Goal: Information Seeking & Learning: Find specific page/section

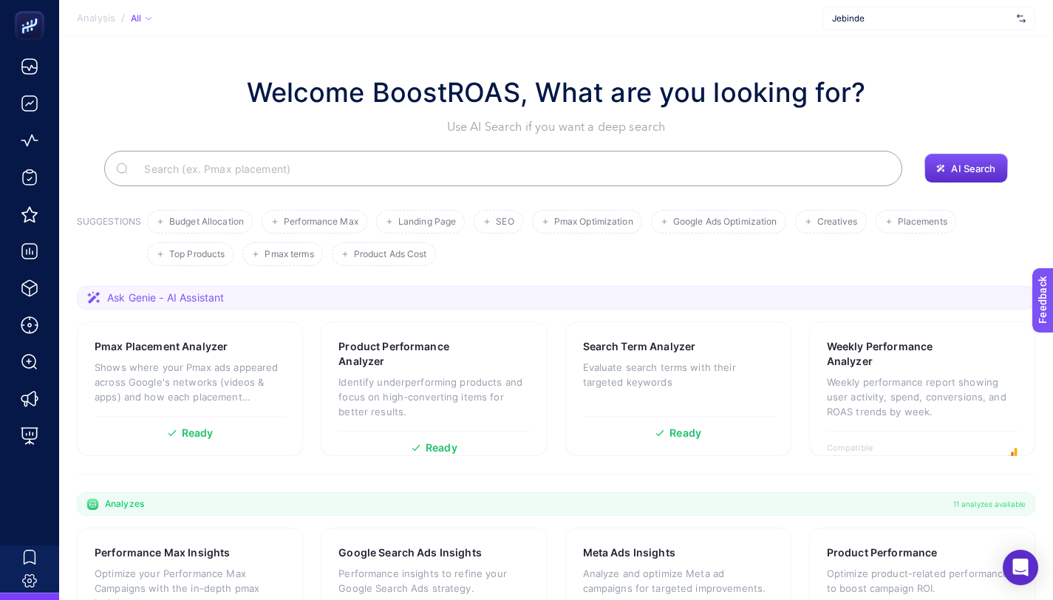
click at [920, 16] on span "Jebinde" at bounding box center [921, 19] width 179 height 12
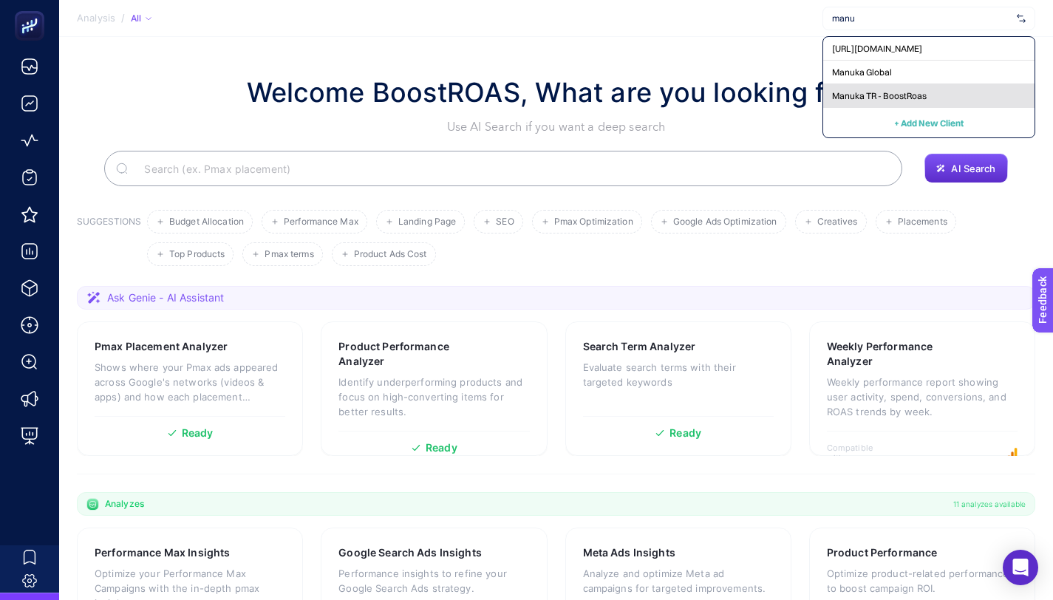
type input "manu"
click at [907, 97] on span "Manuka TR - BoostRoas" at bounding box center [879, 96] width 95 height 12
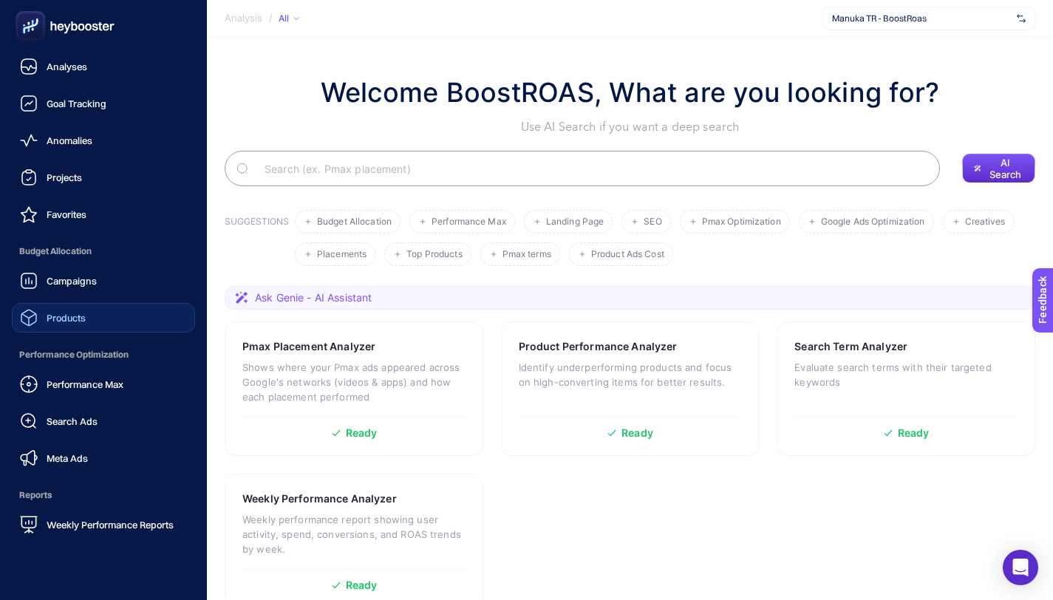
click at [113, 311] on link "Products" at bounding box center [103, 318] width 183 height 30
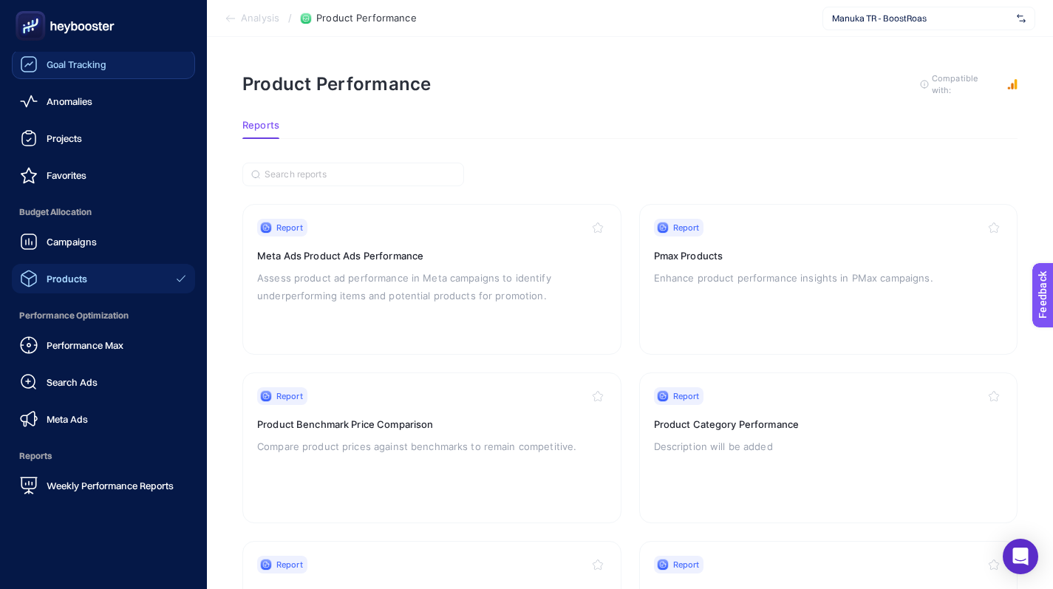
click at [21, 64] on icon at bounding box center [29, 64] width 16 height 16
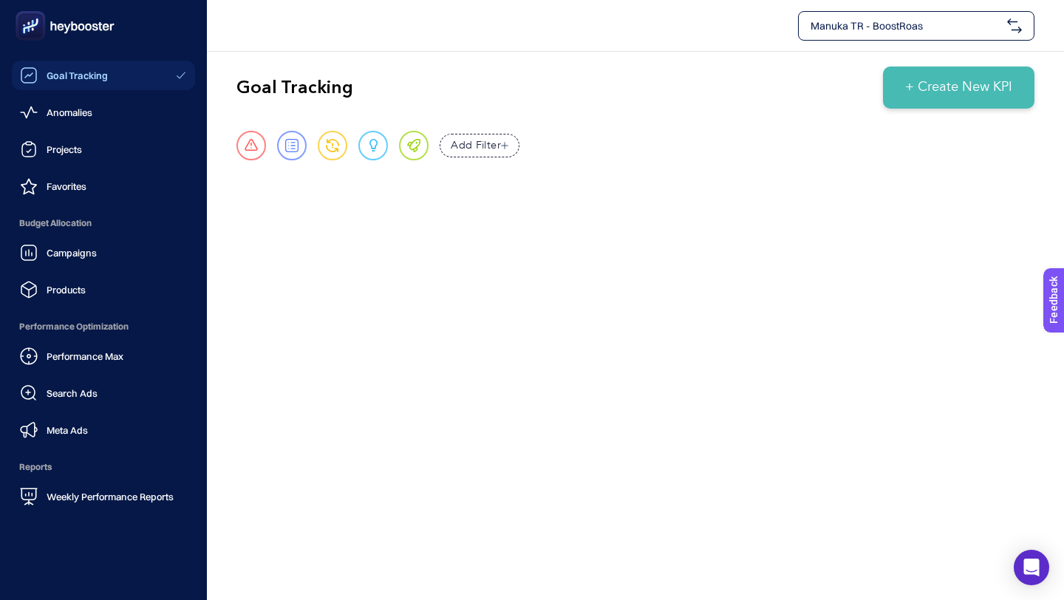
click at [35, 148] on icon at bounding box center [28, 149] width 13 height 13
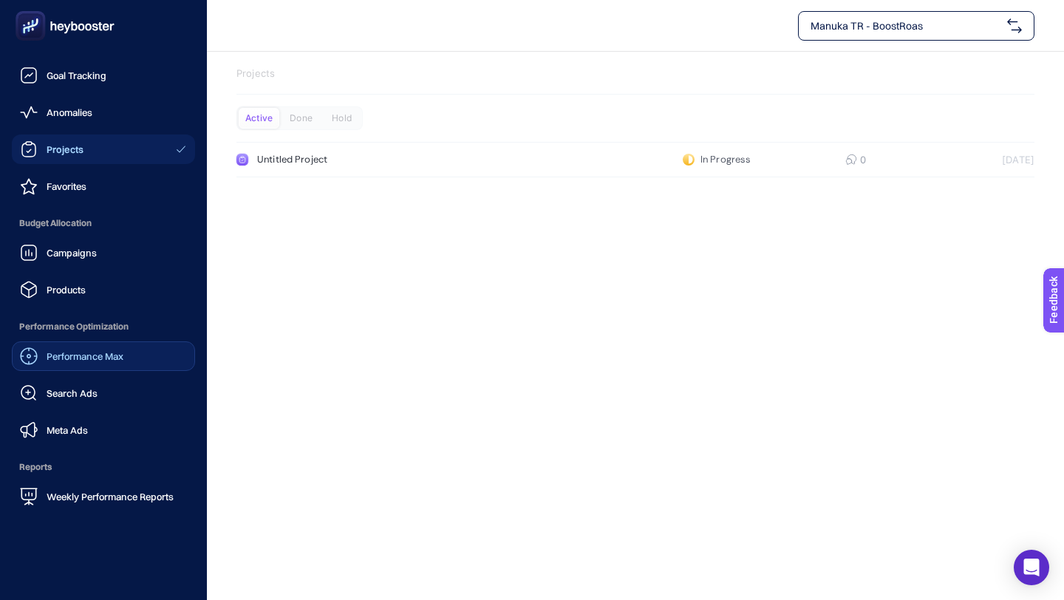
click at [111, 346] on link "Performance Max" at bounding box center [103, 356] width 183 height 30
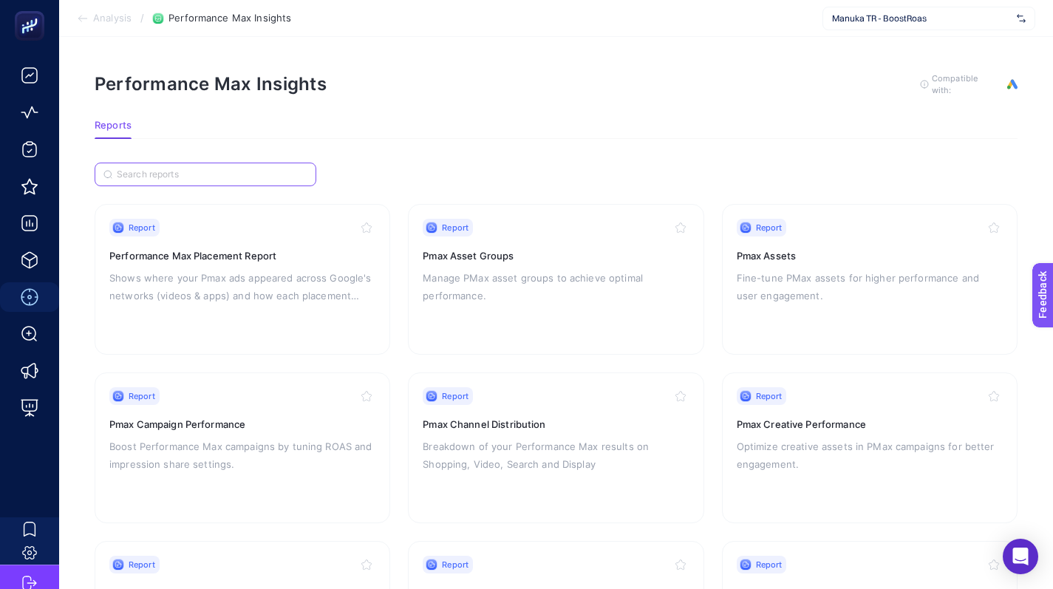
click at [250, 171] on input "Search" at bounding box center [212, 174] width 191 height 11
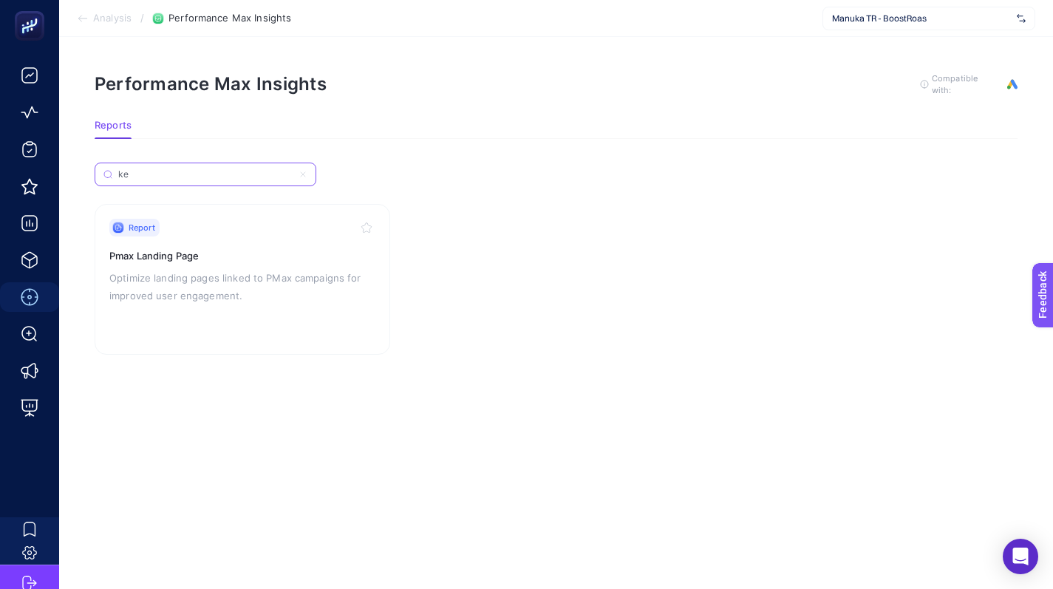
type input "k"
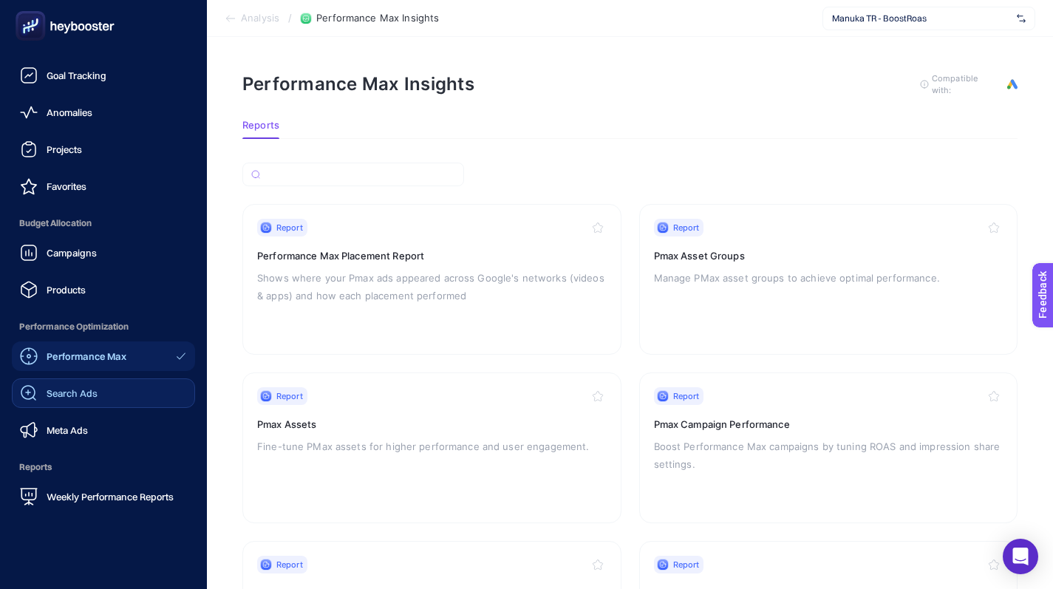
click at [78, 387] on span "Search Ads" at bounding box center [72, 393] width 51 height 12
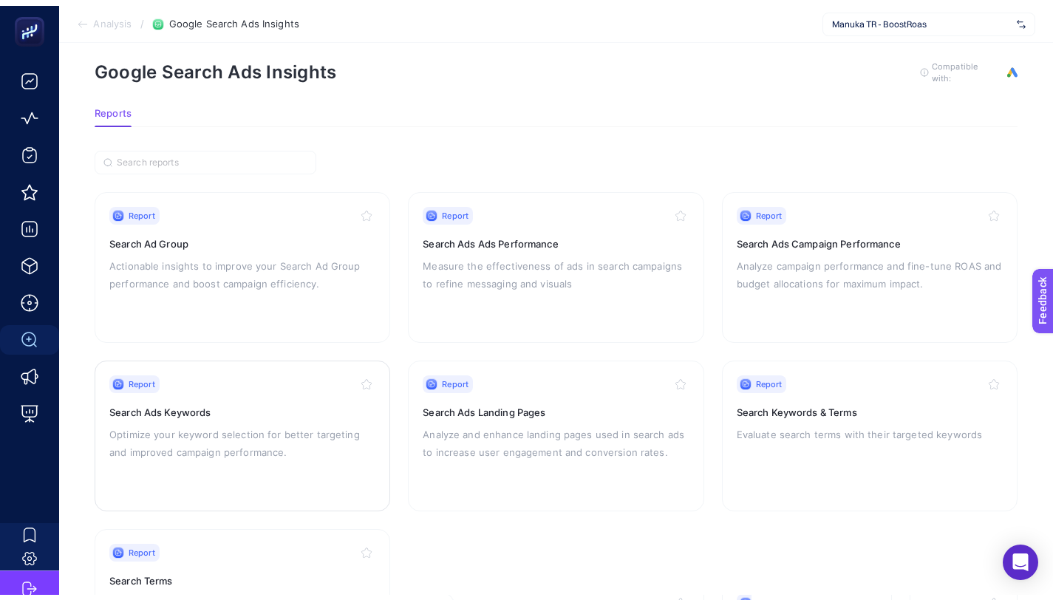
scroll to position [27, 0]
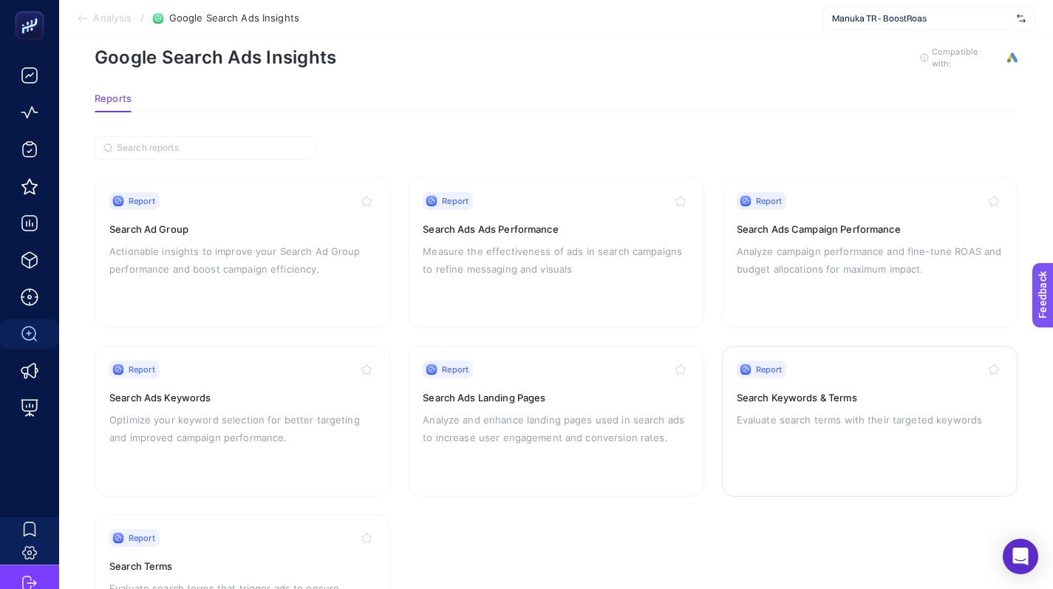
click at [759, 392] on h3 "Search Keywords & Terms" at bounding box center [869, 397] width 266 height 15
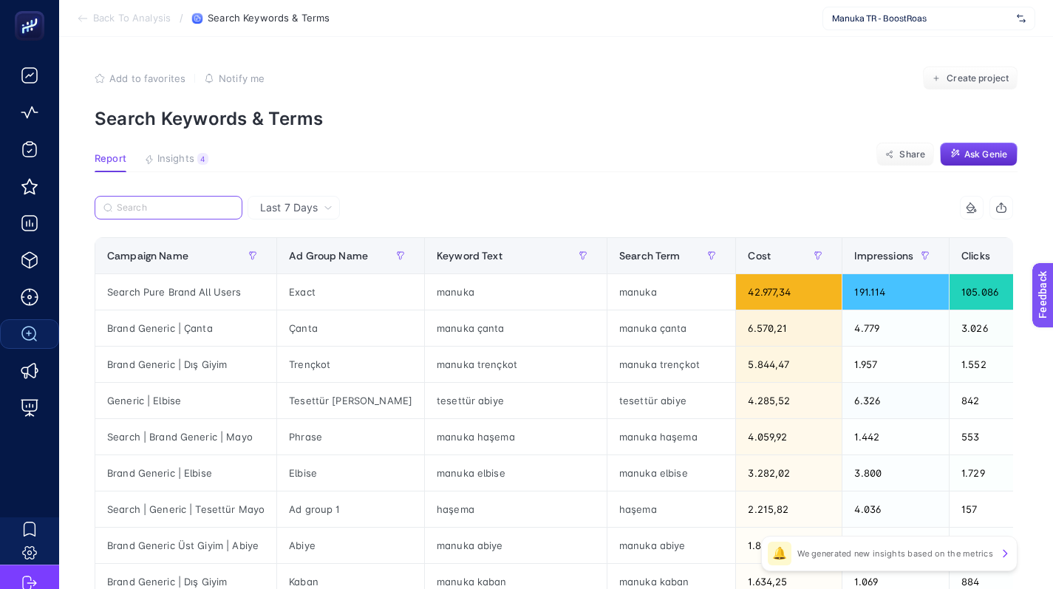
click at [179, 205] on input "Search" at bounding box center [175, 207] width 117 height 11
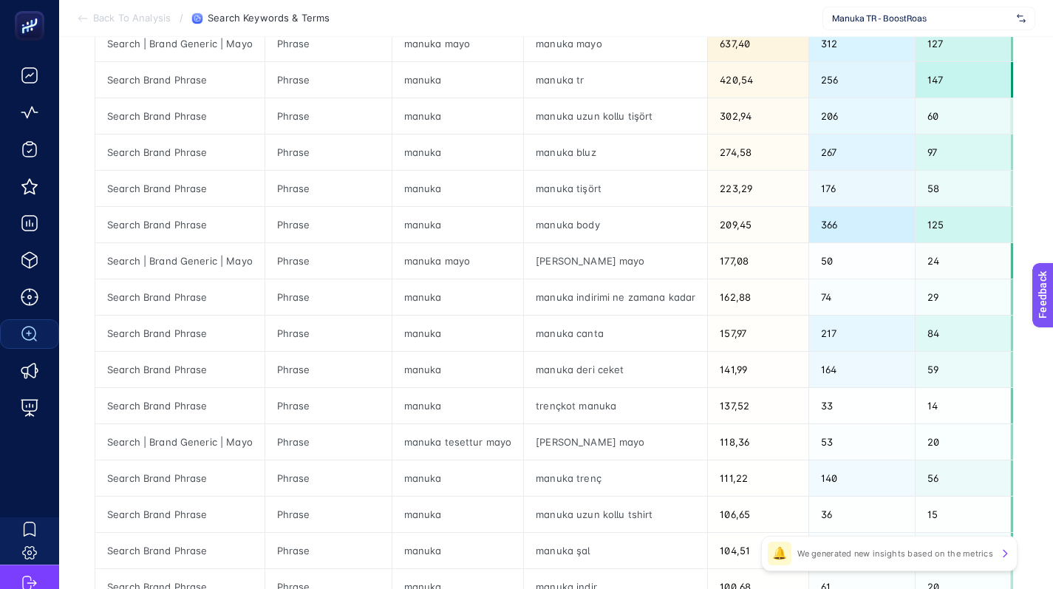
scroll to position [284, 0]
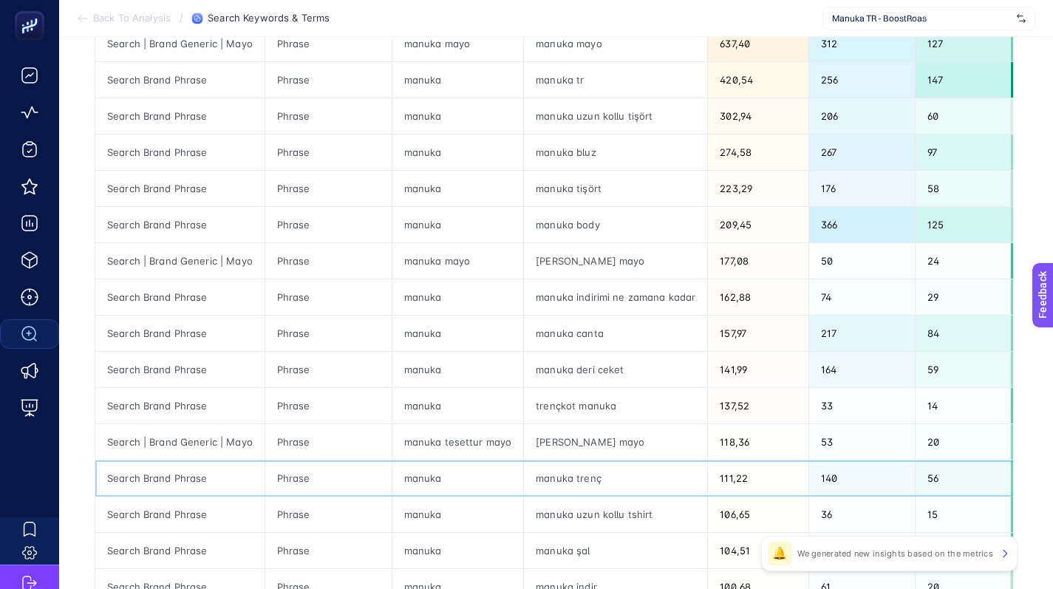
click at [181, 482] on div "Search Brand Phrase" at bounding box center [179, 477] width 169 height 35
drag, startPoint x: 595, startPoint y: 479, endPoint x: 530, endPoint y: 481, distance: 65.0
click at [530, 481] on div "manuka trenç" at bounding box center [615, 477] width 183 height 35
copy div "manuka trenç"
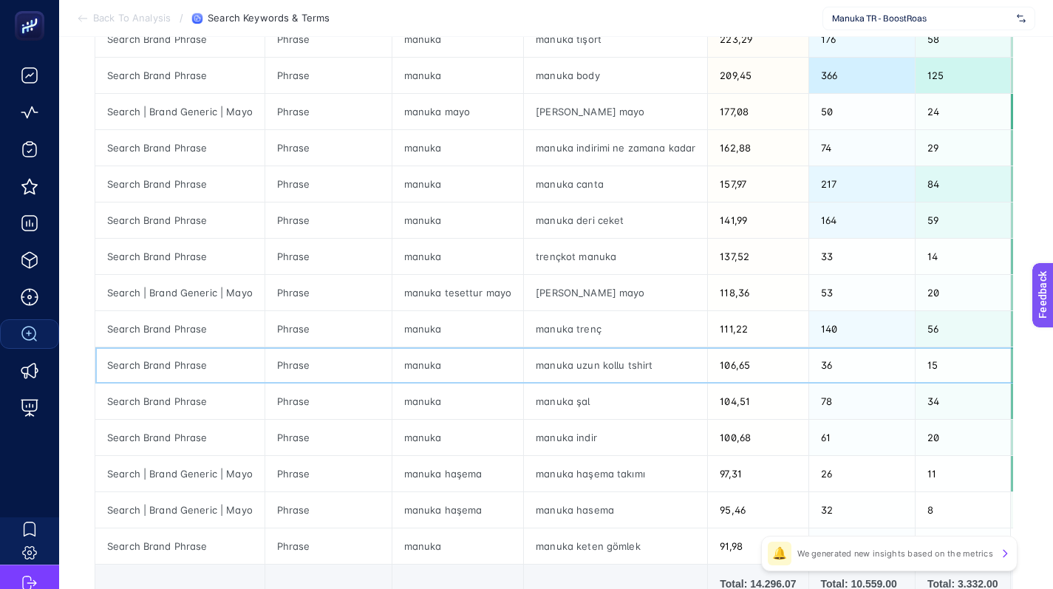
scroll to position [505, 0]
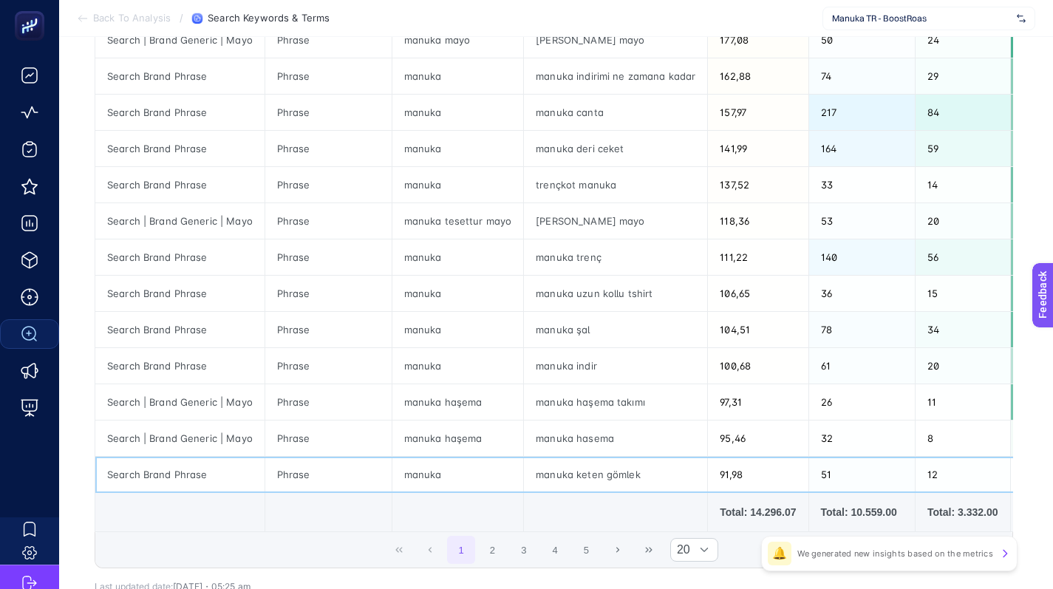
click at [556, 467] on div "manuka keten gömlek" at bounding box center [615, 473] width 183 height 35
click at [558, 470] on div "manuka keten gömlek" at bounding box center [615, 473] width 183 height 35
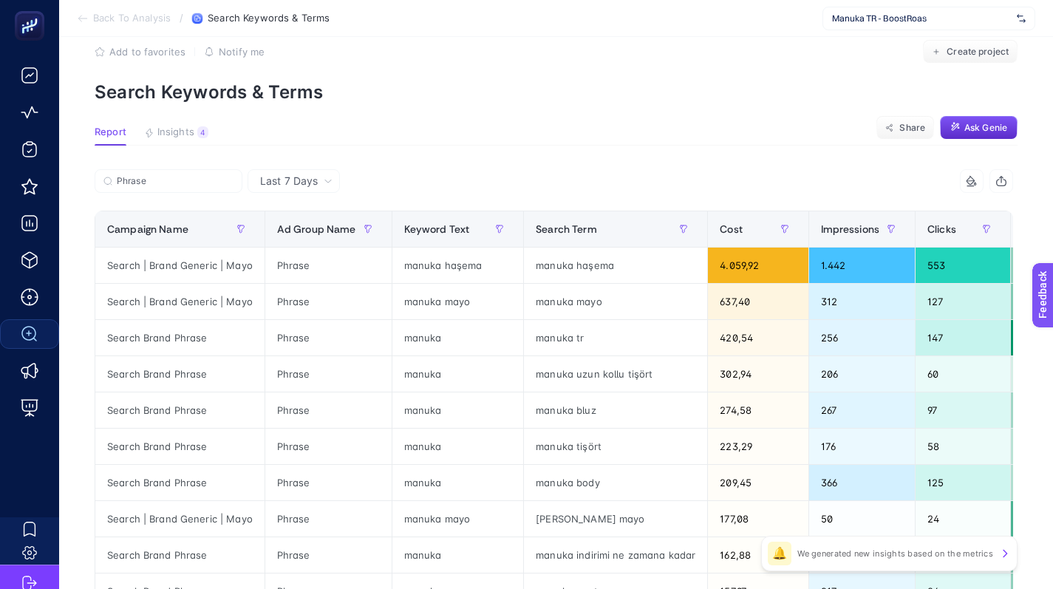
scroll to position [41, 0]
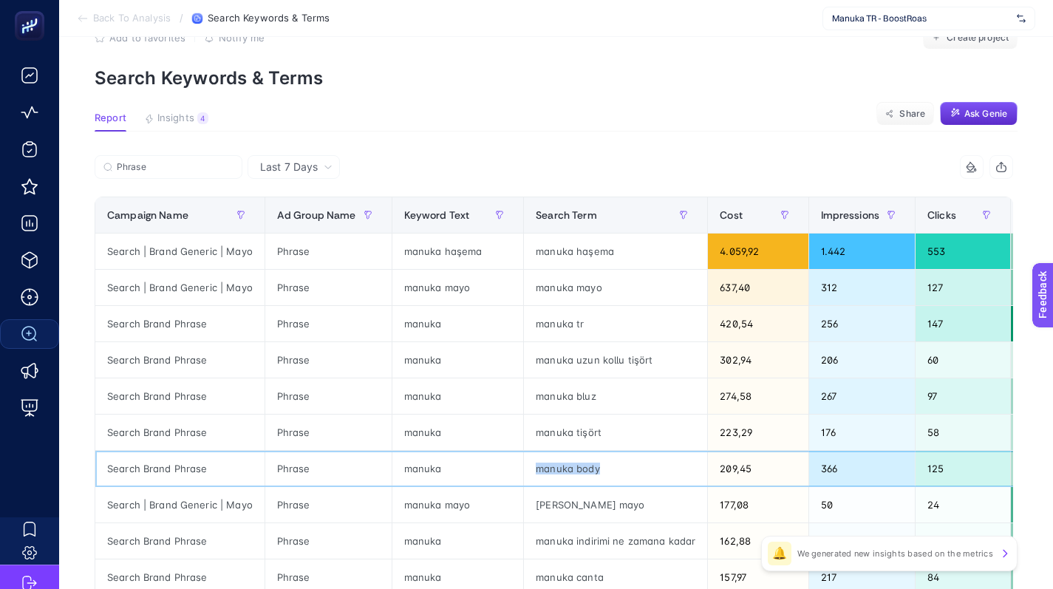
drag, startPoint x: 533, startPoint y: 467, endPoint x: 627, endPoint y: 459, distance: 94.8
click at [620, 466] on div "manuka body" at bounding box center [615, 468] width 183 height 35
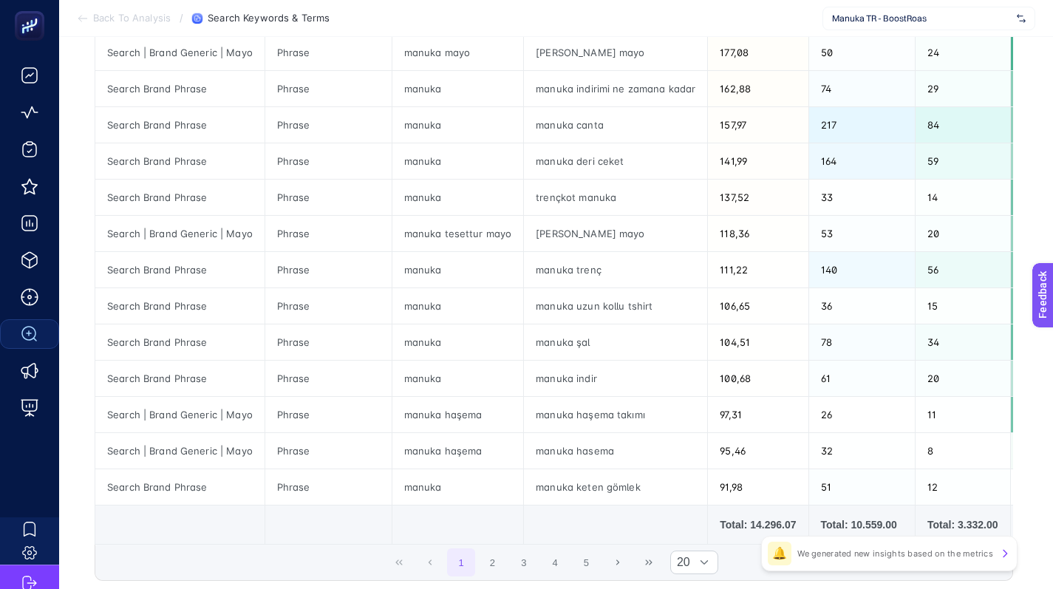
scroll to position [580, 0]
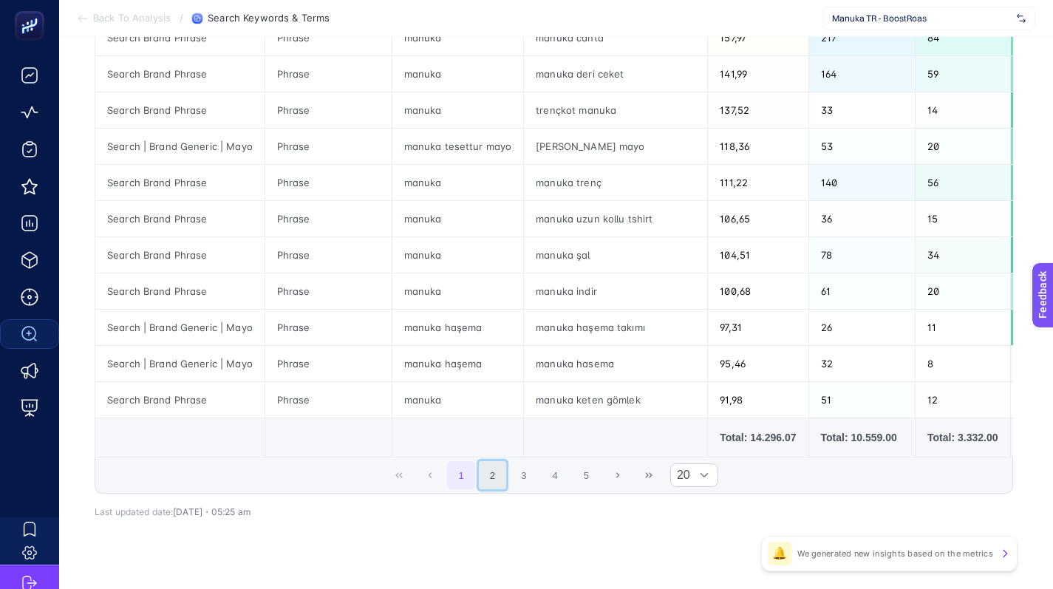
click at [491, 482] on button "2" at bounding box center [493, 475] width 28 height 28
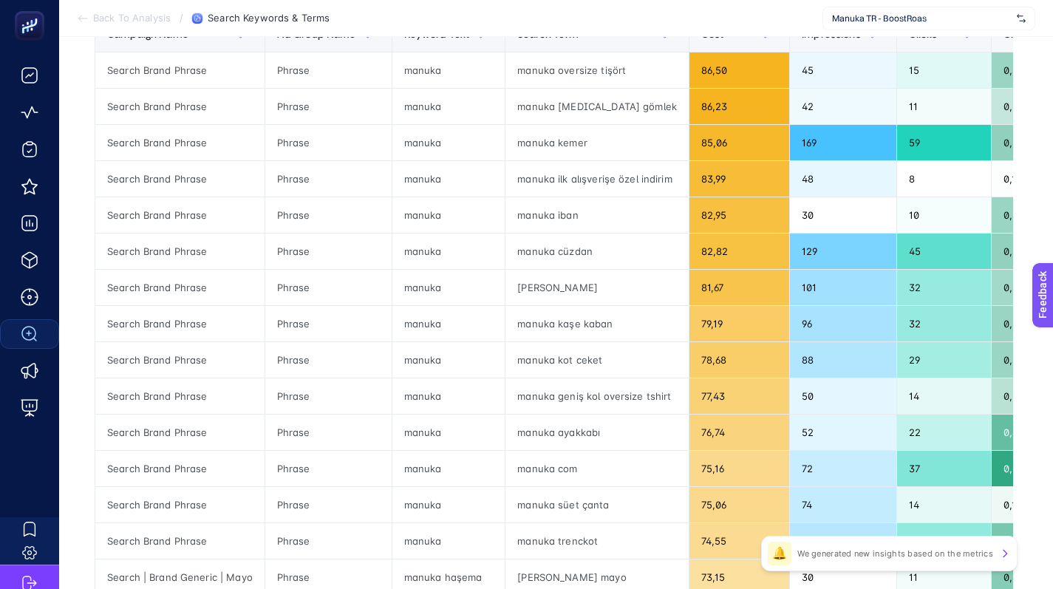
scroll to position [149, 0]
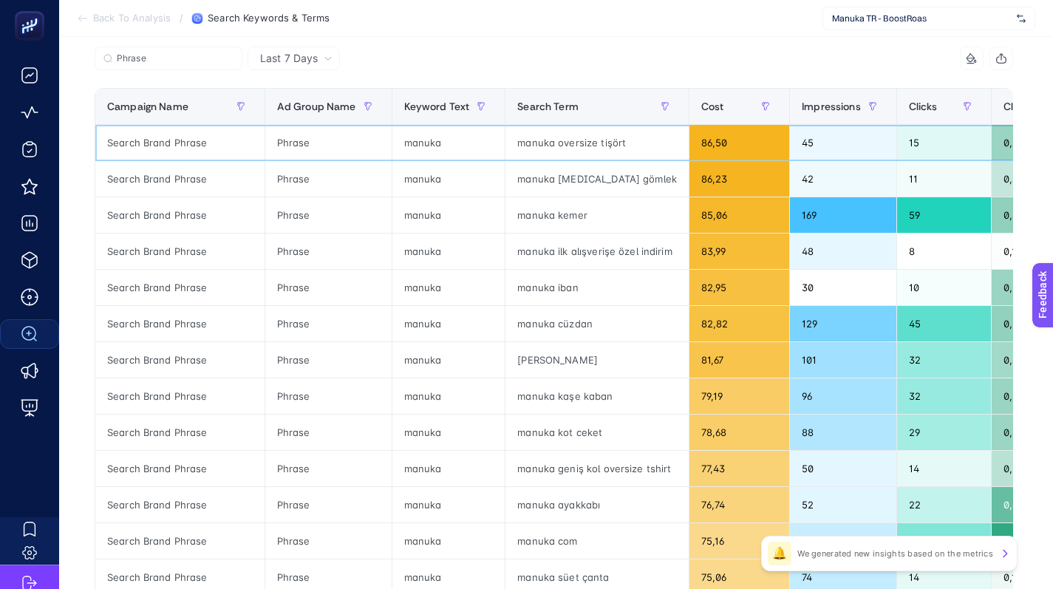
drag, startPoint x: 539, startPoint y: 153, endPoint x: 621, endPoint y: 157, distance: 82.1
click at [621, 156] on div "manuka oversize tişört" at bounding box center [596, 142] width 183 height 35
click at [587, 185] on div "manuka [MEDICAL_DATA] gömlek" at bounding box center [596, 178] width 183 height 35
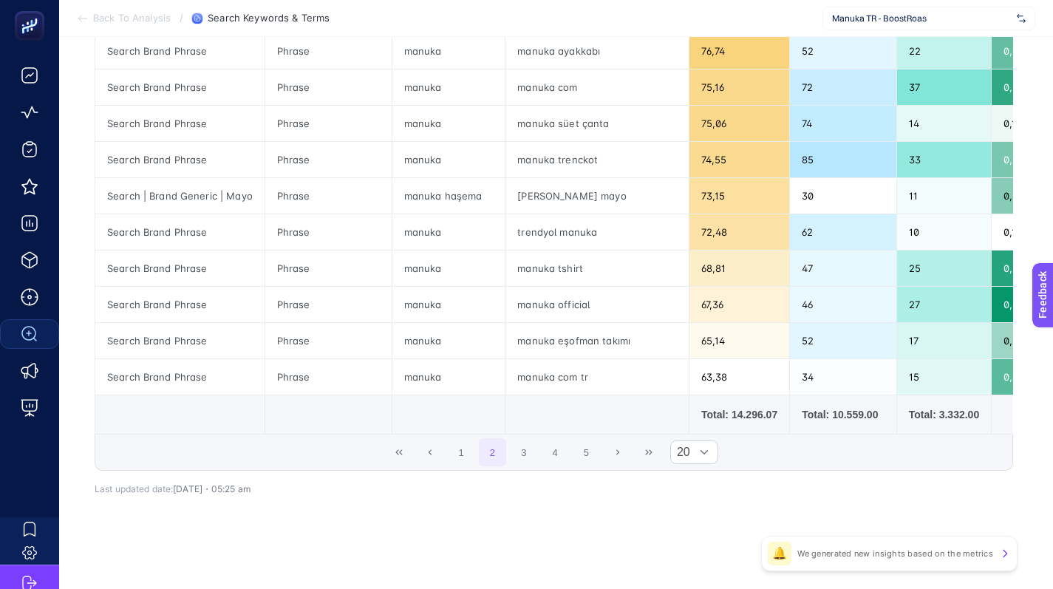
scroll to position [614, 0]
click at [550, 255] on div "manuka tshirt" at bounding box center [596, 267] width 183 height 35
copy tr "manuka tshirt"
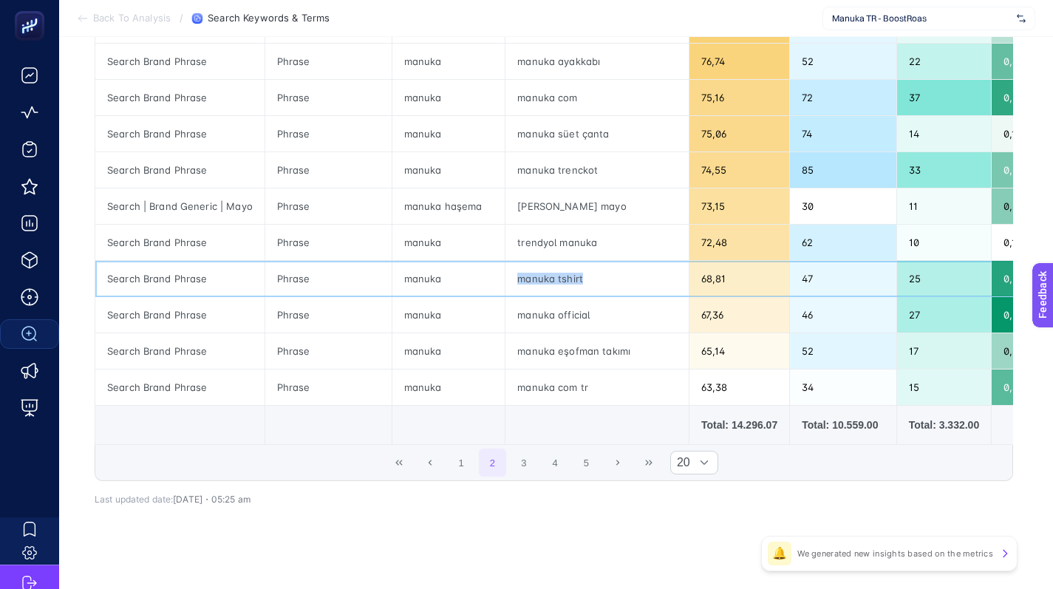
scroll to position [593, 0]
click at [530, 470] on button "3" at bounding box center [524, 462] width 28 height 28
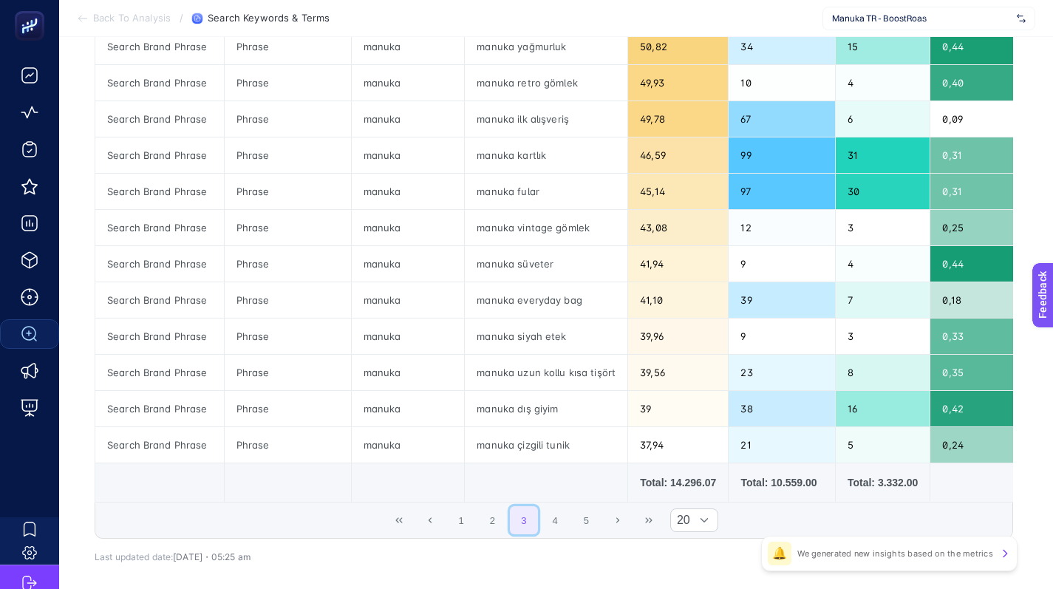
scroll to position [534, 0]
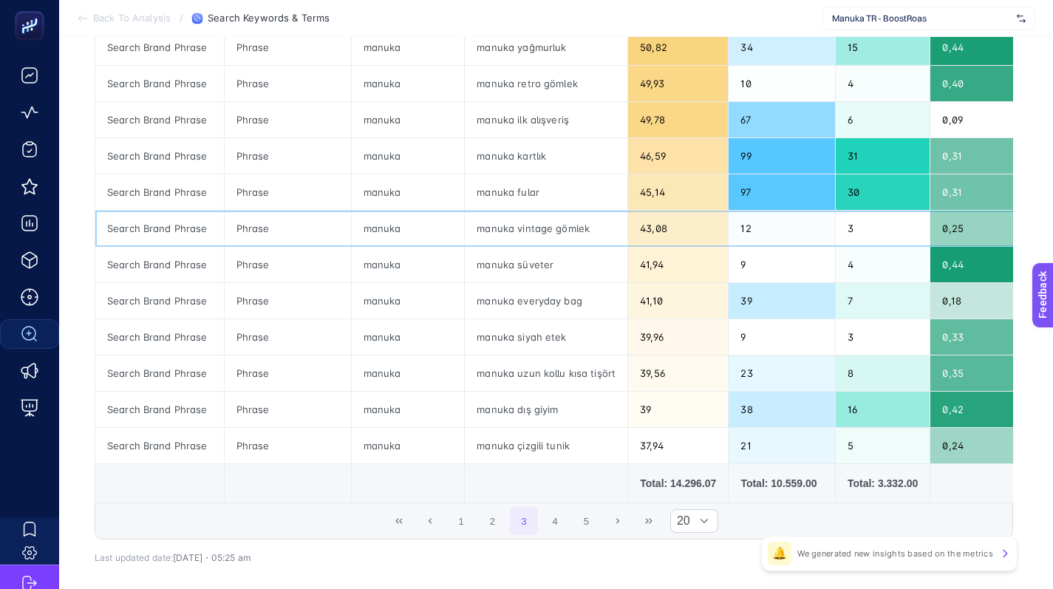
click at [536, 226] on div "manuka vintage gömlek" at bounding box center [546, 228] width 162 height 35
copy tr "manuka vintage gömlek"
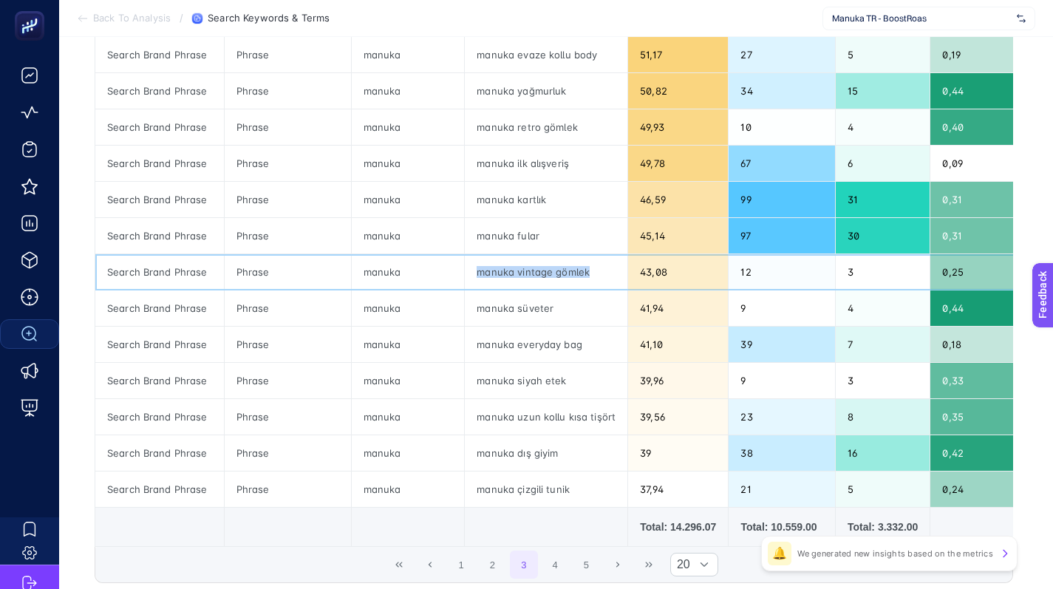
scroll to position [490, 0]
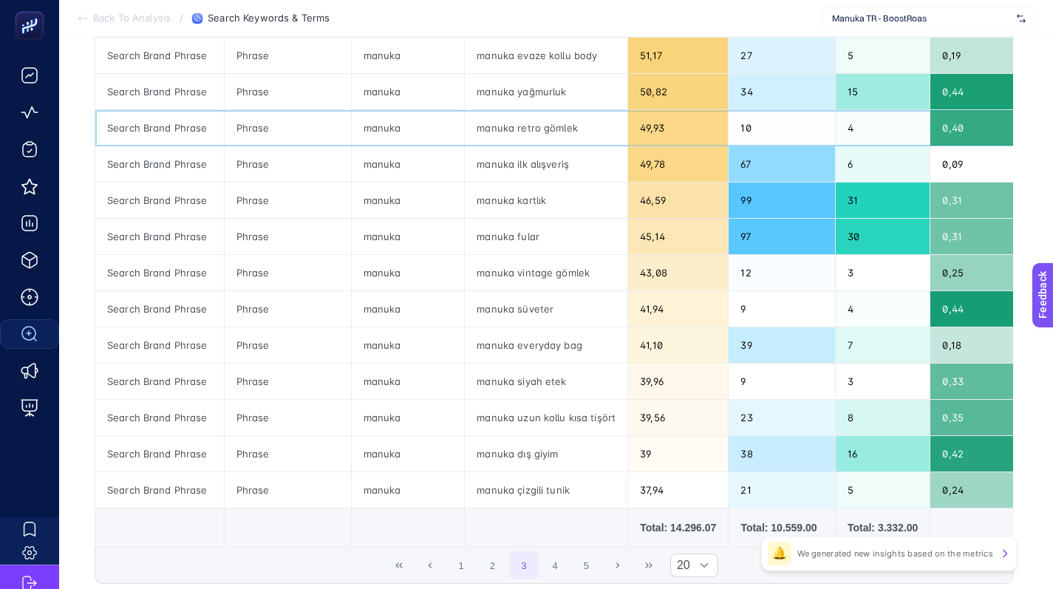
click at [529, 129] on div "manuka retro gömlek" at bounding box center [546, 127] width 162 height 35
copy tr "manuka retro gömlek"
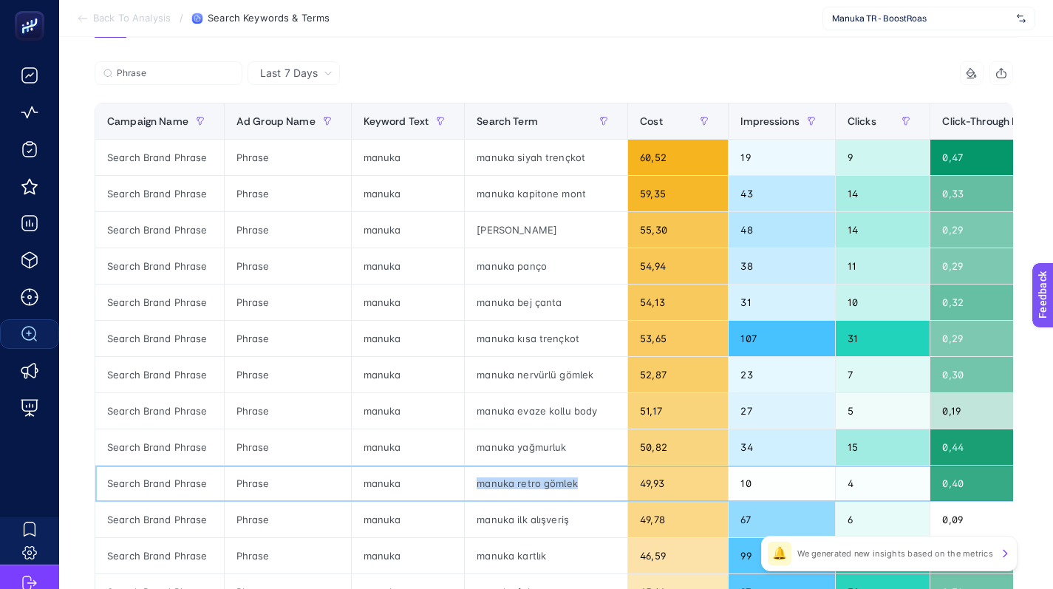
scroll to position [125, 0]
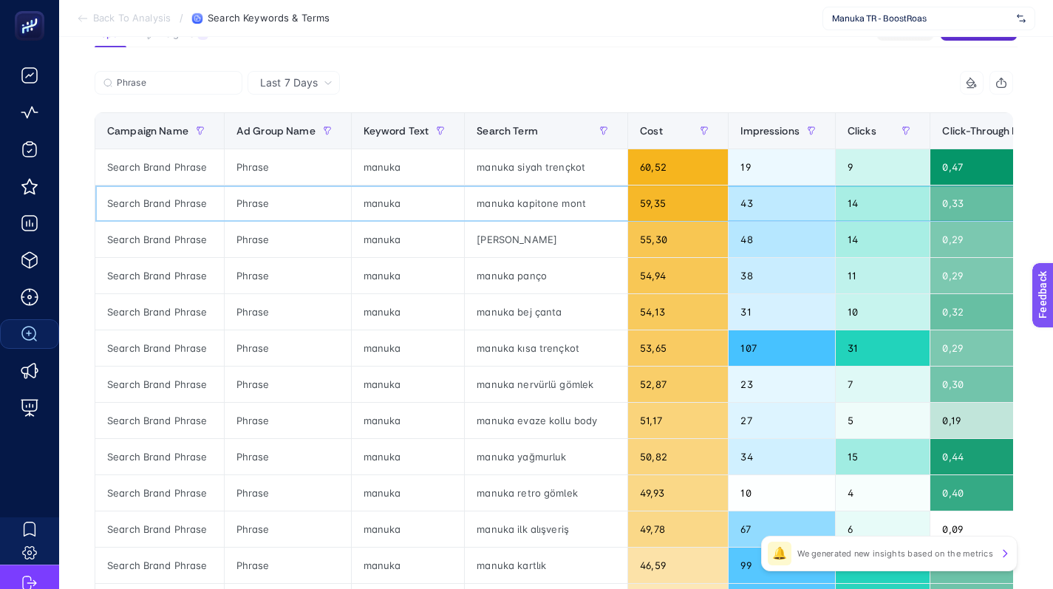
click at [518, 205] on div "manuka kapitone mont" at bounding box center [546, 202] width 162 height 35
copy tr "manuka kapitone mont"
click at [545, 165] on div "manuka siyah trençkot" at bounding box center [546, 166] width 162 height 35
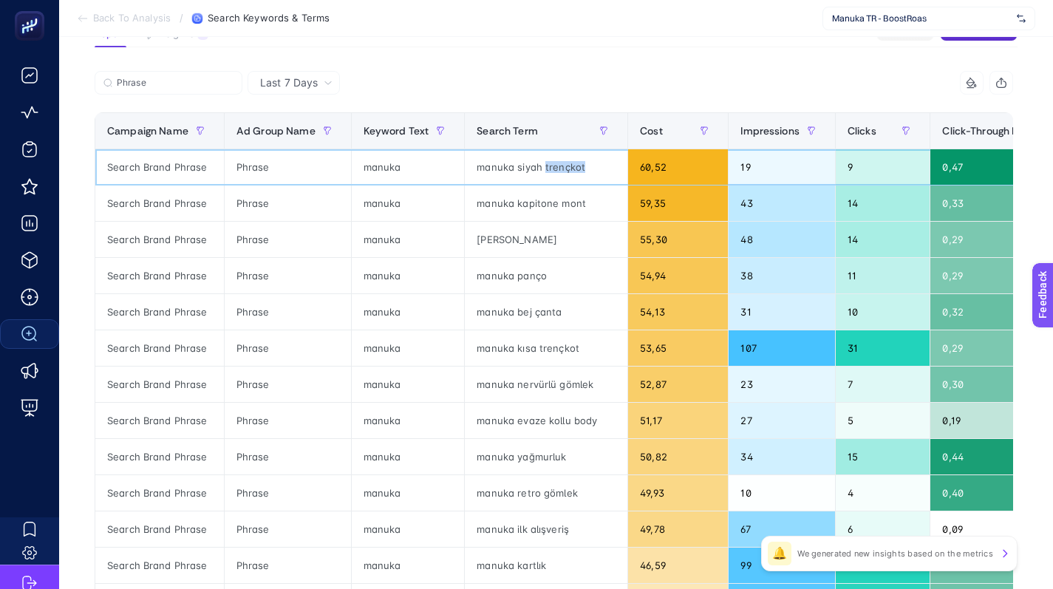
click at [545, 164] on div "manuka siyah trençkot" at bounding box center [546, 166] width 162 height 35
copy tr "manuka siyah trençkot"
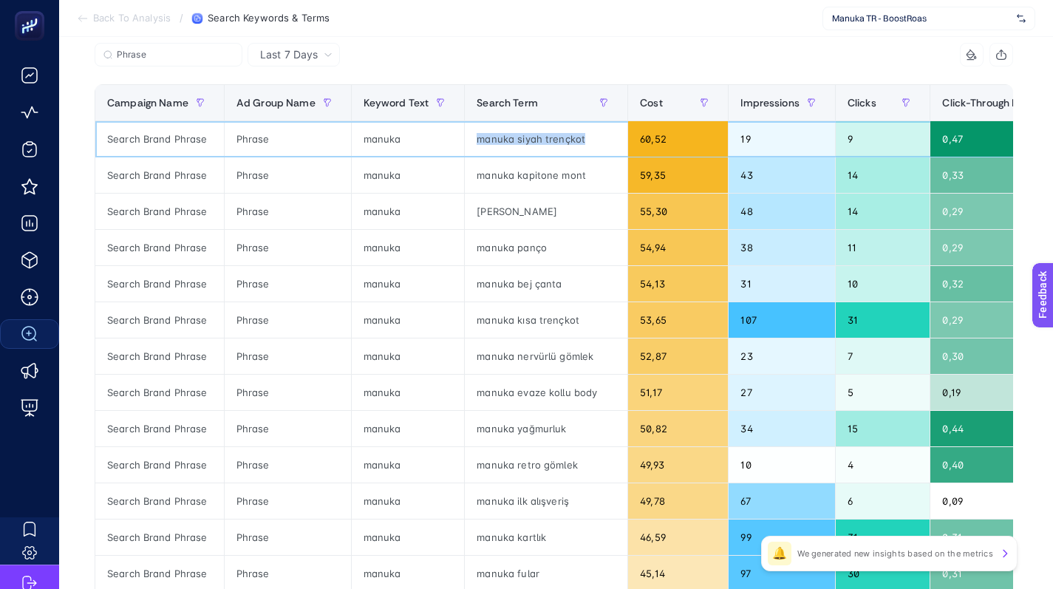
scroll to position [155, 0]
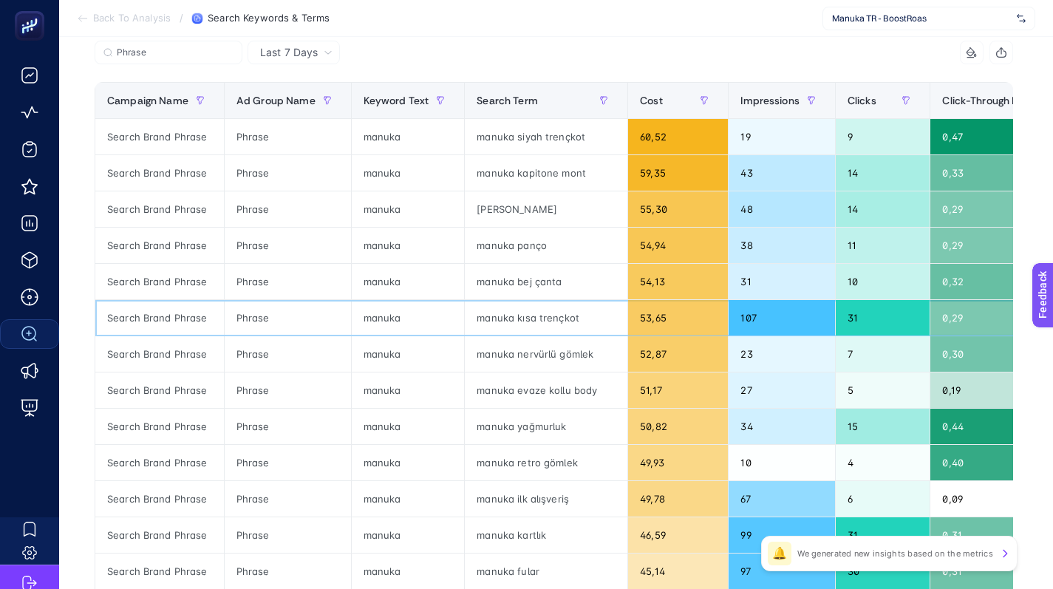
click at [516, 317] on div "manuka kısa trençkot" at bounding box center [546, 317] width 162 height 35
copy tr "manuka kısa trençkot"
click at [541, 346] on div "manuka nervürlü gömlek" at bounding box center [546, 353] width 162 height 35
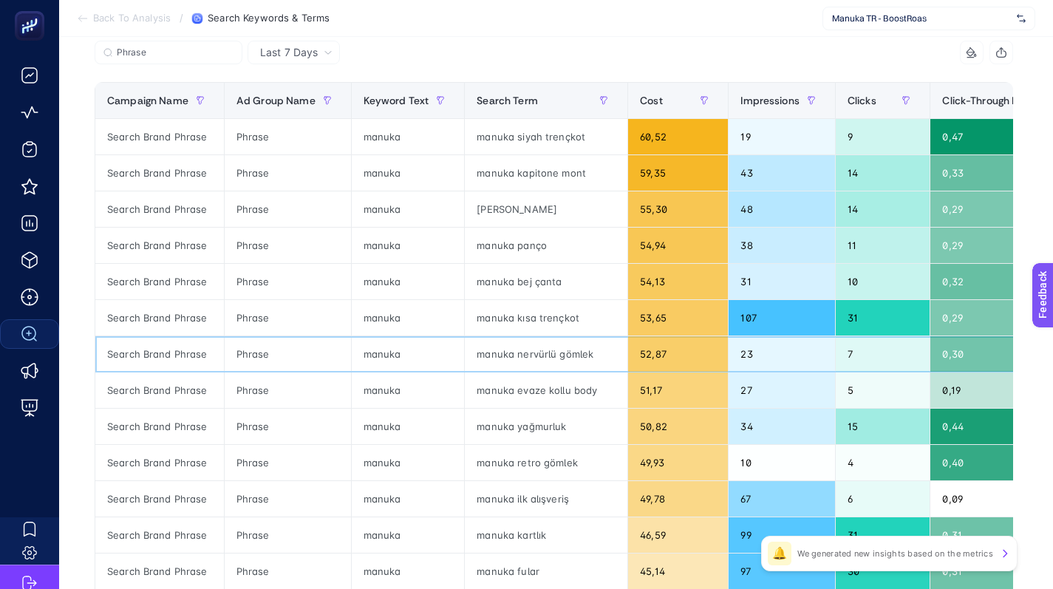
click at [541, 349] on div "manuka nervürlü gömlek" at bounding box center [546, 353] width 162 height 35
copy tr "manuka nervürlü gömlek"
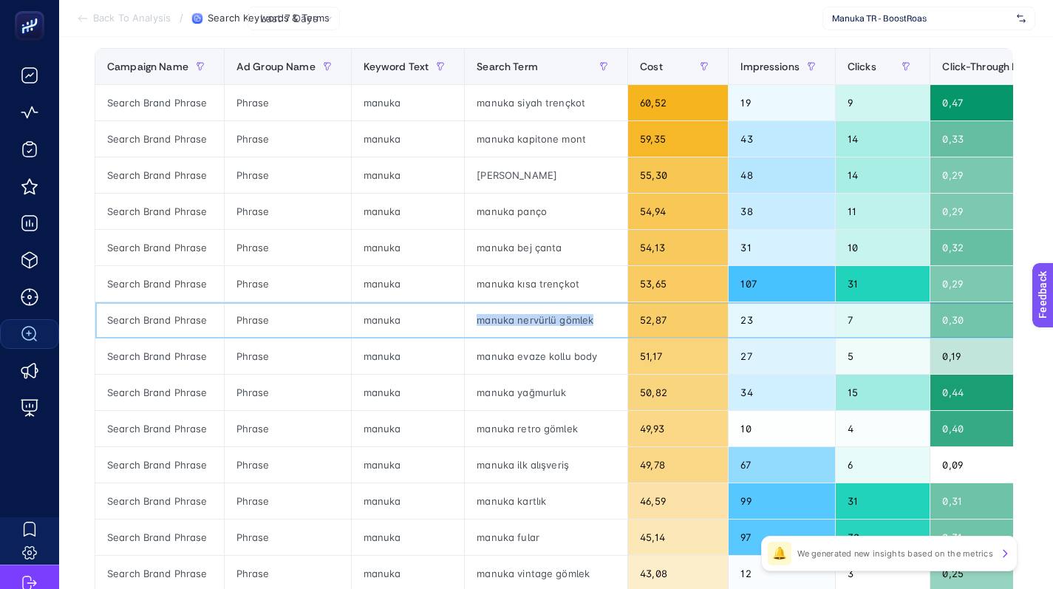
scroll to position [195, 0]
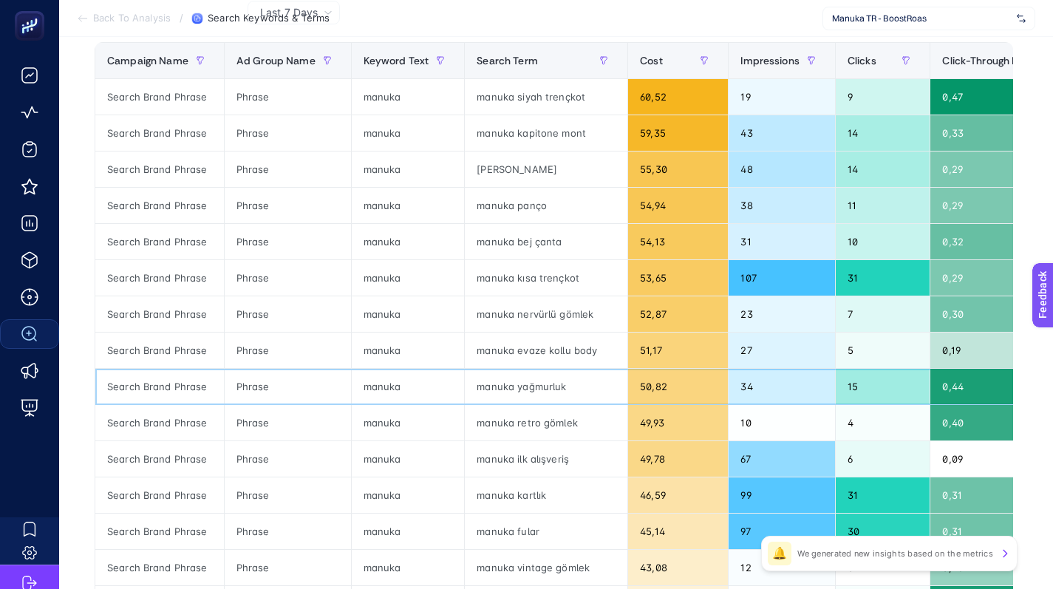
click at [529, 387] on div "manuka yağmurluk" at bounding box center [546, 386] width 162 height 35
copy tr "manuka yağmurluk"
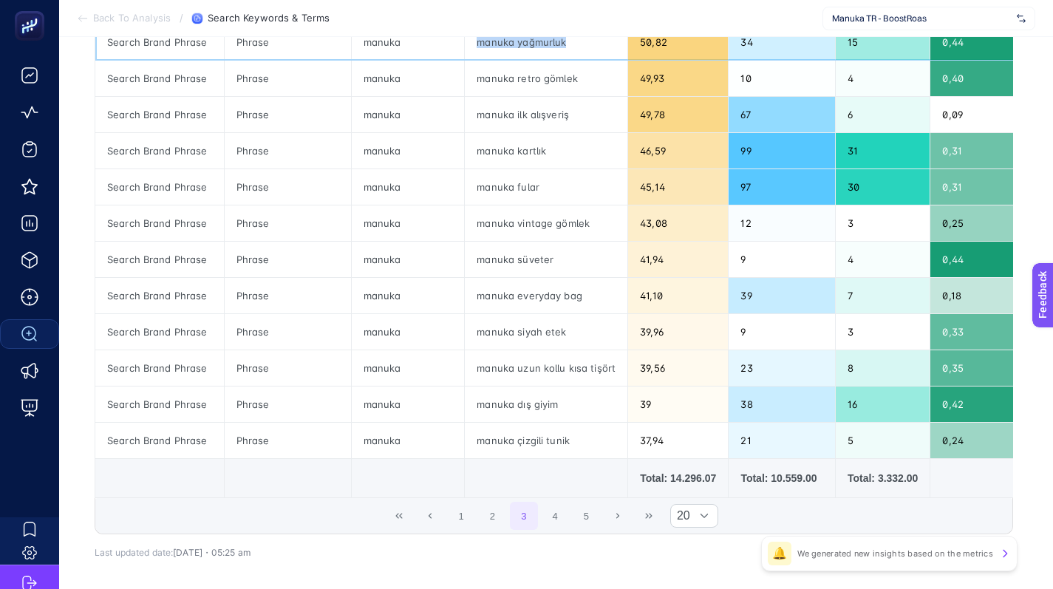
scroll to position [571, 0]
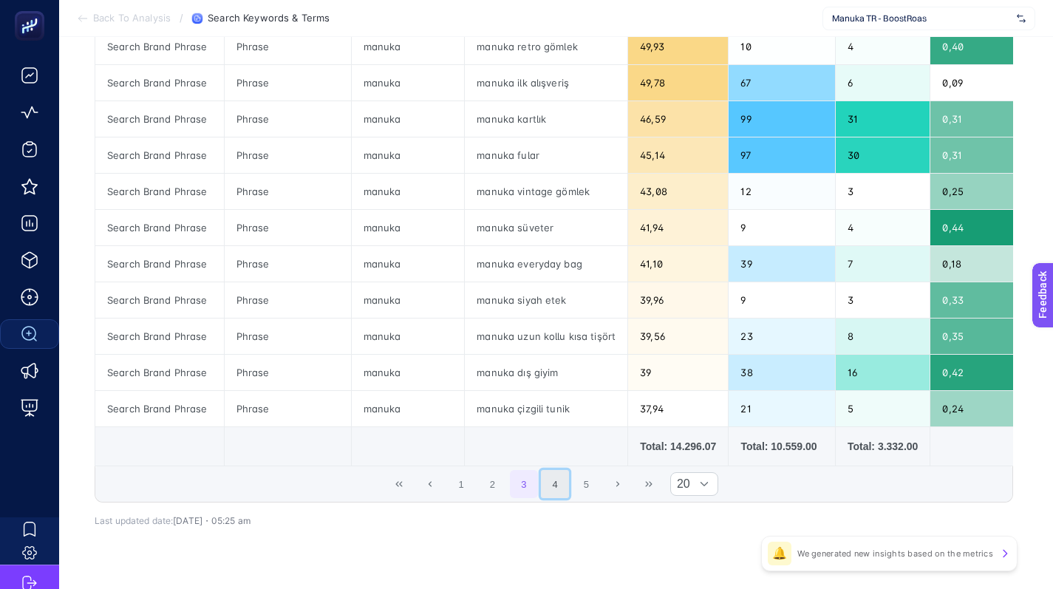
click at [558, 493] on button "4" at bounding box center [555, 484] width 28 height 28
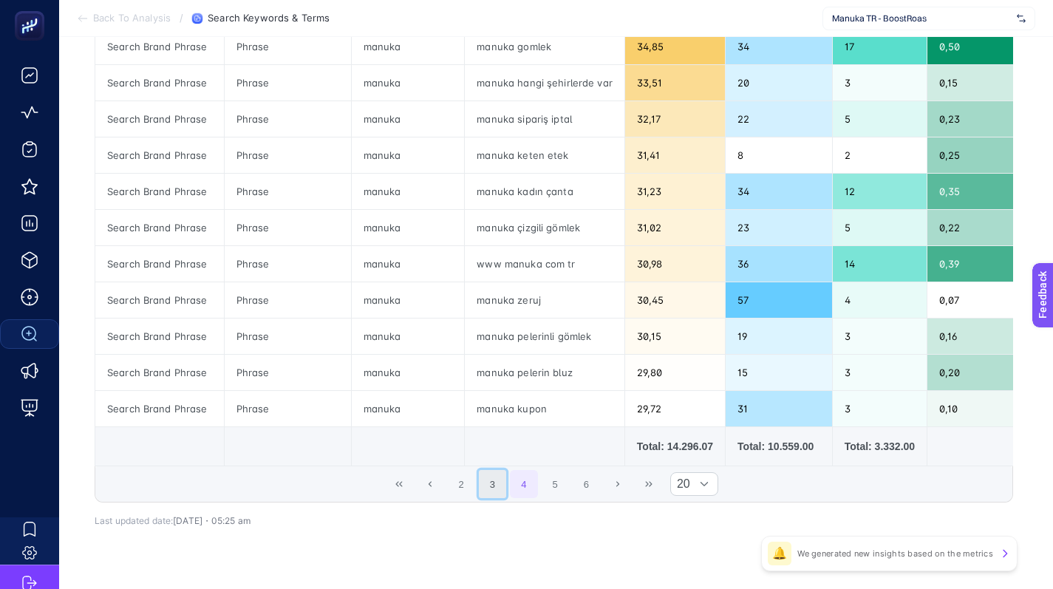
click at [494, 497] on button "3" at bounding box center [493, 484] width 28 height 28
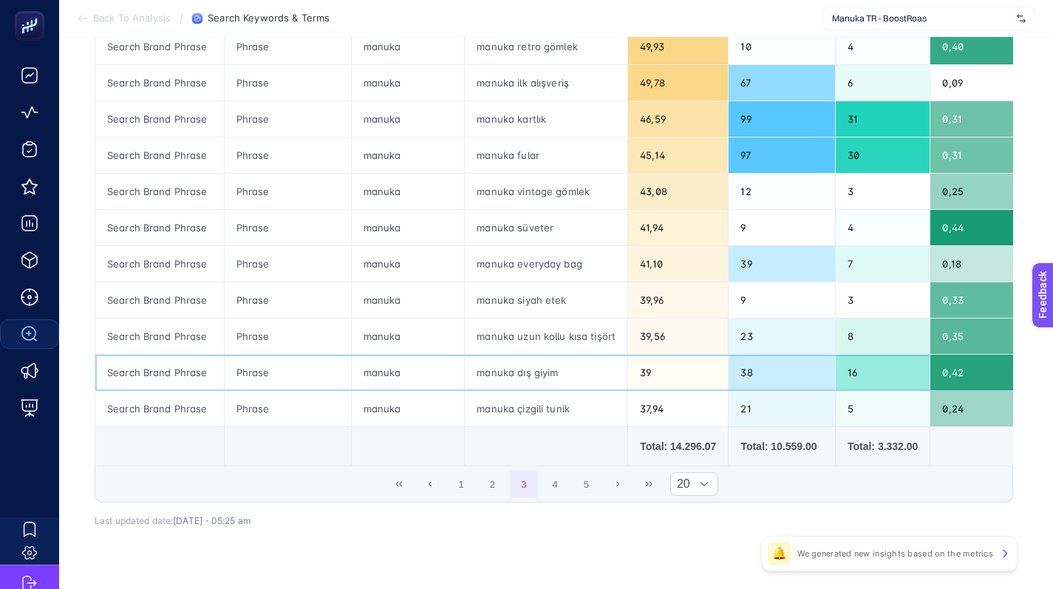
click at [525, 370] on div "manuka dış giyim" at bounding box center [546, 372] width 162 height 35
copy tr "manuka dış giyim"
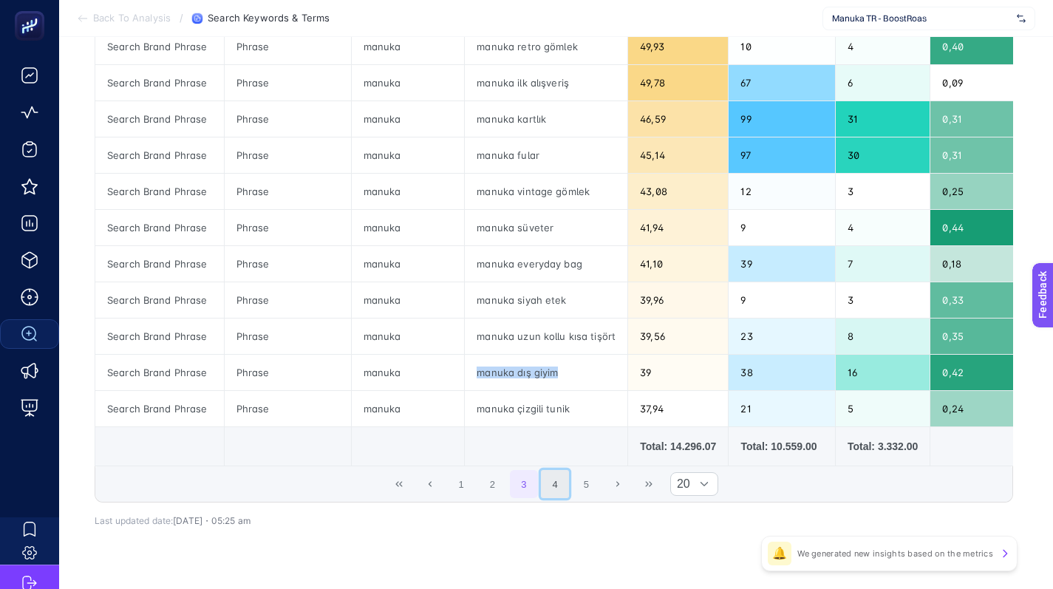
click at [562, 498] on button "4" at bounding box center [555, 484] width 28 height 28
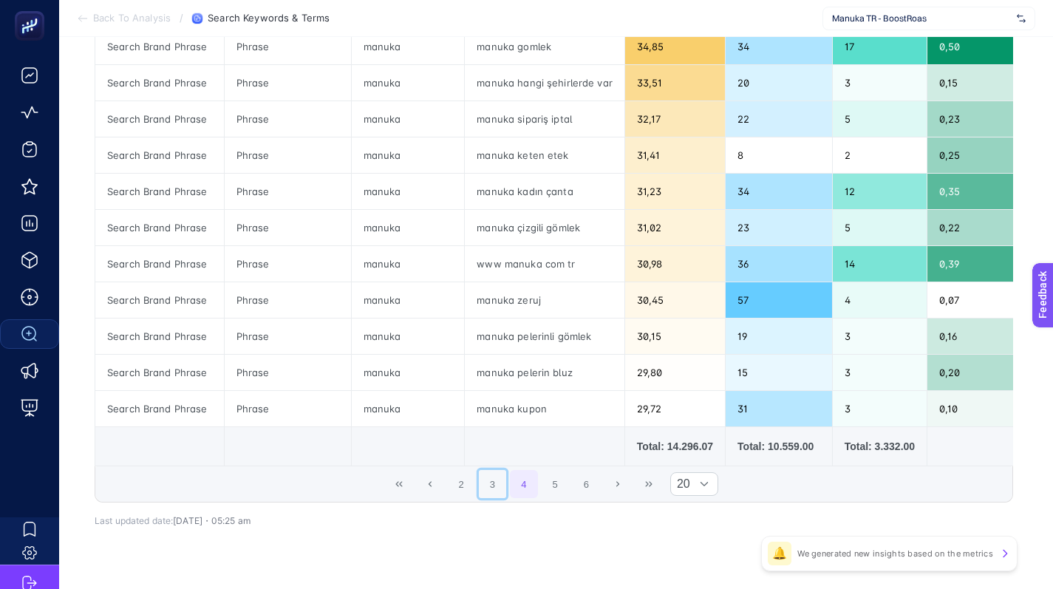
drag, startPoint x: 510, startPoint y: 495, endPoint x: 513, endPoint y: 480, distance: 15.1
click at [507, 495] on button "3" at bounding box center [493, 484] width 28 height 28
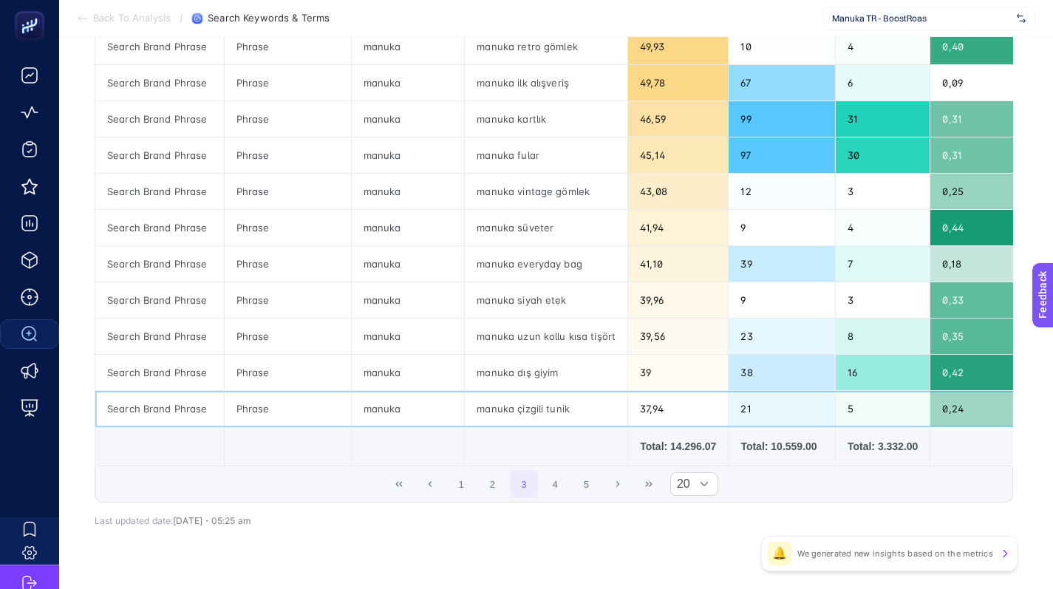
click at [523, 410] on div "manuka çizgili tunik" at bounding box center [546, 408] width 162 height 35
click at [555, 491] on button "4" at bounding box center [555, 484] width 28 height 28
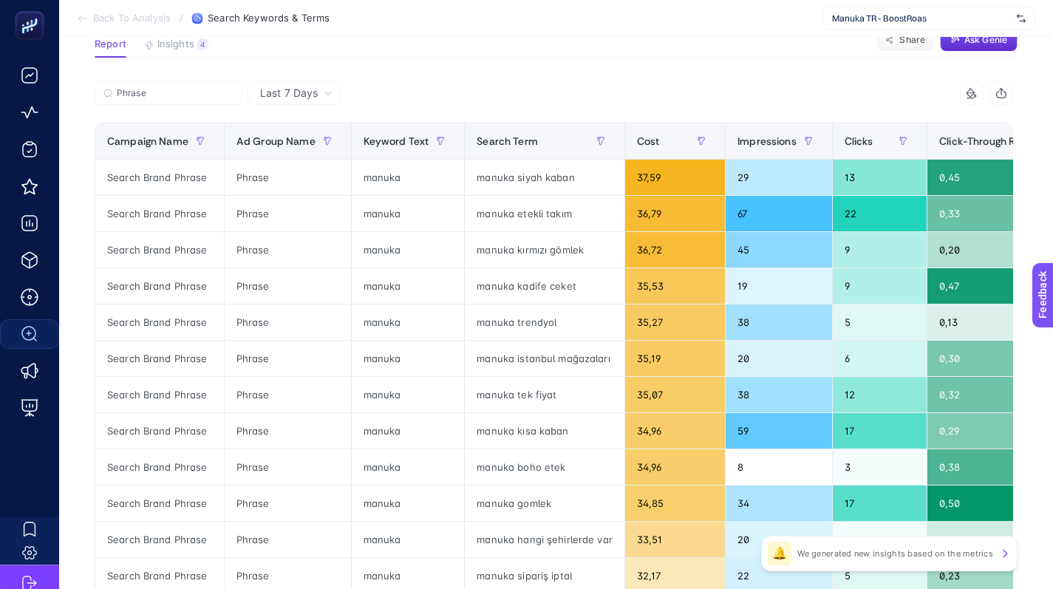
scroll to position [0, 0]
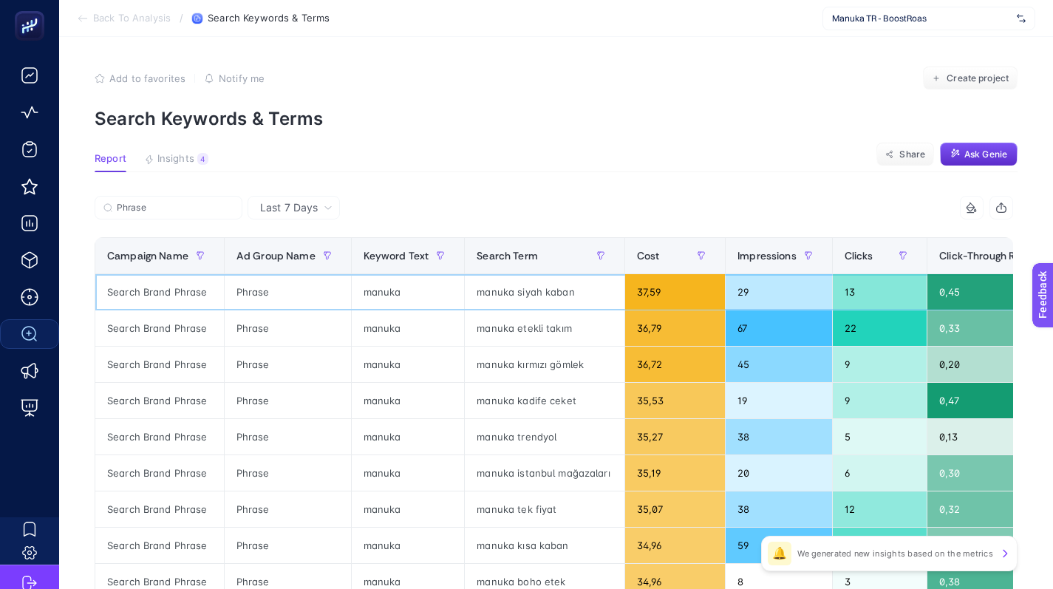
click at [504, 291] on div "manuka siyah kaban" at bounding box center [545, 291] width 160 height 35
click at [520, 363] on div "manuka kırmızı gömlek" at bounding box center [545, 363] width 160 height 35
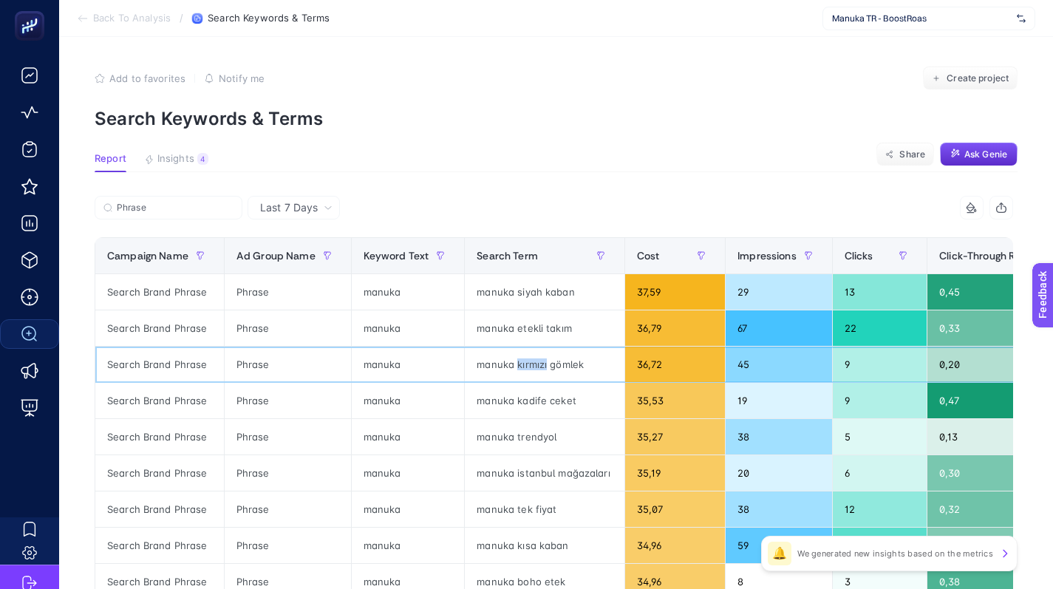
click at [520, 361] on div "manuka kırmızı gömlek" at bounding box center [545, 363] width 160 height 35
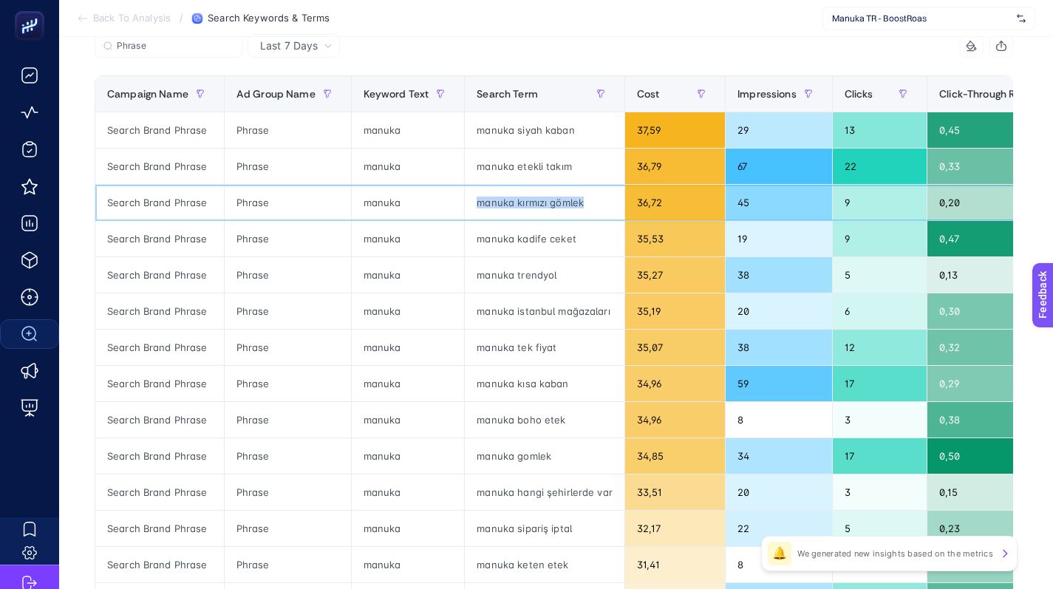
scroll to position [163, 0]
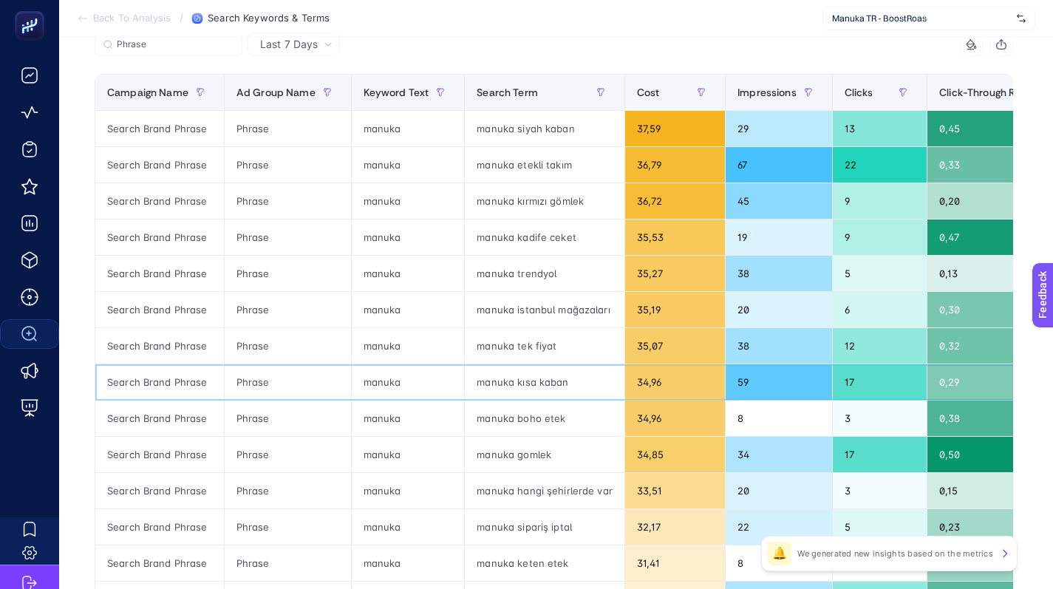
click at [533, 381] on div "manuka kısa kaban" at bounding box center [545, 381] width 160 height 35
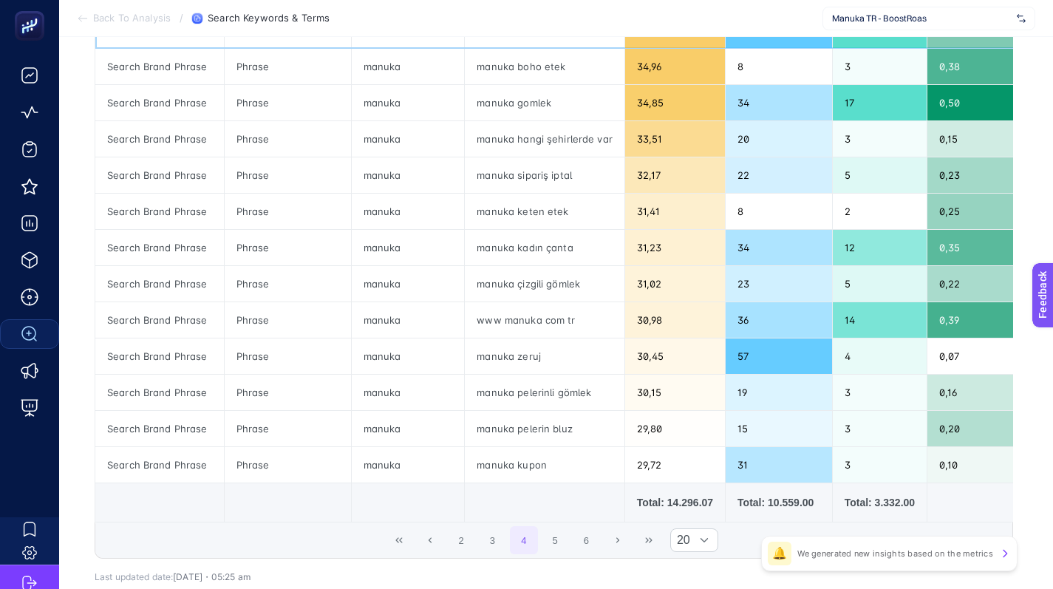
scroll to position [539, 0]
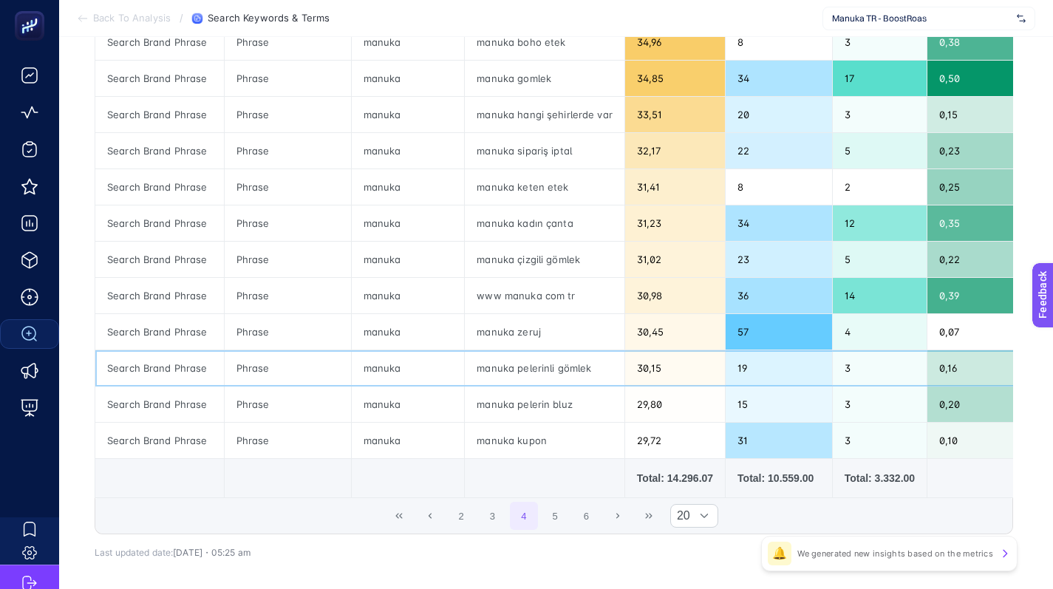
click at [525, 372] on div "manuka pelerinli gömlek" at bounding box center [545, 367] width 160 height 35
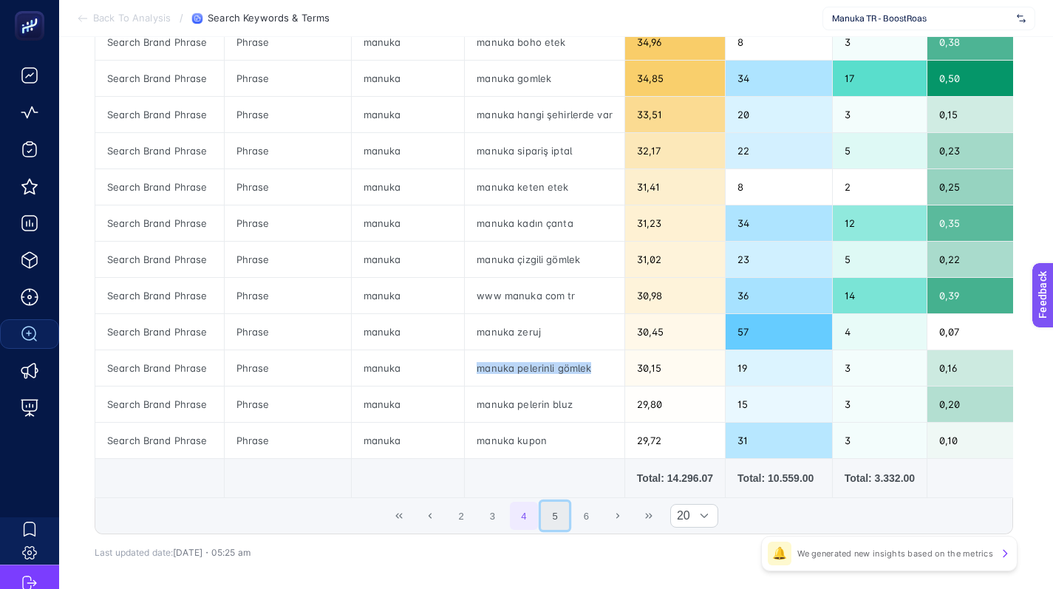
click at [558, 524] on button "5" at bounding box center [555, 516] width 28 height 28
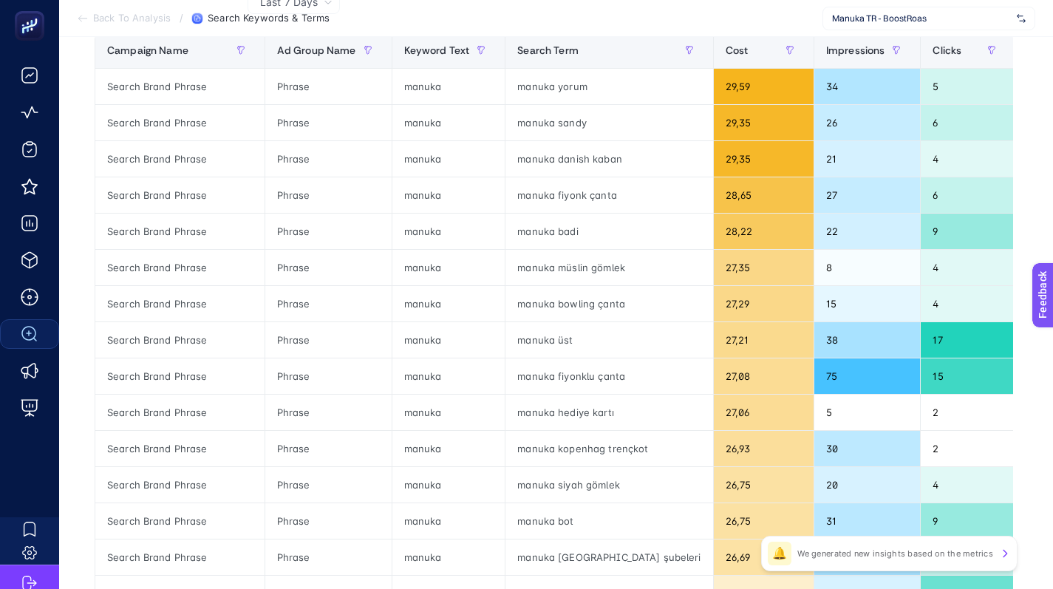
scroll to position [204, 0]
click at [556, 377] on div "manuka fiyonklu çanta" at bounding box center [608, 377] width 207 height 35
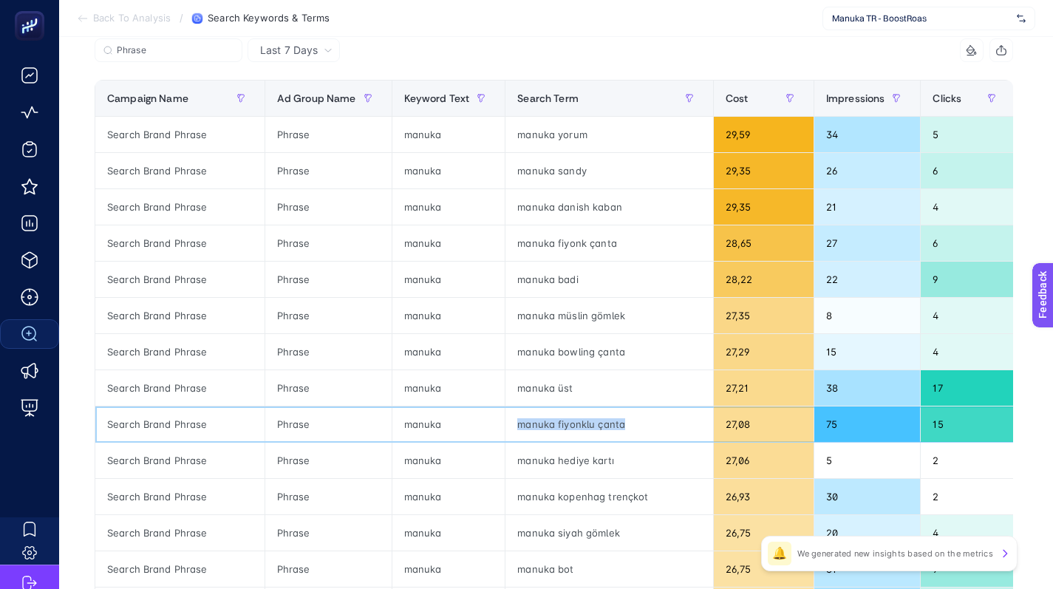
scroll to position [154, 0]
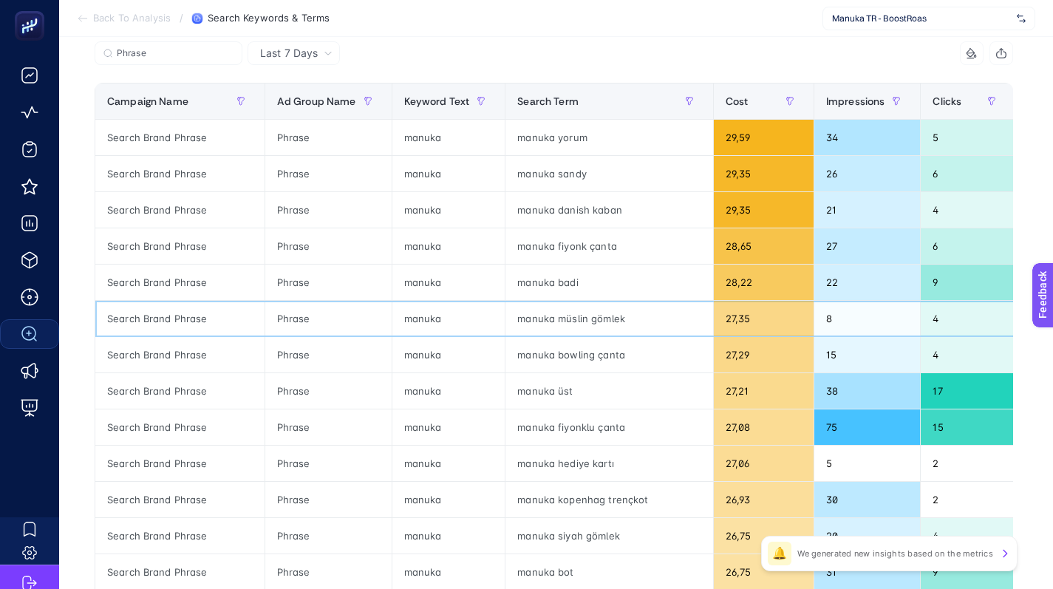
click at [550, 313] on div "manuka müslin gömlek" at bounding box center [608, 318] width 207 height 35
click at [555, 244] on div "manuka fiyonk çanta" at bounding box center [608, 245] width 207 height 35
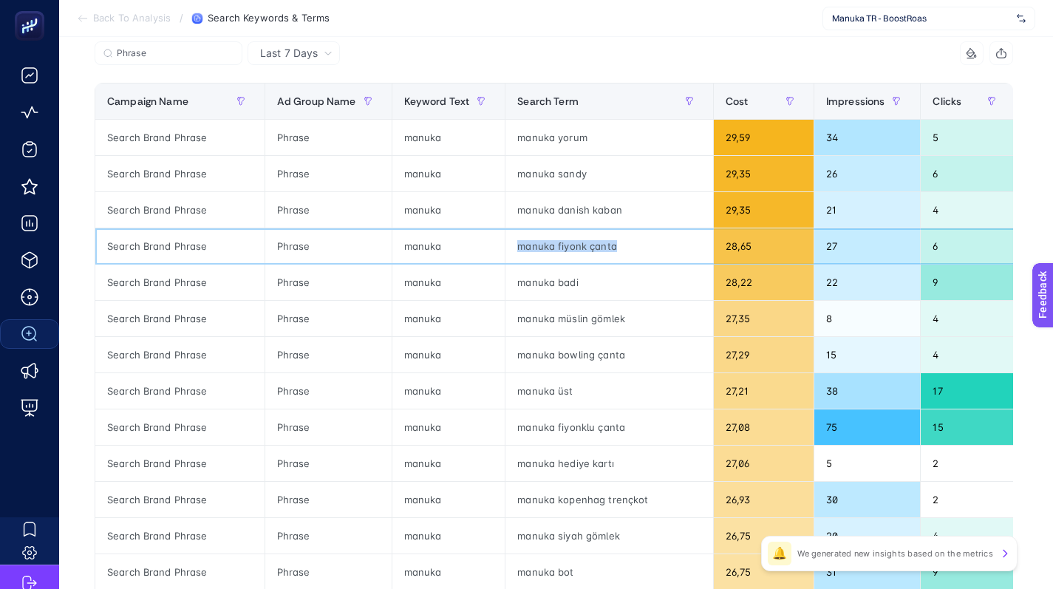
click at [555, 244] on div "manuka fiyonk çanta" at bounding box center [608, 245] width 207 height 35
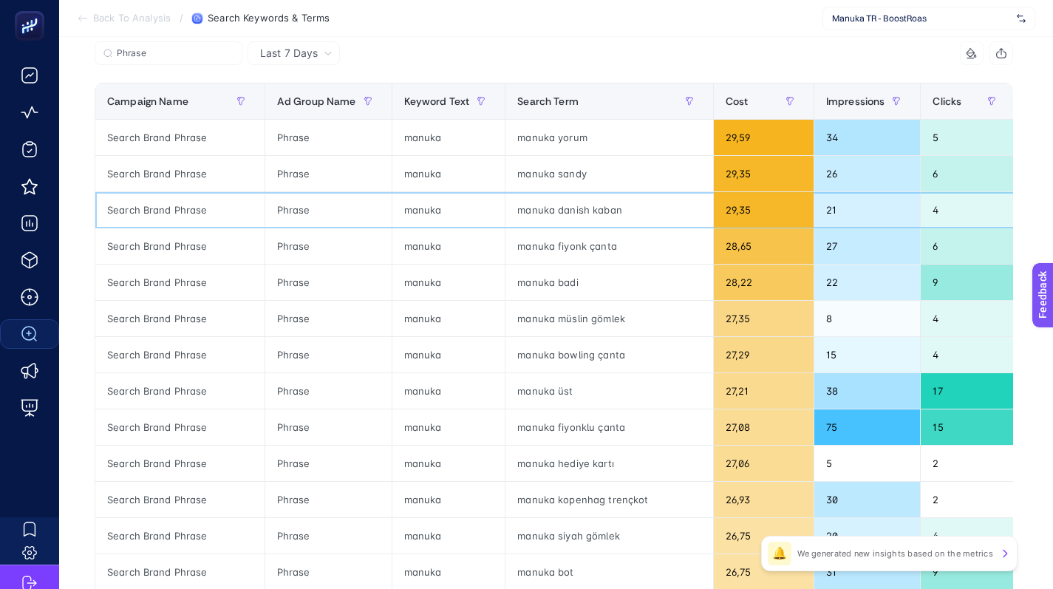
click at [566, 206] on div "manuka danish kaban" at bounding box center [608, 209] width 207 height 35
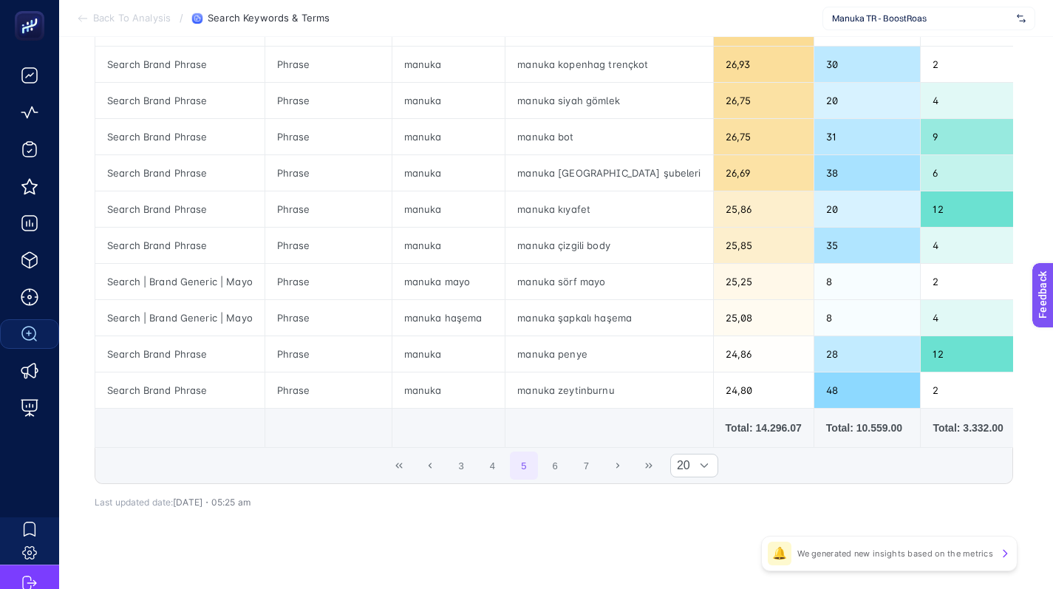
scroll to position [614, 0]
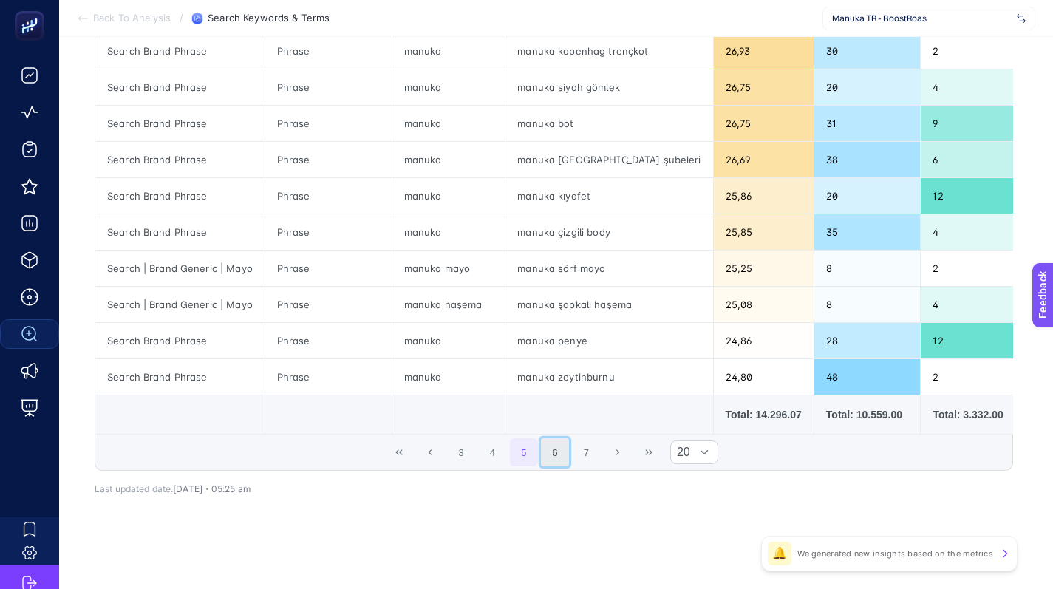
click at [560, 452] on button "6" at bounding box center [555, 452] width 28 height 28
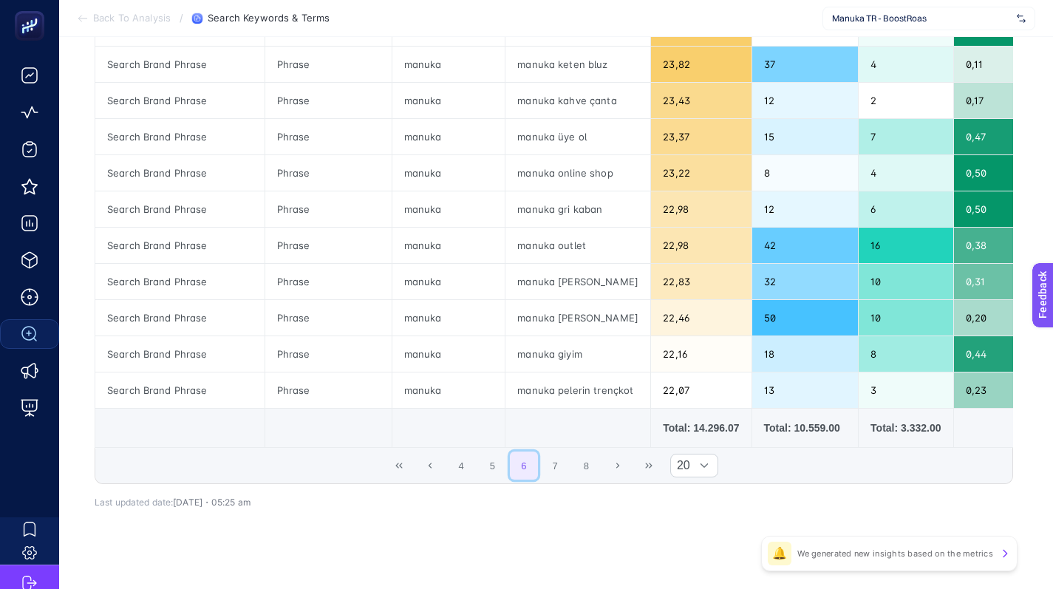
scroll to position [585, 0]
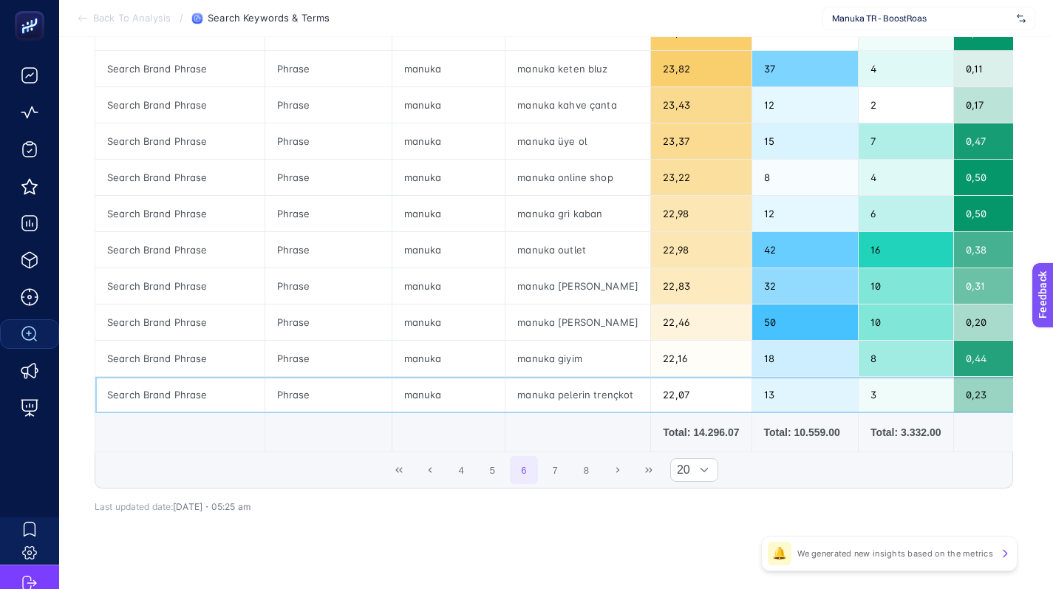
click at [568, 398] on div "manuka pelerin trençkot" at bounding box center [577, 394] width 145 height 35
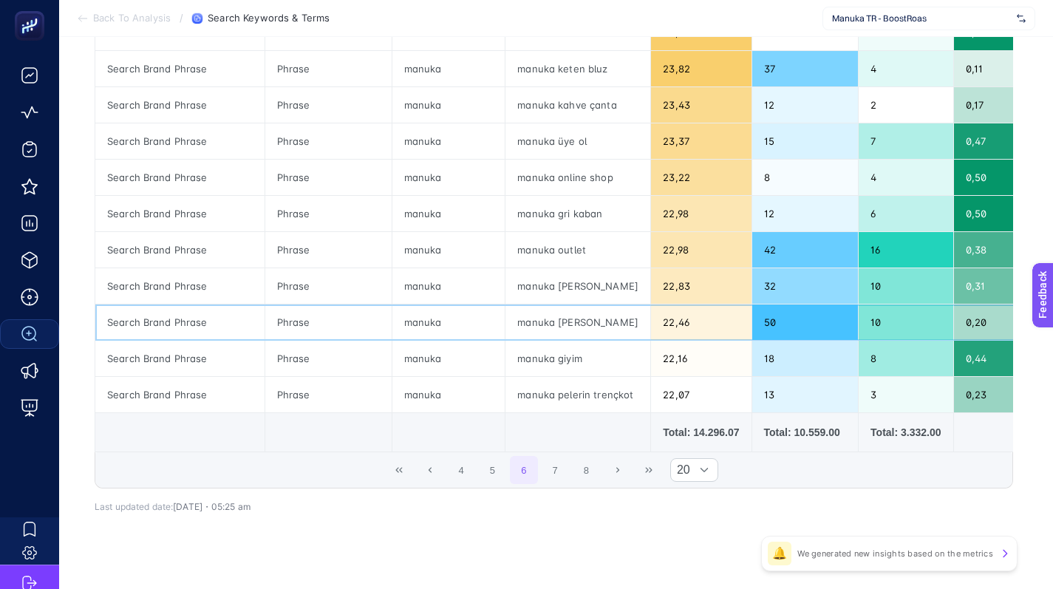
click at [569, 318] on div "manuka [PERSON_NAME]" at bounding box center [577, 321] width 145 height 35
click at [552, 276] on div "manuka [PERSON_NAME]" at bounding box center [577, 285] width 145 height 35
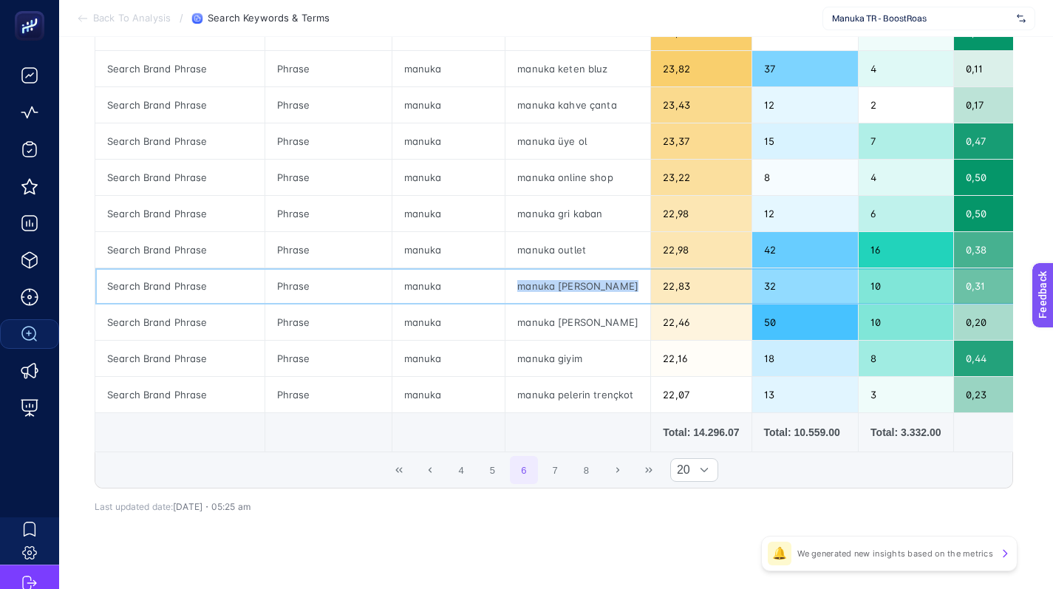
click at [552, 276] on div "manuka [PERSON_NAME]" at bounding box center [577, 285] width 145 height 35
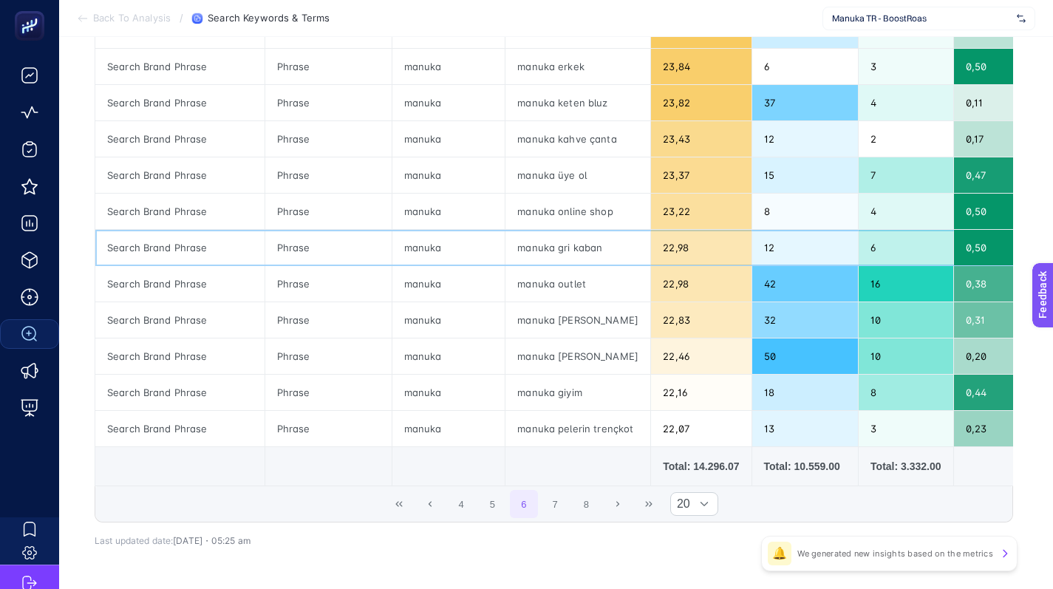
click at [567, 246] on div "manuka gri kaban" at bounding box center [577, 247] width 145 height 35
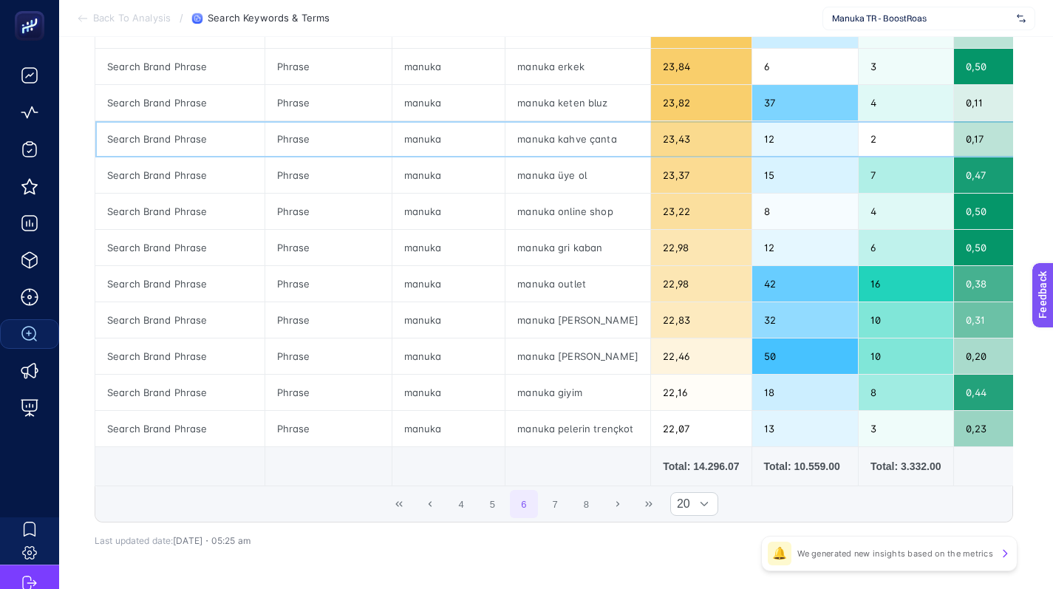
click at [562, 138] on div "manuka kahve çanta" at bounding box center [577, 138] width 145 height 35
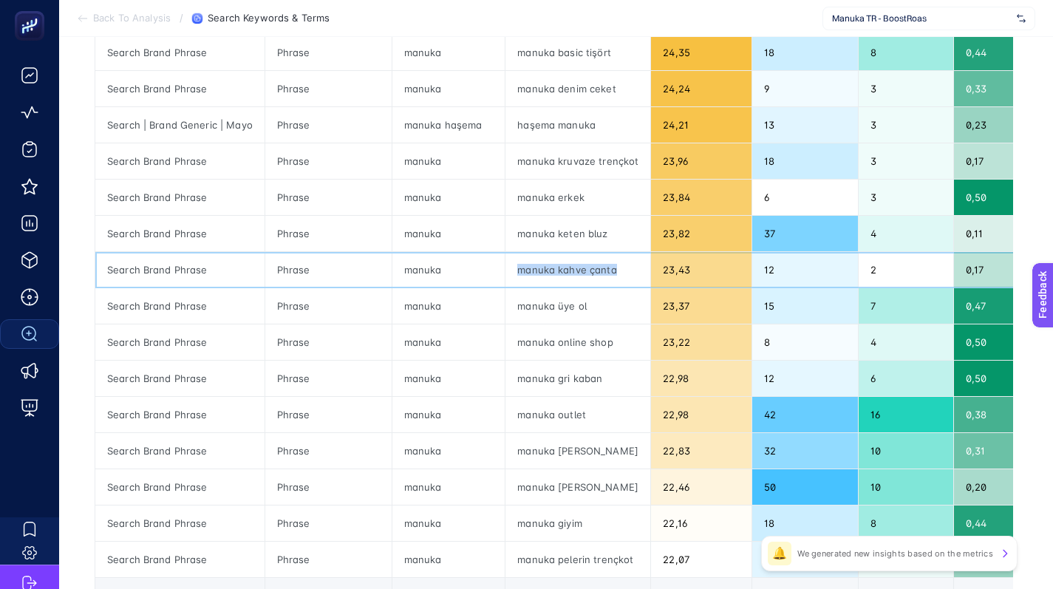
scroll to position [415, 0]
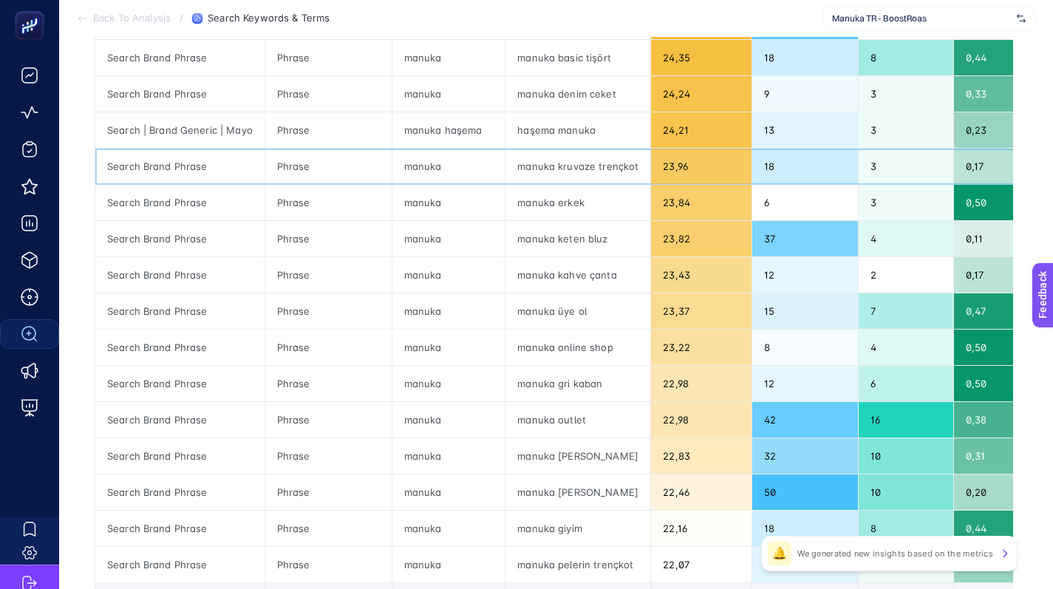
click at [558, 163] on div "manuka kruvaze trençkot" at bounding box center [577, 165] width 145 height 35
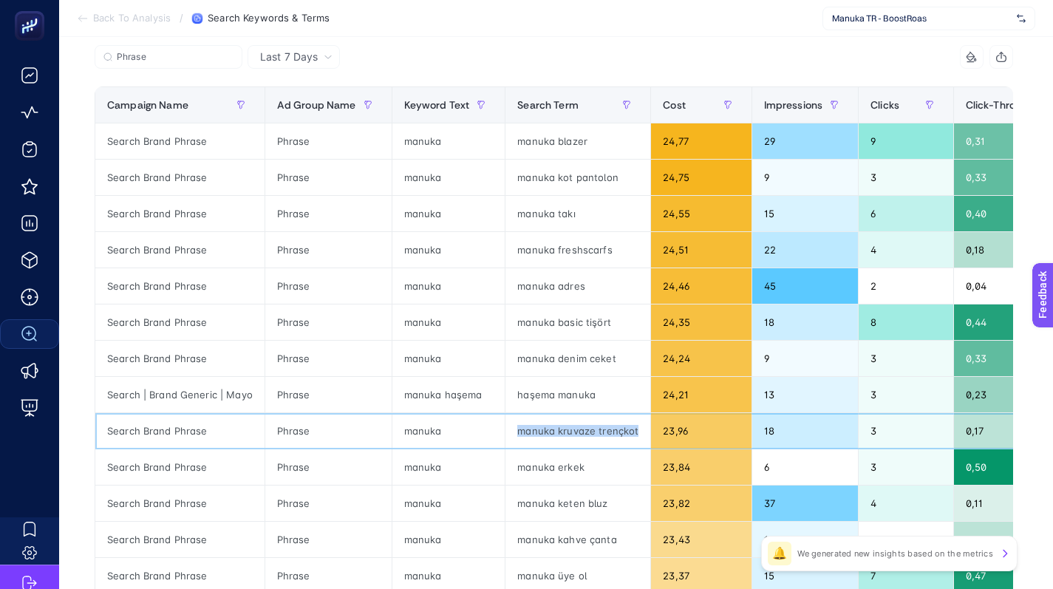
scroll to position [153, 0]
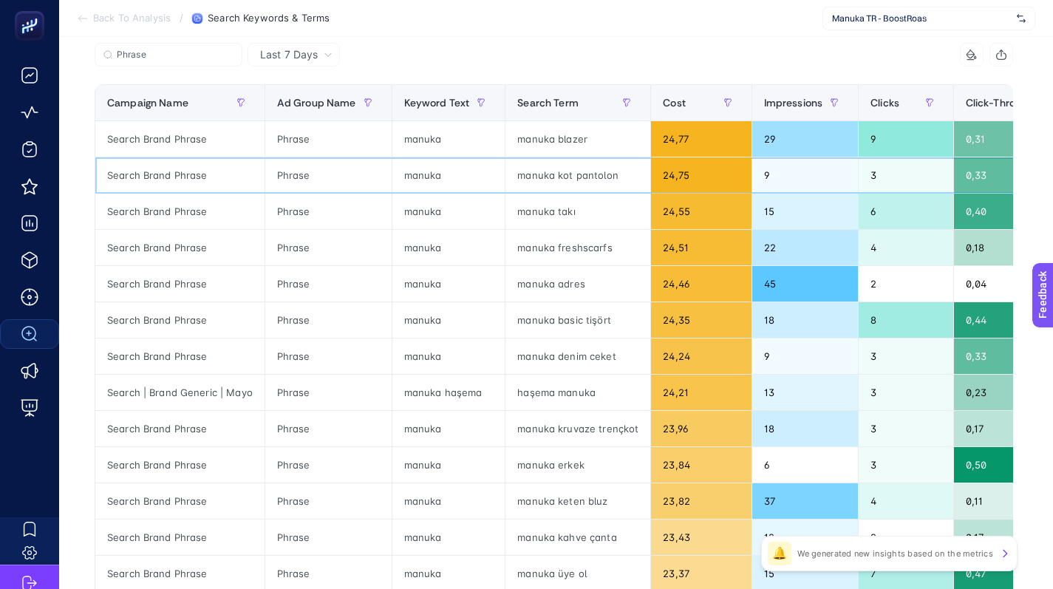
click at [549, 168] on div "manuka kot pantolon" at bounding box center [577, 174] width 145 height 35
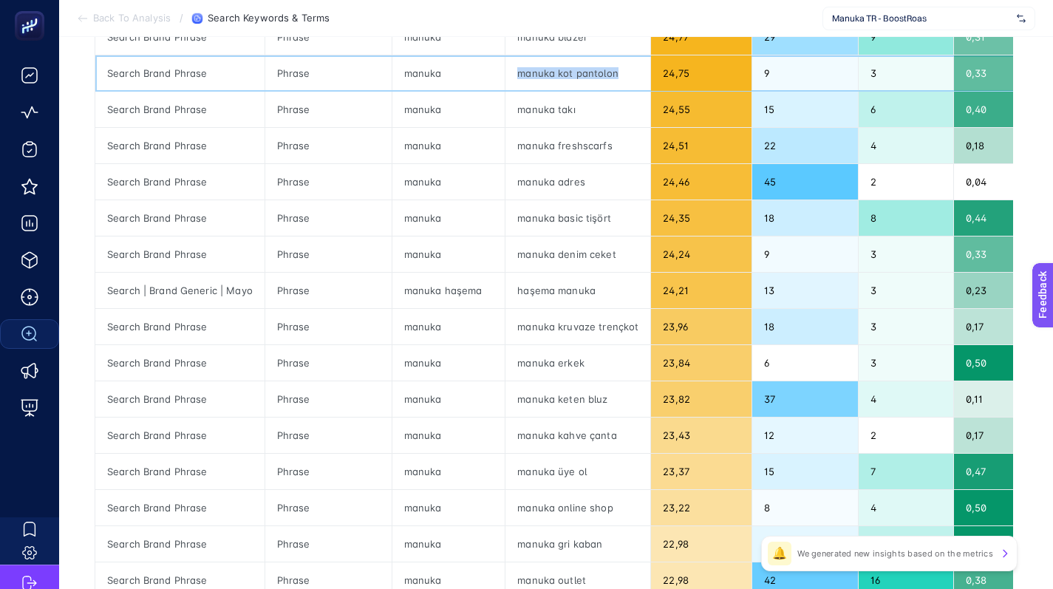
scroll to position [379, 0]
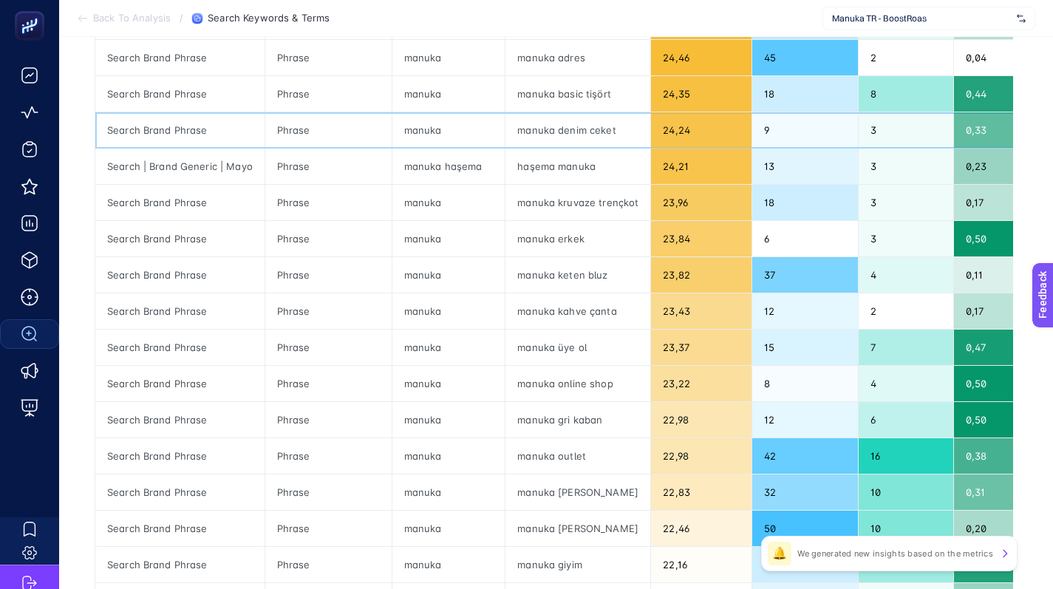
click at [580, 129] on div "manuka denim ceket" at bounding box center [577, 129] width 145 height 35
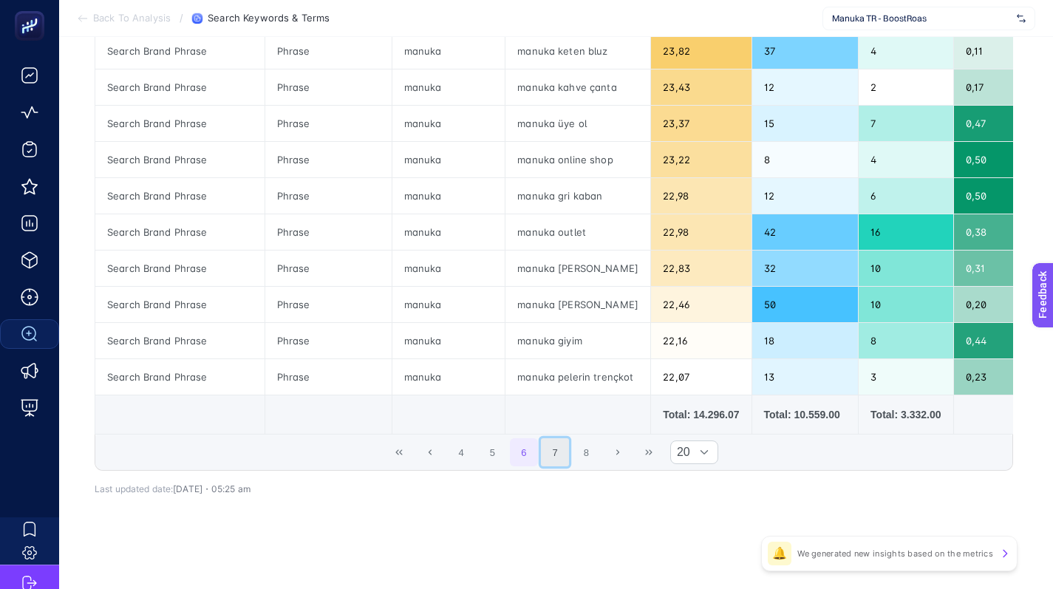
click at [555, 451] on button "7" at bounding box center [555, 452] width 28 height 28
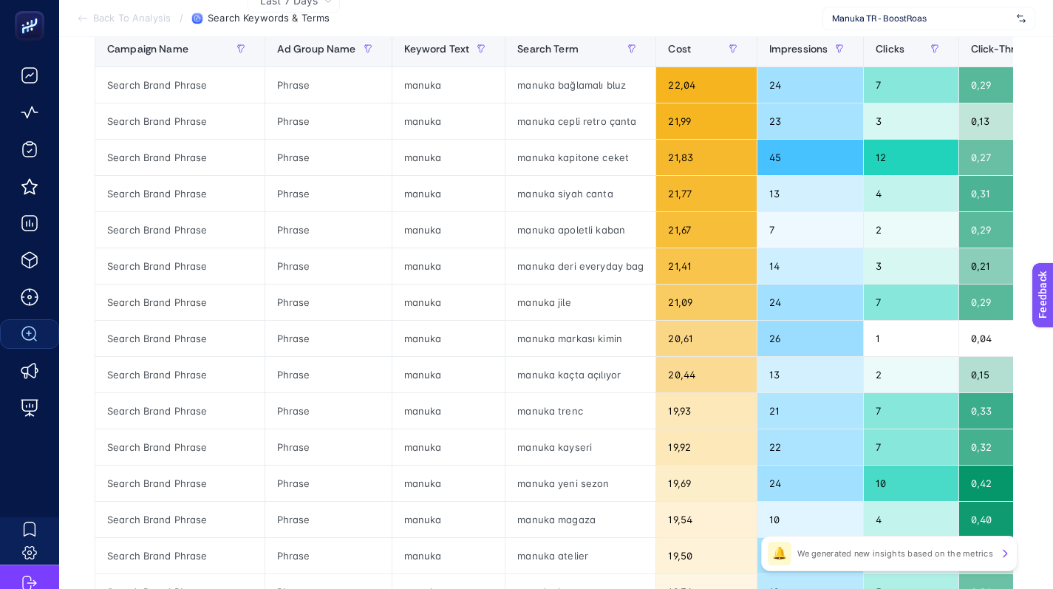
scroll to position [212, 0]
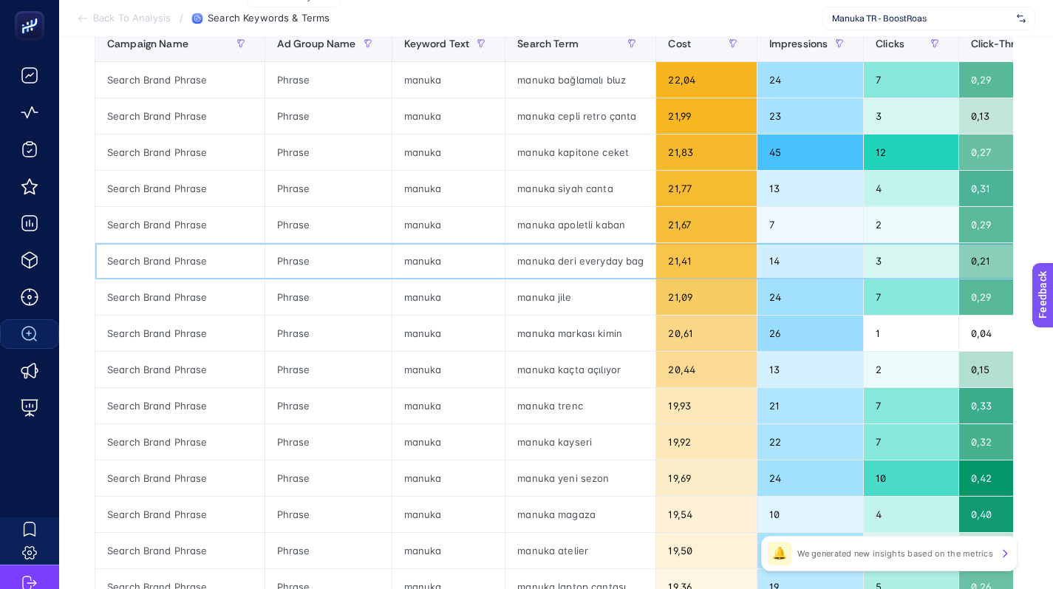
click at [581, 261] on div "manuka deri everyday bag" at bounding box center [580, 260] width 150 height 35
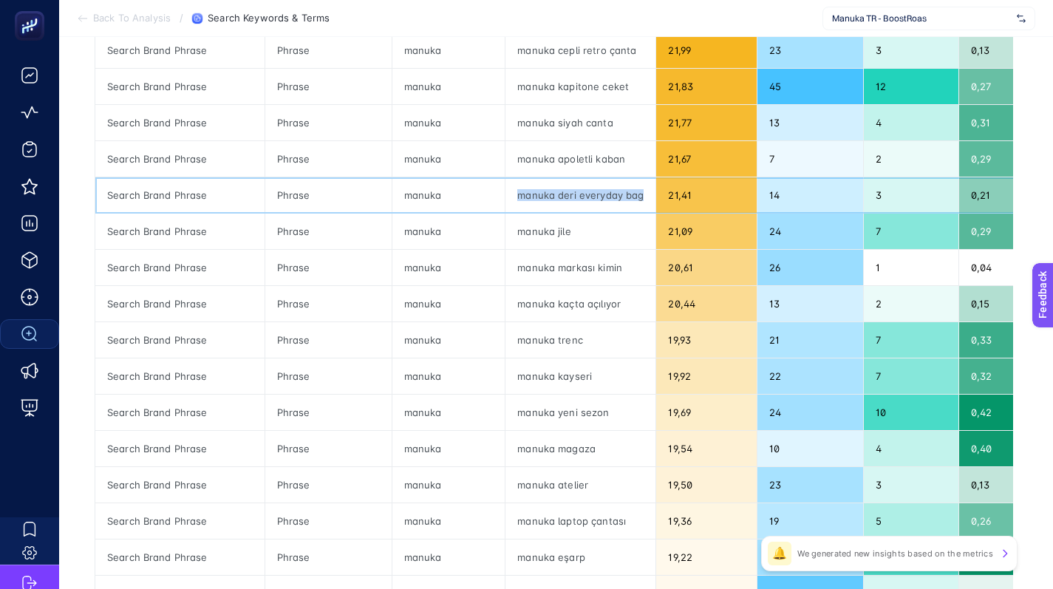
scroll to position [278, 0]
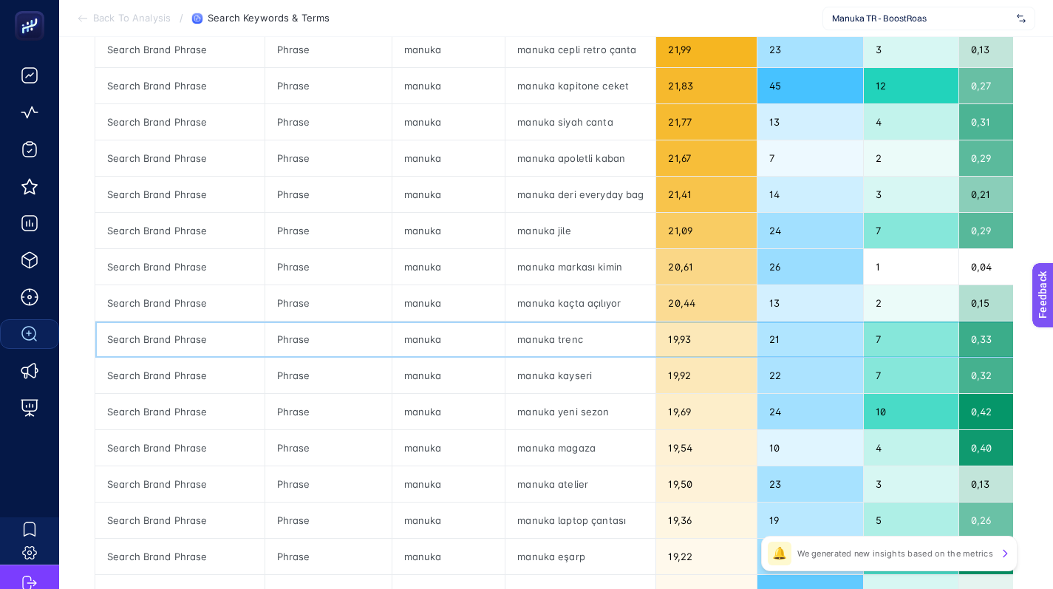
click at [541, 333] on div "manuka trenc" at bounding box center [580, 338] width 150 height 35
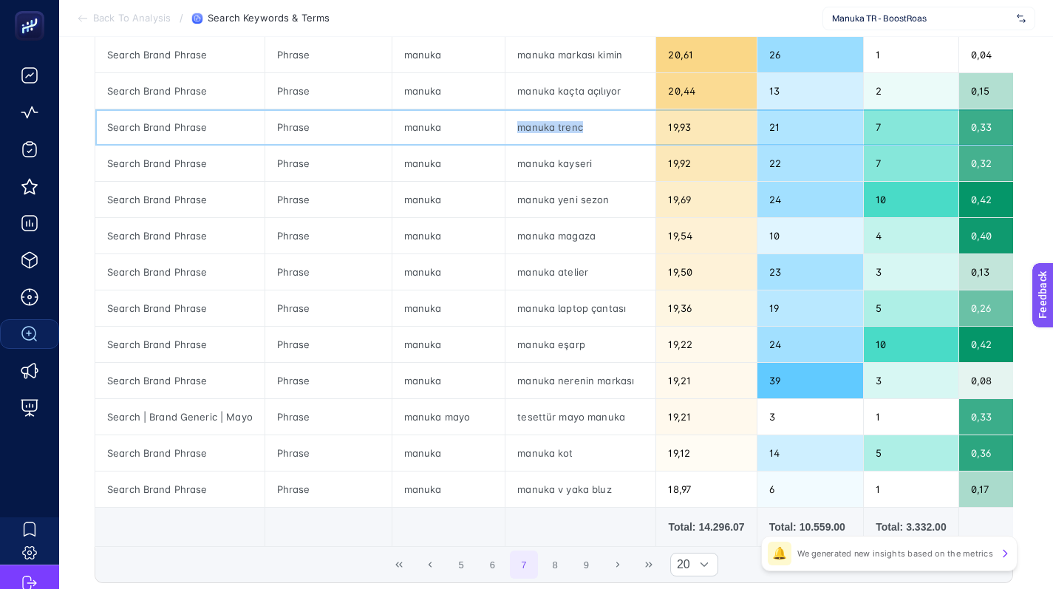
scroll to position [492, 0]
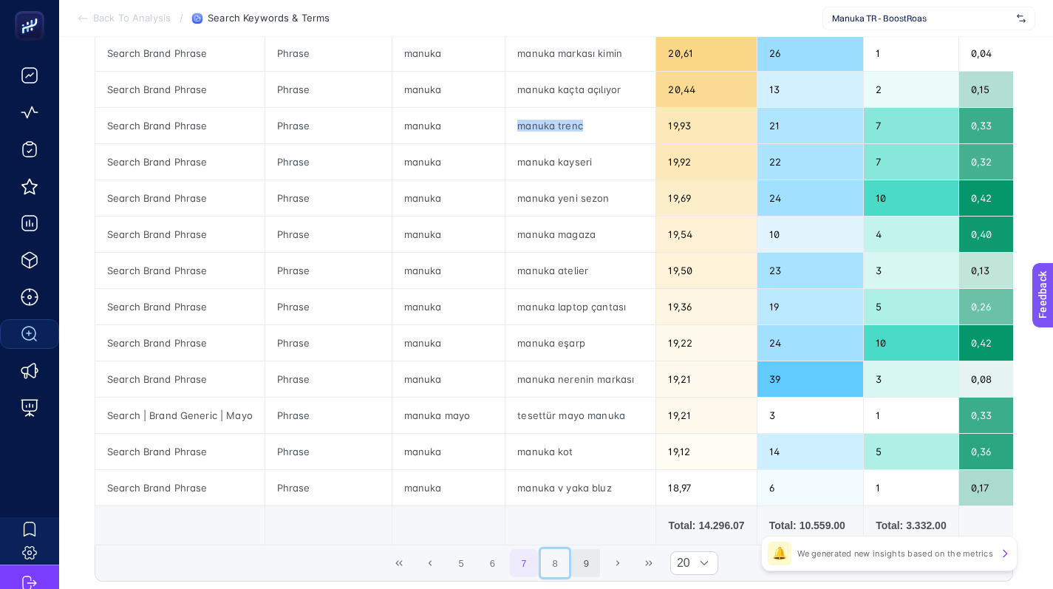
click at [559, 576] on button "8" at bounding box center [555, 563] width 28 height 28
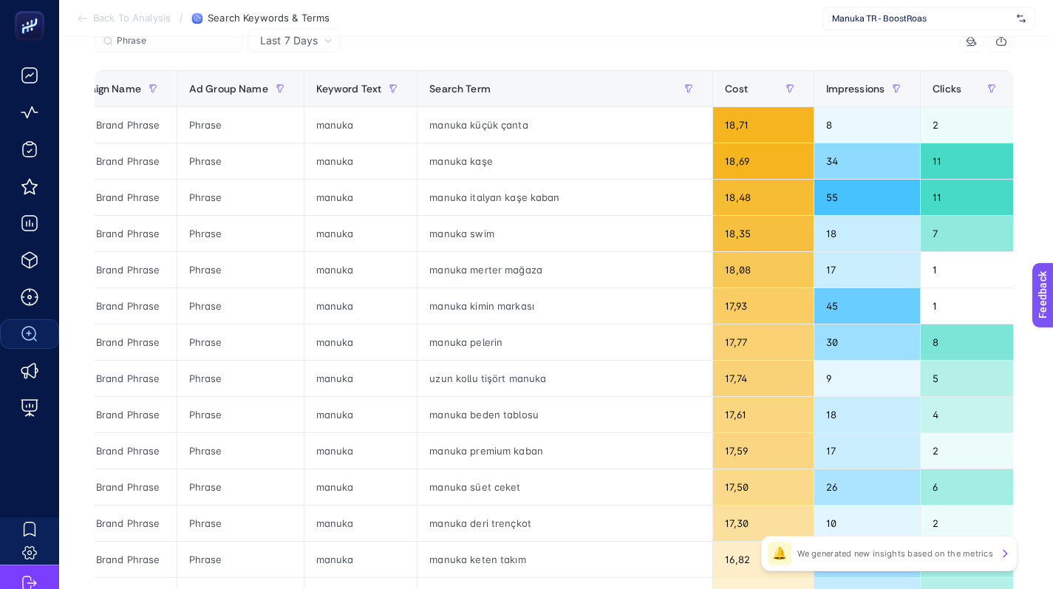
scroll to position [0, 49]
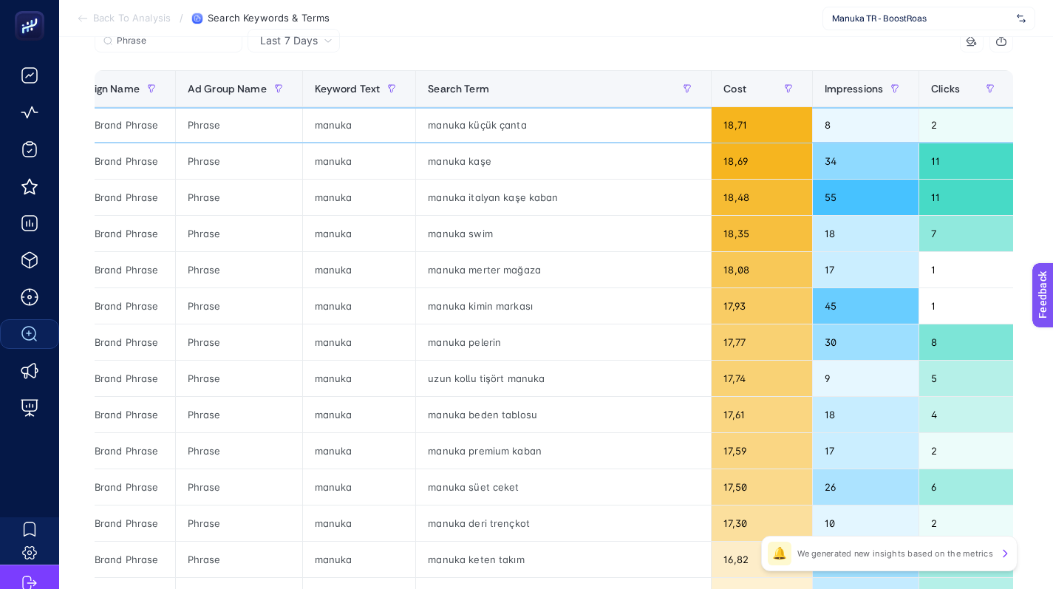
click at [495, 125] on div "manuka küçük çanta" at bounding box center [563, 124] width 295 height 35
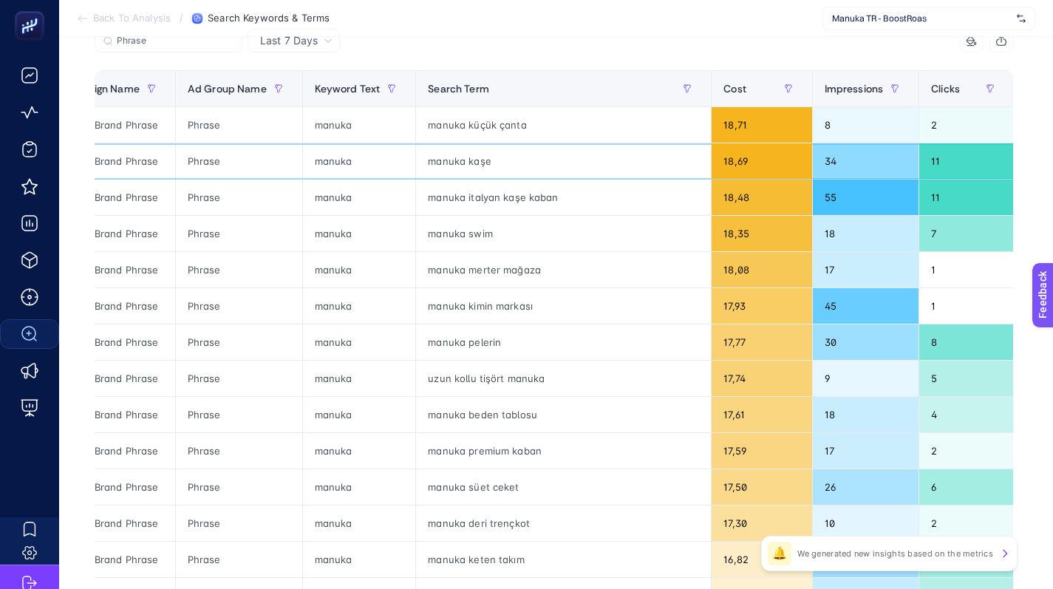
click at [457, 160] on div "manuka kaşe" at bounding box center [563, 160] width 295 height 35
click at [487, 194] on div "manuka italyan kaşe kaban" at bounding box center [563, 196] width 295 height 35
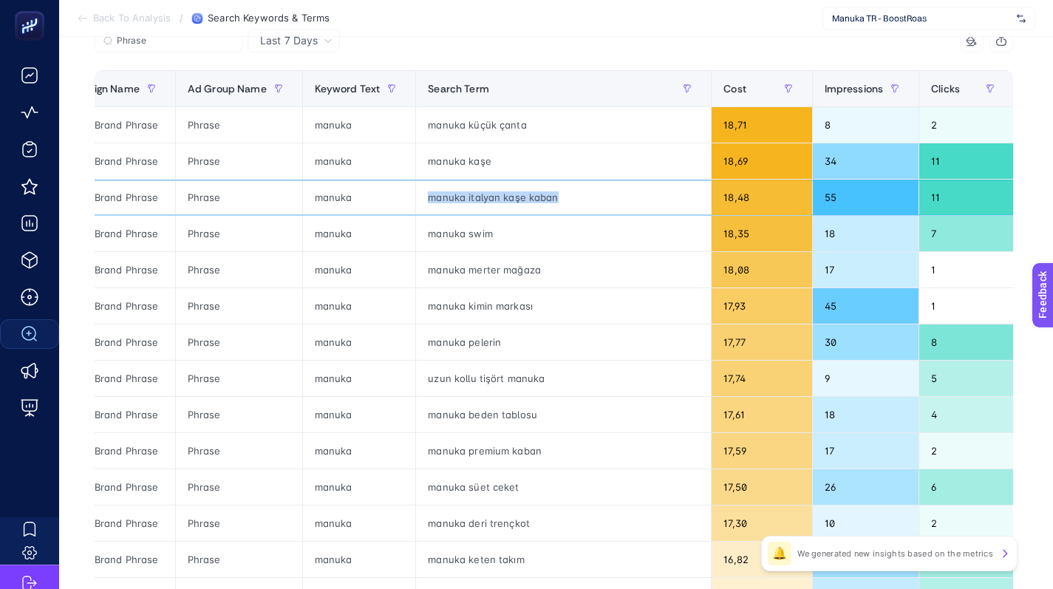
click at [487, 194] on div "manuka italyan kaşe kaban" at bounding box center [563, 196] width 295 height 35
click at [507, 195] on div "manuka italyan kaşe kaban" at bounding box center [563, 196] width 295 height 35
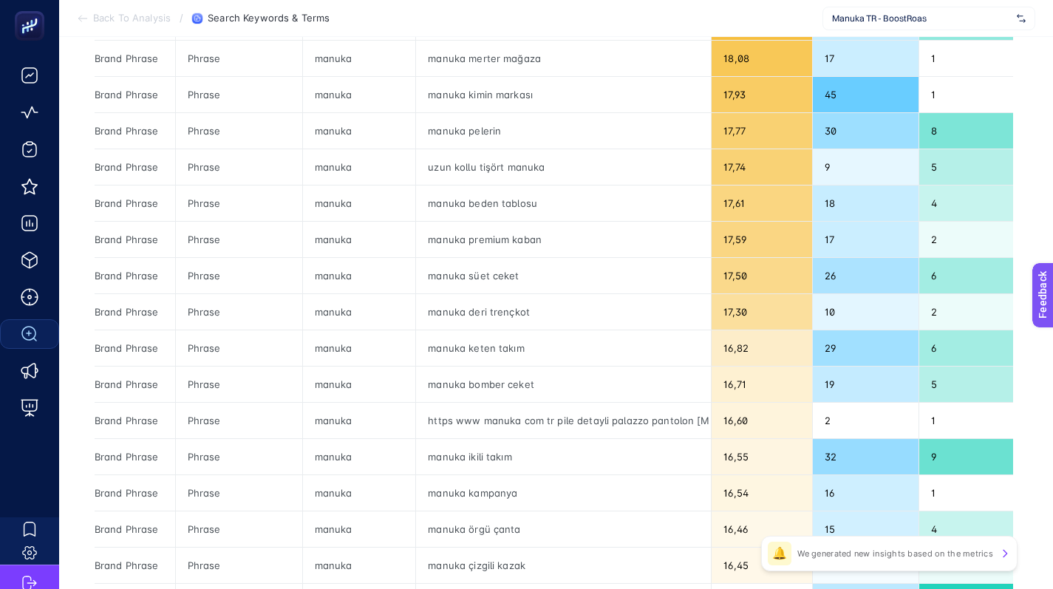
scroll to position [388, 0]
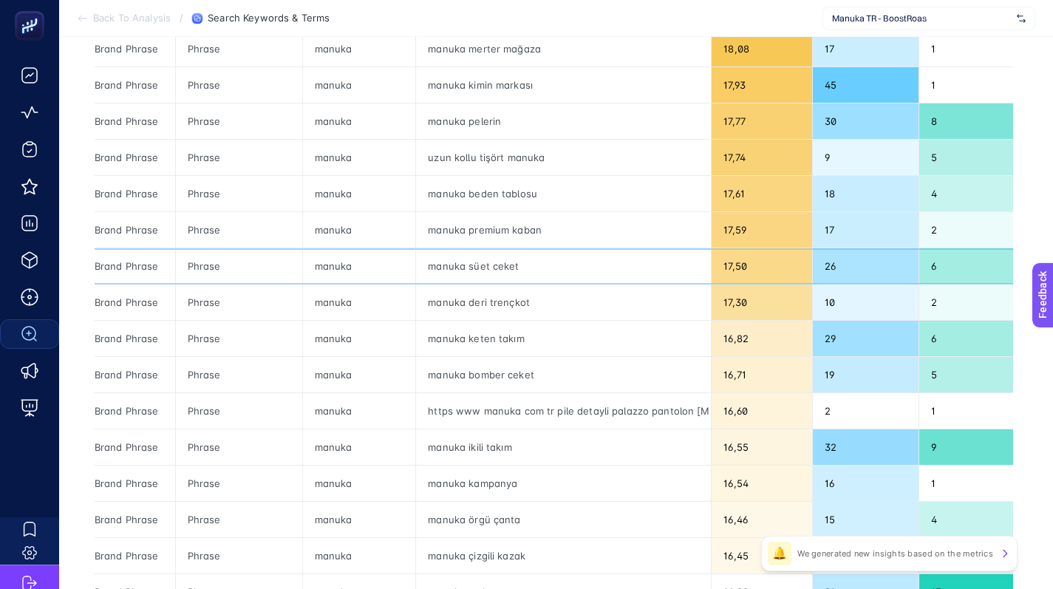
click at [480, 268] on div "manuka süet ceket" at bounding box center [563, 265] width 295 height 35
click at [499, 298] on div "manuka deri trençkot" at bounding box center [563, 301] width 295 height 35
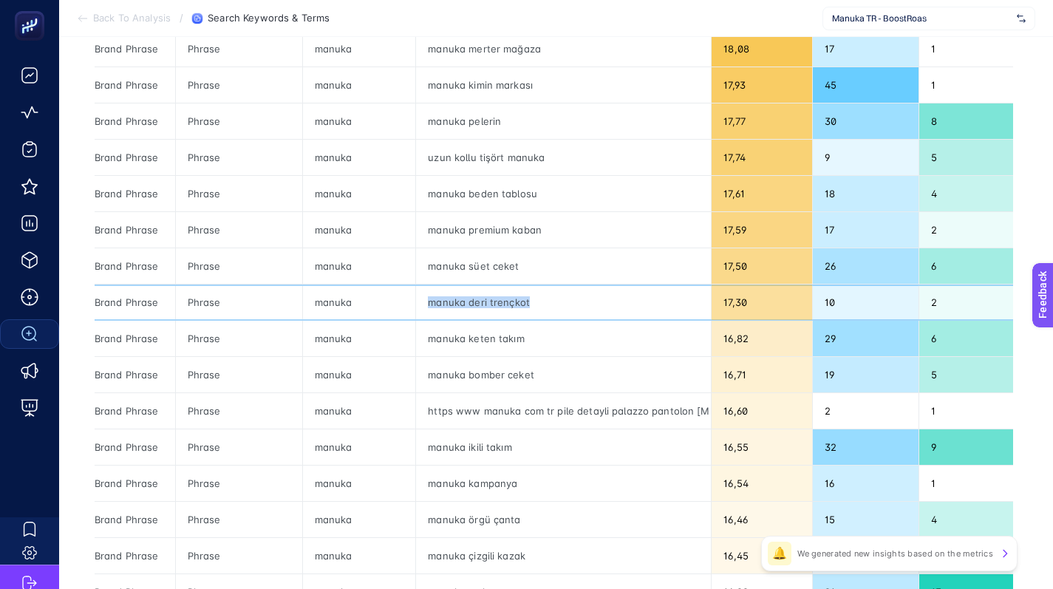
click at [499, 298] on div "manuka deri trençkot" at bounding box center [563, 301] width 295 height 35
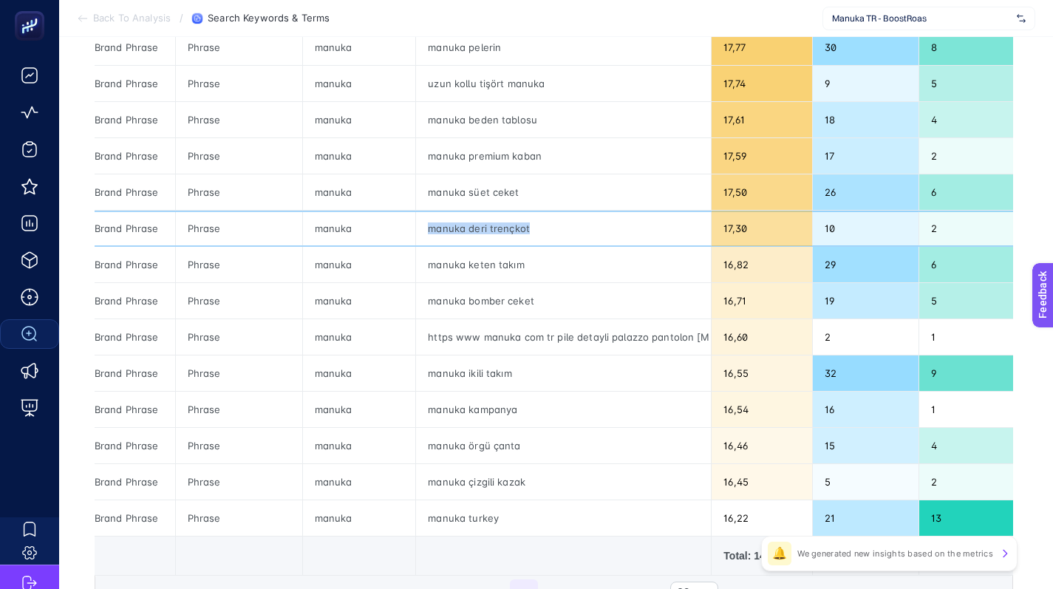
scroll to position [463, 0]
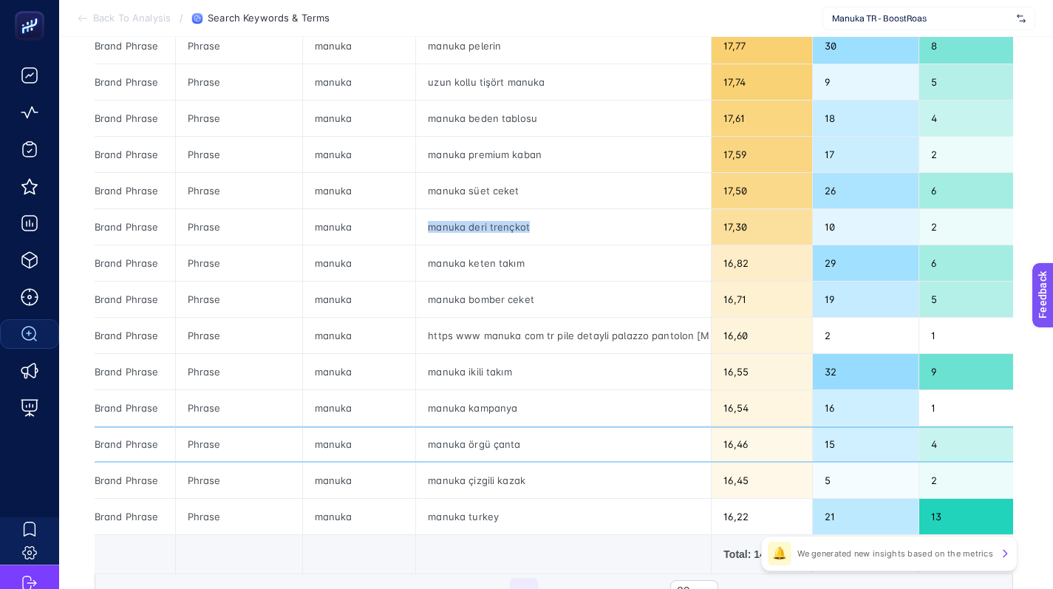
click at [480, 447] on div "manuka örgü çanta" at bounding box center [563, 443] width 295 height 35
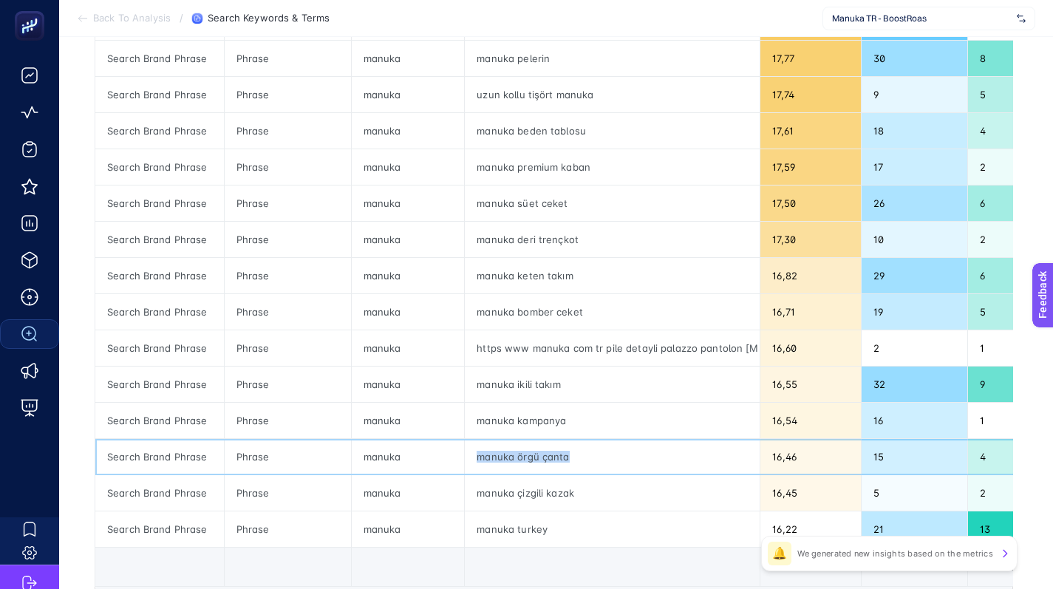
scroll to position [449, 0]
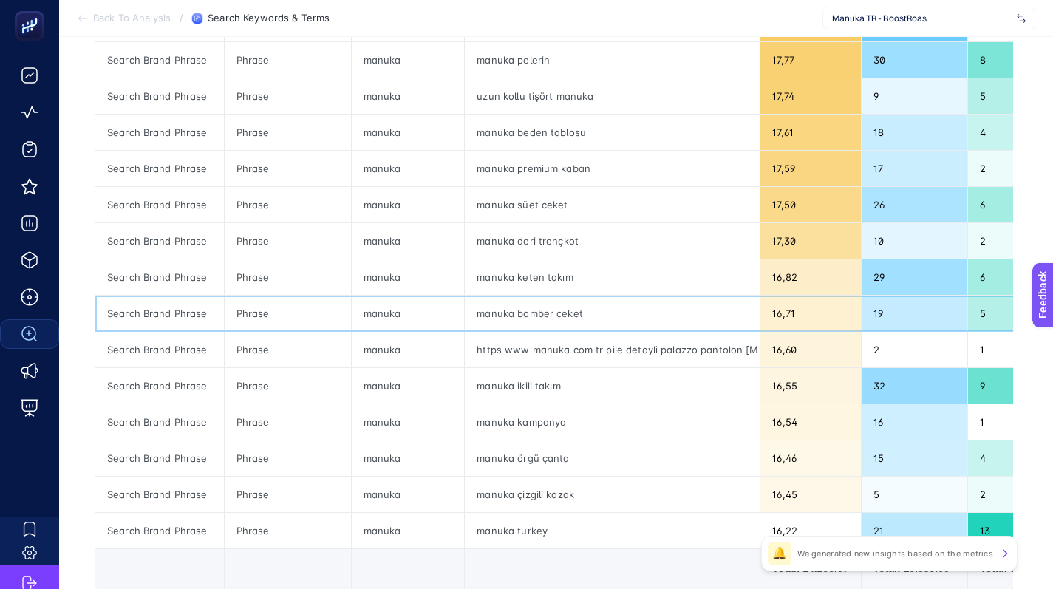
click at [526, 311] on div "manuka bomber ceket" at bounding box center [612, 312] width 295 height 35
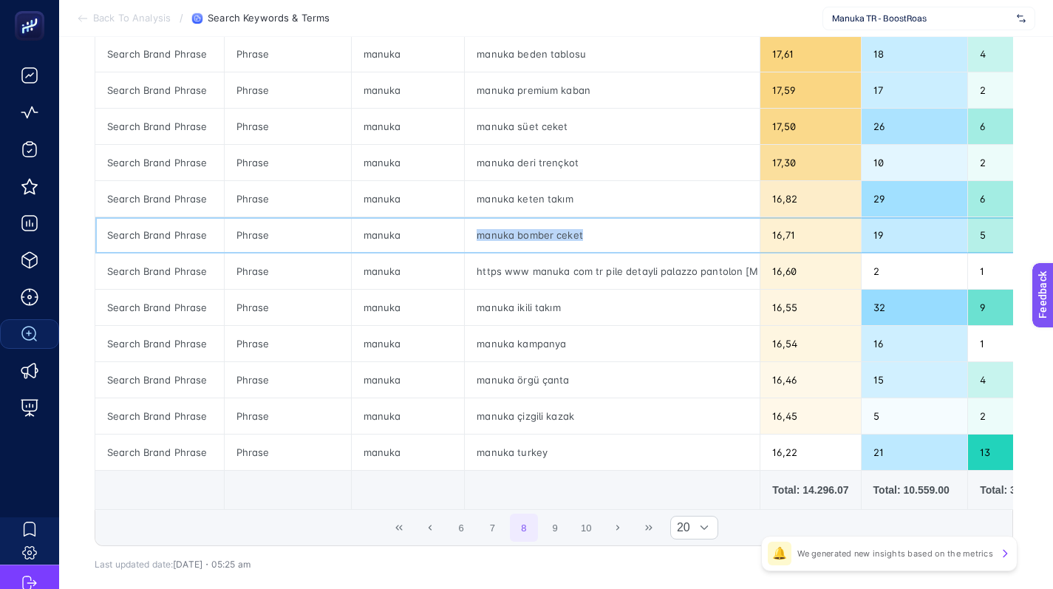
scroll to position [541, 0]
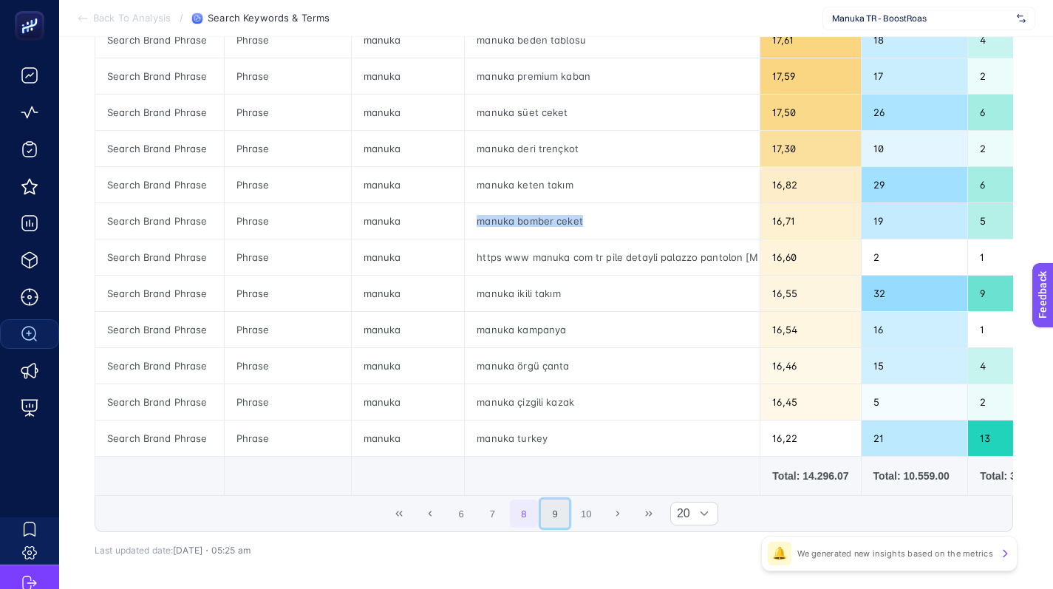
click at [561, 519] on button "9" at bounding box center [555, 513] width 28 height 28
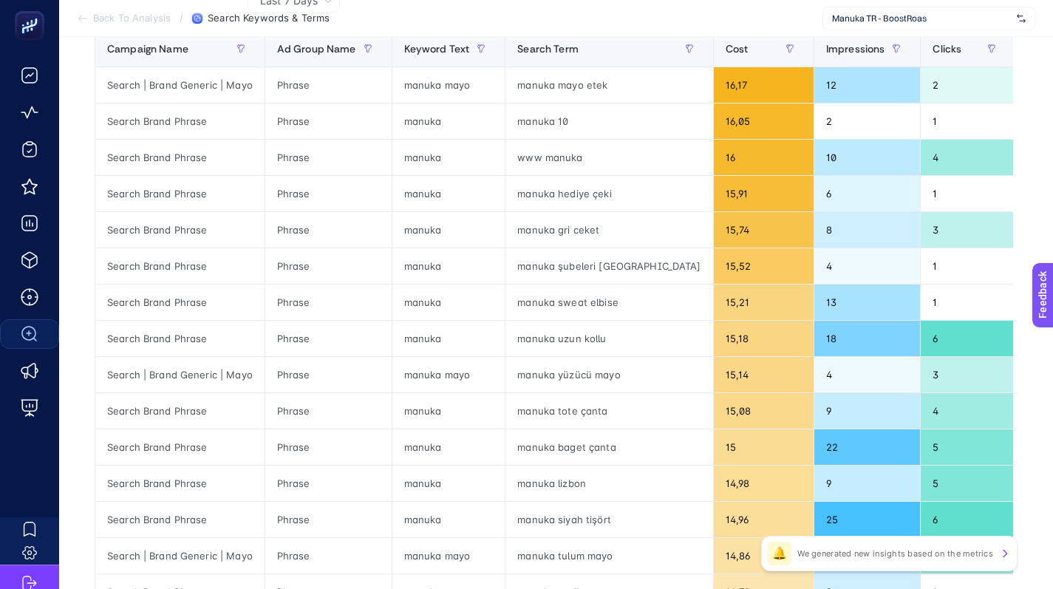
scroll to position [206, 0]
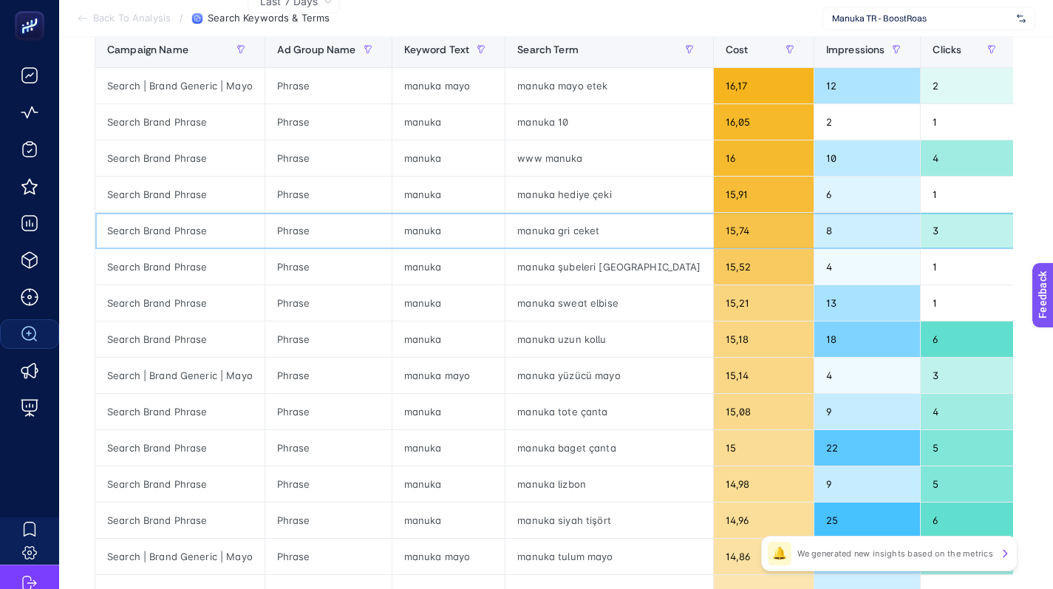
click at [563, 232] on div "manuka gri ceket" at bounding box center [608, 230] width 207 height 35
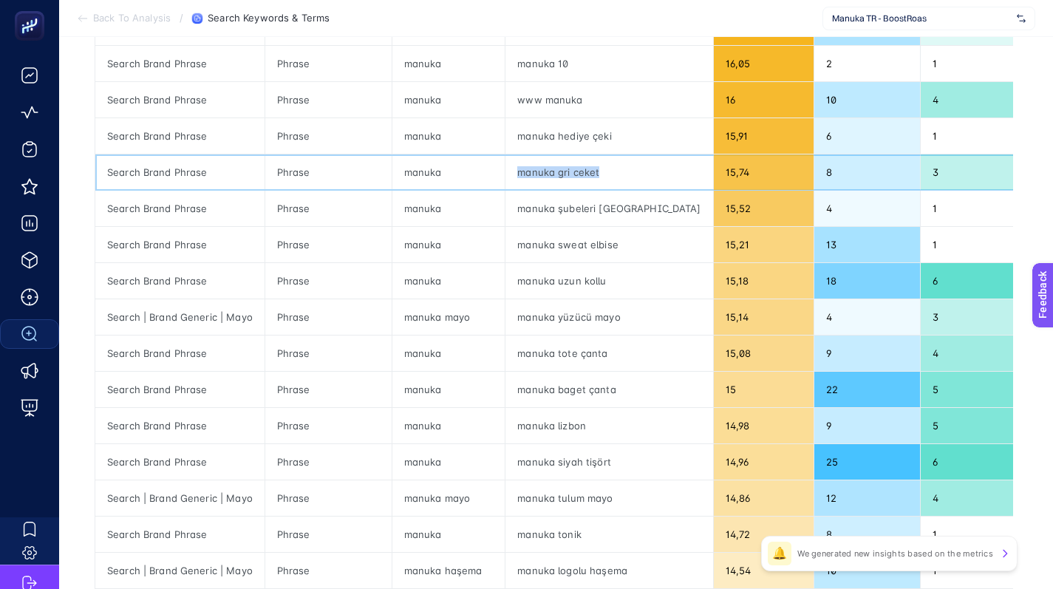
scroll to position [270, 0]
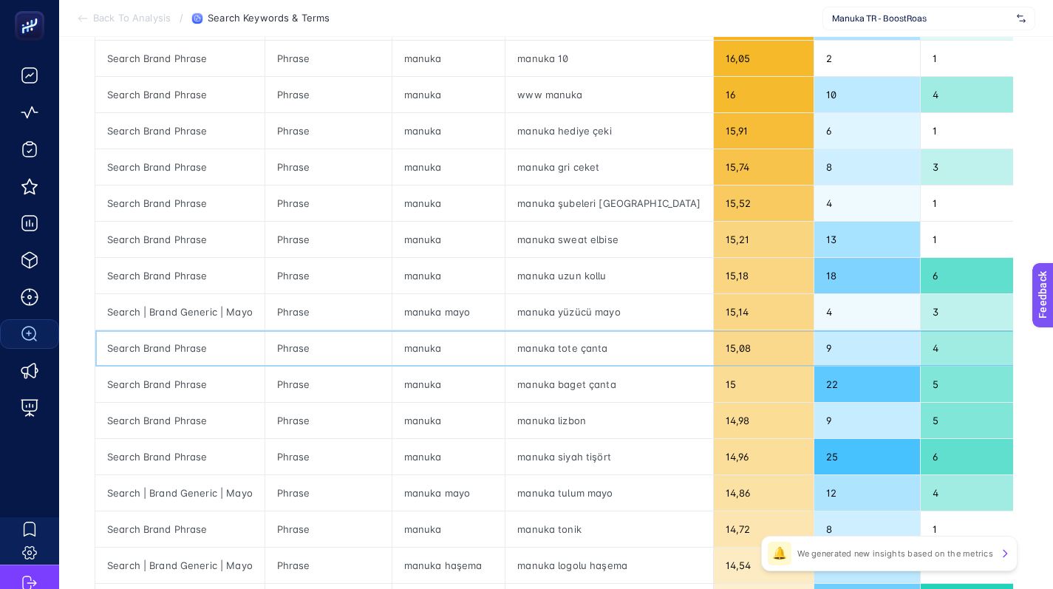
click at [547, 348] on div "manuka tote çanta" at bounding box center [608, 347] width 207 height 35
click at [552, 345] on div "manuka tote çanta" at bounding box center [608, 347] width 207 height 35
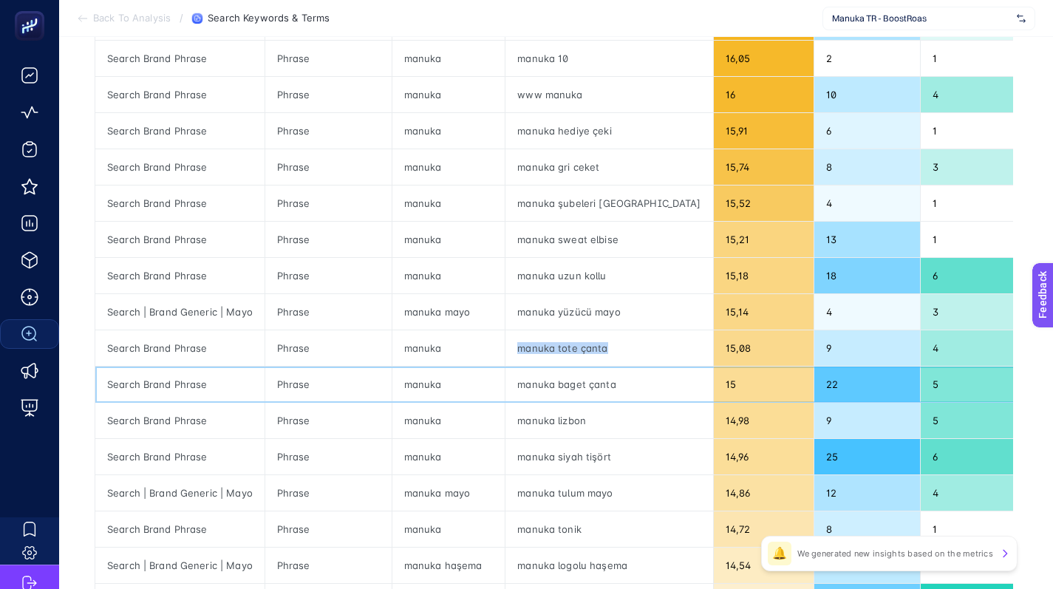
click at [559, 381] on div "manuka baget çanta" at bounding box center [608, 383] width 207 height 35
click at [559, 380] on div "manuka baget çanta" at bounding box center [608, 383] width 207 height 35
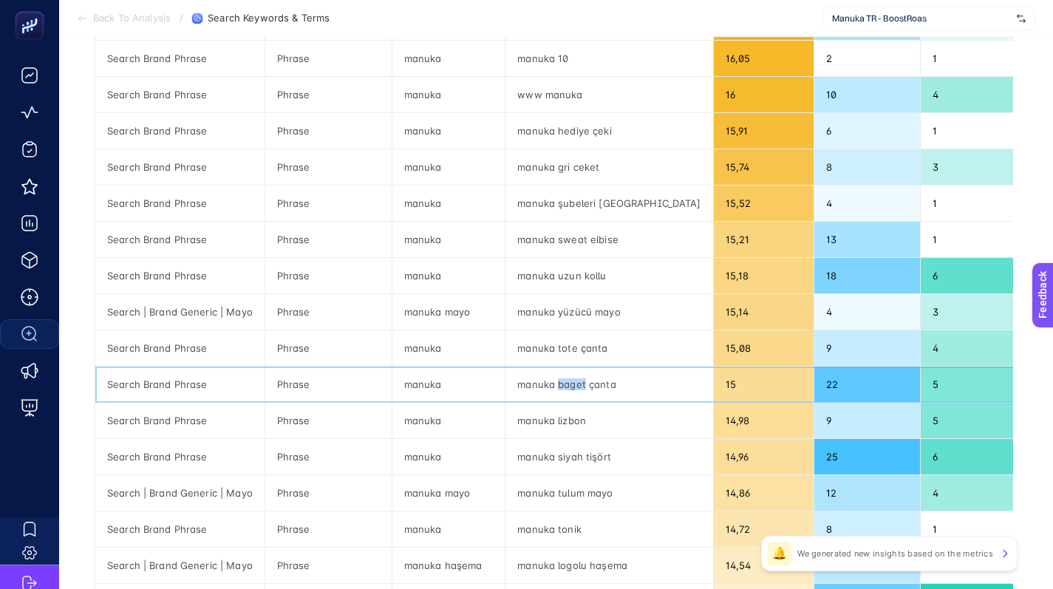
click at [559, 380] on div "manuka baget çanta" at bounding box center [608, 383] width 207 height 35
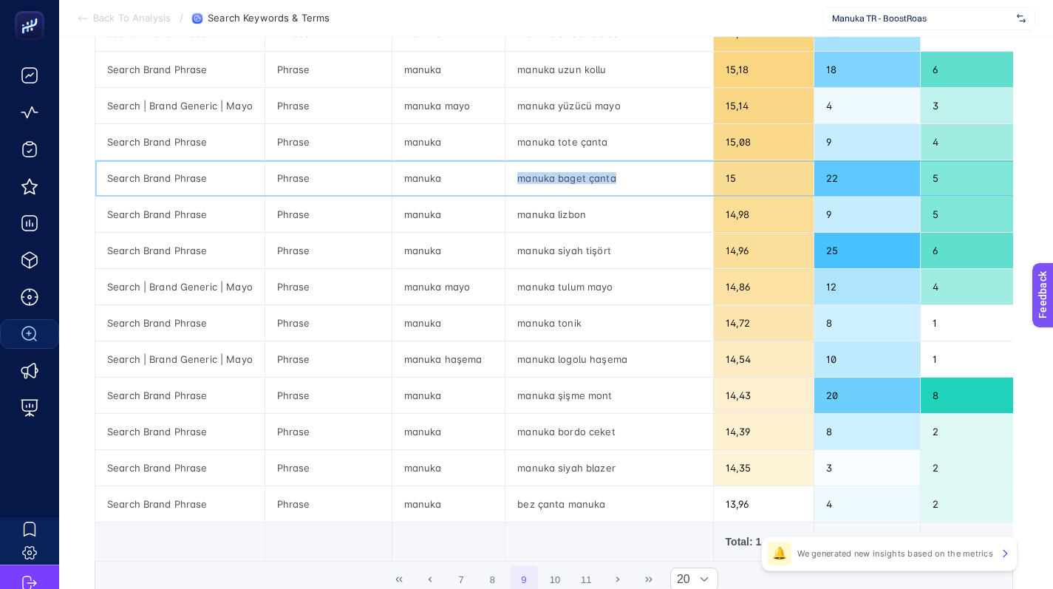
scroll to position [477, 0]
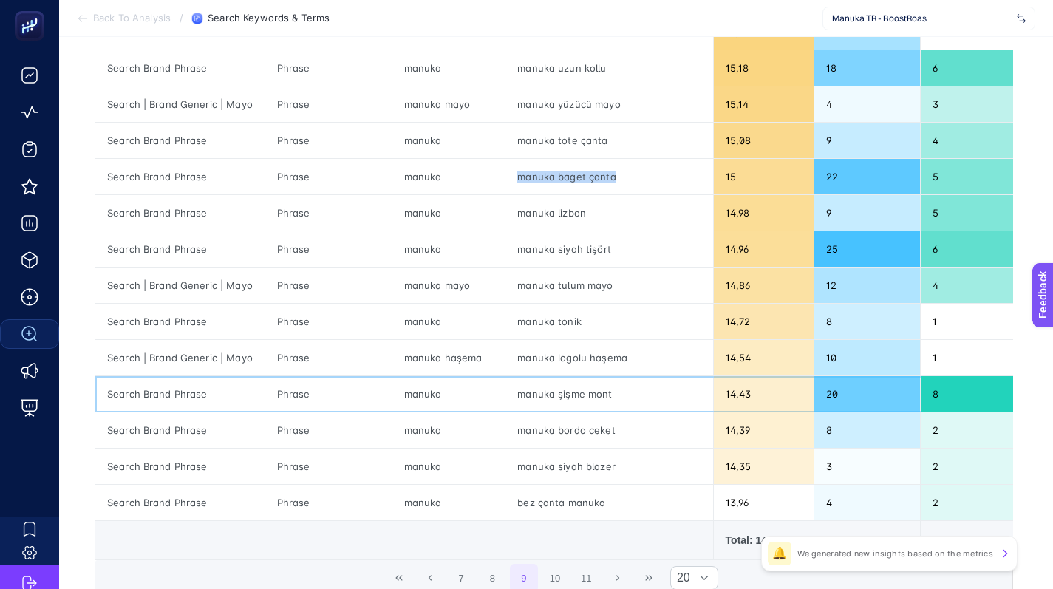
click at [549, 389] on div "manuka şişme mont" at bounding box center [608, 393] width 207 height 35
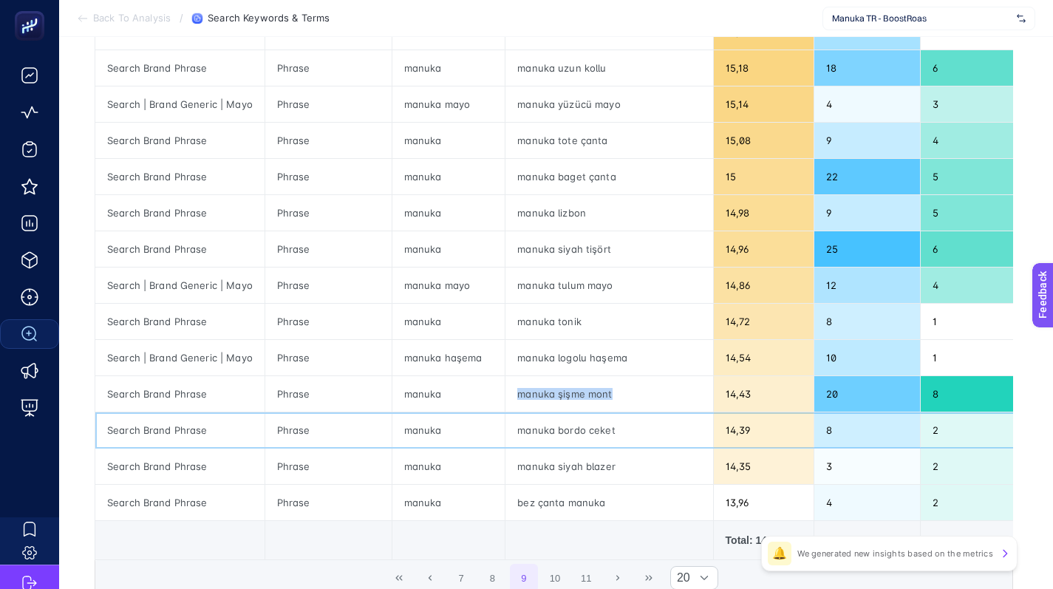
click at [533, 428] on div "manuka bordo ceket" at bounding box center [608, 429] width 207 height 35
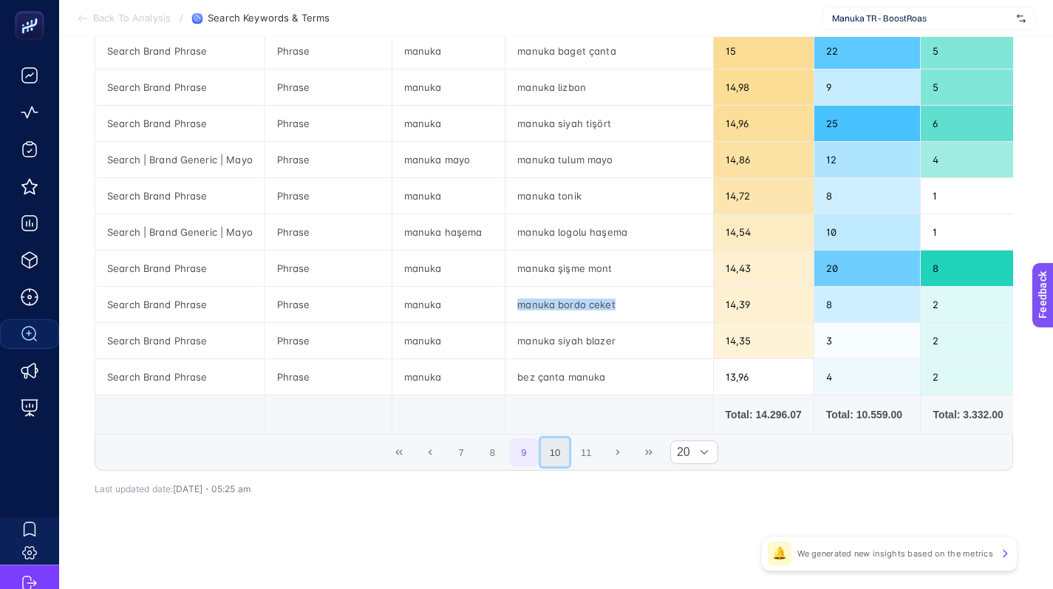
click at [558, 454] on button "10" at bounding box center [555, 452] width 28 height 28
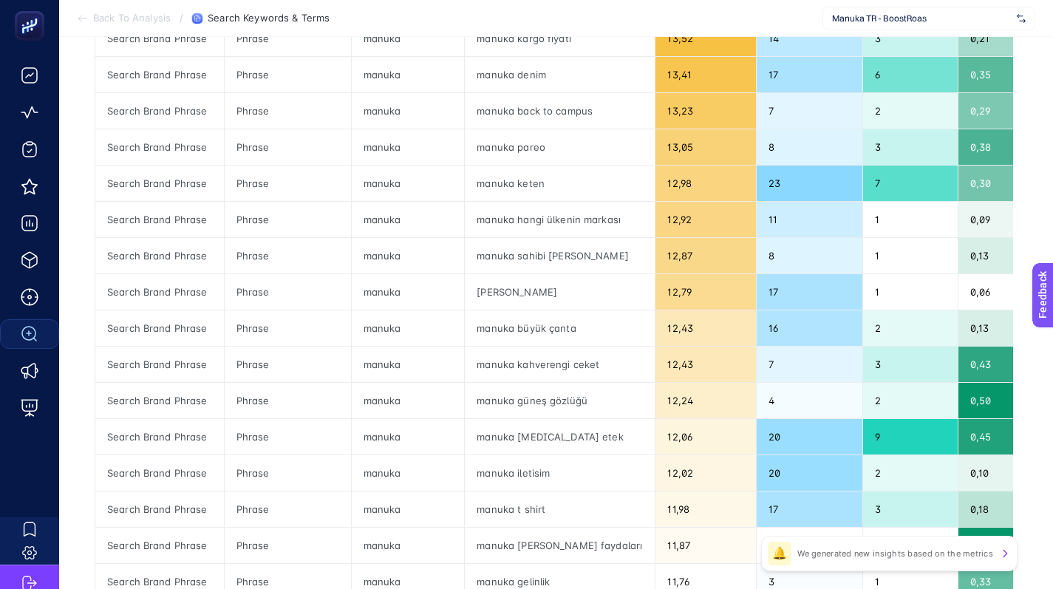
scroll to position [397, 2]
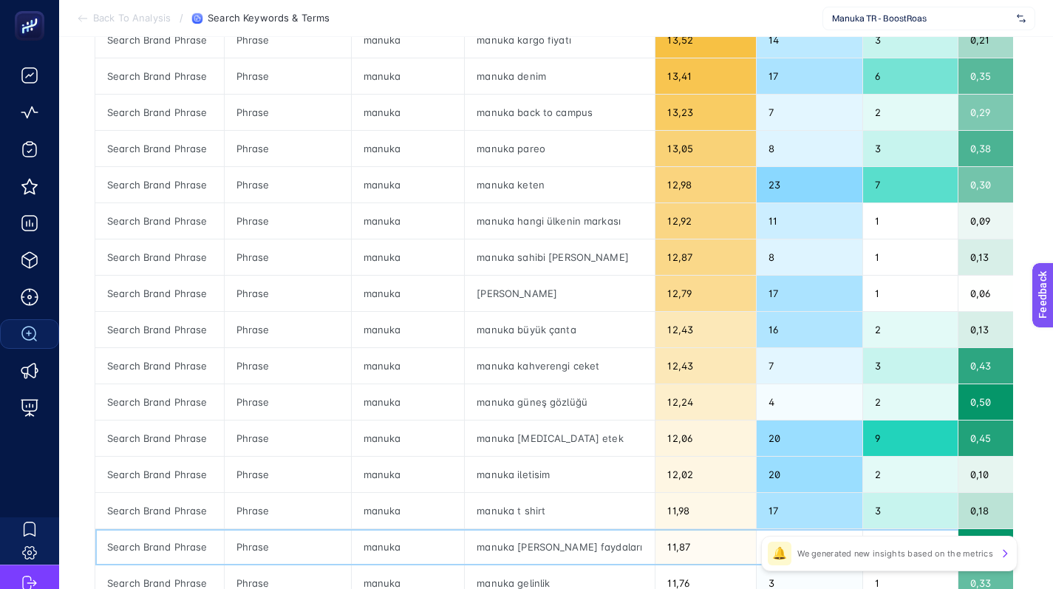
click at [529, 542] on div "manuka honig faydaları" at bounding box center [560, 546] width 190 height 35
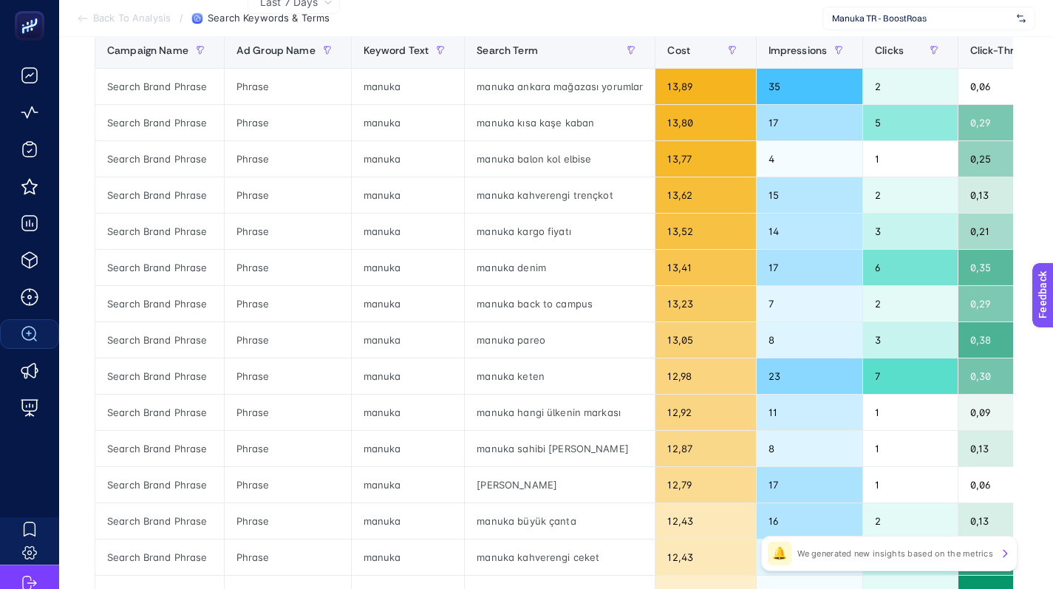
scroll to position [204, 3]
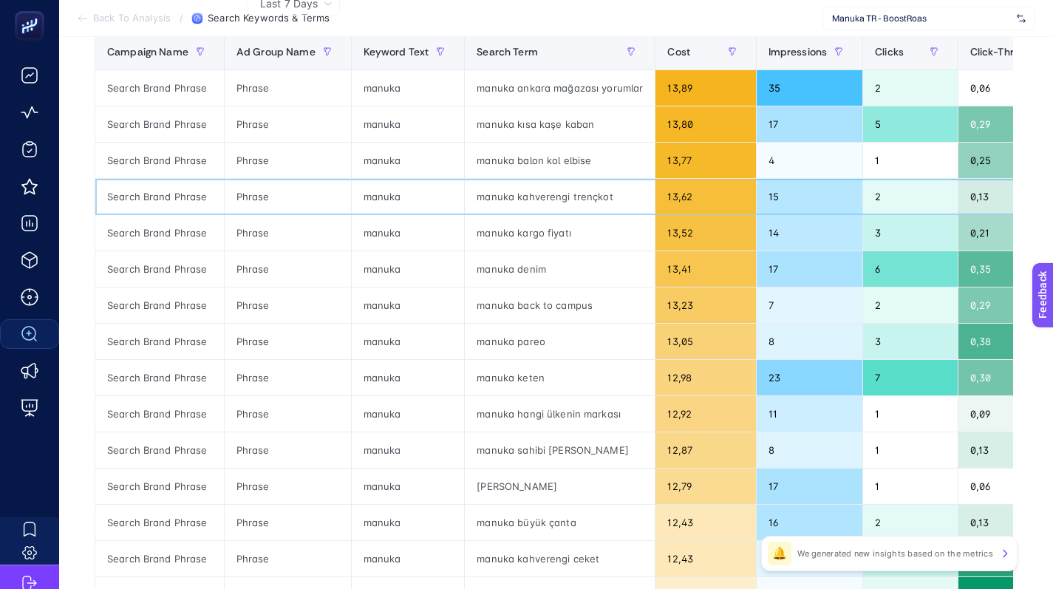
click at [513, 200] on div "manuka kahverengi trençkot" at bounding box center [560, 196] width 190 height 35
click at [516, 160] on div "manuka balon kol elbise" at bounding box center [560, 160] width 190 height 35
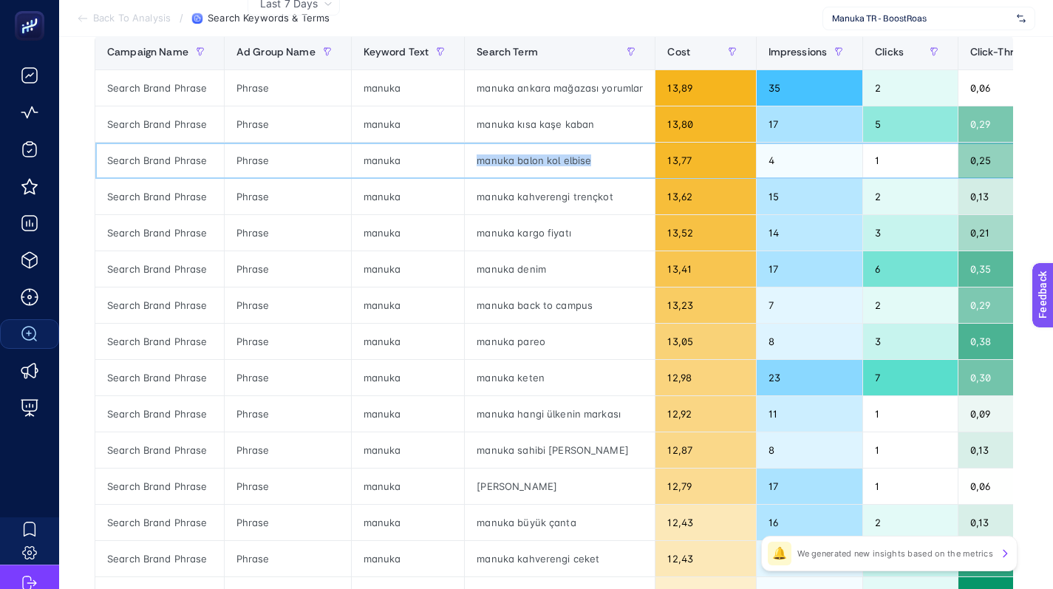
click at [516, 160] on div "manuka balon kol elbise" at bounding box center [560, 160] width 190 height 35
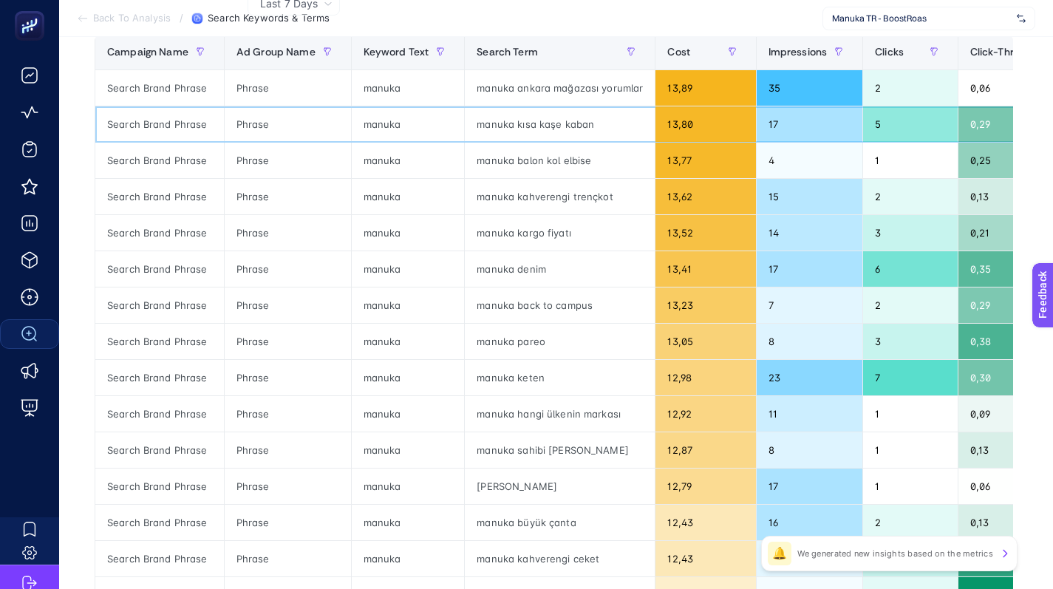
click at [544, 135] on div "manuka kısa kaşe kaban" at bounding box center [560, 123] width 190 height 35
click at [543, 130] on div "manuka kısa kaşe kaban" at bounding box center [560, 123] width 190 height 35
click at [543, 127] on div "manuka kısa kaşe kaban" at bounding box center [560, 123] width 190 height 35
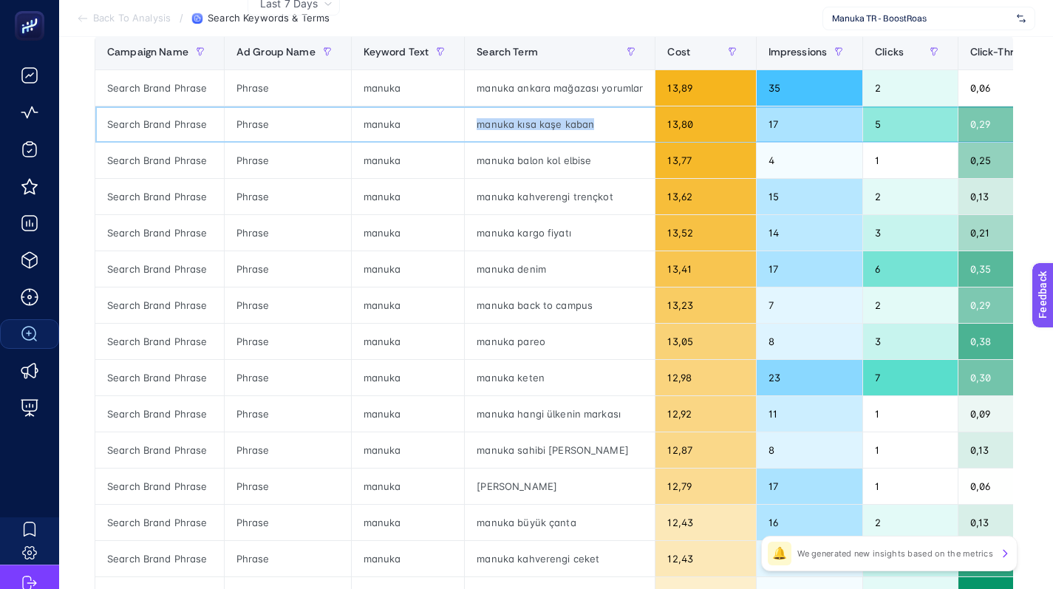
click at [543, 127] on div "manuka kısa kaşe kaban" at bounding box center [560, 123] width 190 height 35
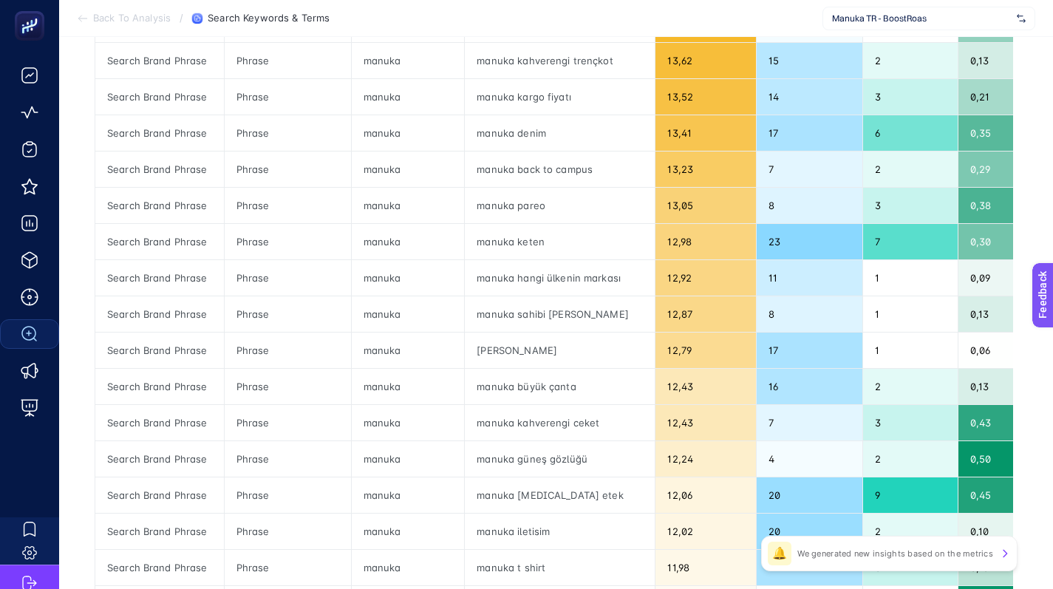
scroll to position [600, 3]
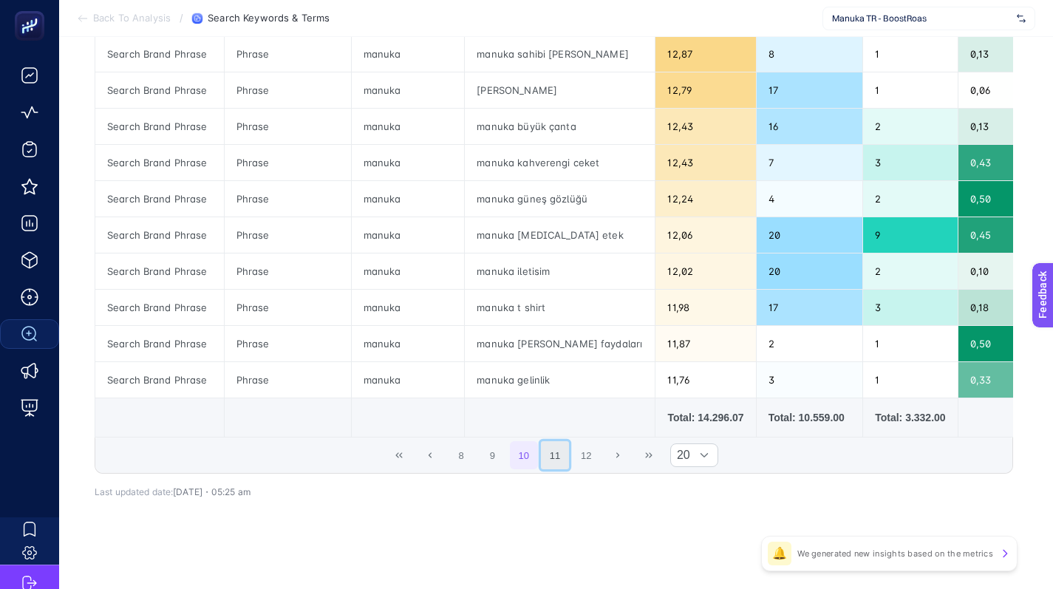
click at [558, 469] on button "11" at bounding box center [555, 455] width 28 height 28
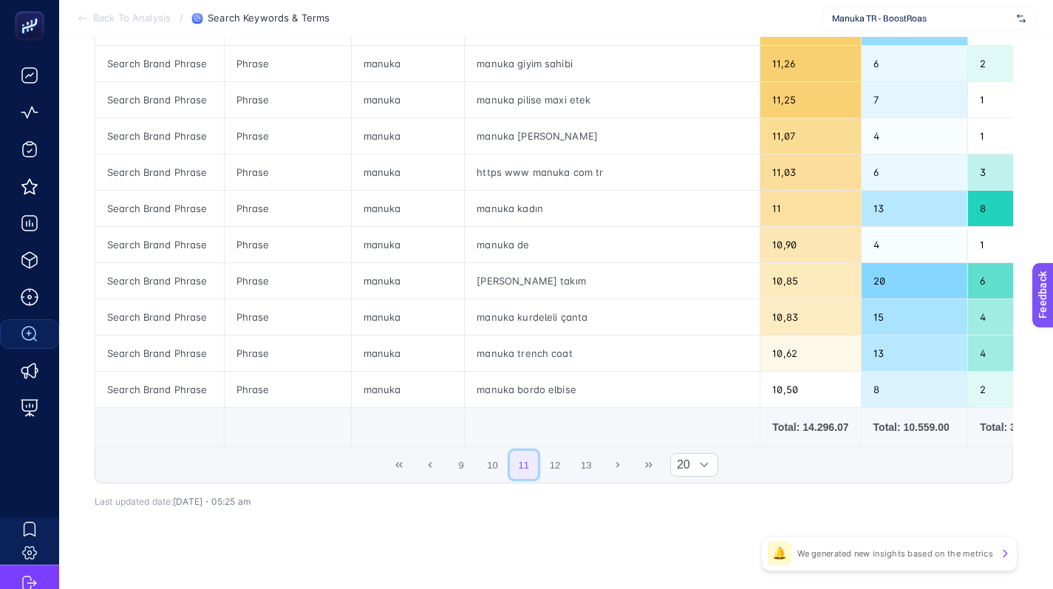
scroll to position [589, 3]
click at [519, 354] on div "manuka trench coat" at bounding box center [612, 354] width 295 height 35
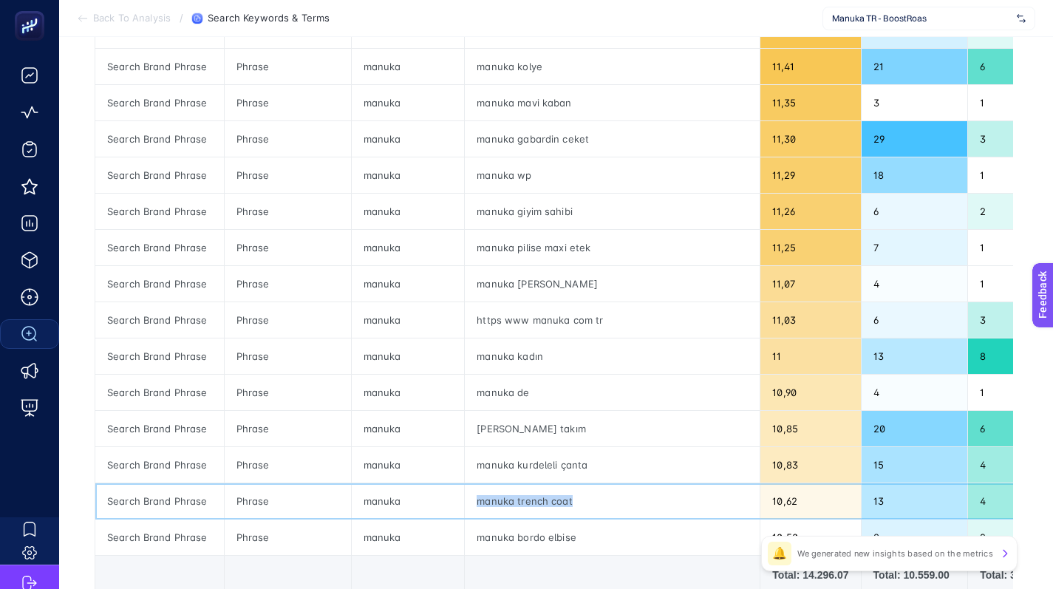
scroll to position [441, 3]
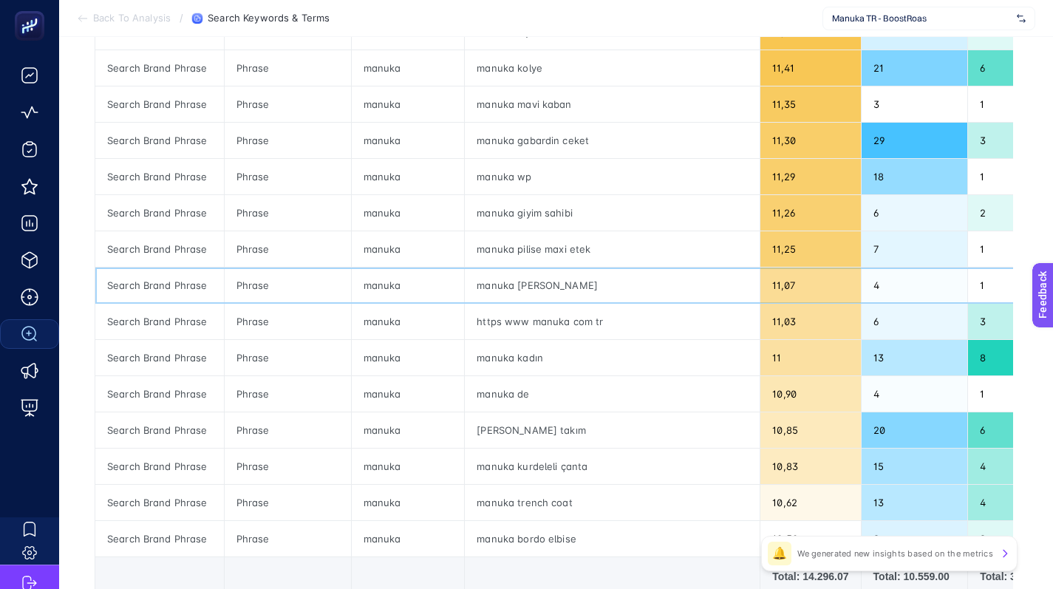
click at [512, 286] on div "manuka honıg" at bounding box center [612, 284] width 295 height 35
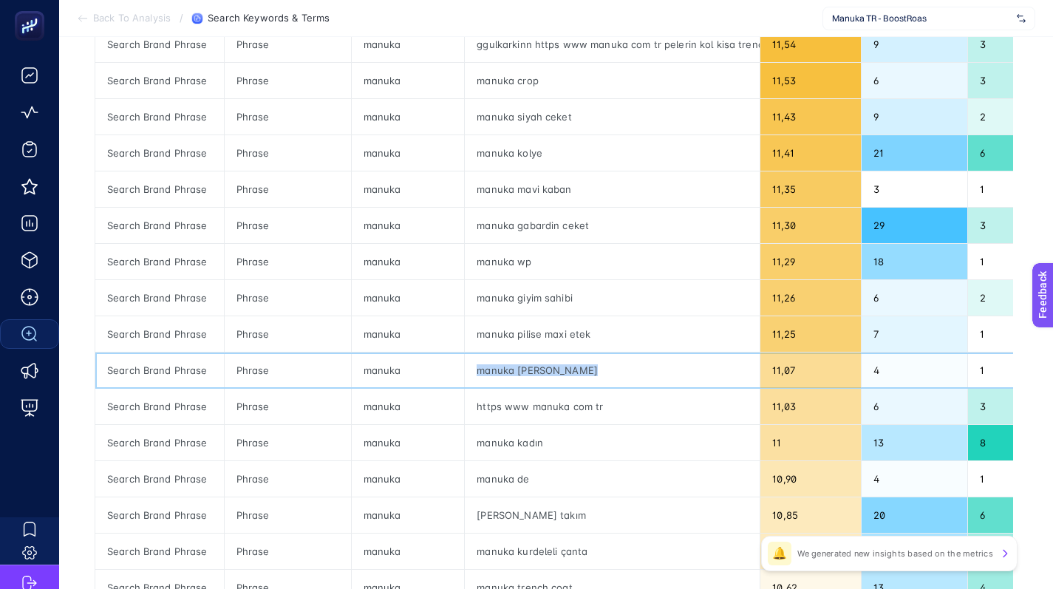
scroll to position [349, 3]
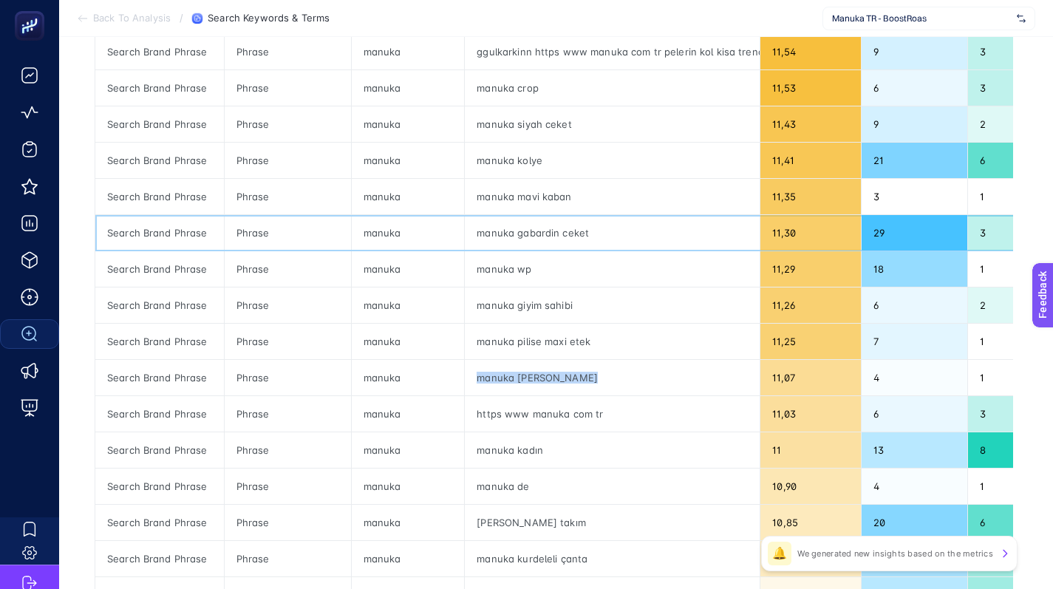
click at [531, 237] on div "manuka gabardin ceket" at bounding box center [612, 232] width 295 height 35
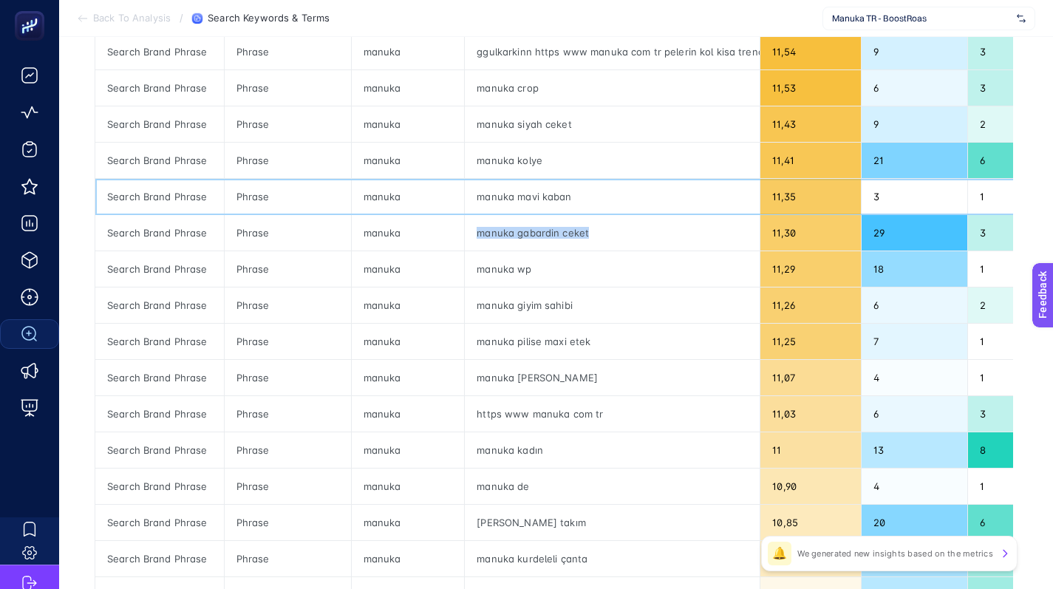
click at [544, 199] on div "manuka mavi kaban" at bounding box center [612, 196] width 295 height 35
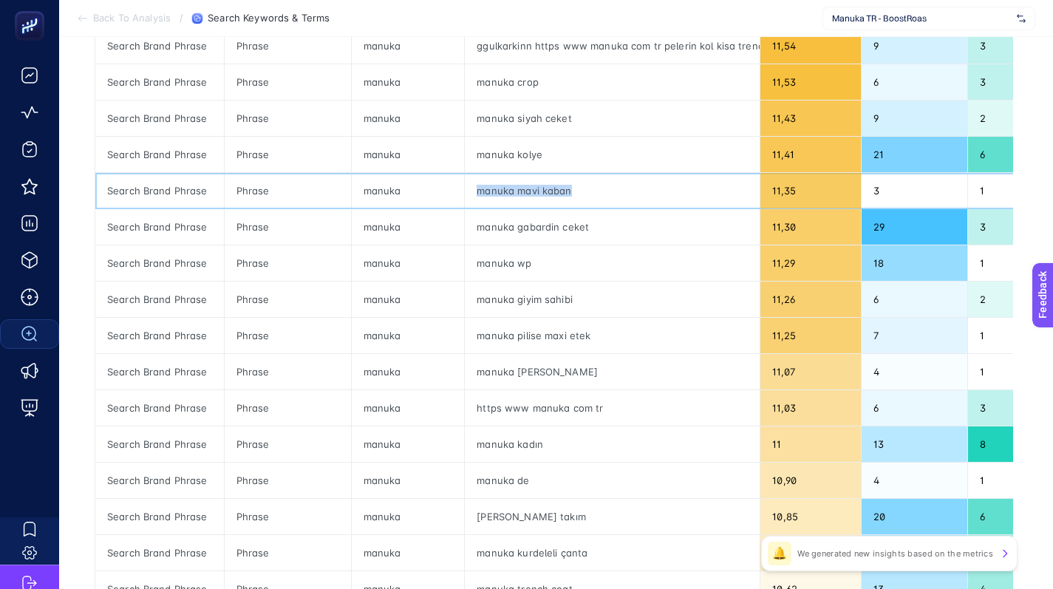
scroll to position [614, 3]
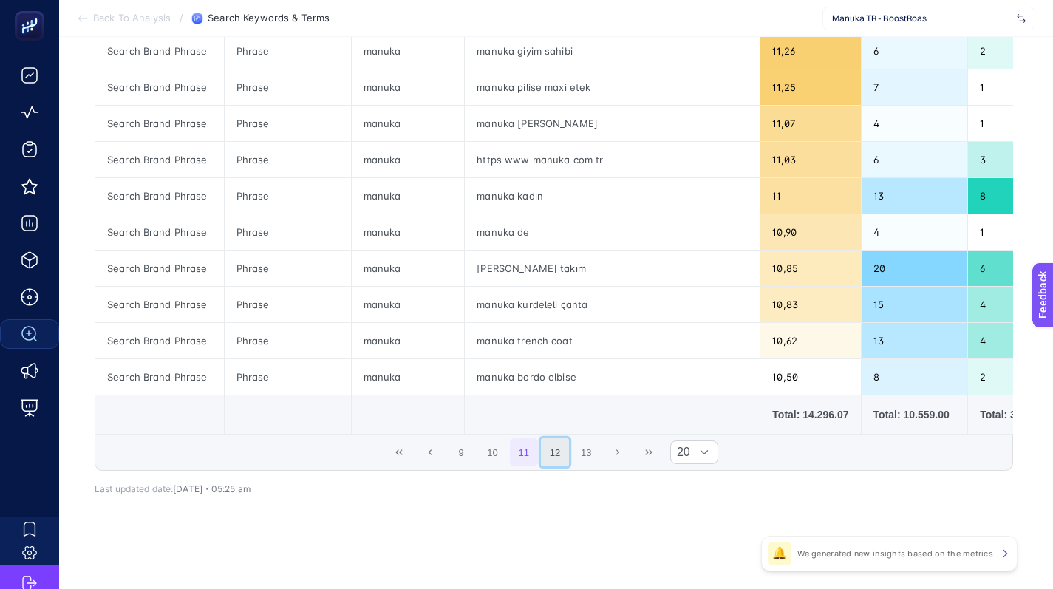
click at [559, 448] on button "12" at bounding box center [555, 452] width 28 height 28
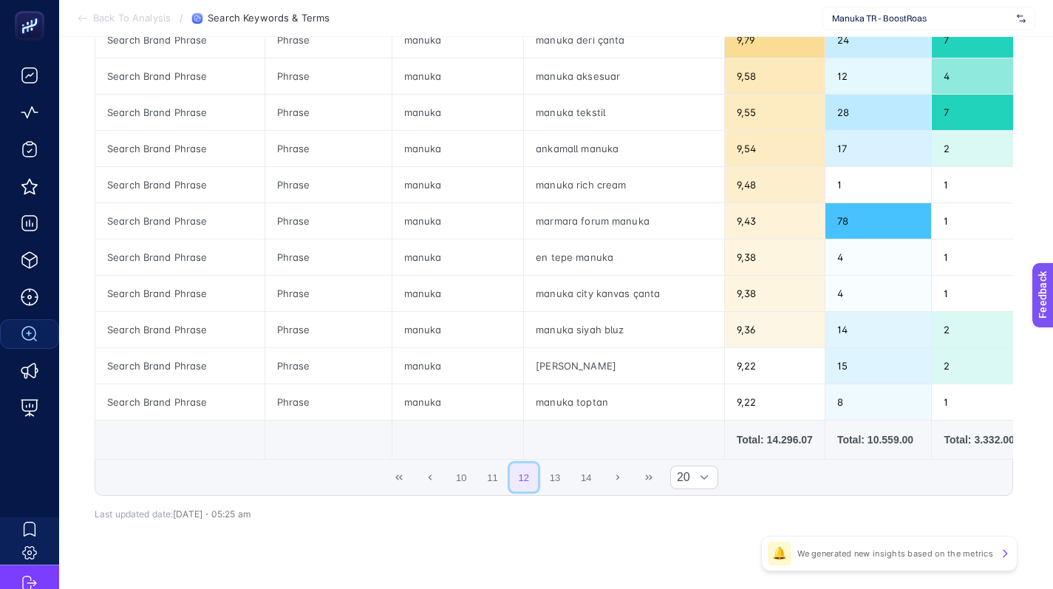
scroll to position [578, 3]
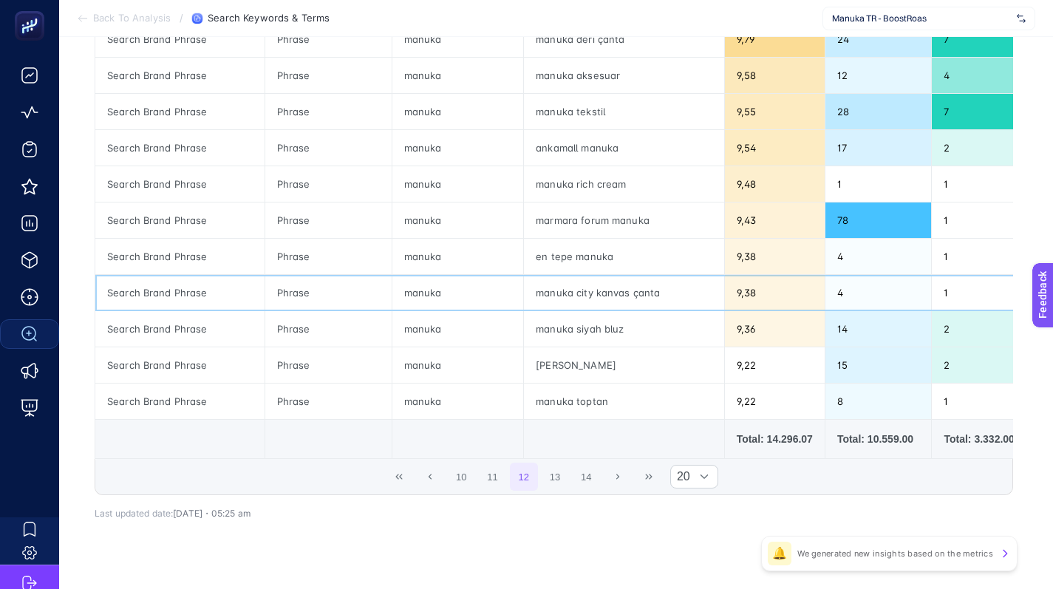
click at [586, 290] on div "manuka city kanvas çanta" at bounding box center [623, 292] width 199 height 35
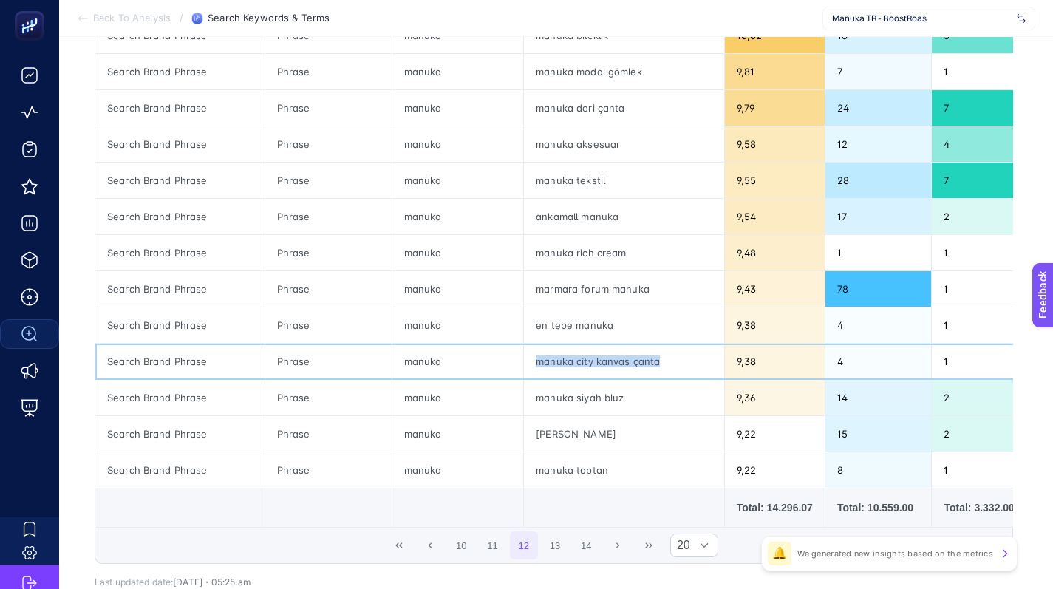
scroll to position [511, 4]
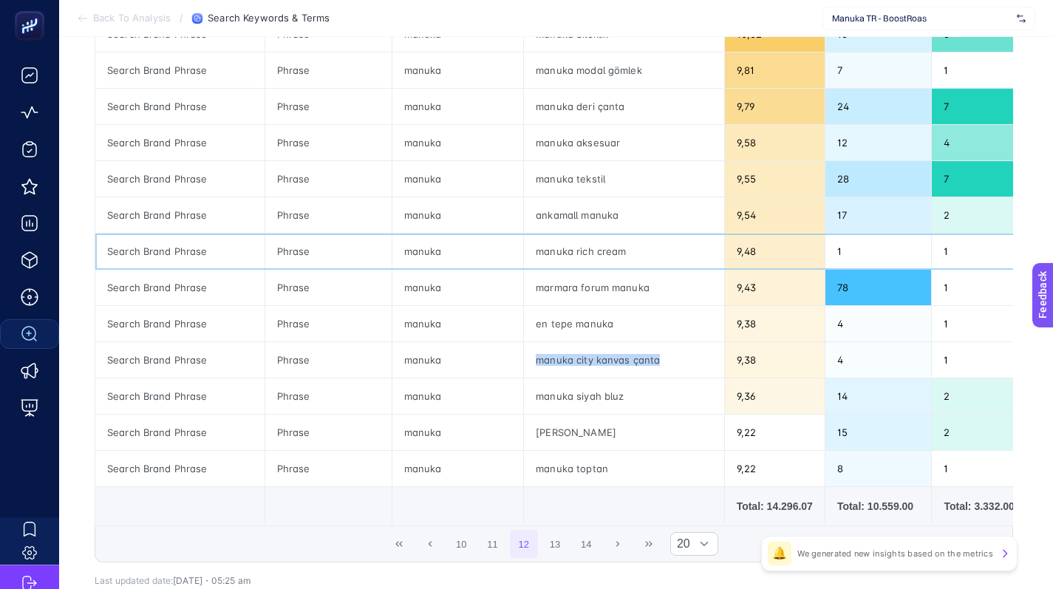
click at [584, 246] on div "manuka rich cream" at bounding box center [623, 250] width 199 height 35
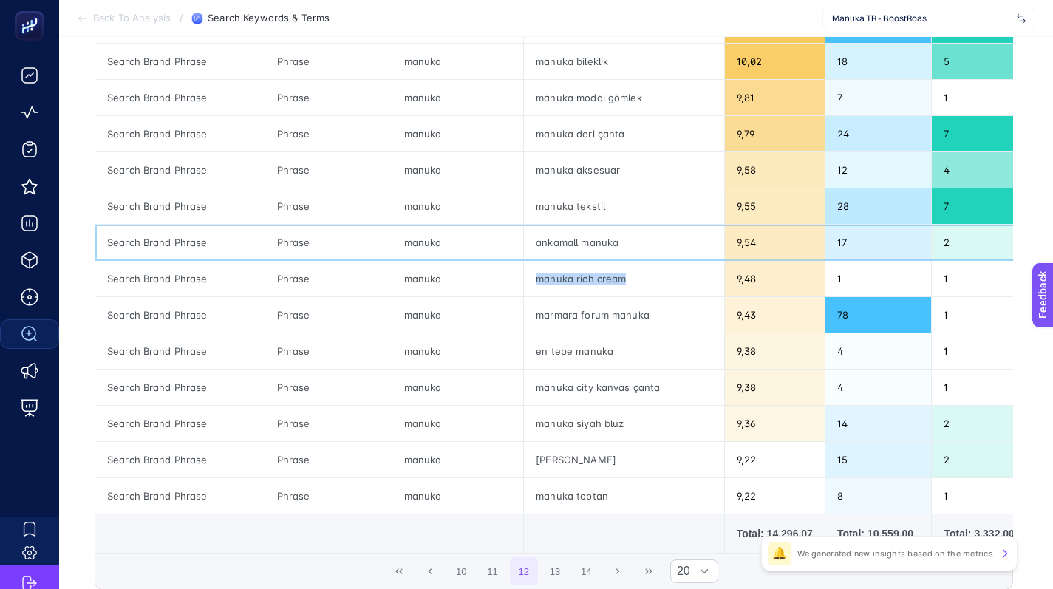
click at [586, 244] on div "ankamall manuka" at bounding box center [623, 242] width 199 height 35
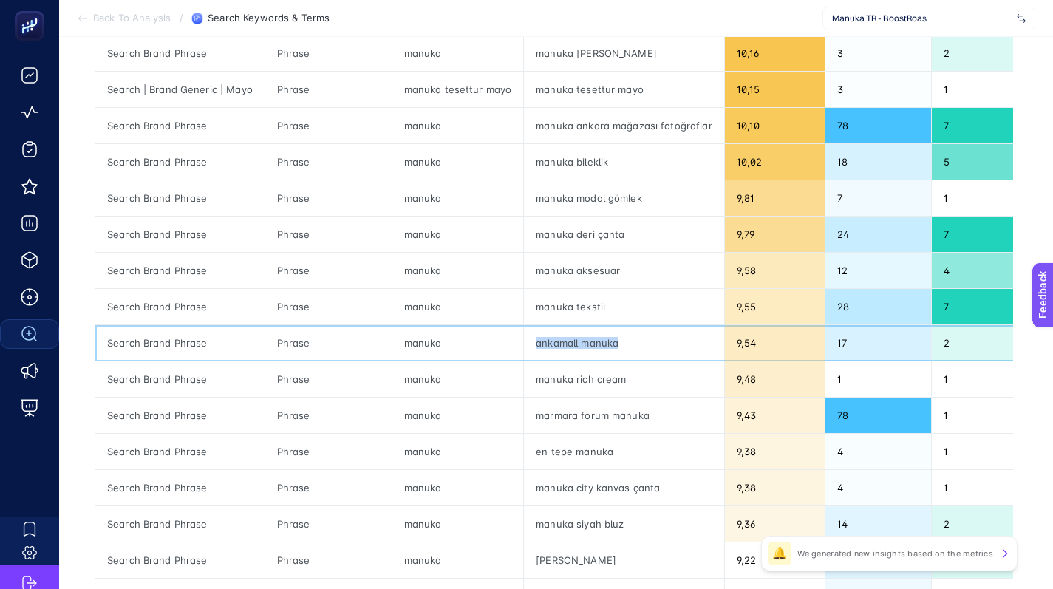
scroll to position [369, 4]
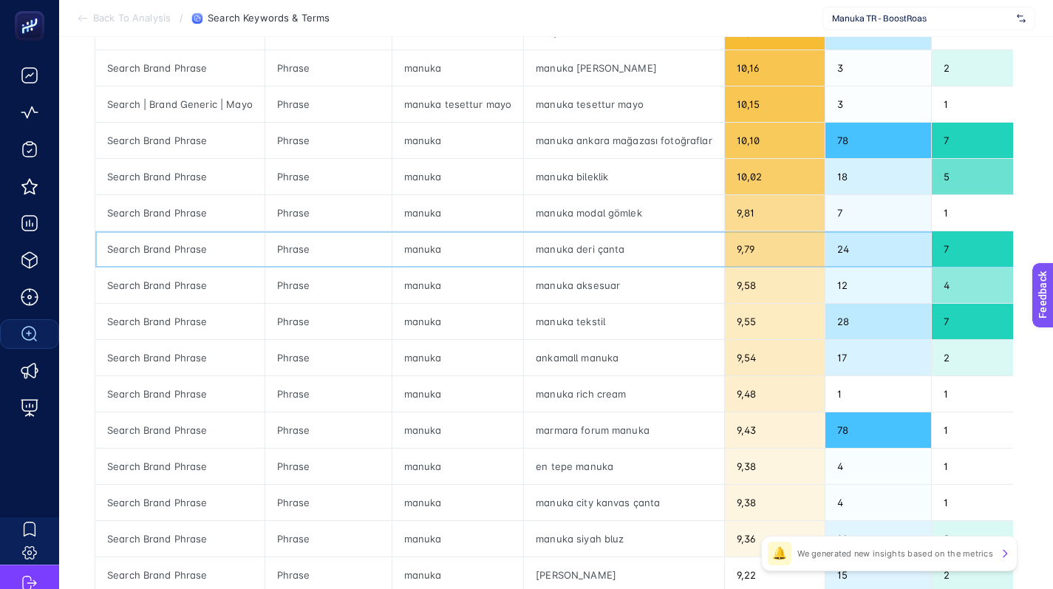
click at [595, 249] on div "manuka deri çanta" at bounding box center [623, 248] width 199 height 35
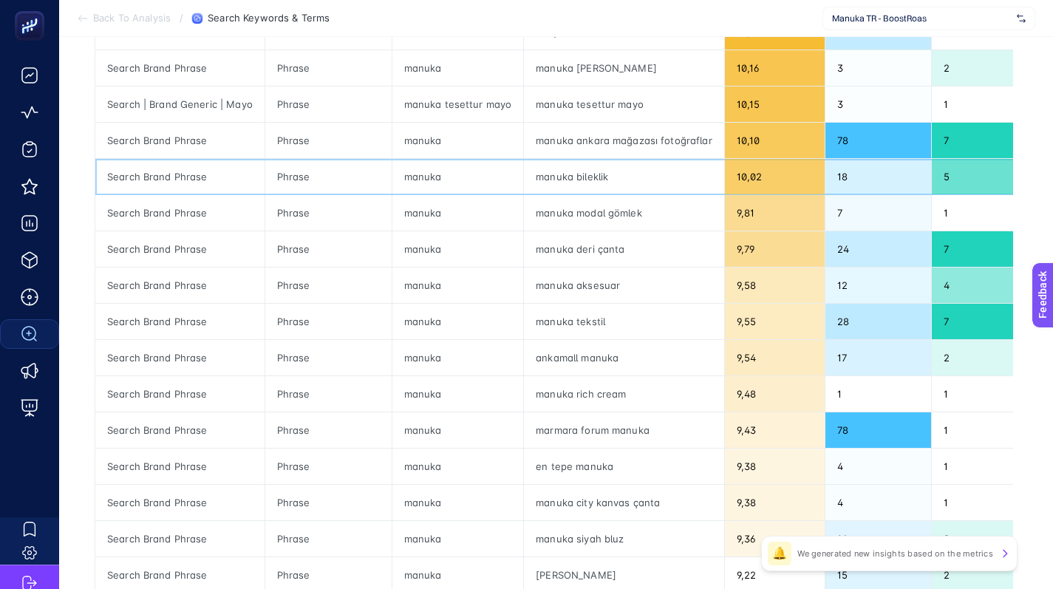
click at [576, 171] on div "manuka bileklik" at bounding box center [623, 176] width 199 height 35
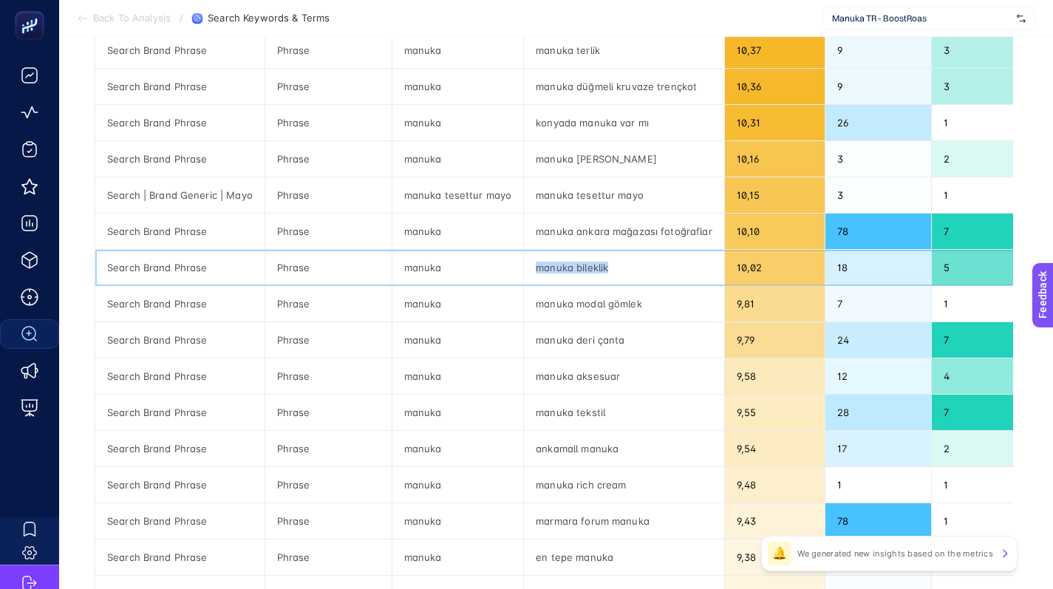
scroll to position [277, 4]
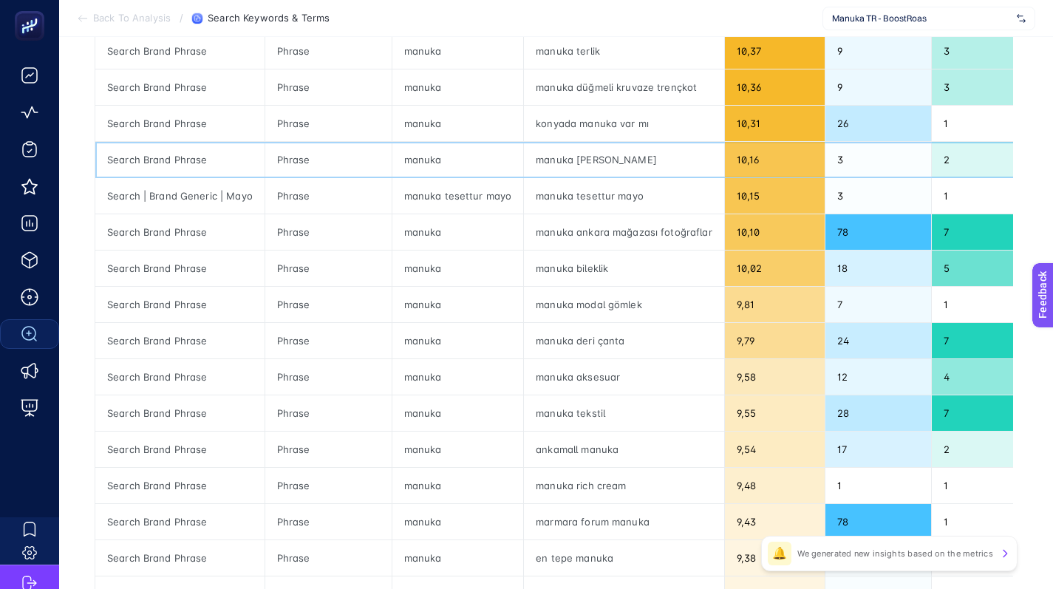
click at [591, 159] on div "manuka alexa kaban" at bounding box center [623, 159] width 199 height 35
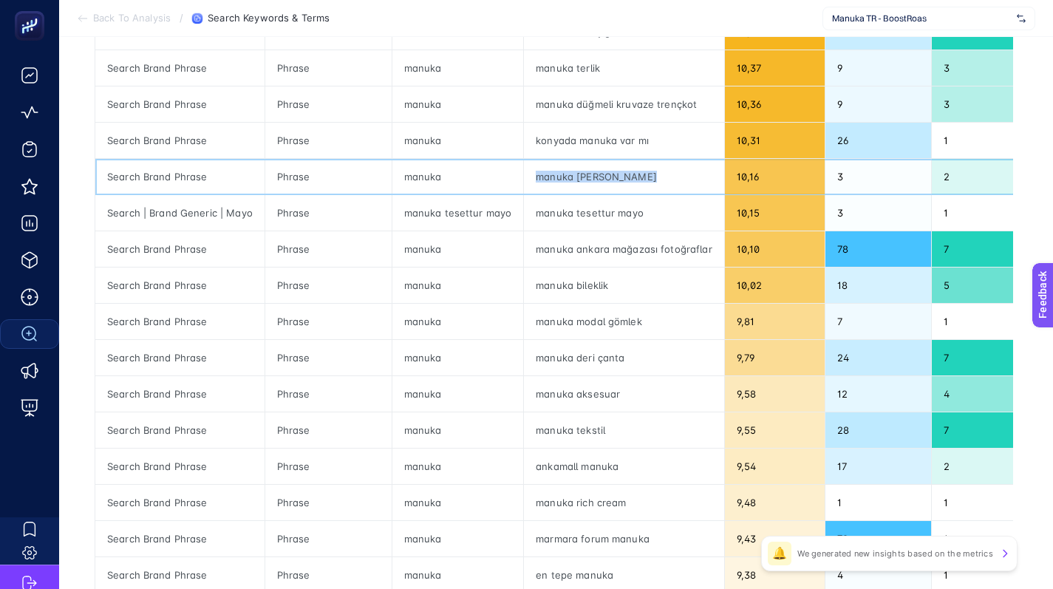
scroll to position [256, 4]
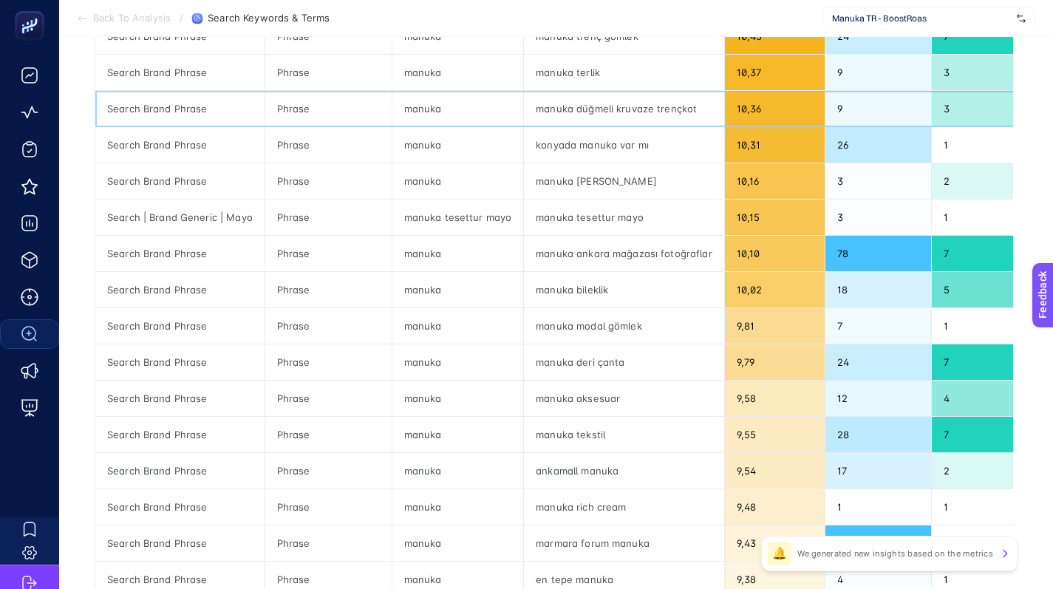
click at [618, 104] on div "manuka düğmeli kruvaze trençkot" at bounding box center [623, 108] width 199 height 35
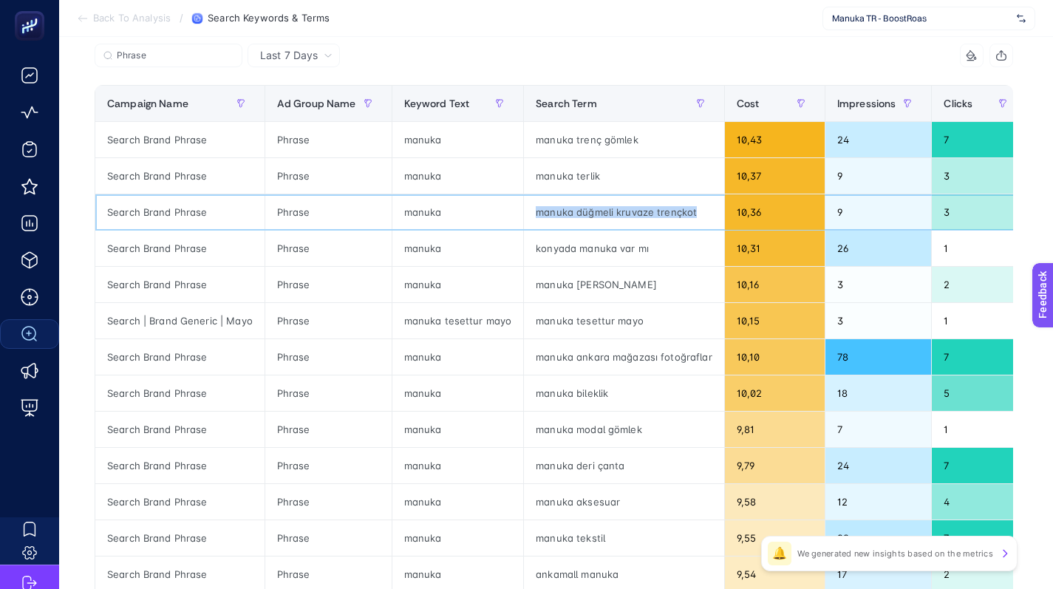
scroll to position [134, 4]
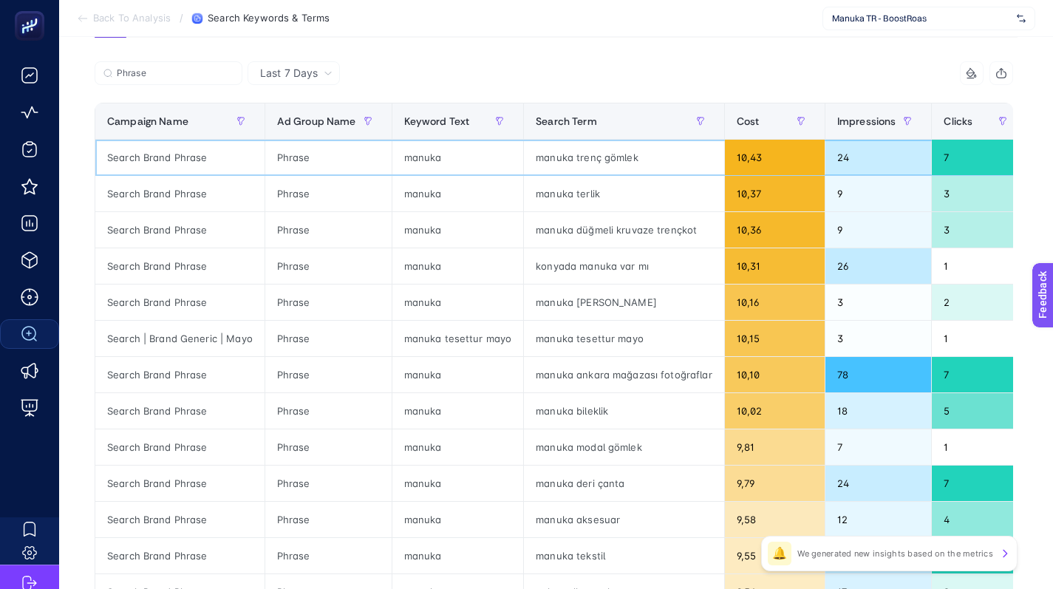
click at [595, 154] on div "manuka trenç gömlek" at bounding box center [623, 157] width 199 height 35
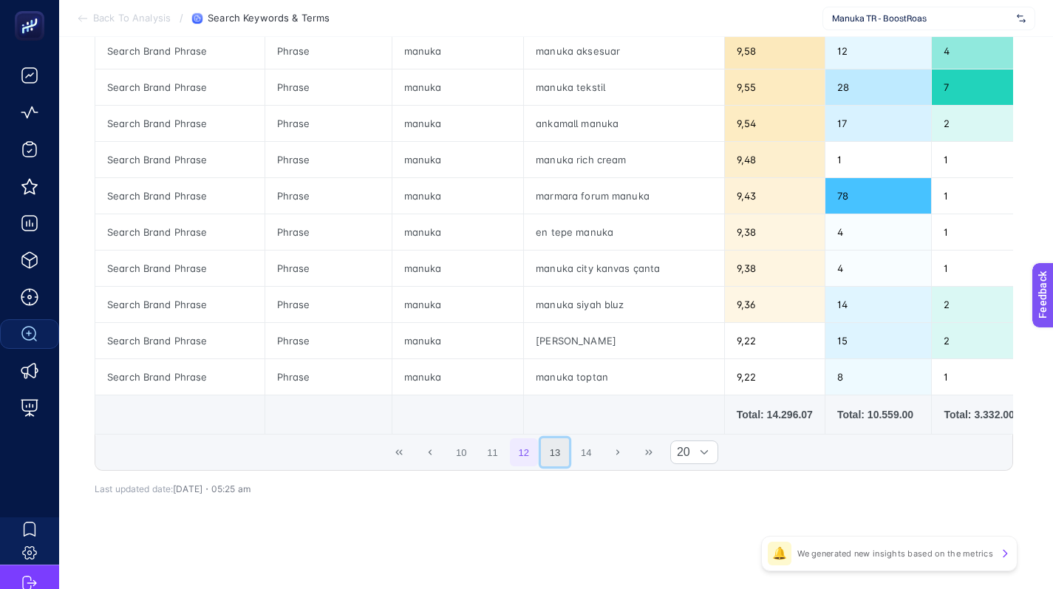
click at [555, 454] on button "13" at bounding box center [555, 452] width 28 height 28
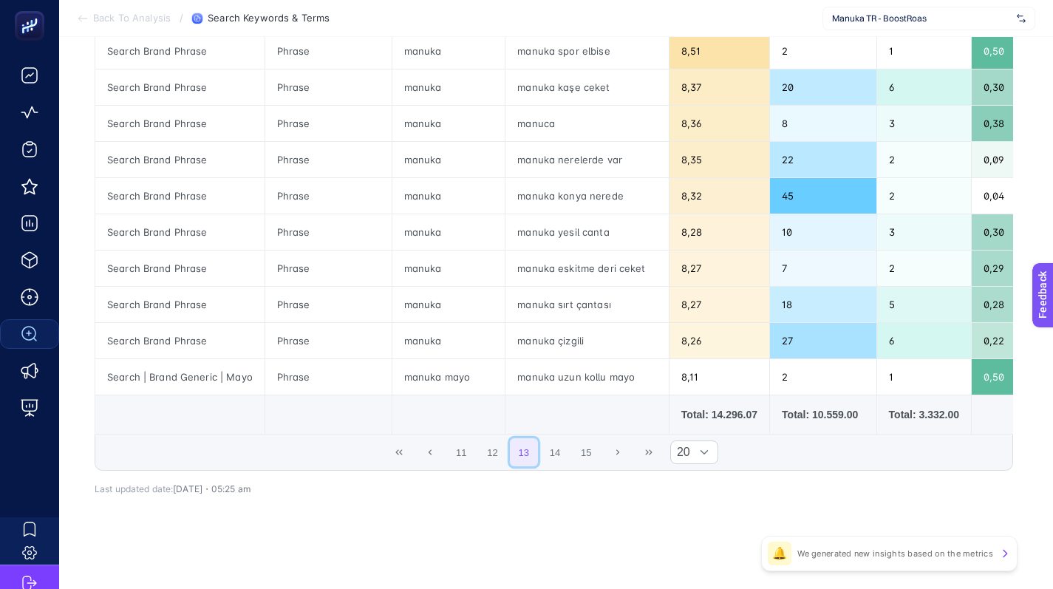
scroll to position [602, 4]
click at [581, 273] on div "manuka eskitme deri ceket" at bounding box center [586, 268] width 163 height 35
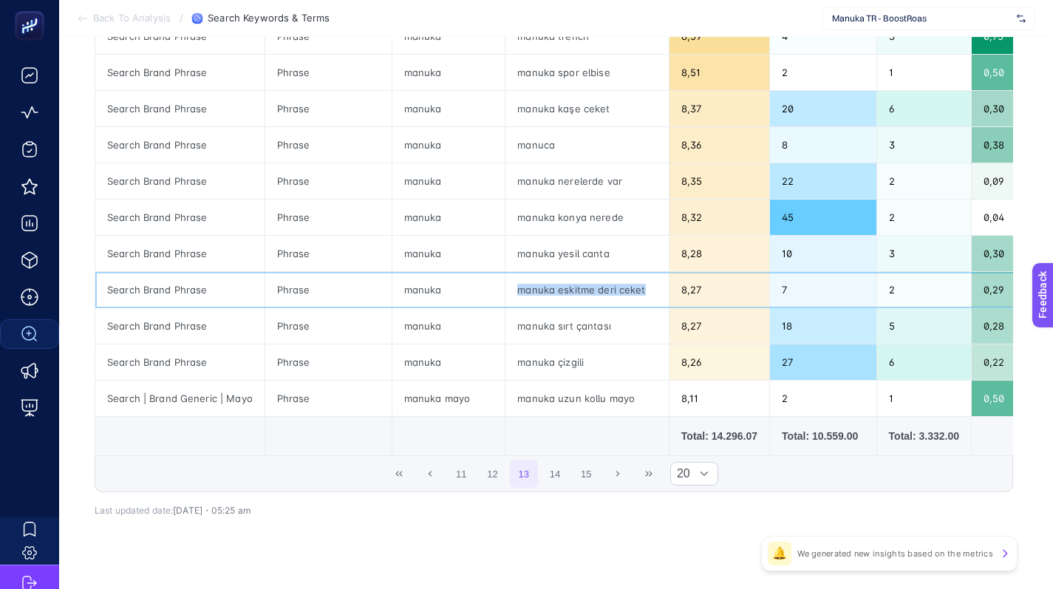
scroll to position [574, 4]
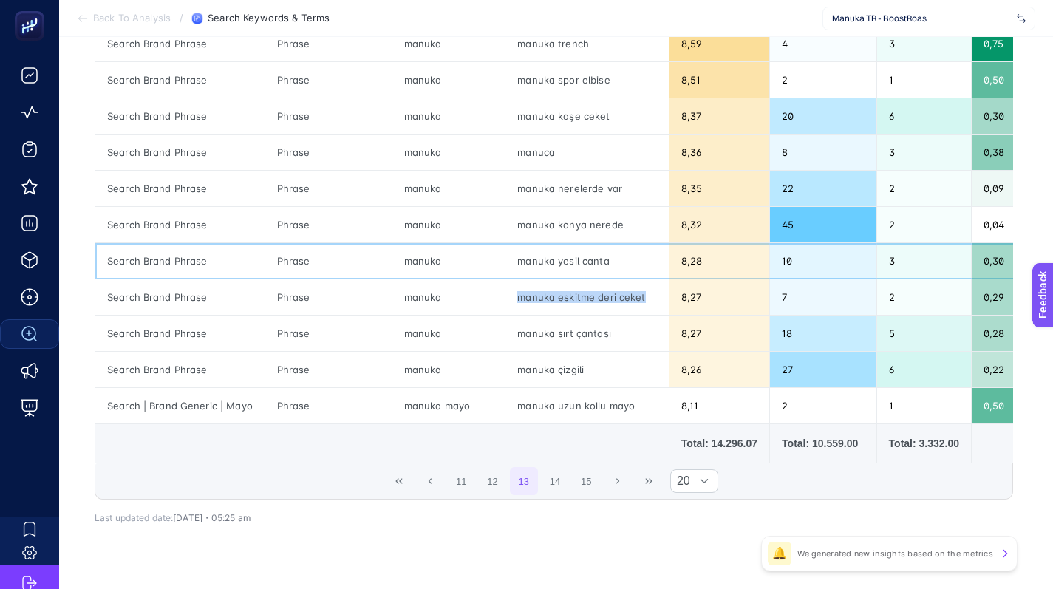
click at [572, 257] on div "manuka yesil canta" at bounding box center [586, 260] width 163 height 35
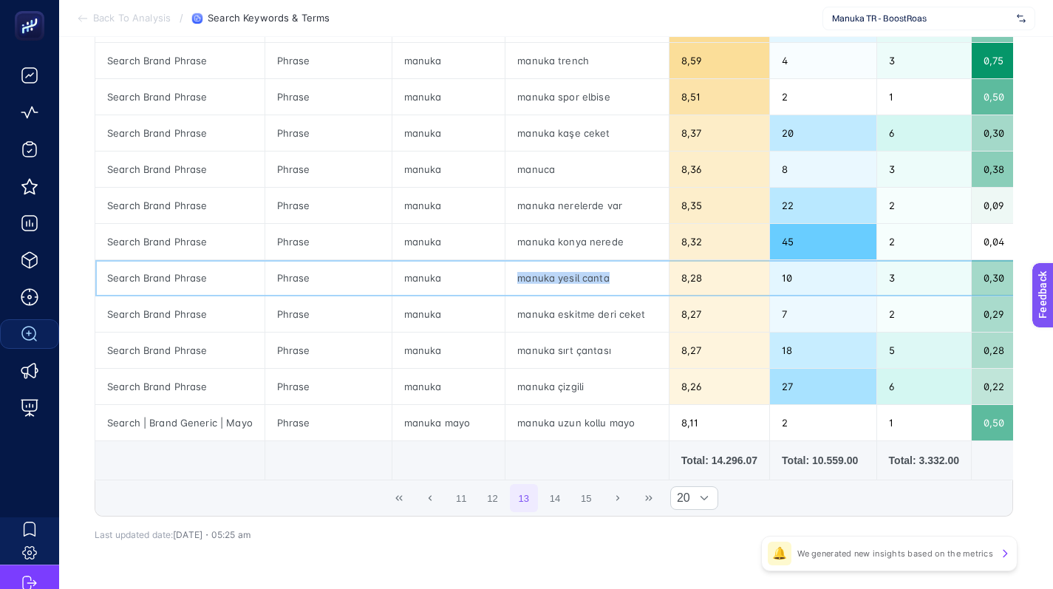
scroll to position [552, 4]
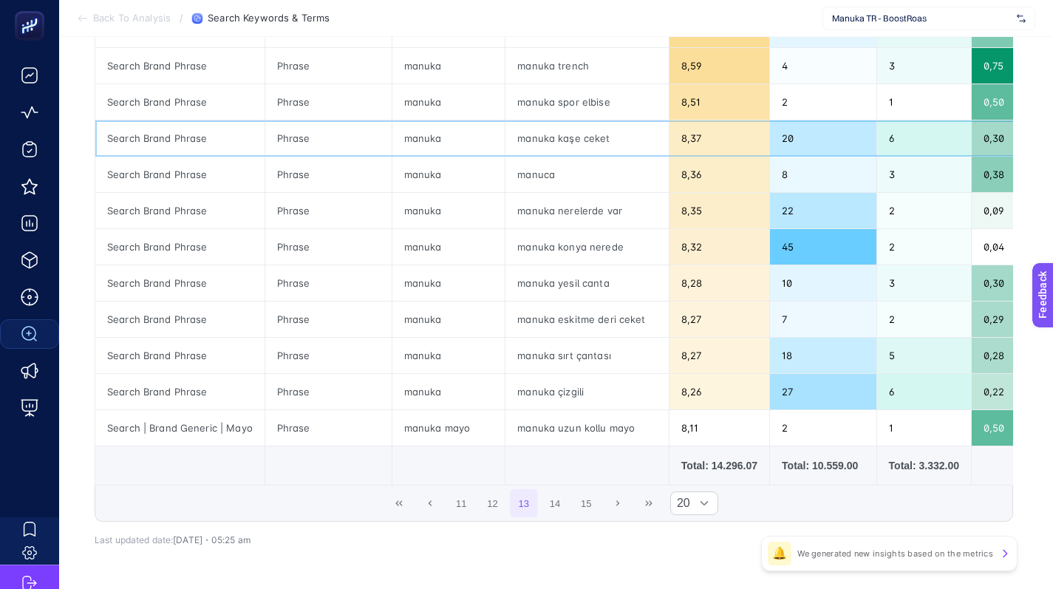
click at [567, 140] on div "manuka kaşe ceket" at bounding box center [586, 137] width 163 height 35
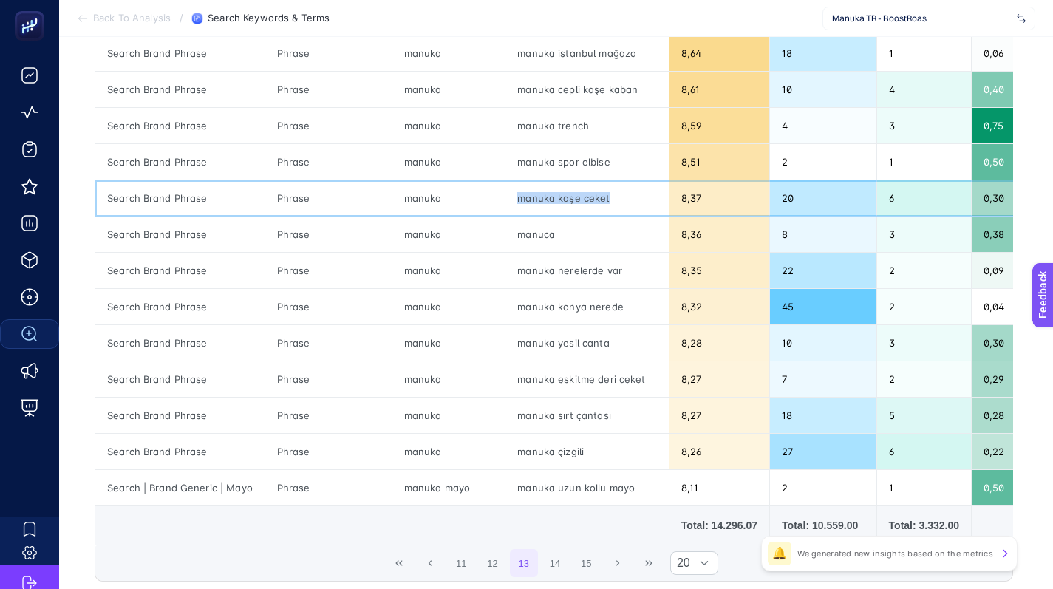
scroll to position [480, 4]
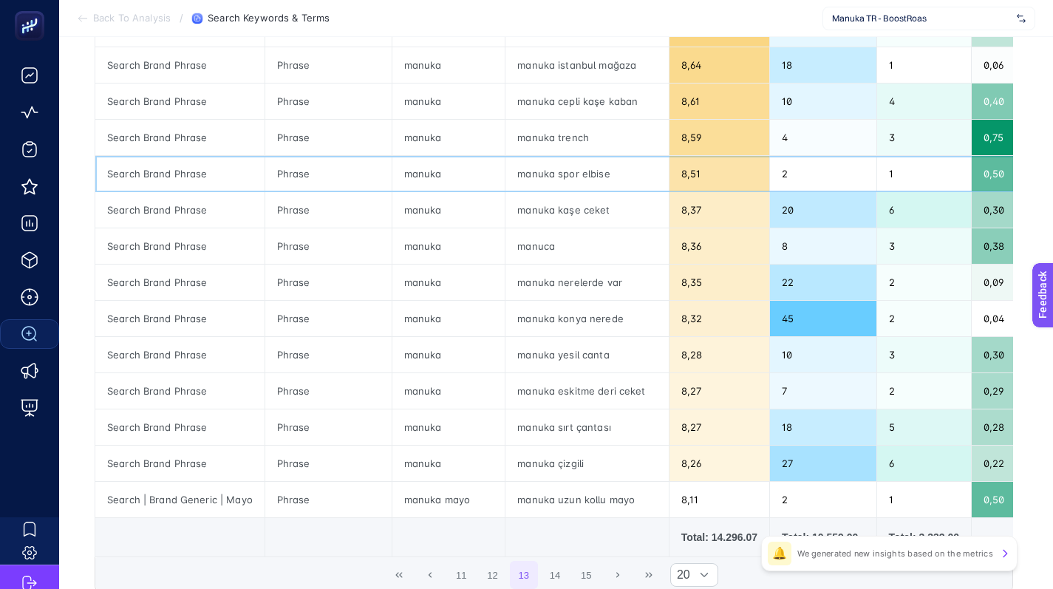
click at [543, 171] on div "manuka spor elbise" at bounding box center [586, 173] width 163 height 35
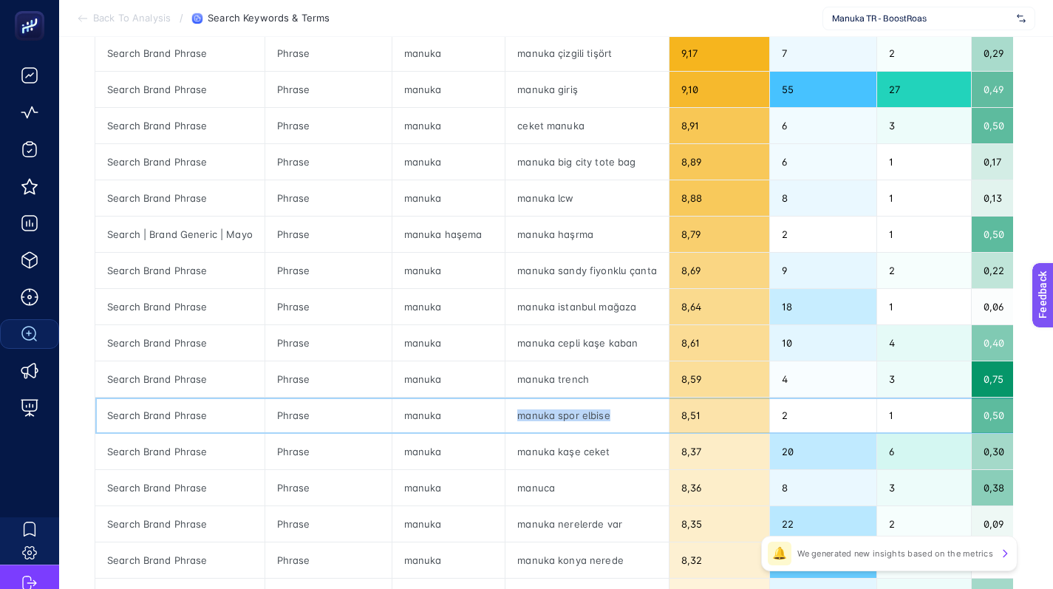
scroll to position [236, 0]
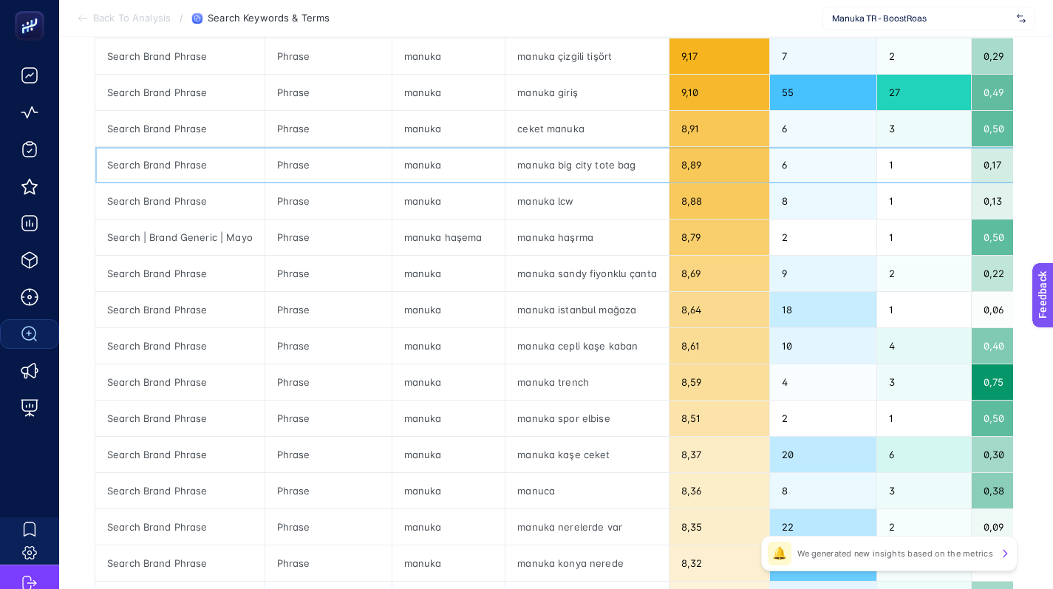
click at [567, 163] on div "manuka big city tote bag" at bounding box center [586, 164] width 163 height 35
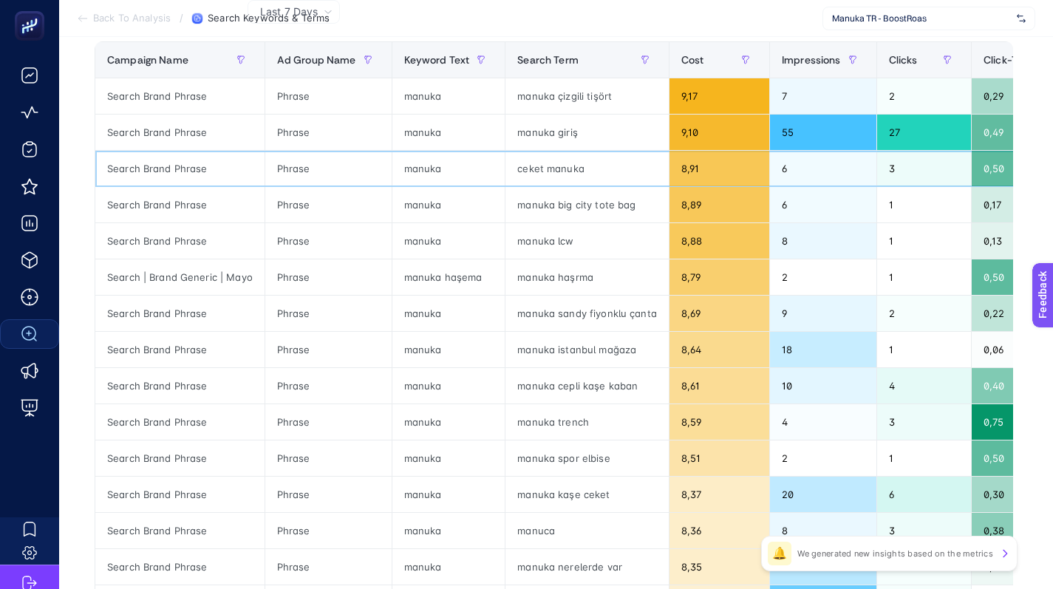
click at [555, 171] on div "ceket manuka" at bounding box center [586, 168] width 163 height 35
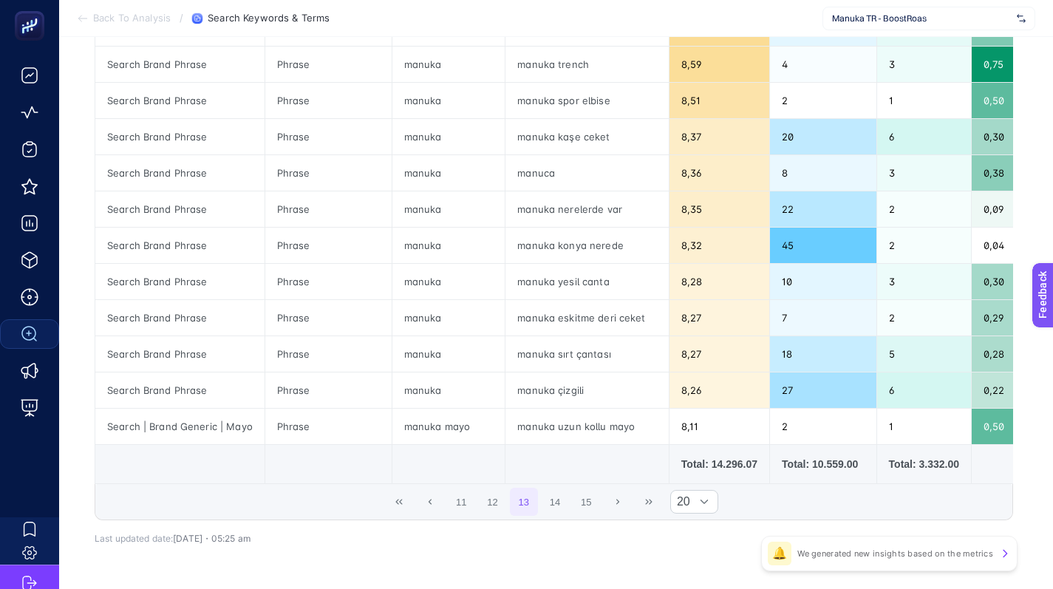
scroll to position [614, 0]
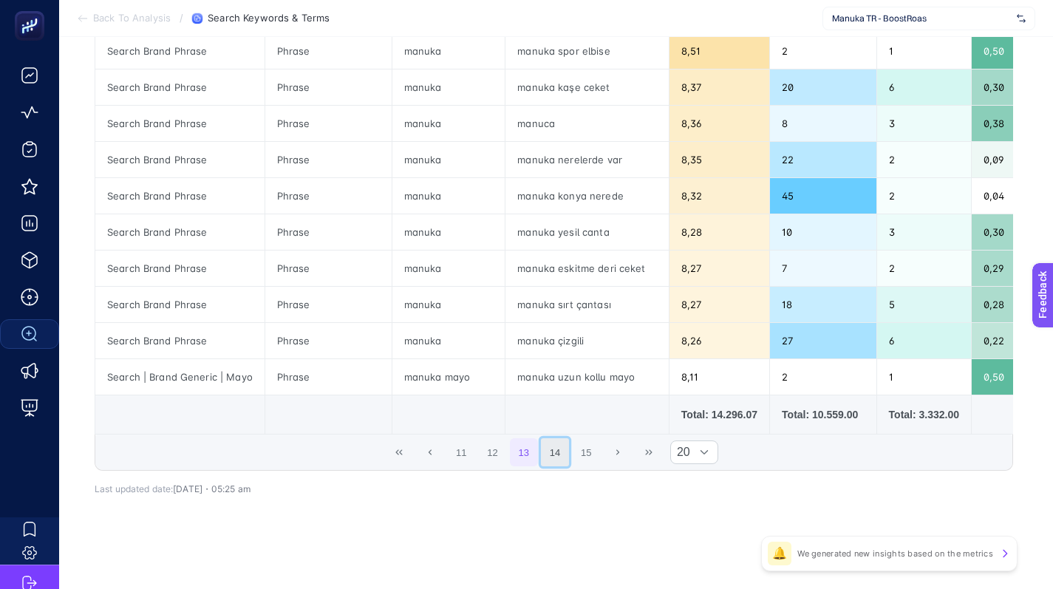
click at [553, 453] on button "14" at bounding box center [555, 452] width 28 height 28
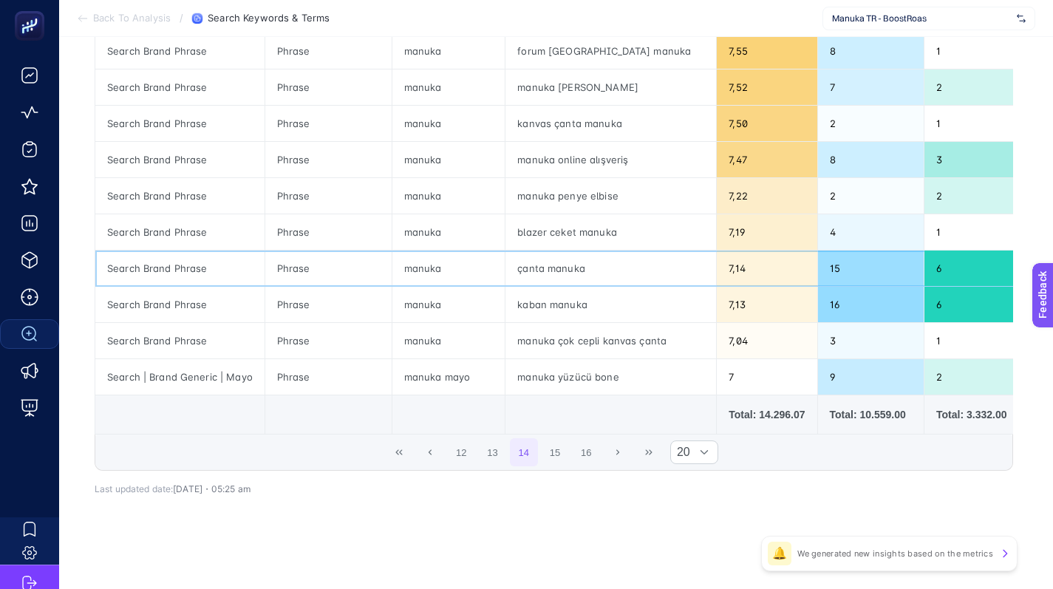
click at [562, 253] on div "çanta manuka" at bounding box center [610, 267] width 211 height 35
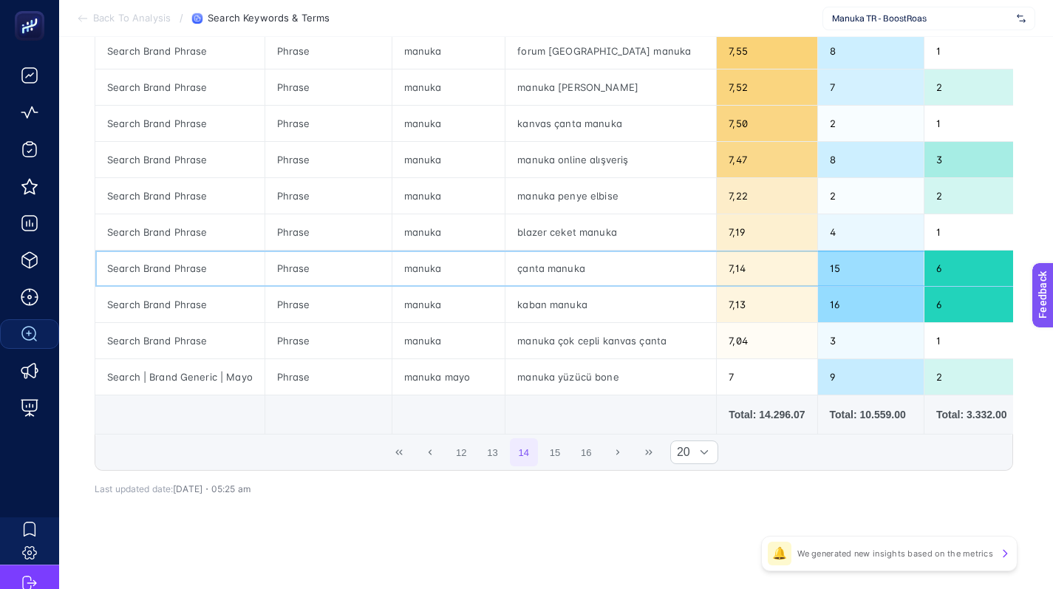
click at [544, 259] on div "çanta manuka" at bounding box center [610, 267] width 211 height 35
click at [555, 295] on div "kaban manuka" at bounding box center [610, 304] width 211 height 35
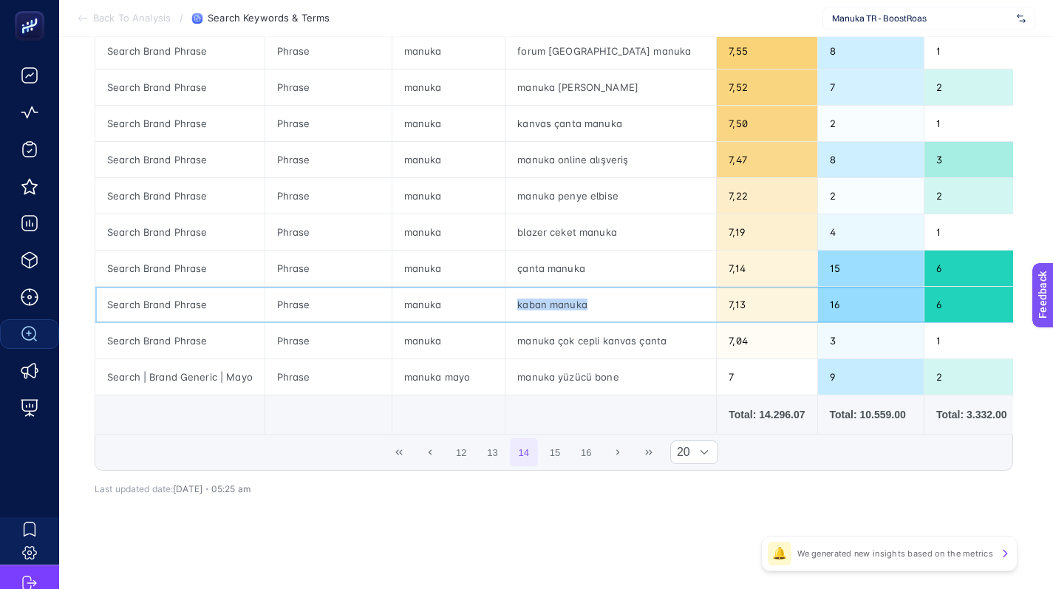
click at [555, 295] on div "kaban manuka" at bounding box center [610, 304] width 211 height 35
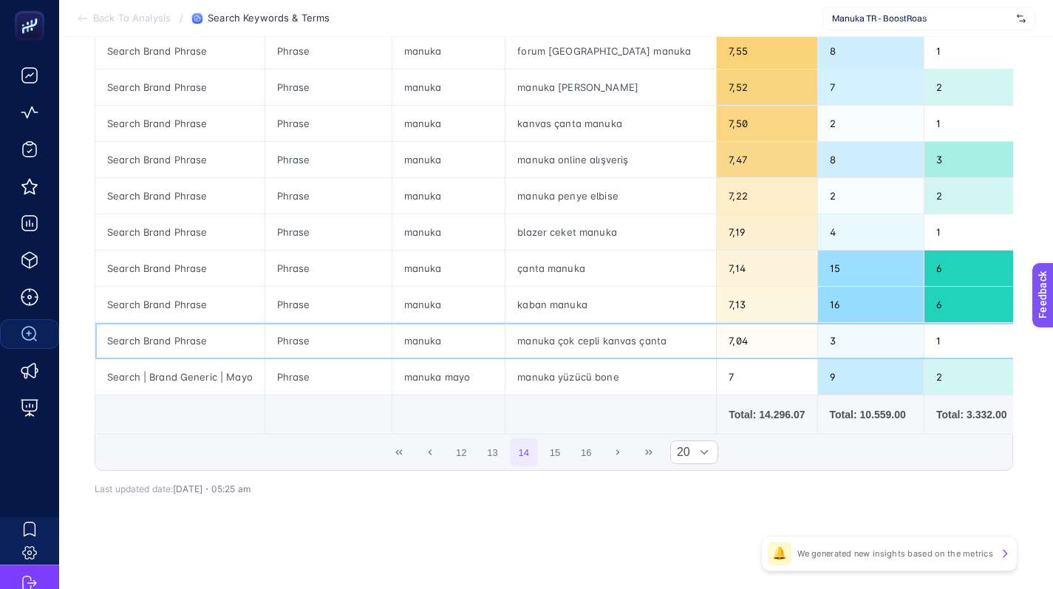
click at [594, 328] on div "manuka çok cepli kanvas çanta" at bounding box center [610, 340] width 211 height 35
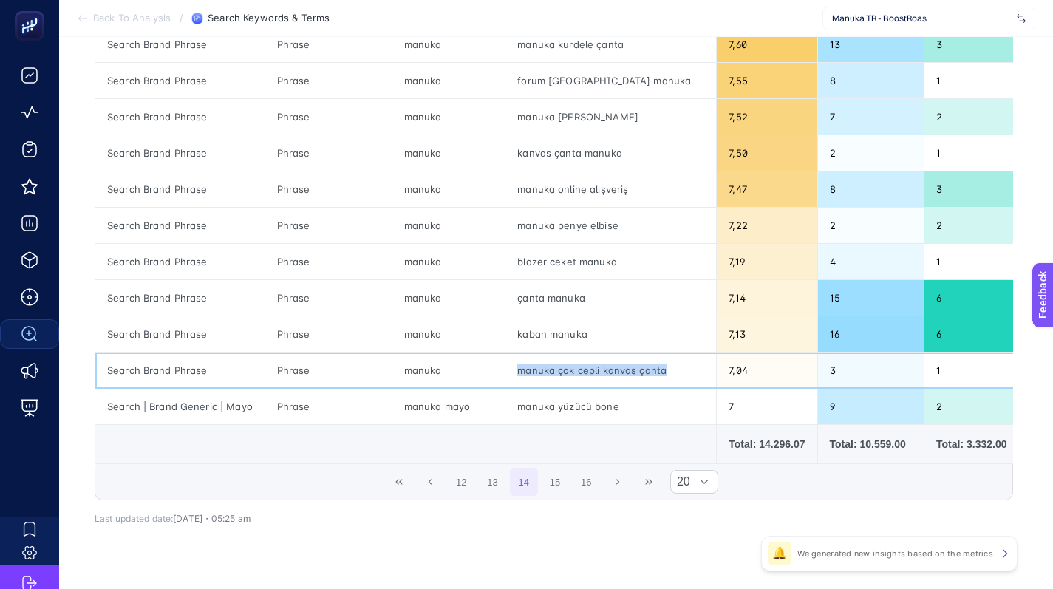
scroll to position [568, 0]
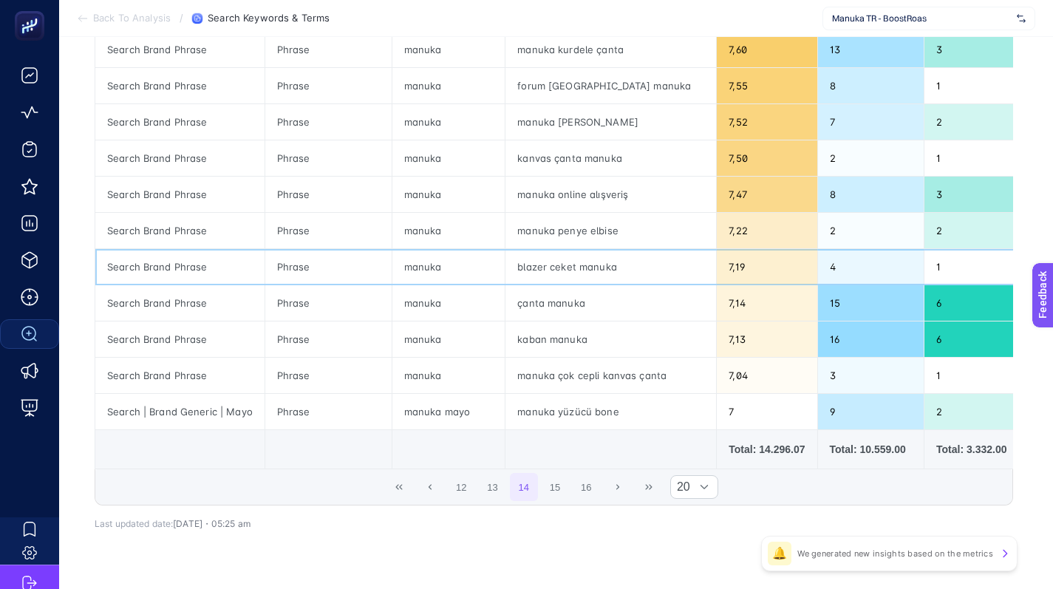
click at [581, 262] on div "blazer ceket manuka" at bounding box center [610, 266] width 211 height 35
click at [538, 222] on div "manuka penye elbise" at bounding box center [610, 230] width 211 height 35
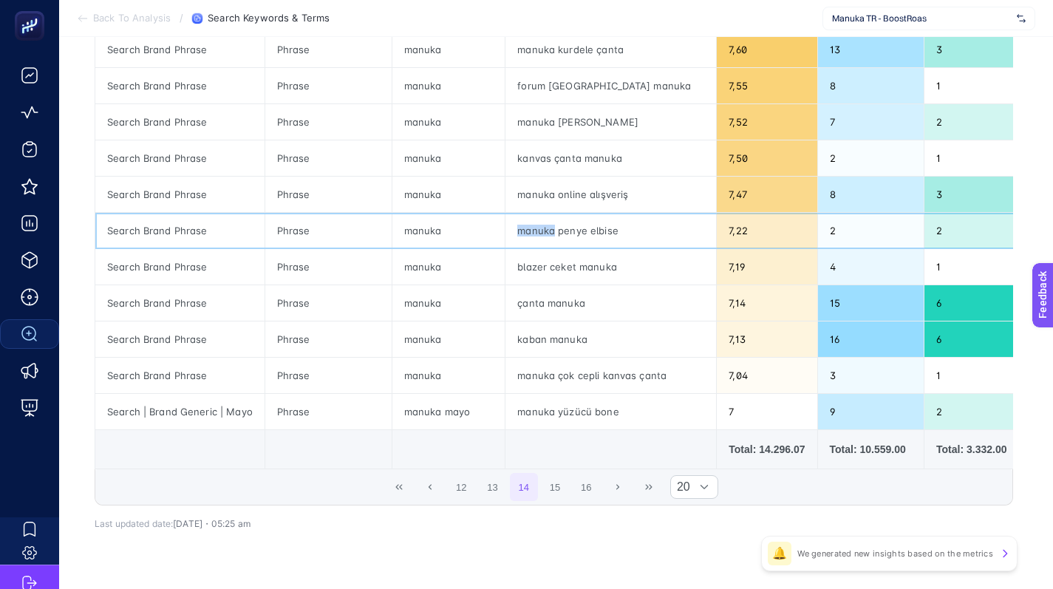
click at [538, 222] on div "manuka penye elbise" at bounding box center [610, 230] width 211 height 35
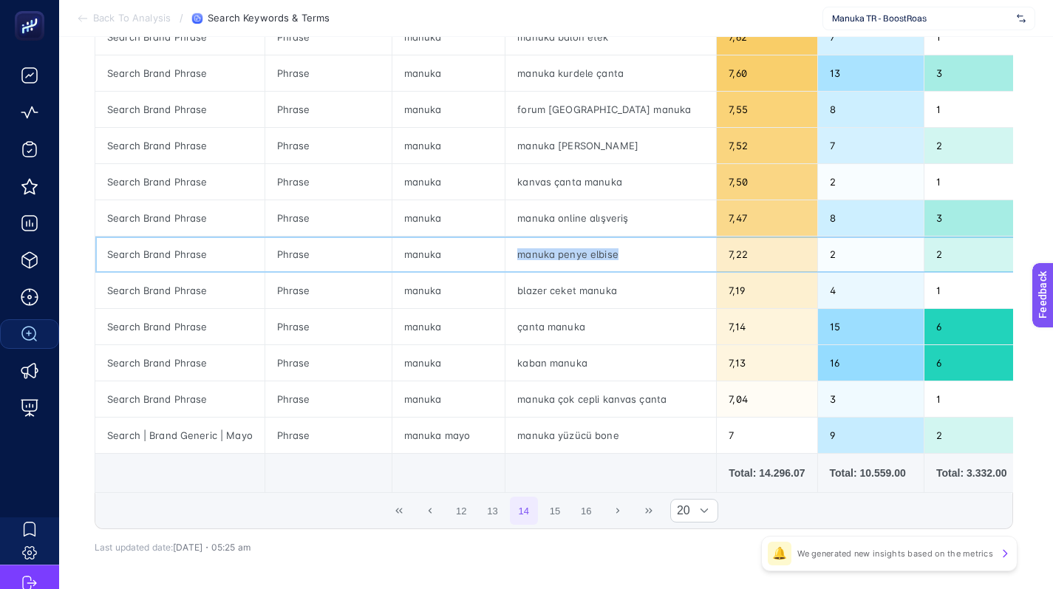
scroll to position [541, 0]
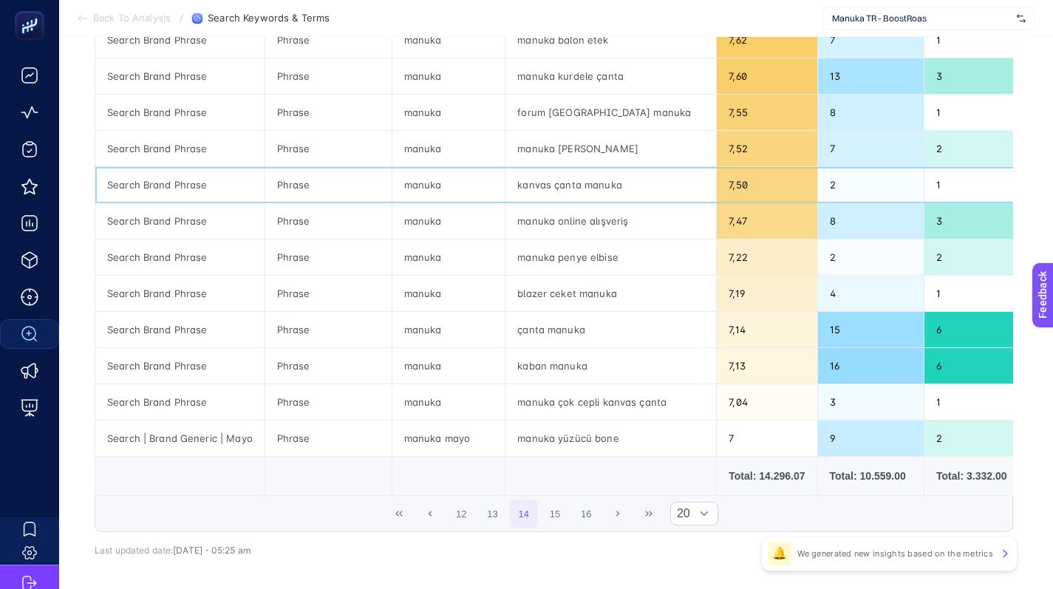
click at [554, 187] on div "kanvas çanta manuka" at bounding box center [610, 184] width 211 height 35
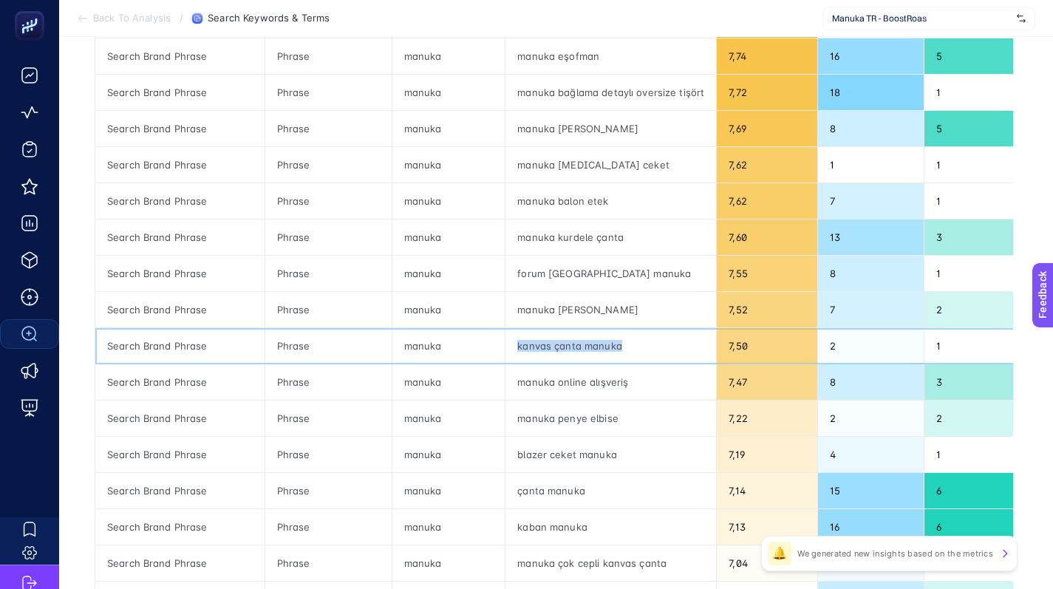
scroll to position [380, 0]
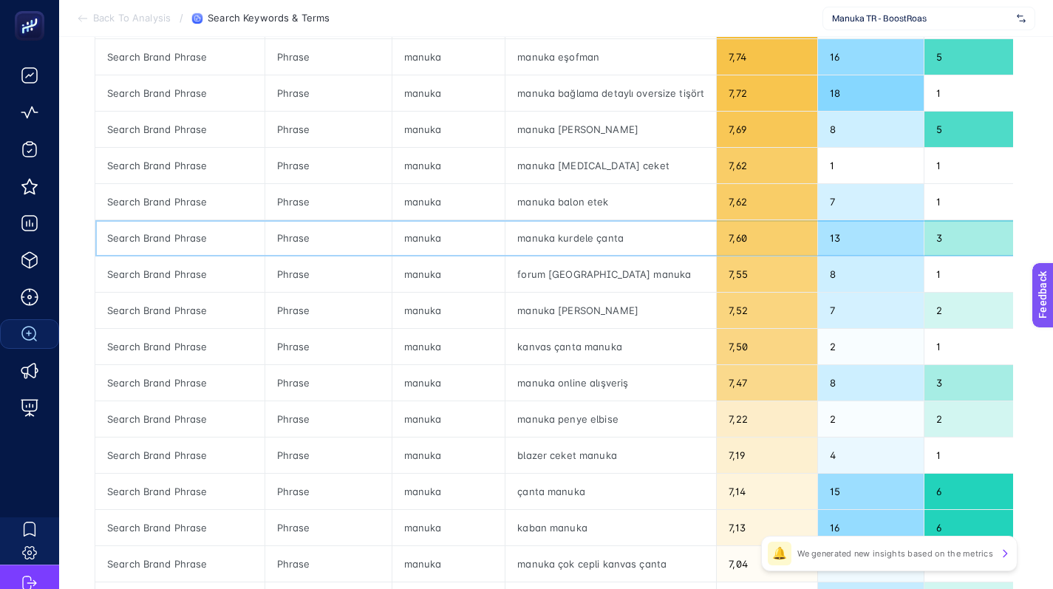
click at [568, 236] on div "manuka kurdele çanta" at bounding box center [610, 237] width 211 height 35
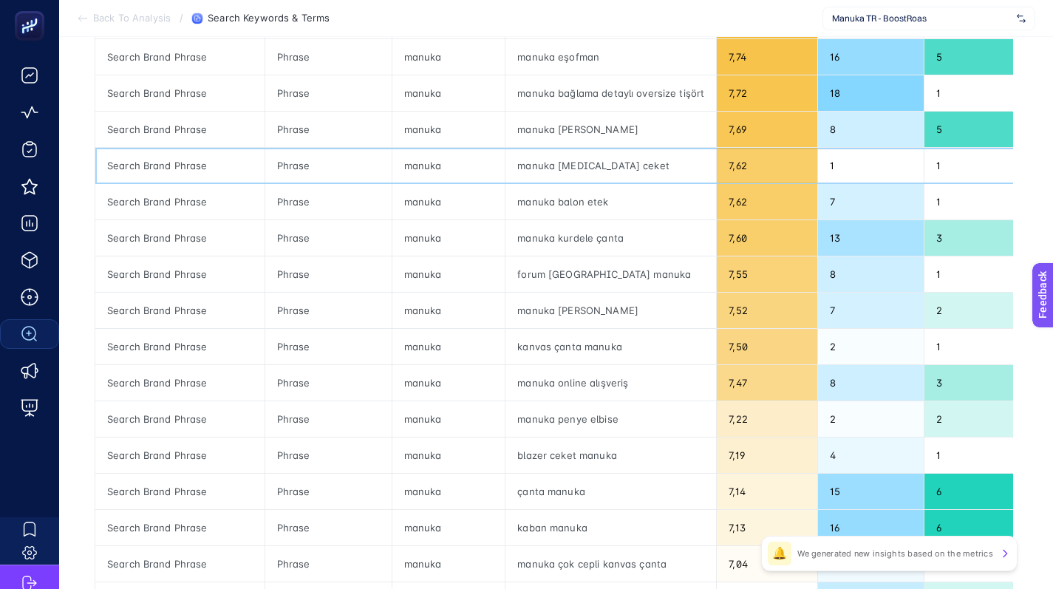
click at [583, 166] on div "manuka beyaz ceket" at bounding box center [610, 165] width 211 height 35
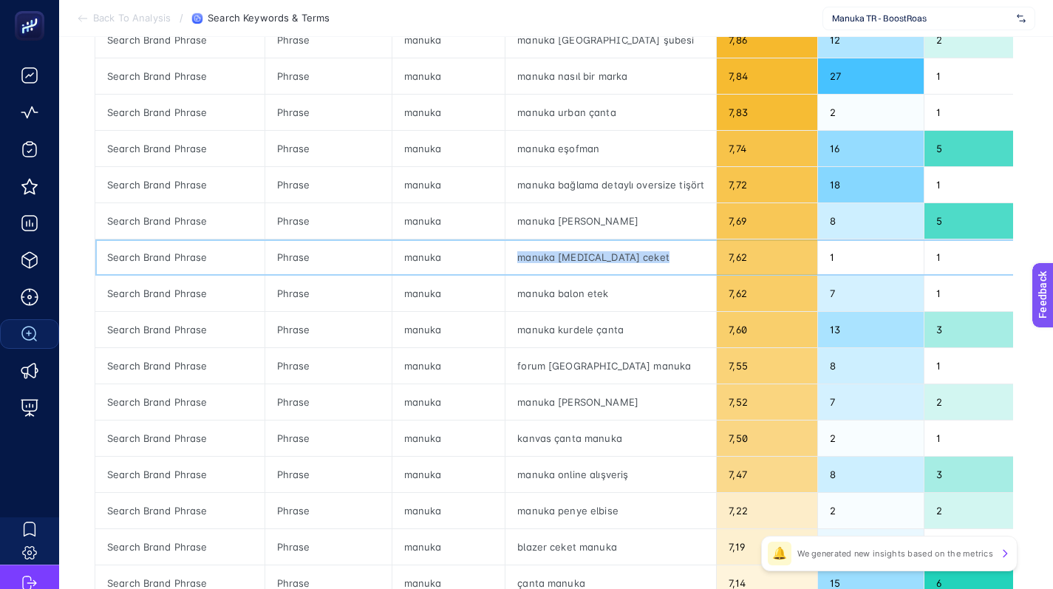
scroll to position [273, 0]
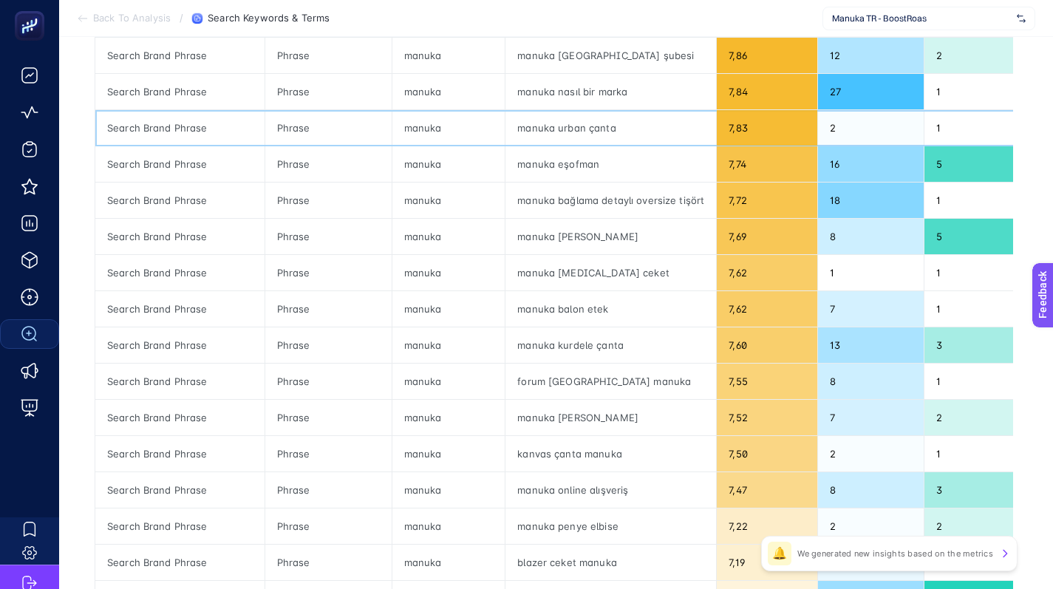
click at [585, 123] on div "manuka urban çanta" at bounding box center [610, 127] width 211 height 35
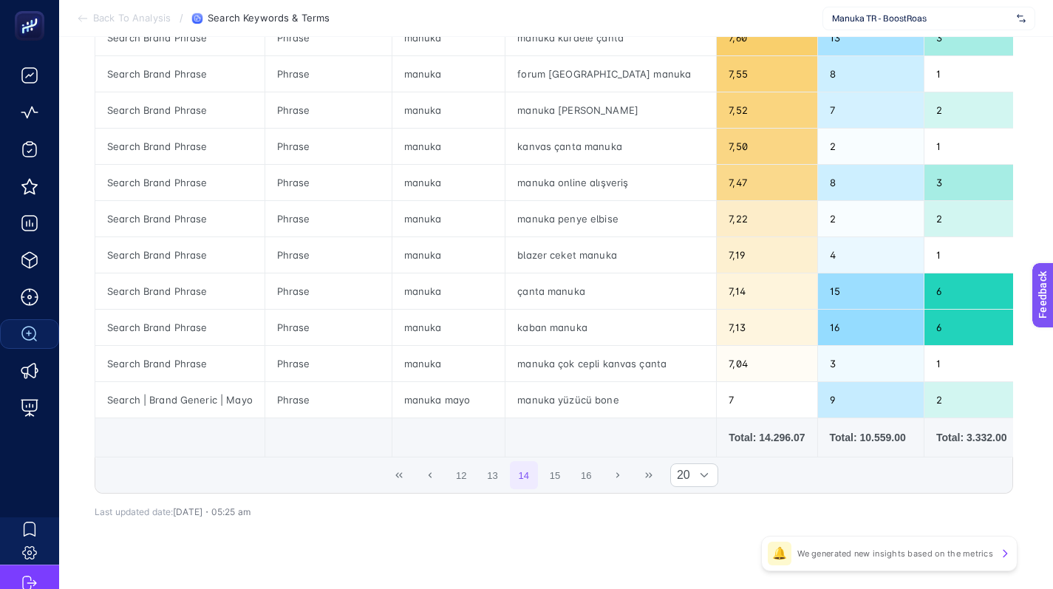
scroll to position [614, 0]
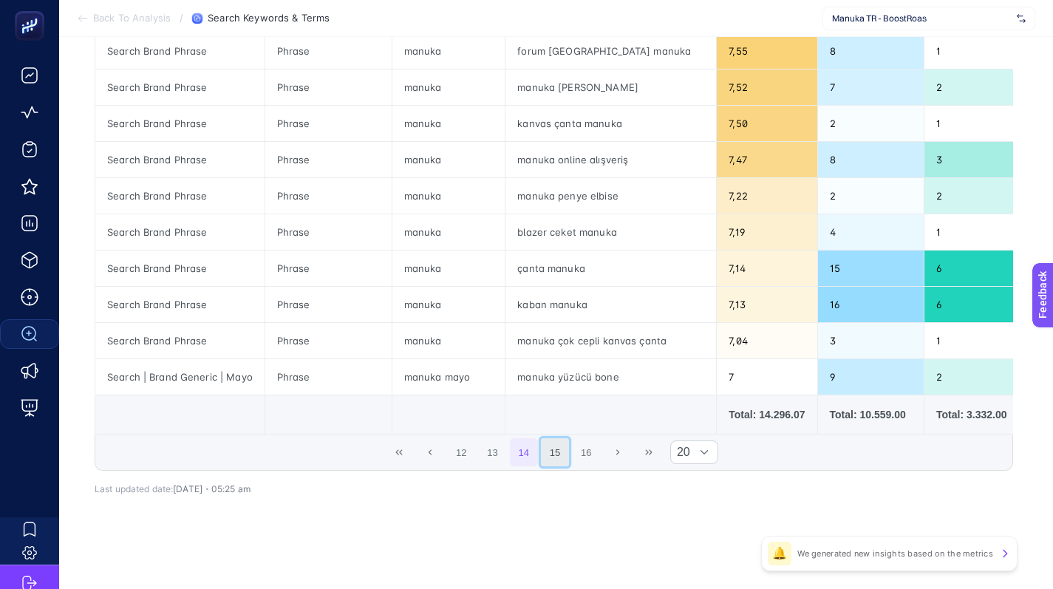
click at [565, 444] on button "15" at bounding box center [555, 452] width 28 height 28
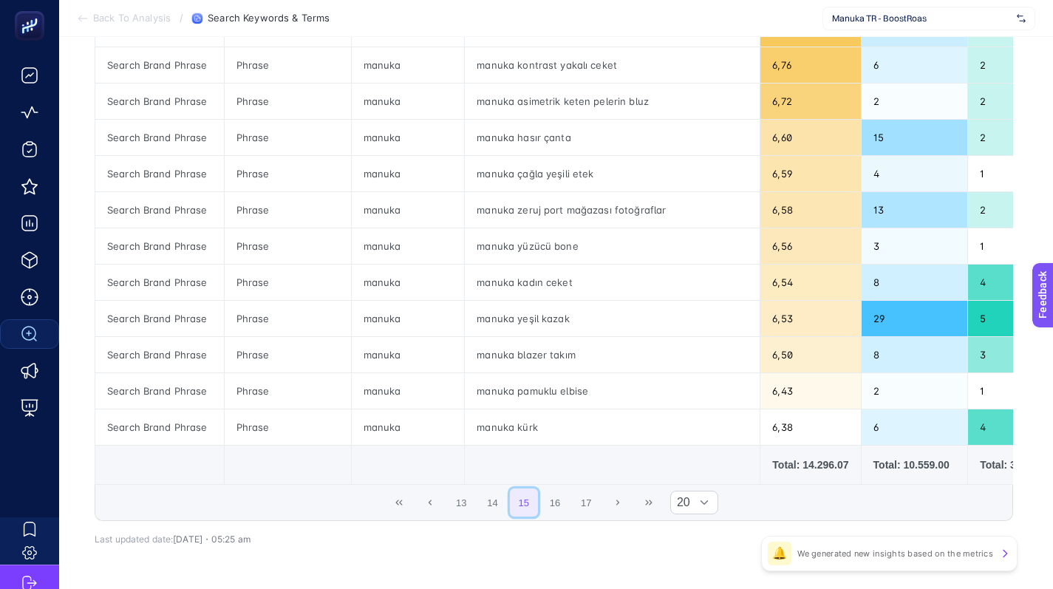
scroll to position [551, 0]
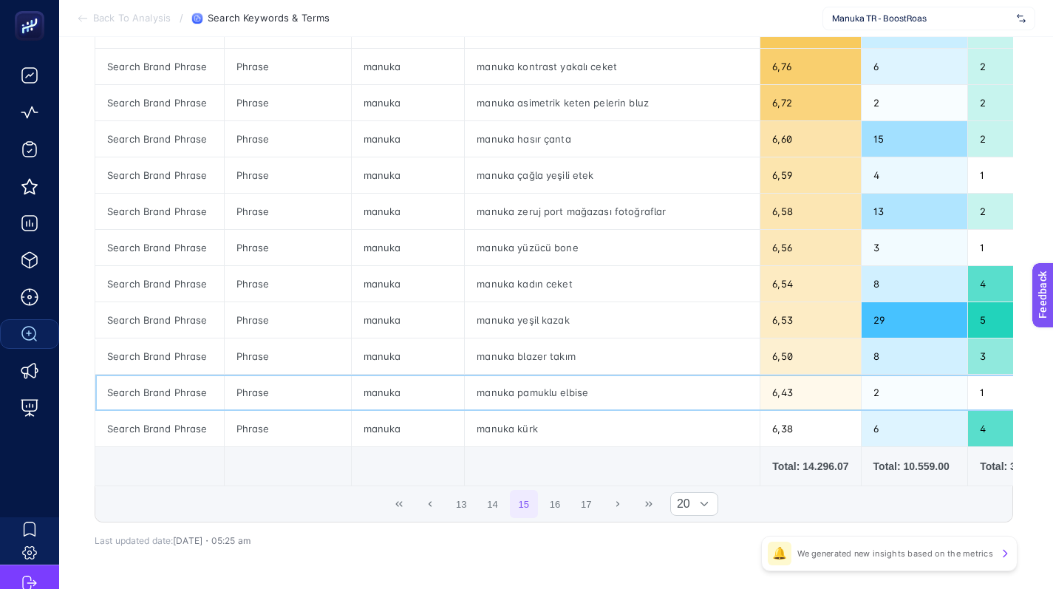
click at [551, 390] on div "manuka pamuklu elbise" at bounding box center [612, 391] width 295 height 35
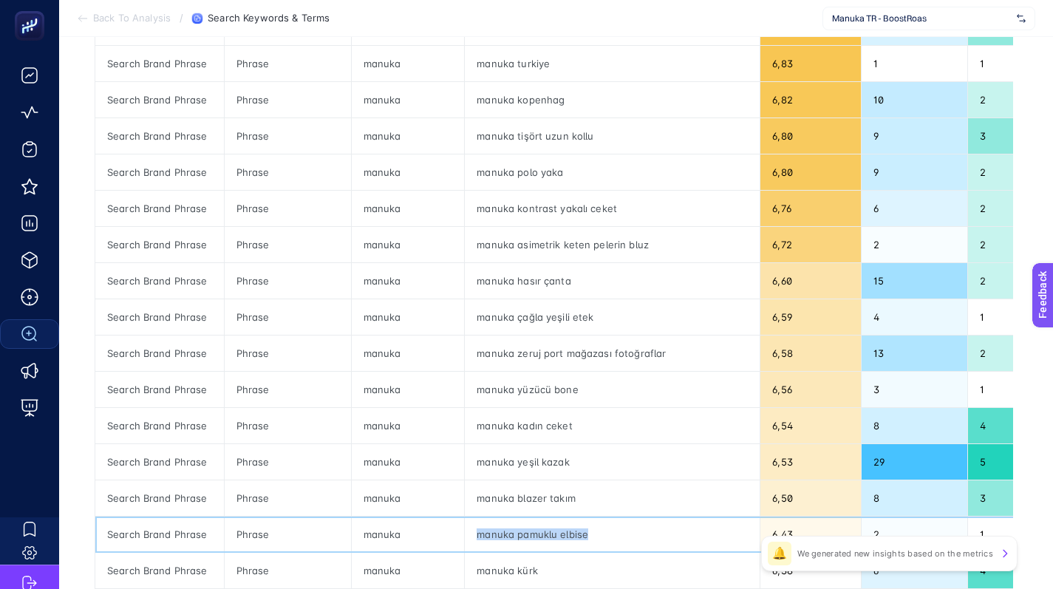
scroll to position [394, 0]
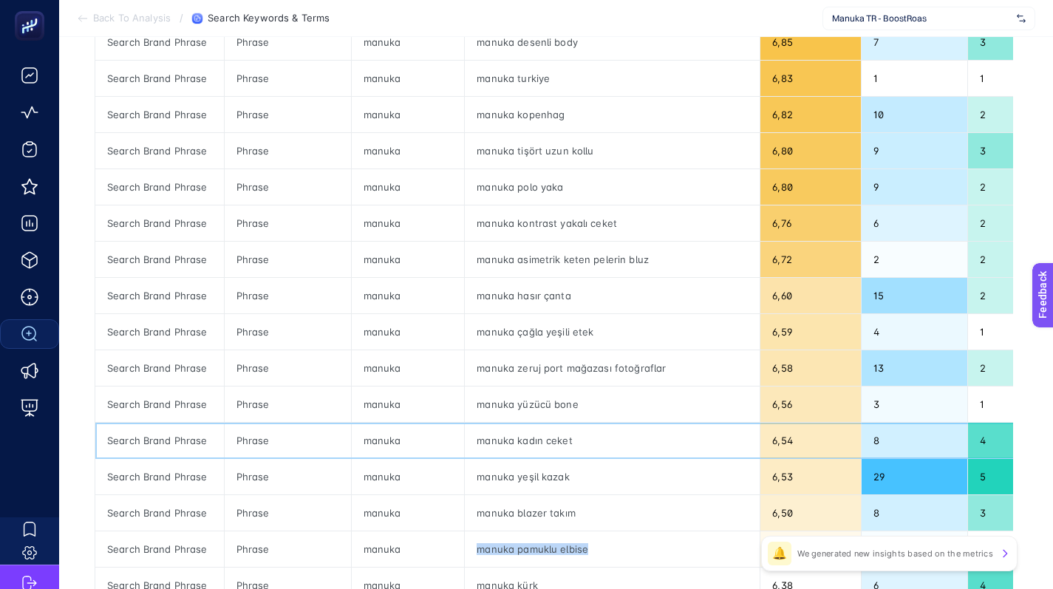
click at [510, 439] on div "manuka kadın ceket" at bounding box center [612, 439] width 295 height 35
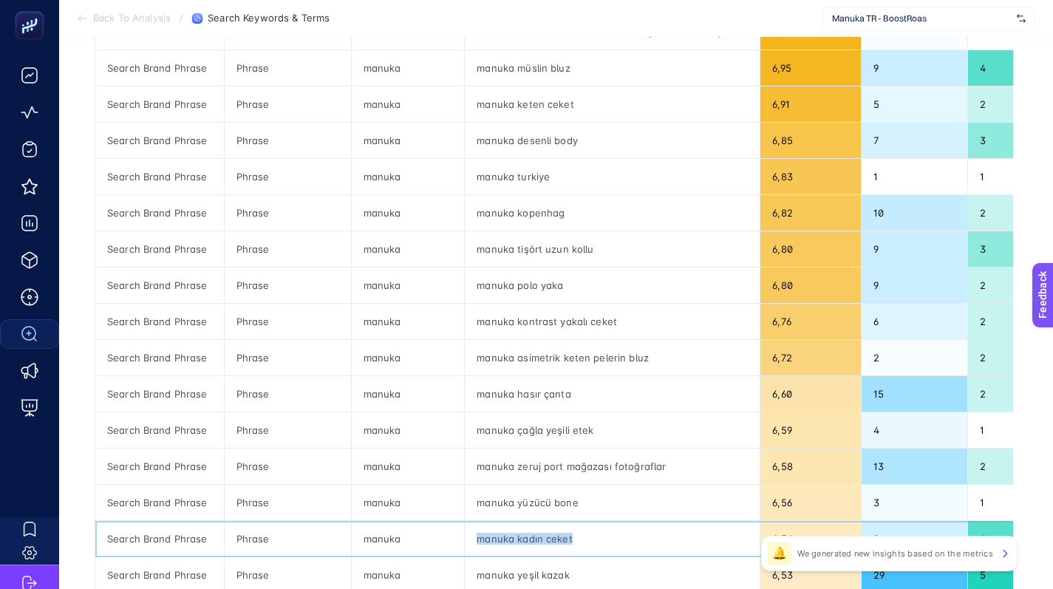
scroll to position [298, 1]
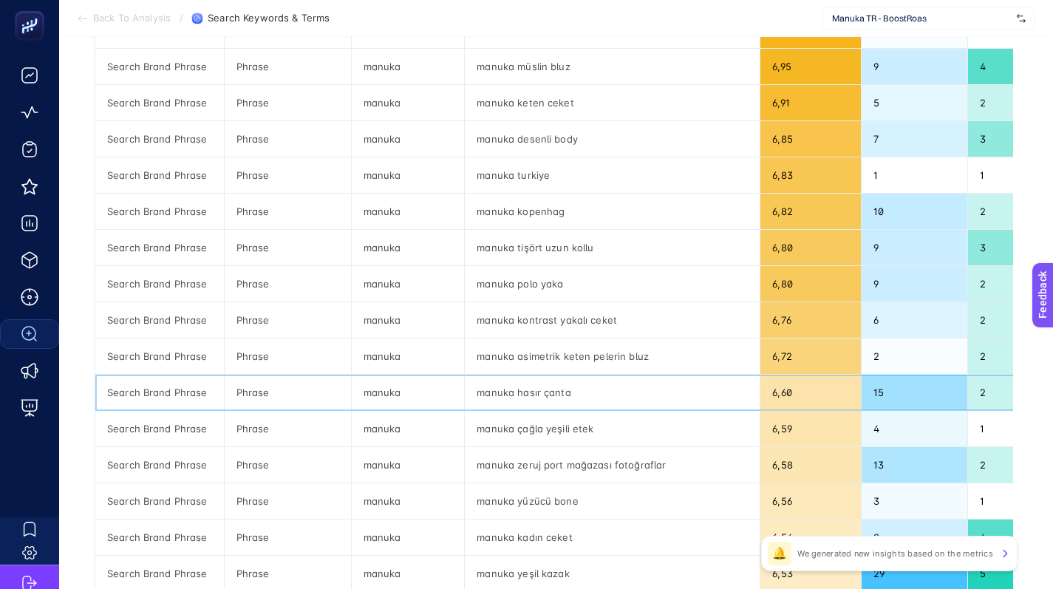
click at [541, 389] on div "manuka hasır çanta" at bounding box center [612, 391] width 295 height 35
click at [538, 386] on div "manuka hasır çanta" at bounding box center [612, 391] width 295 height 35
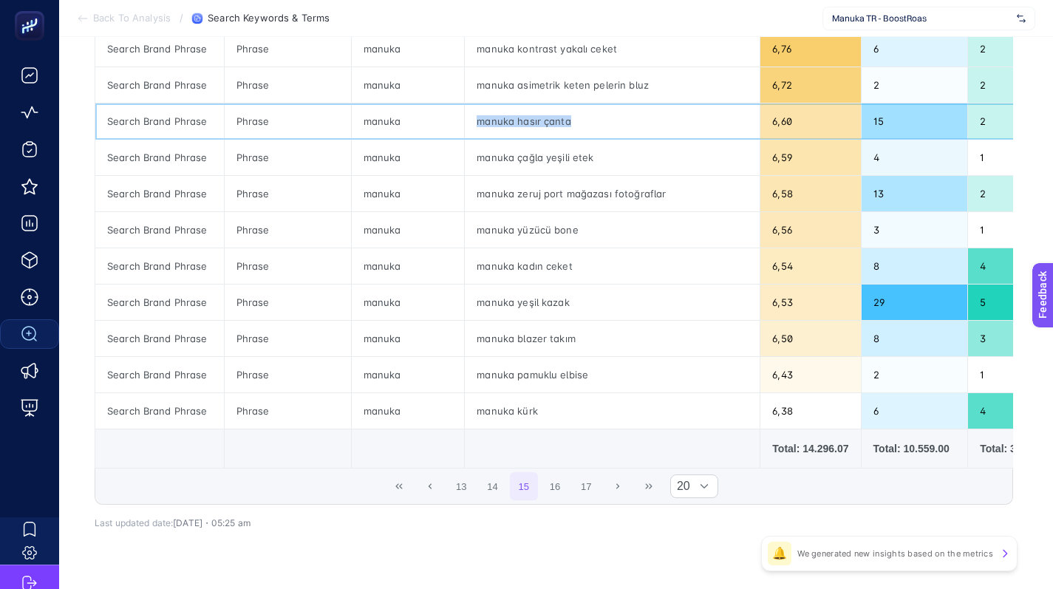
scroll to position [597, 1]
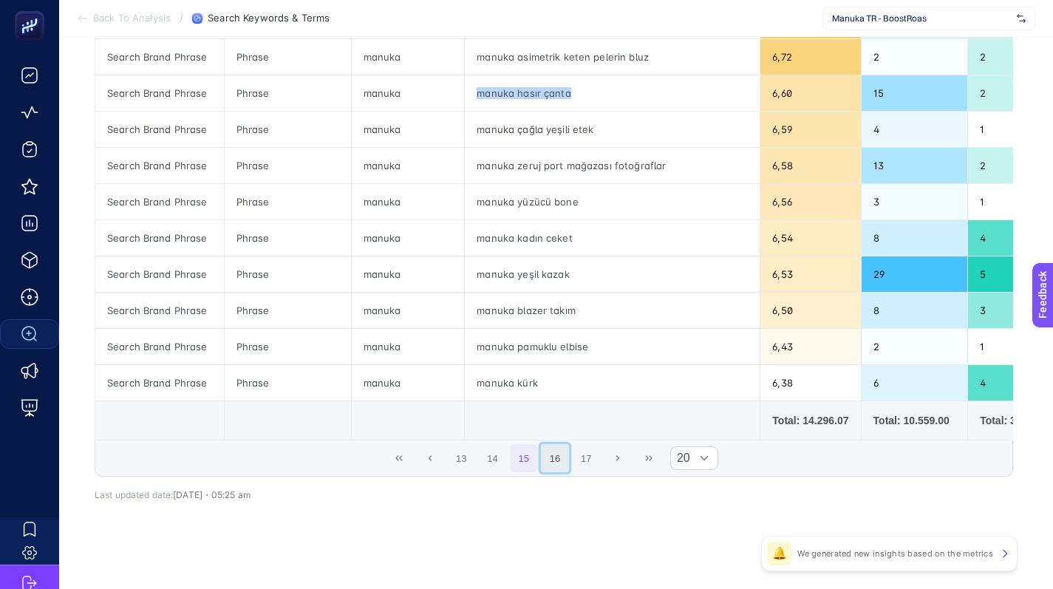
click at [567, 470] on button "16" at bounding box center [555, 458] width 28 height 28
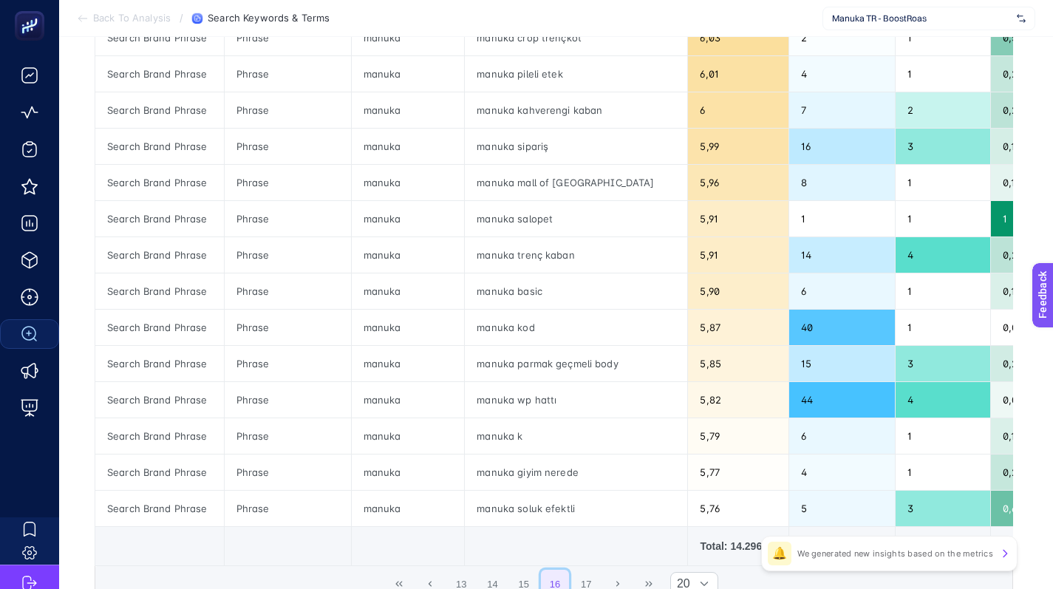
scroll to position [465, 1]
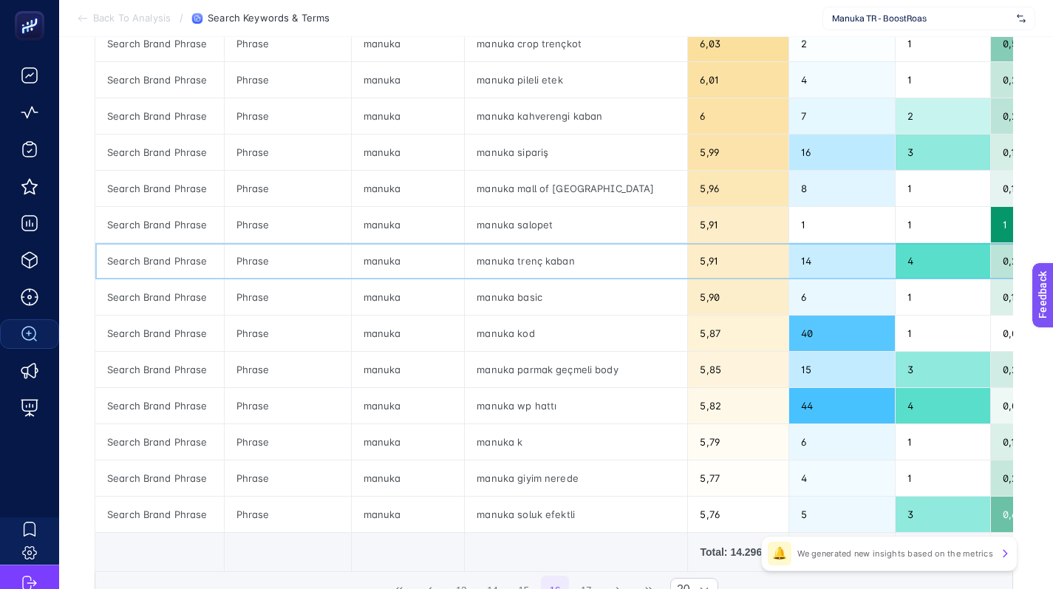
click at [505, 260] on div "manuka trenç kaban" at bounding box center [576, 260] width 222 height 35
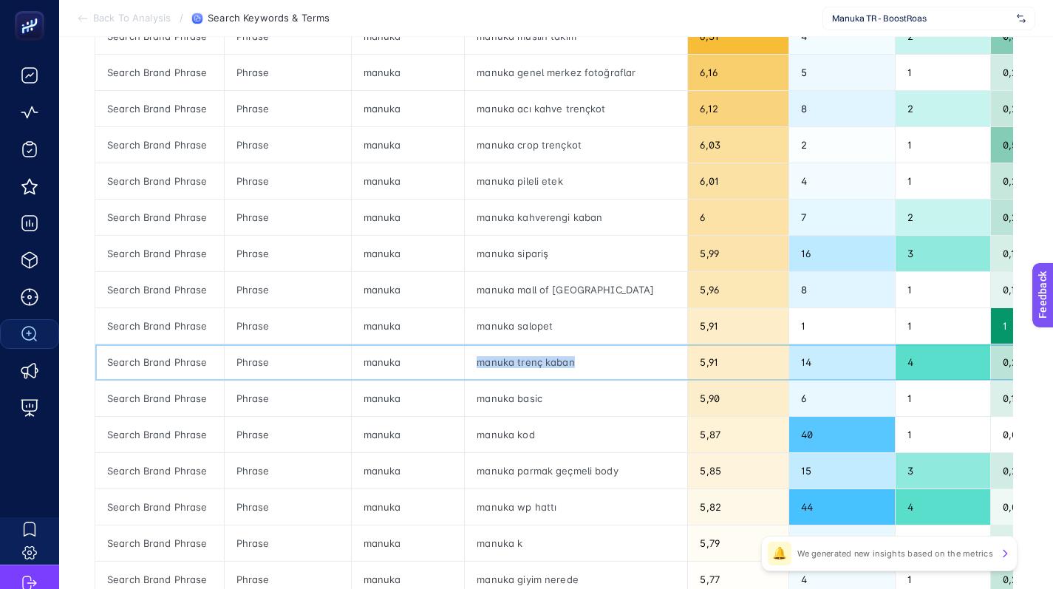
scroll to position [360, 1]
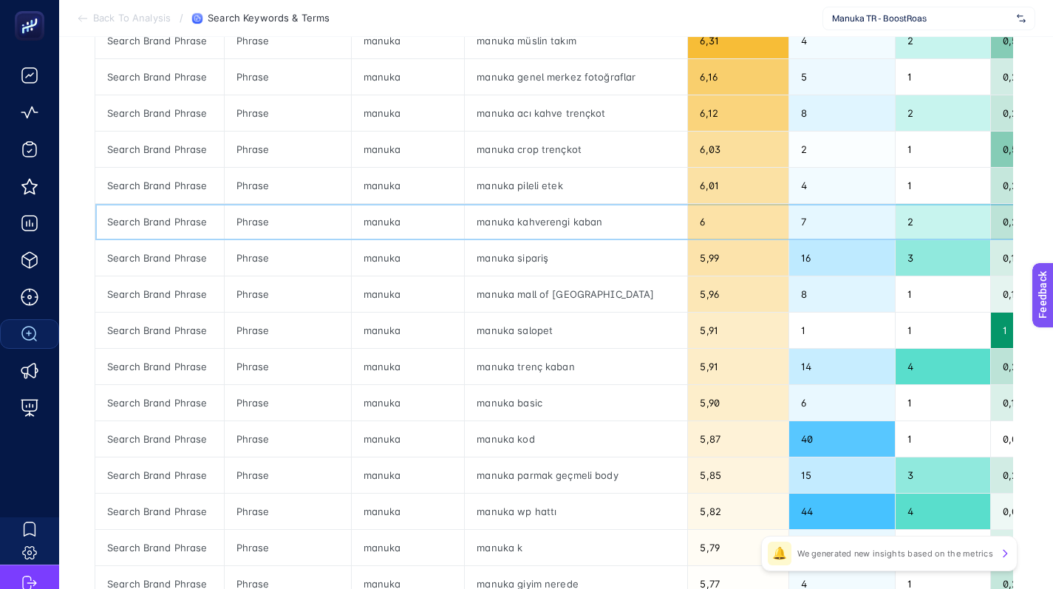
click at [522, 216] on div "manuka kahverengi kaban" at bounding box center [576, 221] width 222 height 35
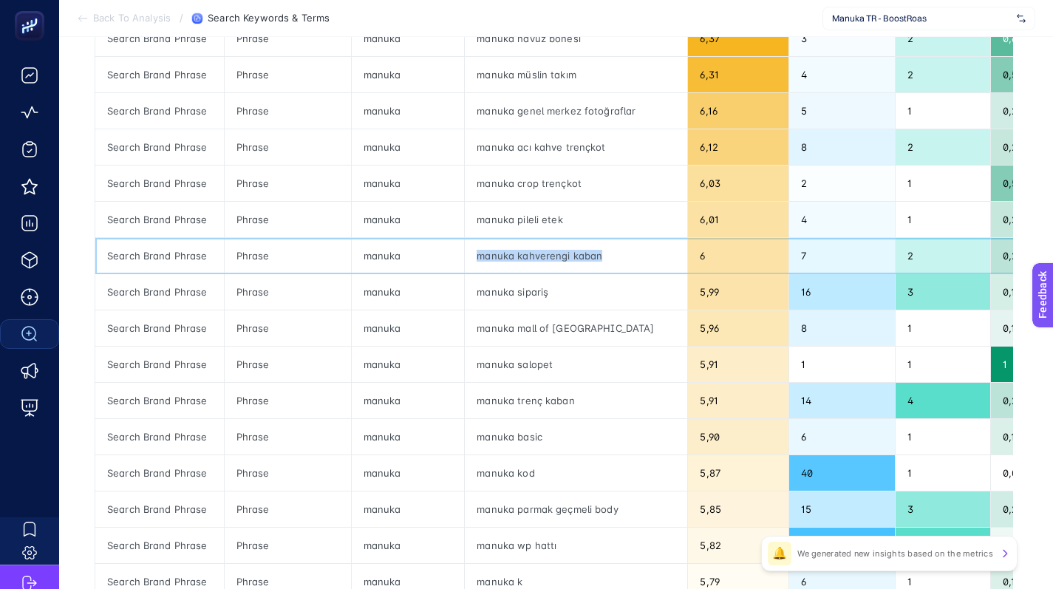
scroll to position [325, 1]
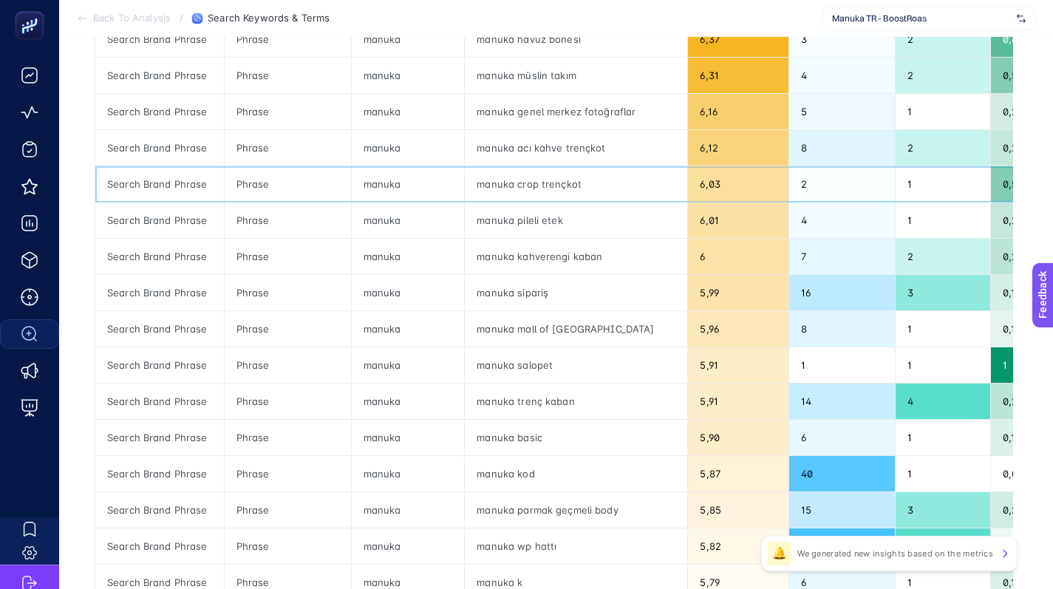
click at [548, 189] on div "manuka crop trençkot" at bounding box center [576, 183] width 222 height 35
click at [546, 185] on div "manuka crop trençkot" at bounding box center [576, 183] width 222 height 35
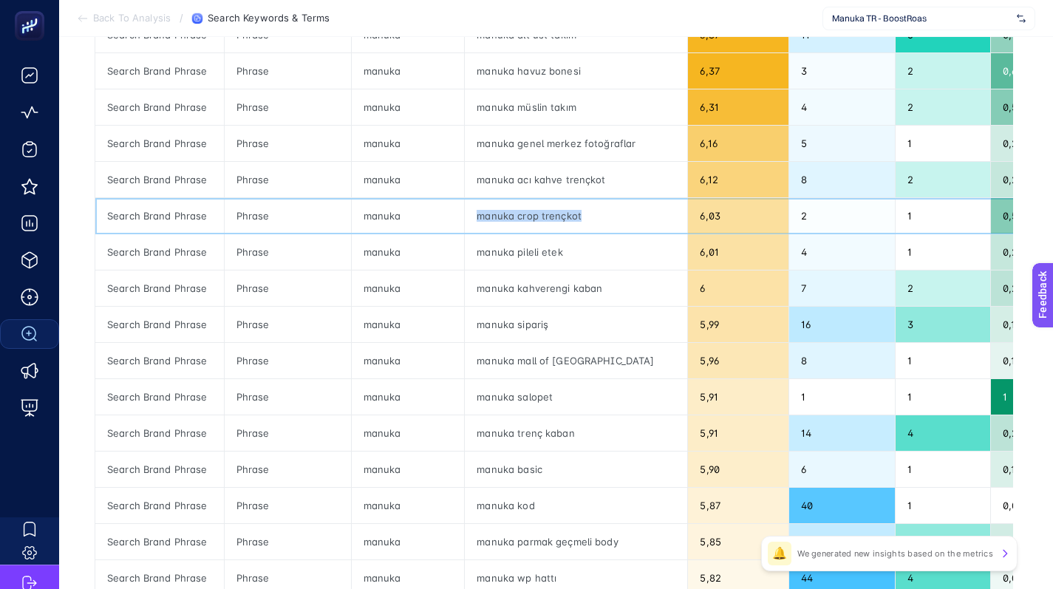
scroll to position [282, 1]
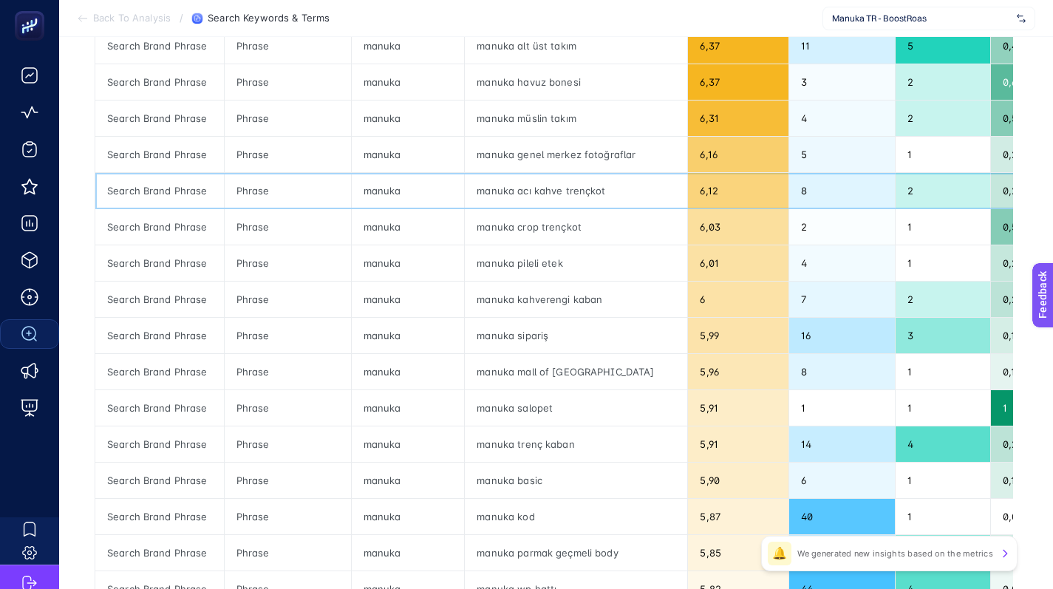
click at [574, 186] on div "manuka acı kahve trençkot" at bounding box center [576, 190] width 222 height 35
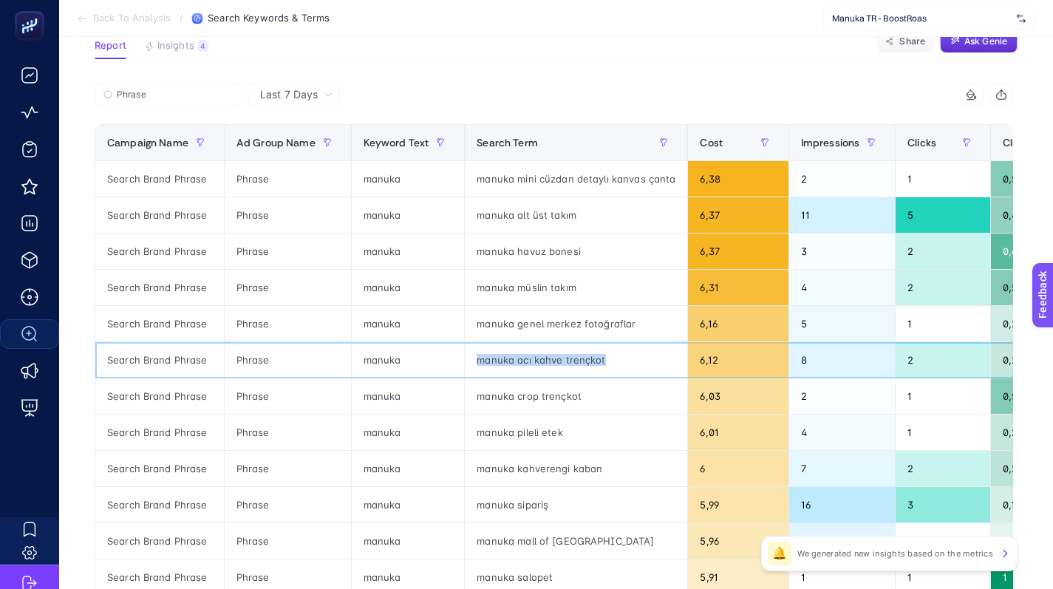
scroll to position [109, 1]
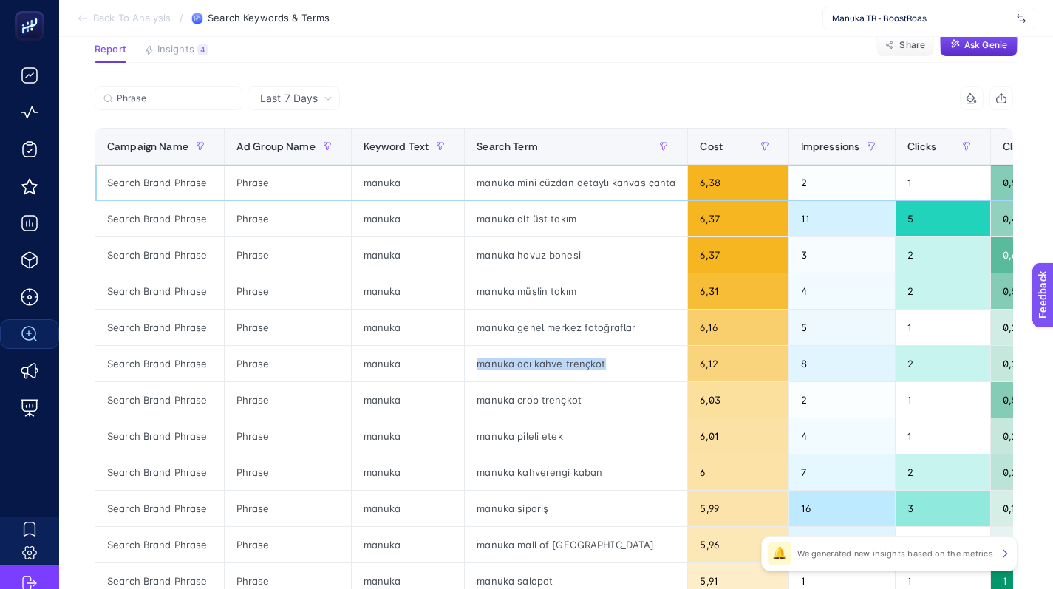
click at [500, 179] on div "manuka mini cüzdan detaylı kanvas çanta" at bounding box center [576, 182] width 222 height 35
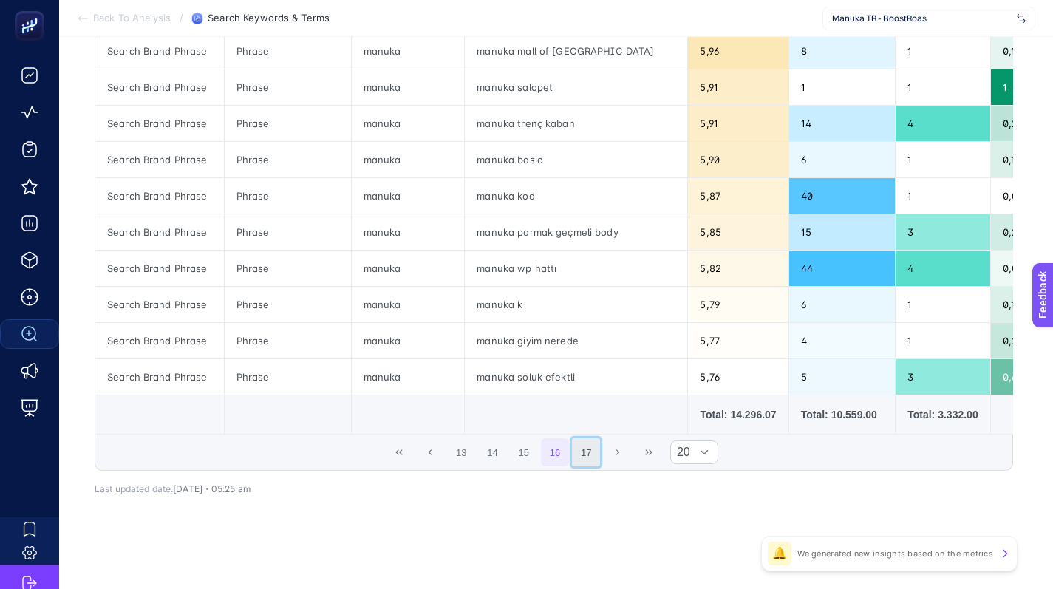
click at [589, 446] on button "17" at bounding box center [586, 452] width 28 height 28
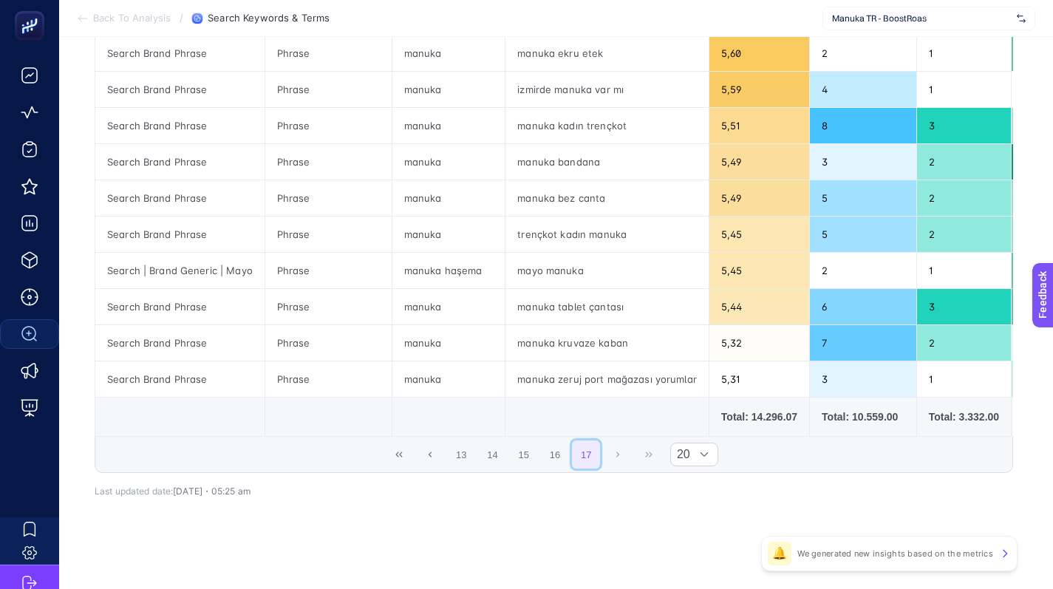
scroll to position [337, 1]
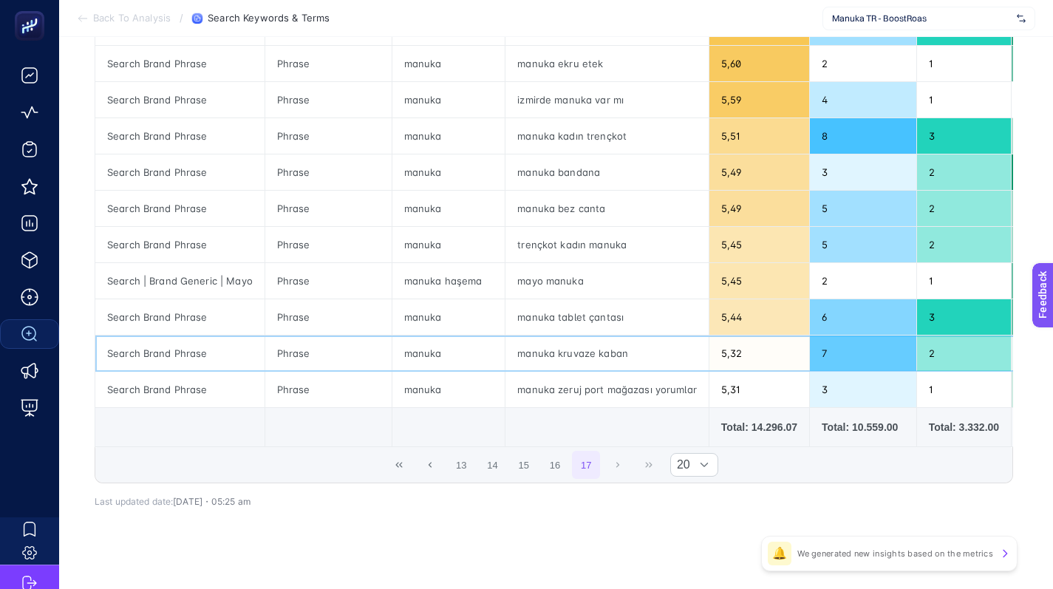
click at [552, 355] on div "manuka kruvaze kaban" at bounding box center [606, 352] width 203 height 35
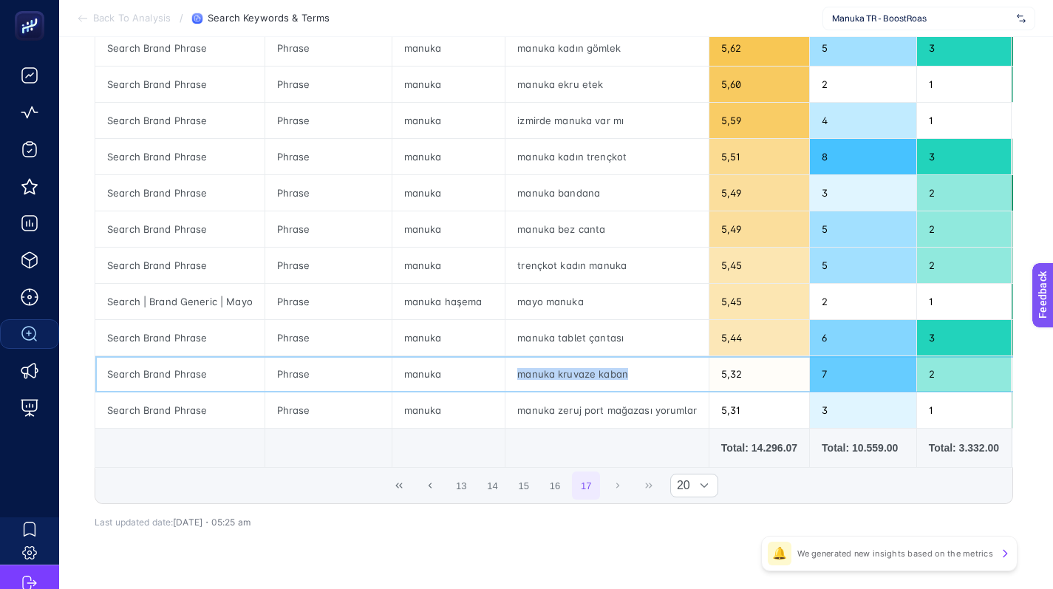
scroll to position [317, 1]
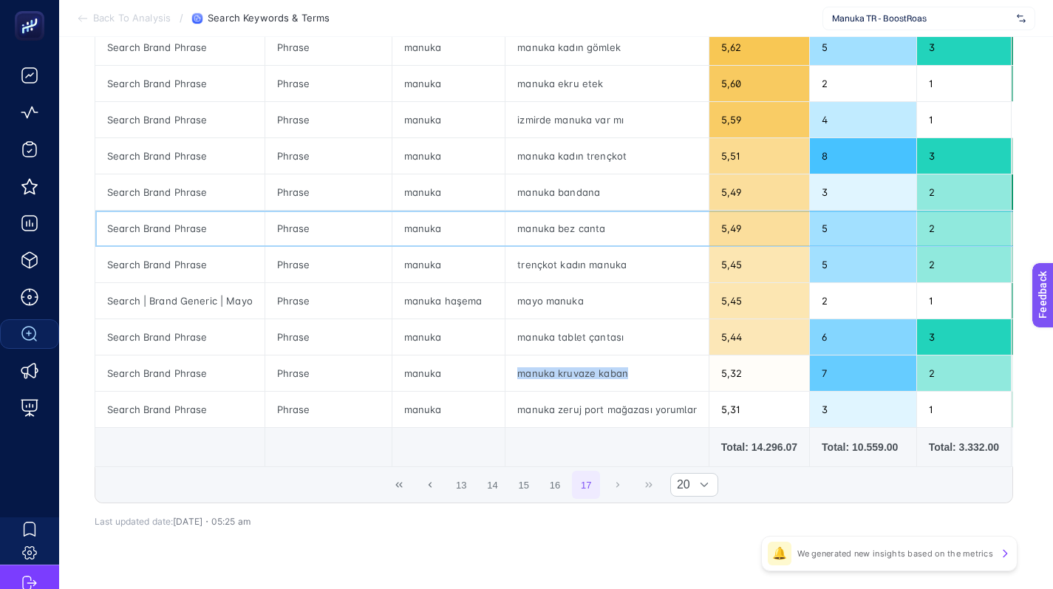
click at [586, 228] on div "manuka bez canta" at bounding box center [606, 228] width 203 height 35
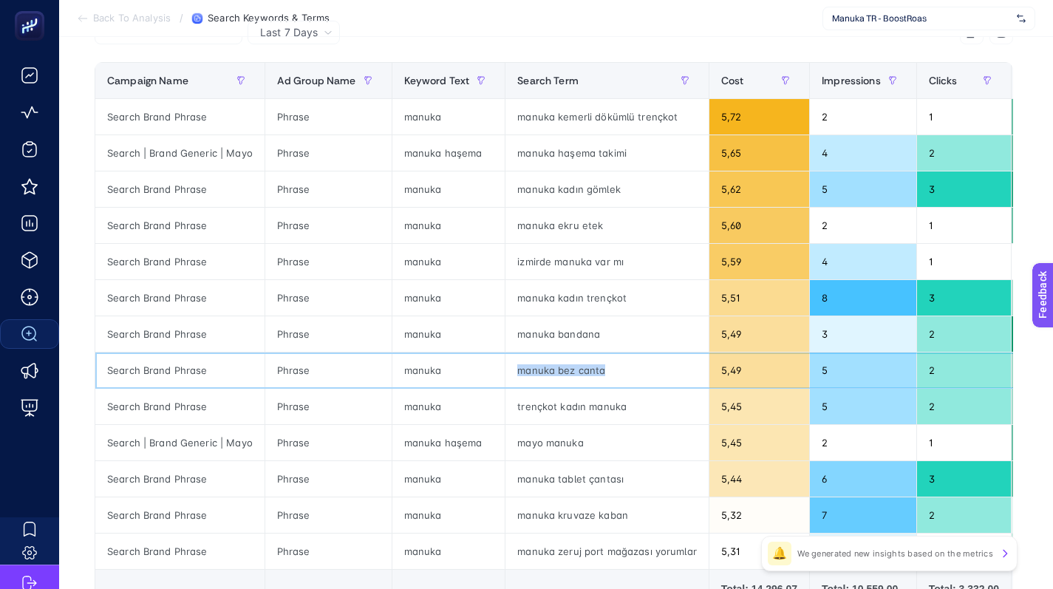
scroll to position [169, 1]
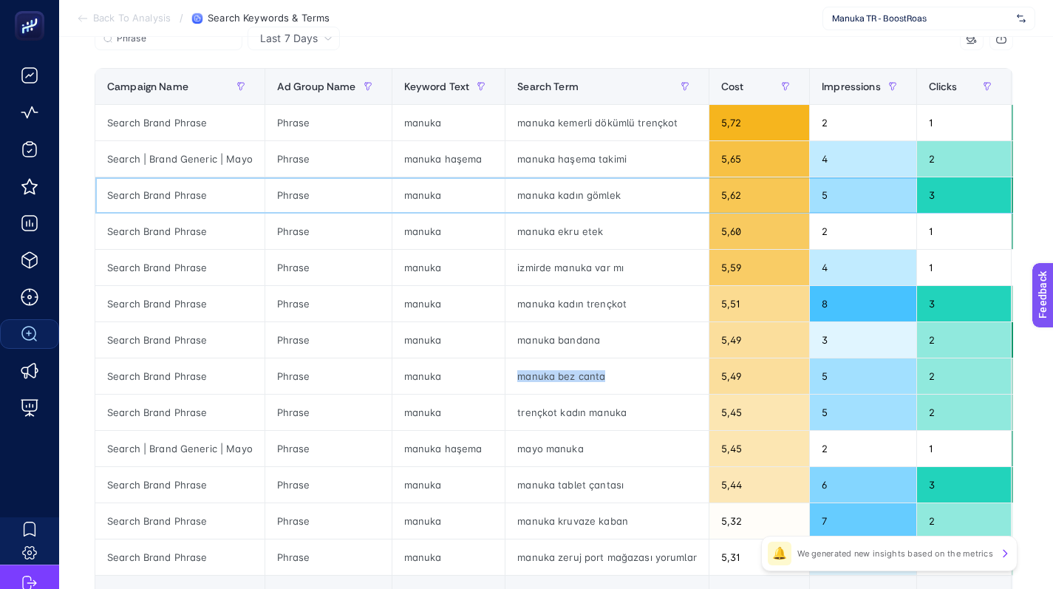
click at [568, 188] on div "manuka kadın gömlek" at bounding box center [606, 194] width 203 height 35
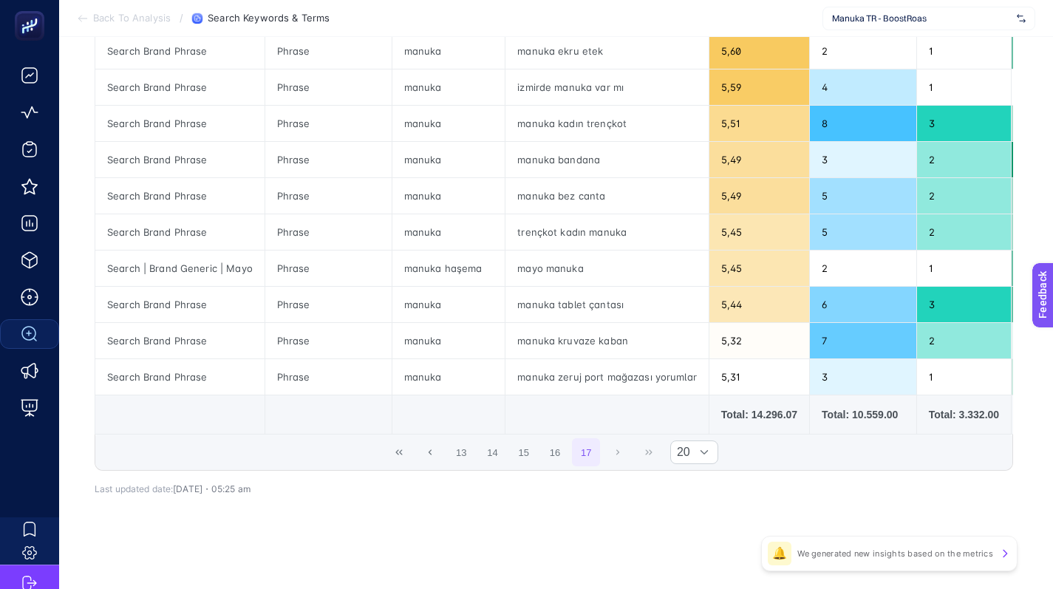
click at [613, 456] on div "13 14 15 16 17 20" at bounding box center [553, 451] width 917 height 35
click at [617, 447] on div "13 14 15 16 17 20" at bounding box center [553, 451] width 917 height 35
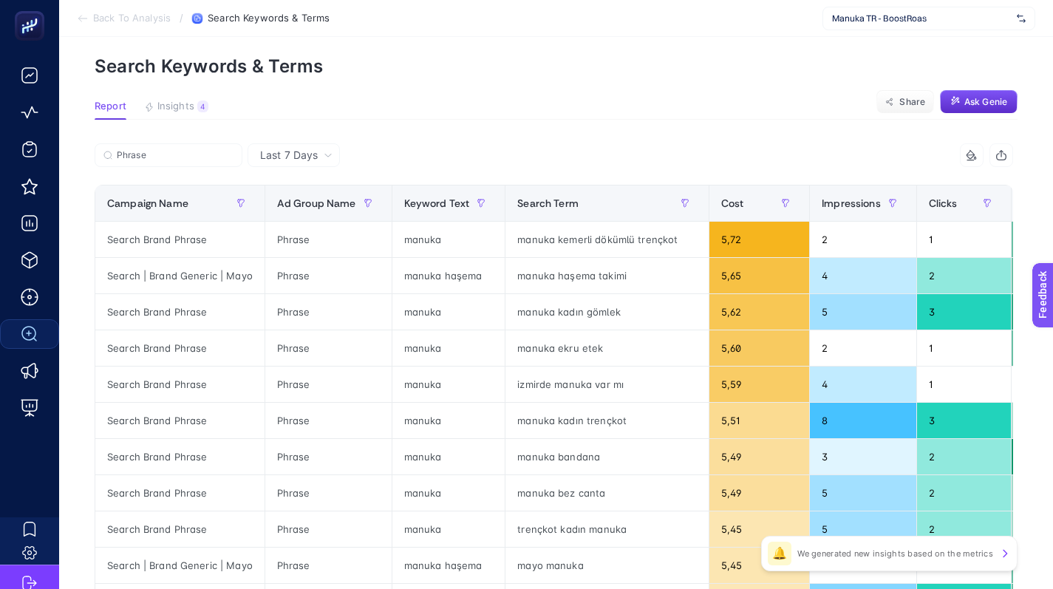
scroll to position [0, 1]
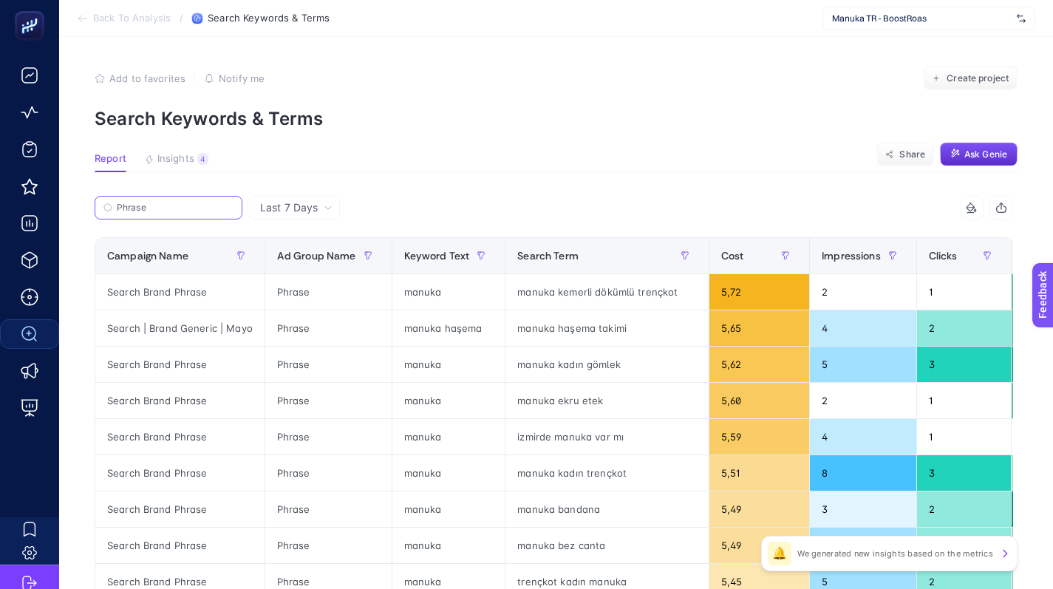
click at [158, 202] on input "Phrase" at bounding box center [175, 207] width 117 height 11
click at [158, 202] on input "Phrase" at bounding box center [168, 207] width 100 height 11
click at [154, 208] on input "Phrase" at bounding box center [168, 207] width 100 height 11
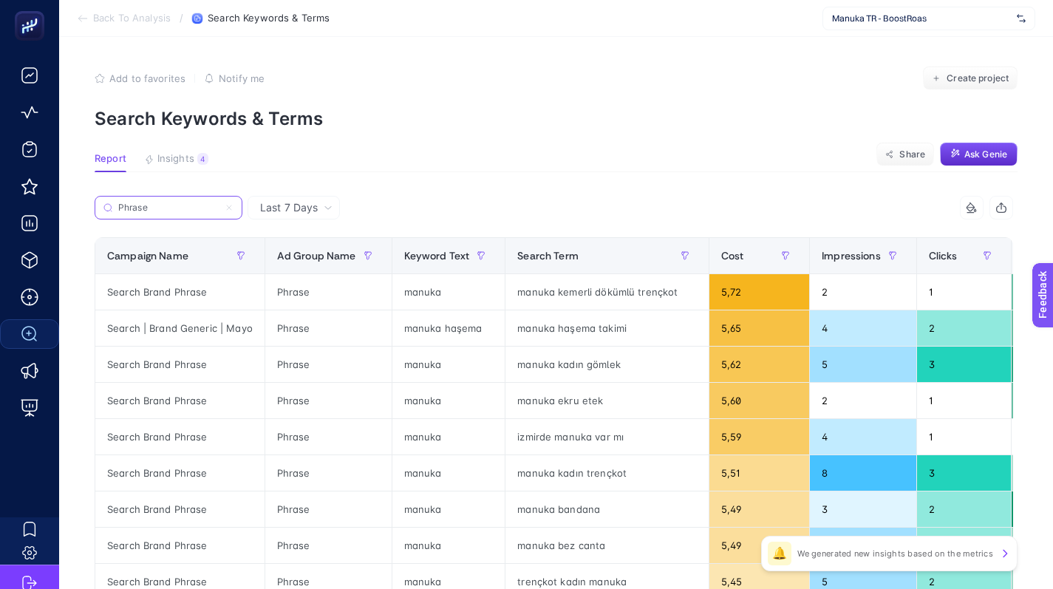
click at [154, 208] on input "Phrase" at bounding box center [168, 207] width 100 height 11
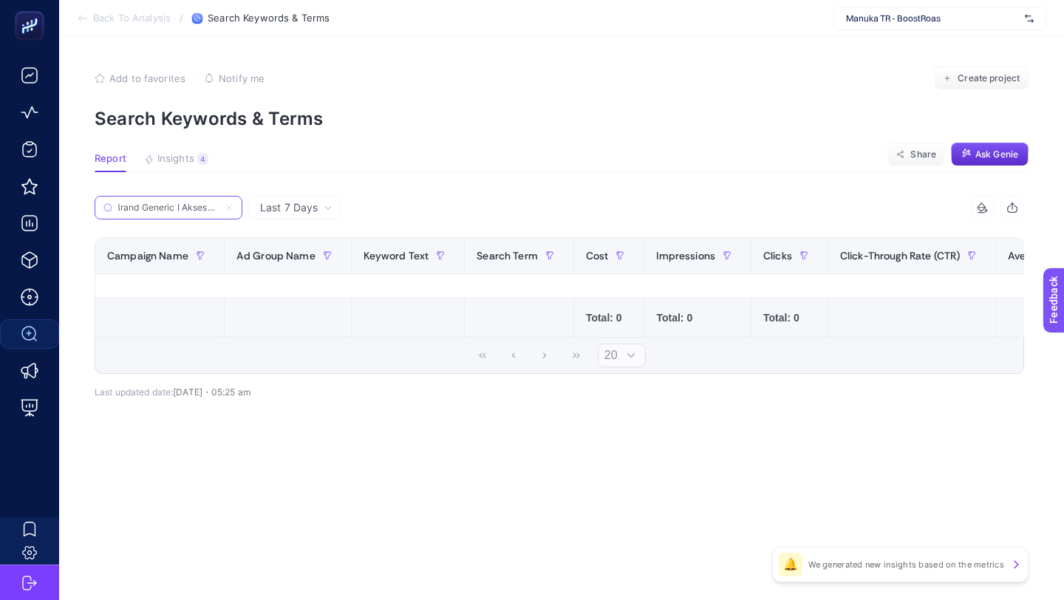
scroll to position [0, 7]
click at [178, 207] on input "Brand Generic I Aksesuar" at bounding box center [168, 207] width 100 height 11
drag, startPoint x: 174, startPoint y: 206, endPoint x: 263, endPoint y: 205, distance: 89.4
click at [263, 205] on div "Last 7 Days Brand Generic I Aksesuar 9 items selected Campaign Name Ad Group Na…" at bounding box center [559, 305] width 929 height 219
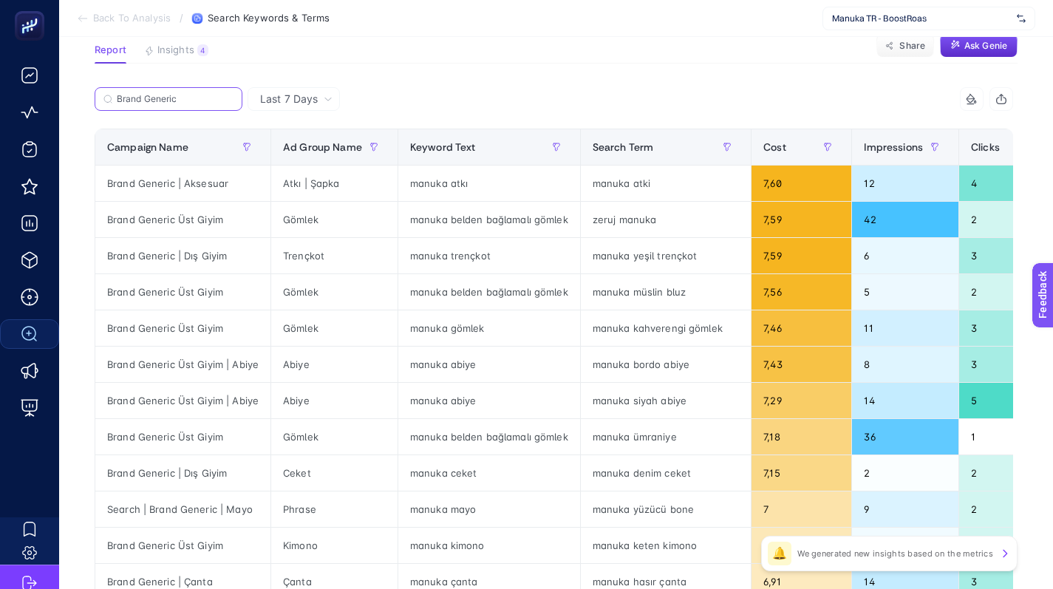
scroll to position [115, 0]
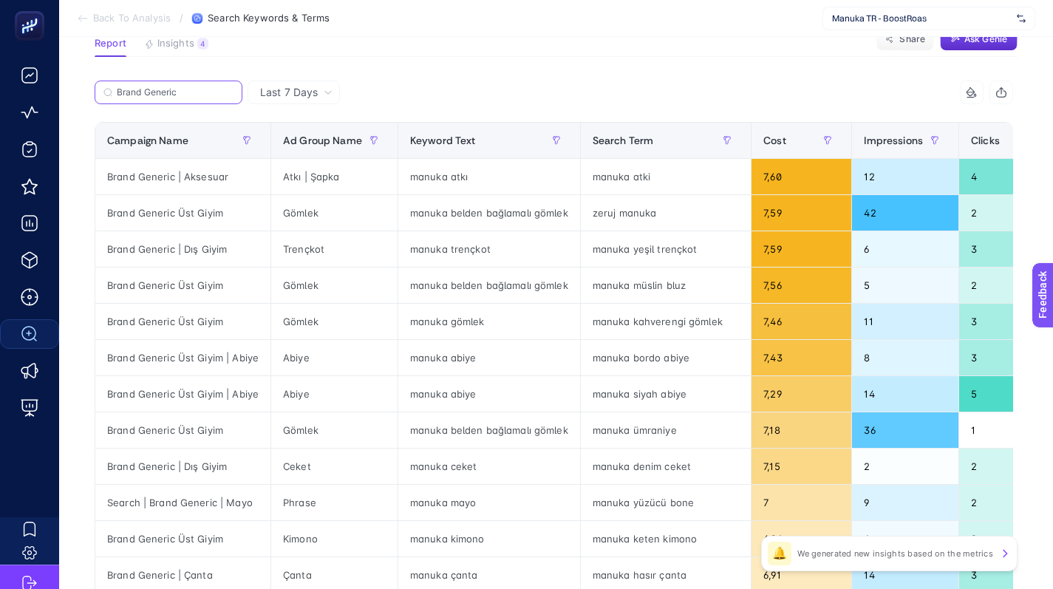
click at [196, 92] on input "Brand Generic" at bounding box center [175, 92] width 117 height 11
click at [196, 92] on input "Brand Generic" at bounding box center [168, 92] width 100 height 11
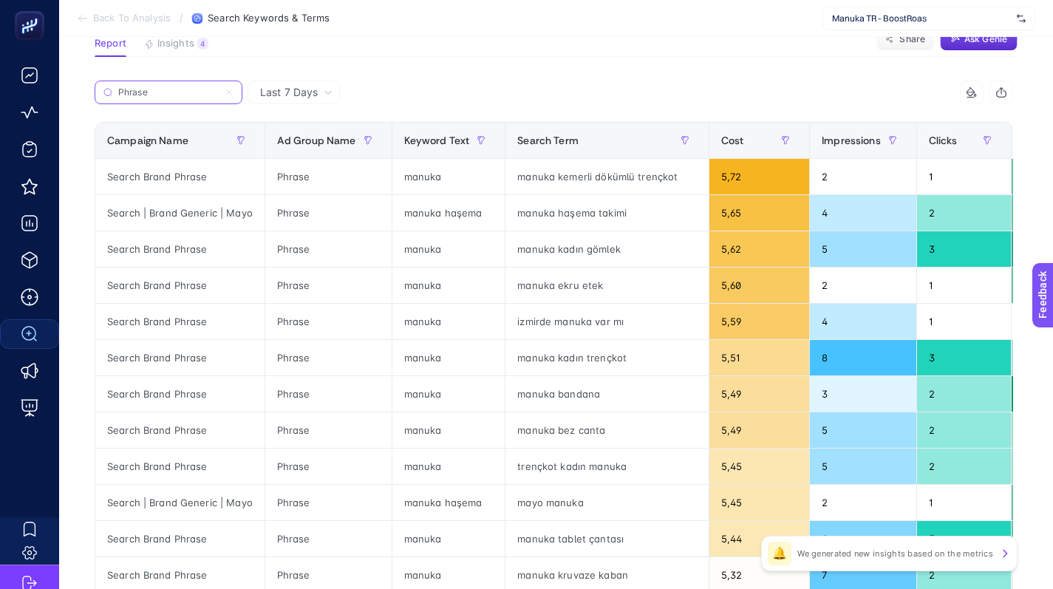
click at [189, 96] on input "Phrase" at bounding box center [168, 92] width 100 height 11
click at [470, 103] on div "Phrase" at bounding box center [324, 97] width 459 height 32
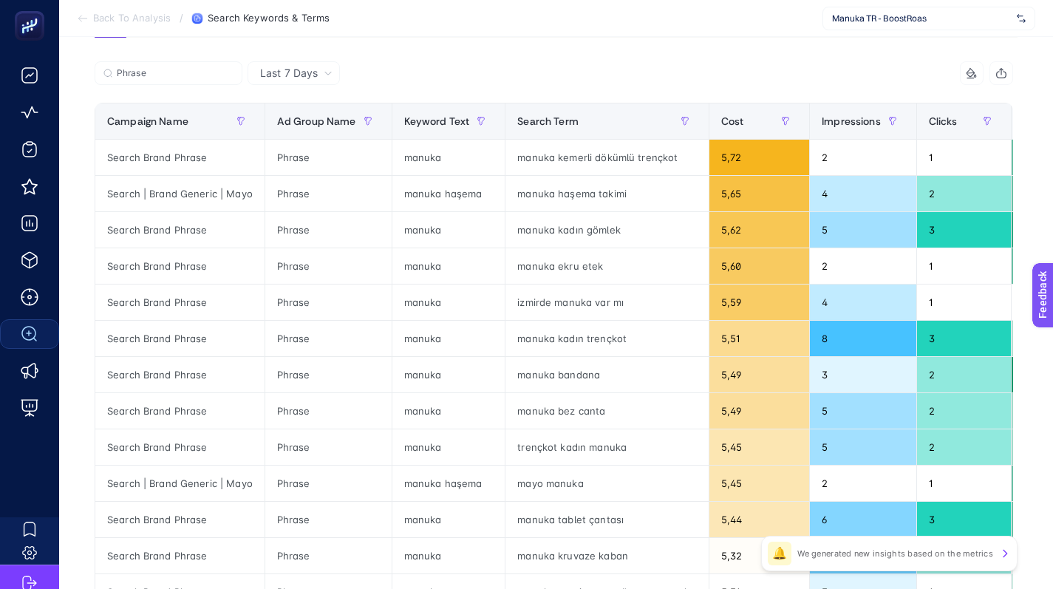
scroll to position [136, 0]
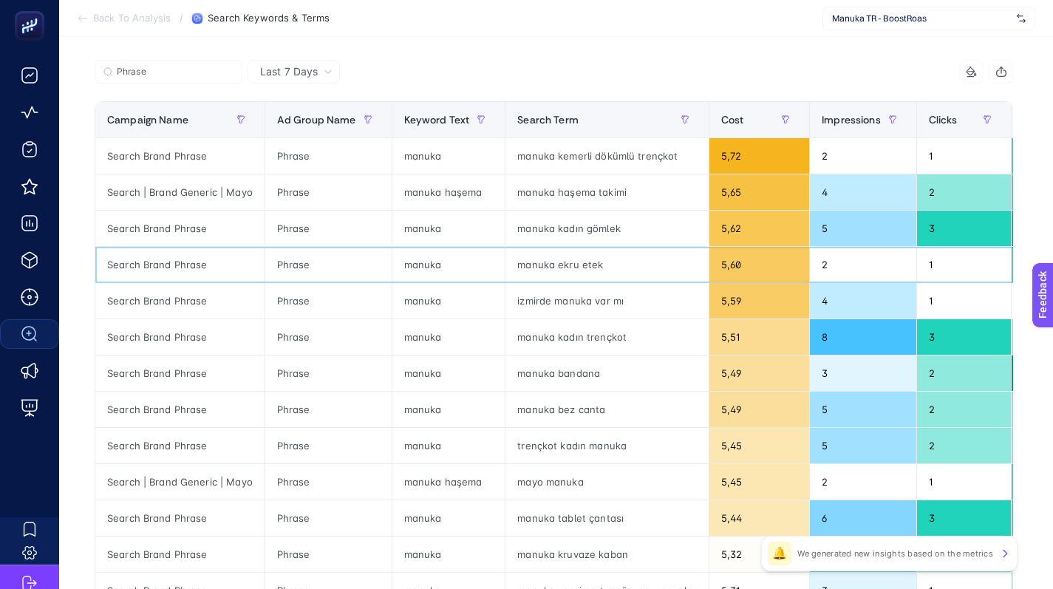
click at [552, 255] on div "manuka ekru etek" at bounding box center [606, 264] width 203 height 35
click at [551, 259] on div "manuka ekru etek" at bounding box center [606, 264] width 203 height 35
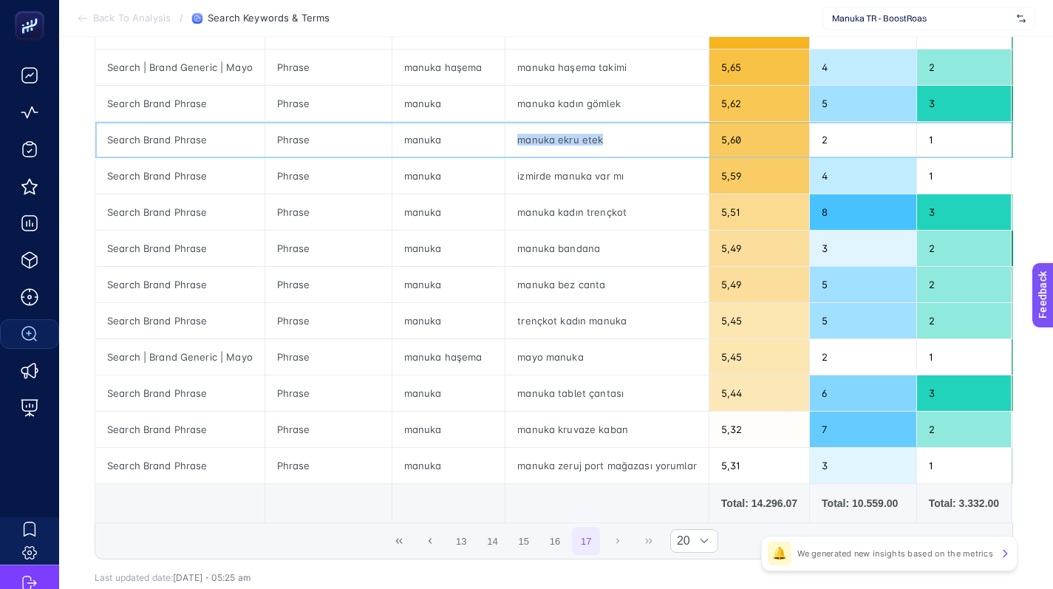
scroll to position [360, 0]
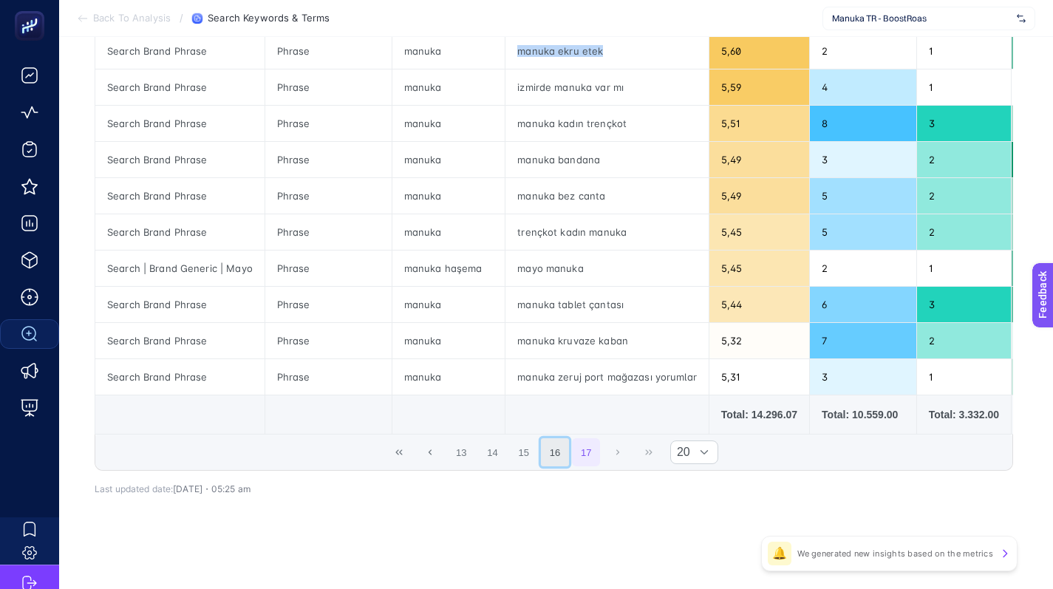
click at [564, 454] on button "16" at bounding box center [555, 452] width 28 height 28
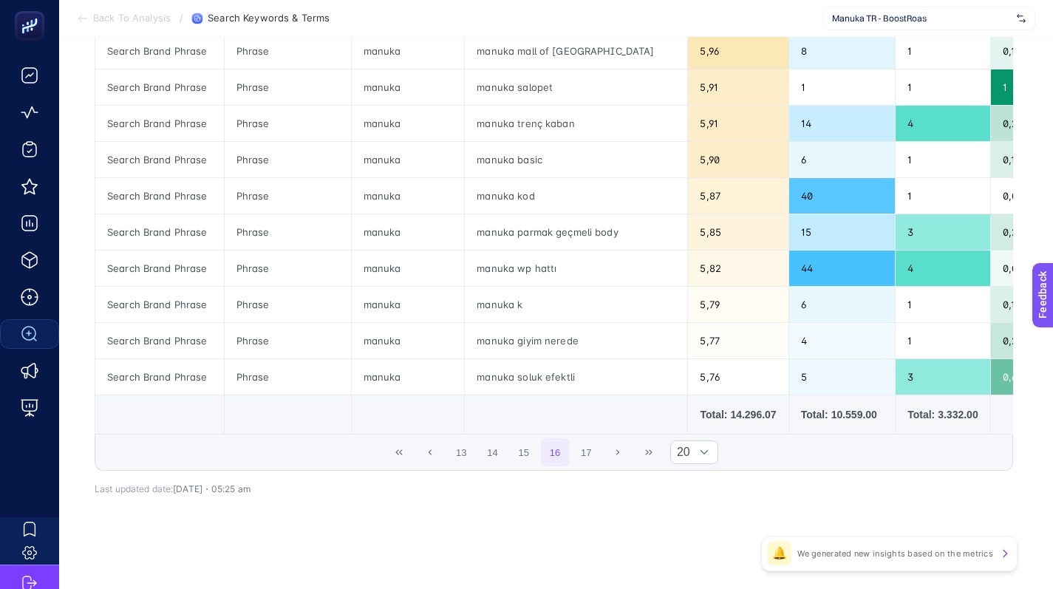
scroll to position [250, 0]
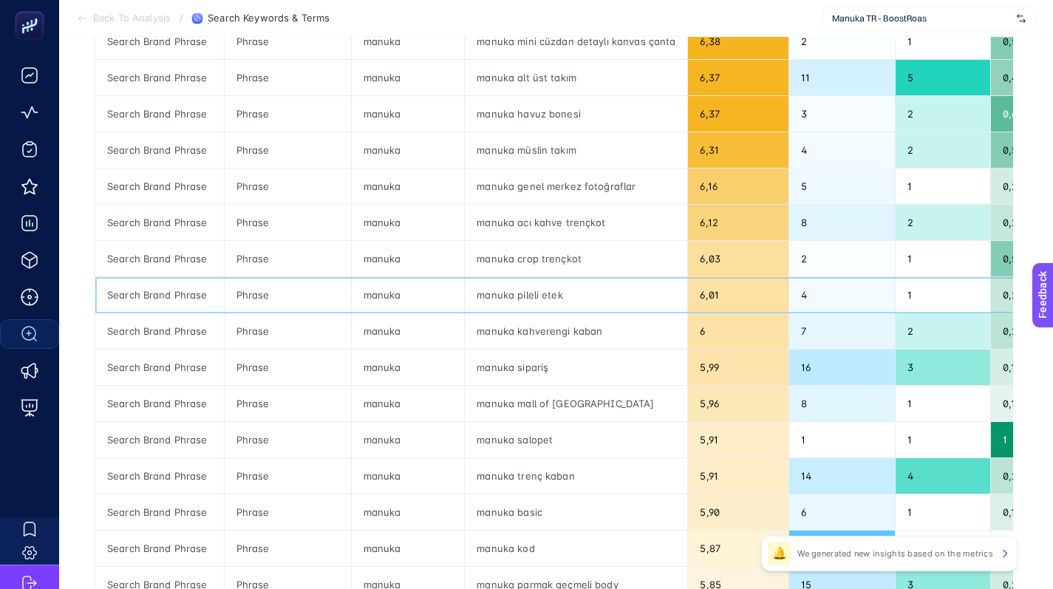
click at [522, 300] on div "manuka pileli etek" at bounding box center [576, 294] width 222 height 35
click at [524, 298] on div "manuka pileli etek" at bounding box center [576, 294] width 222 height 35
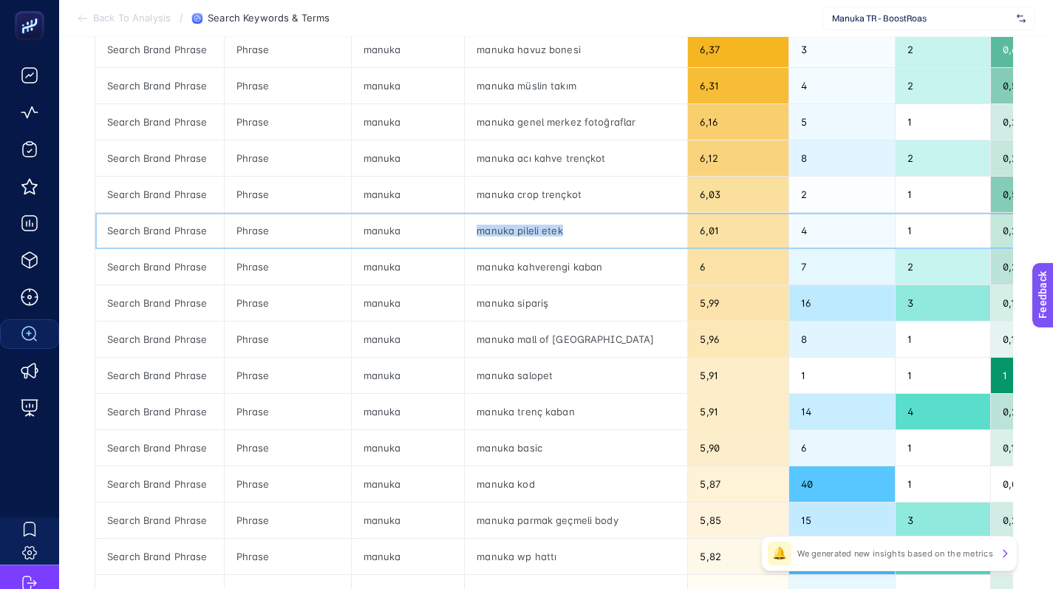
scroll to position [495, 0]
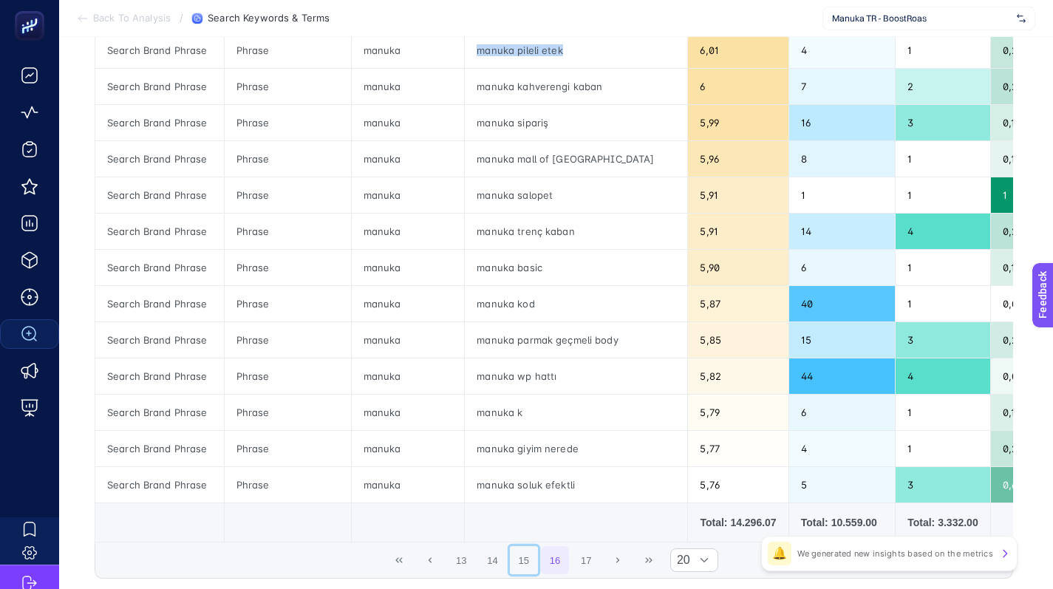
click at [538, 572] on button "15" at bounding box center [524, 560] width 28 height 28
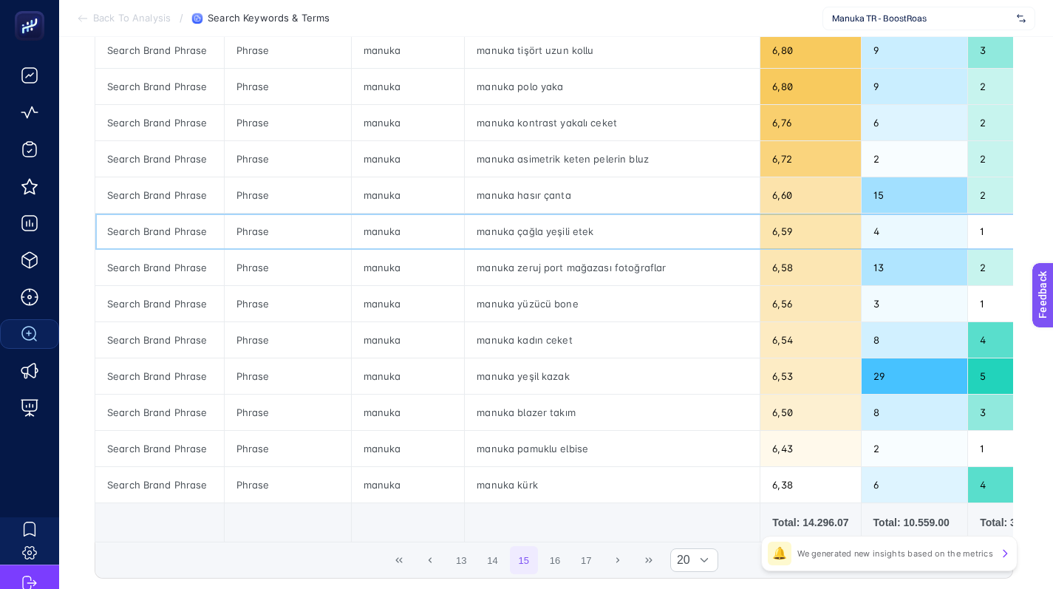
click at [568, 231] on div "manuka çağla yeşili etek" at bounding box center [612, 230] width 295 height 35
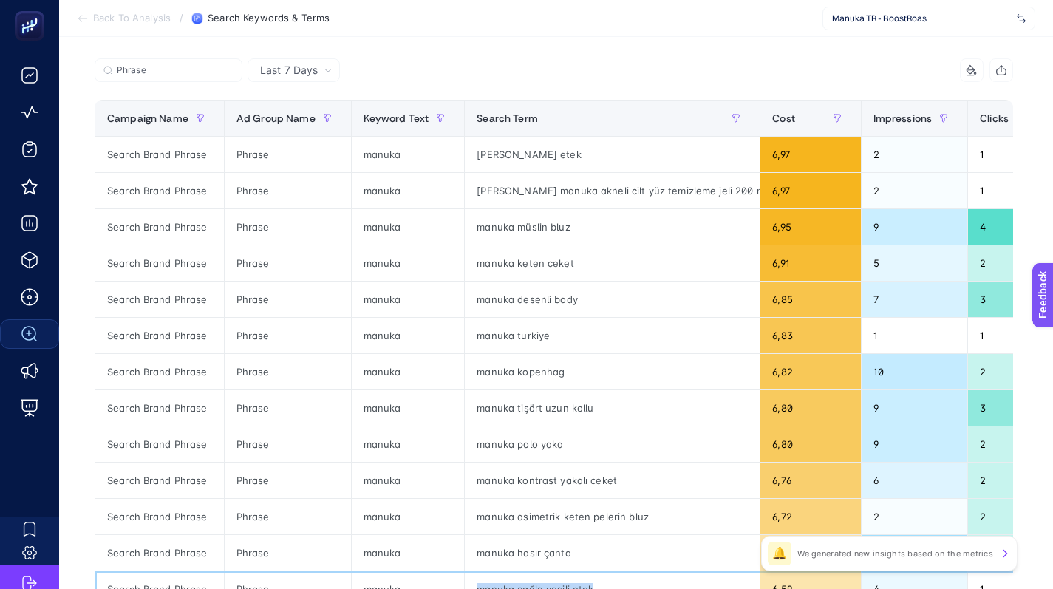
scroll to position [134, 0]
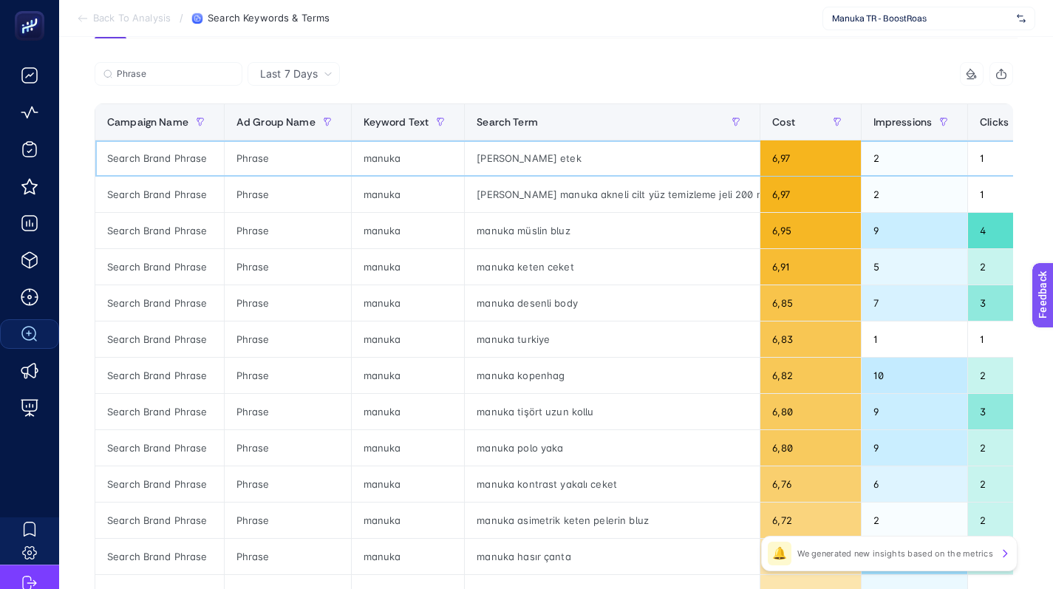
click at [544, 156] on div "[PERSON_NAME] etek" at bounding box center [612, 157] width 295 height 35
click at [626, 194] on div "ziaja manuka akneli cilt yüz temizleme jeli 200 ml" at bounding box center [612, 194] width 295 height 35
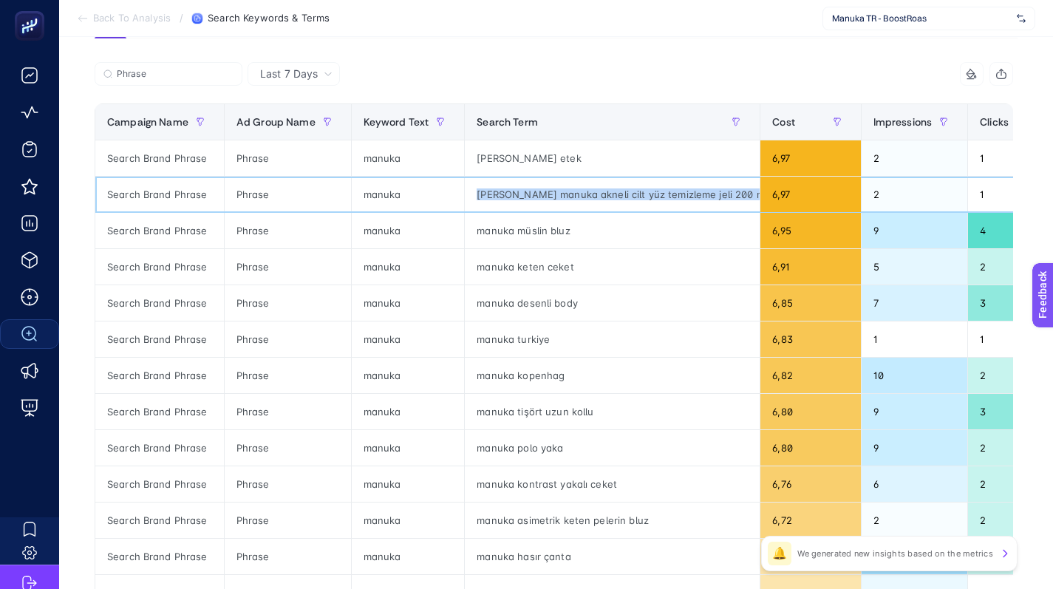
click at [626, 194] on div "ziaja manuka akneli cilt yüz temizleme jeli 200 ml" at bounding box center [612, 194] width 295 height 35
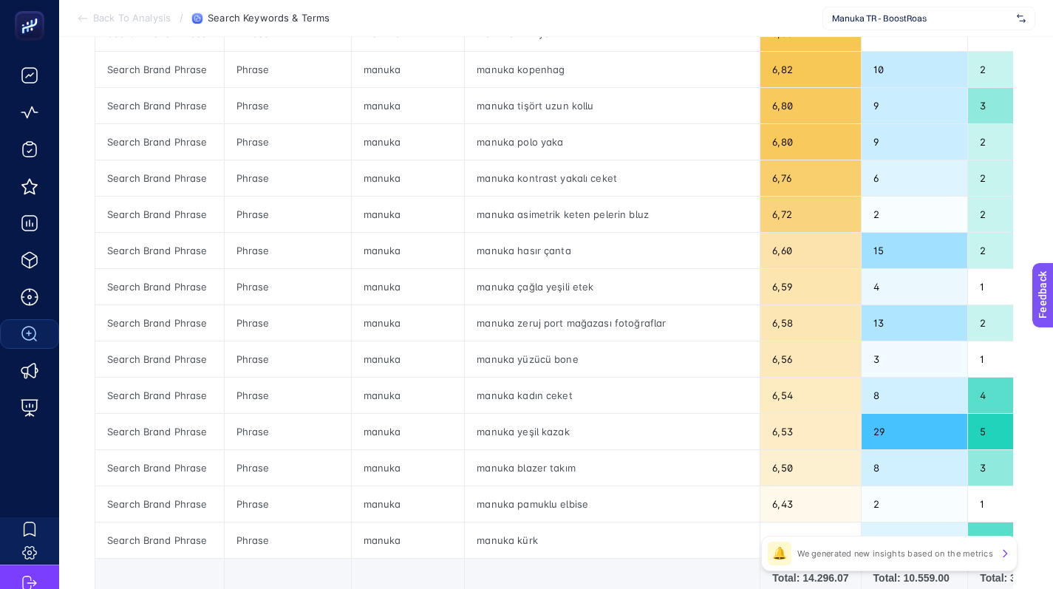
scroll to position [614, 0]
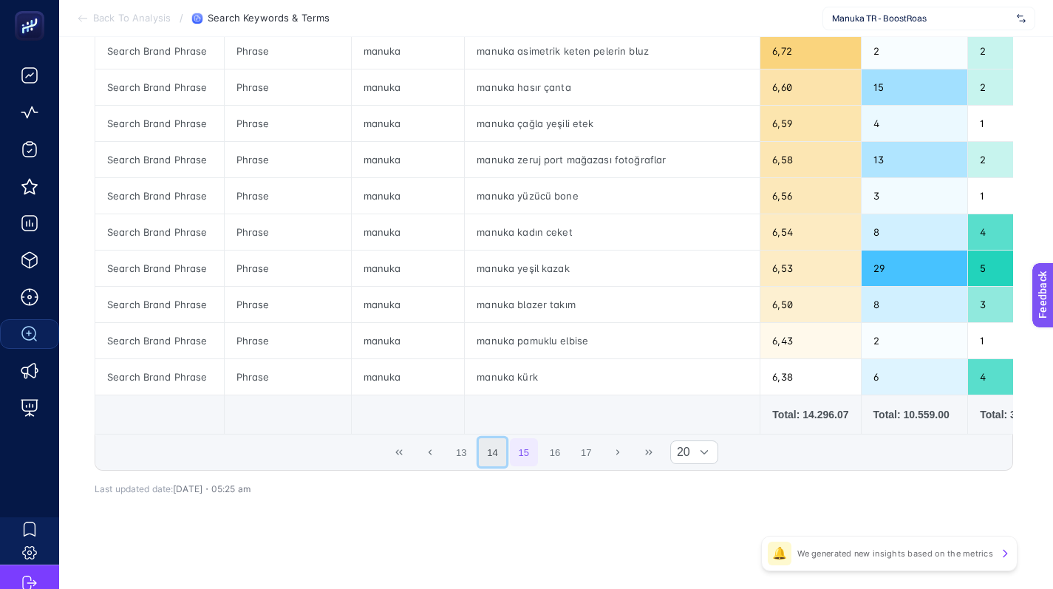
click at [507, 455] on button "14" at bounding box center [493, 452] width 28 height 28
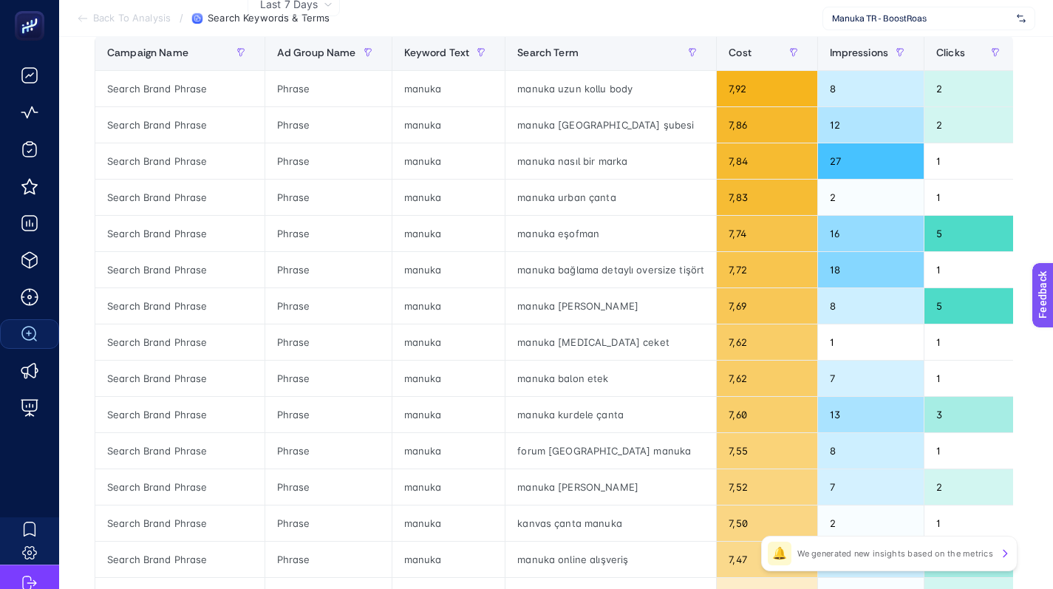
scroll to position [117, 0]
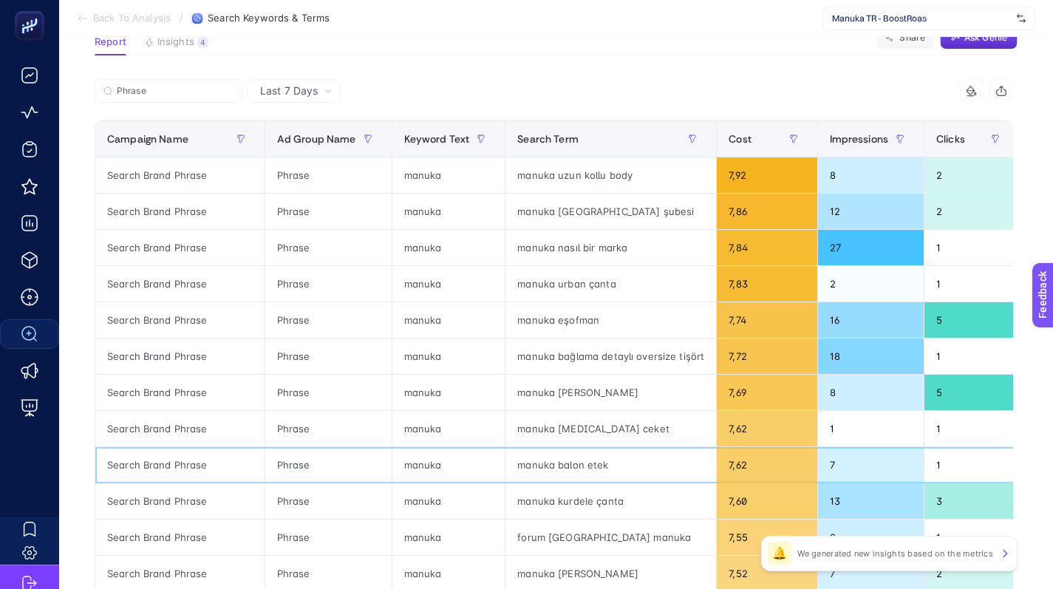
click at [558, 468] on div "manuka balon etek" at bounding box center [610, 464] width 211 height 35
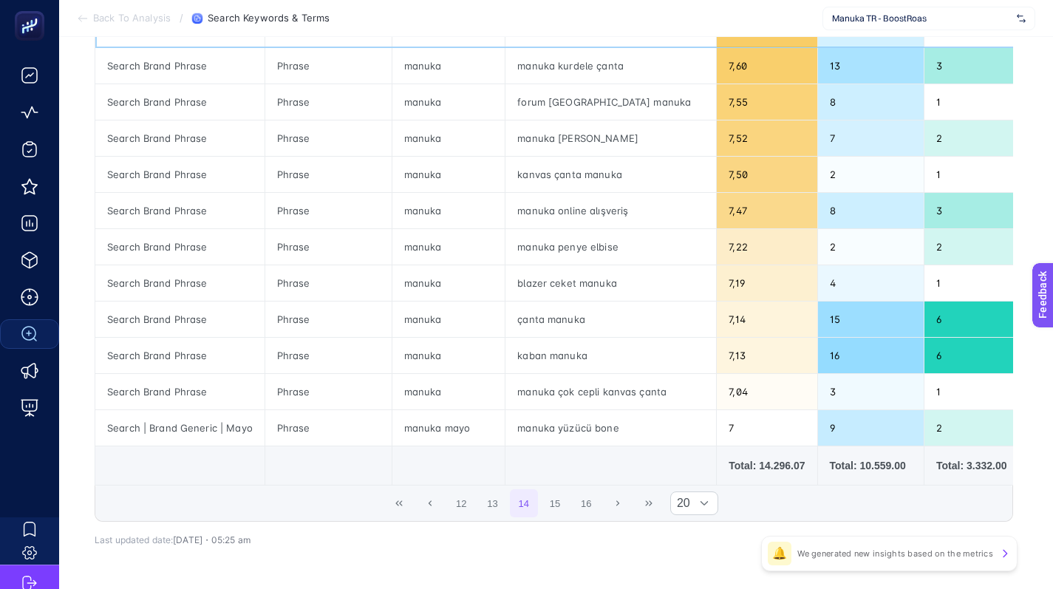
scroll to position [555, 0]
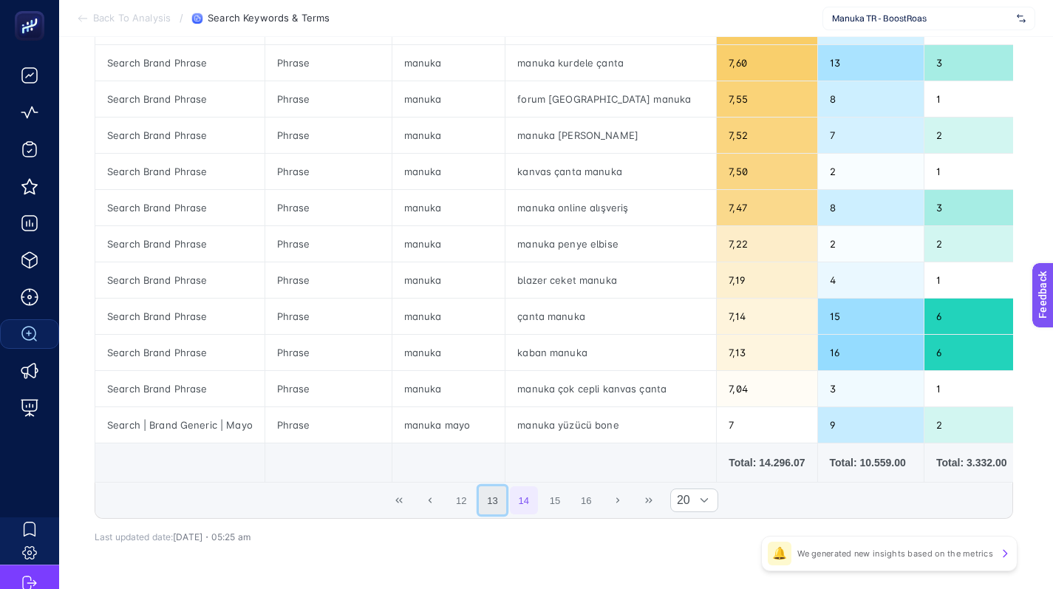
click at [504, 513] on button "13" at bounding box center [493, 500] width 28 height 28
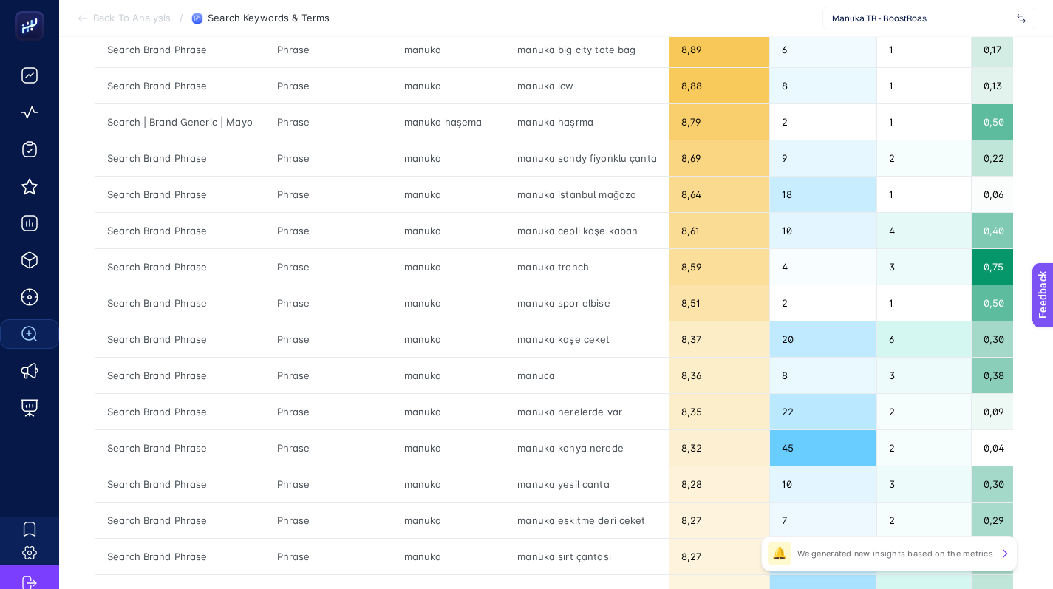
scroll to position [614, 0]
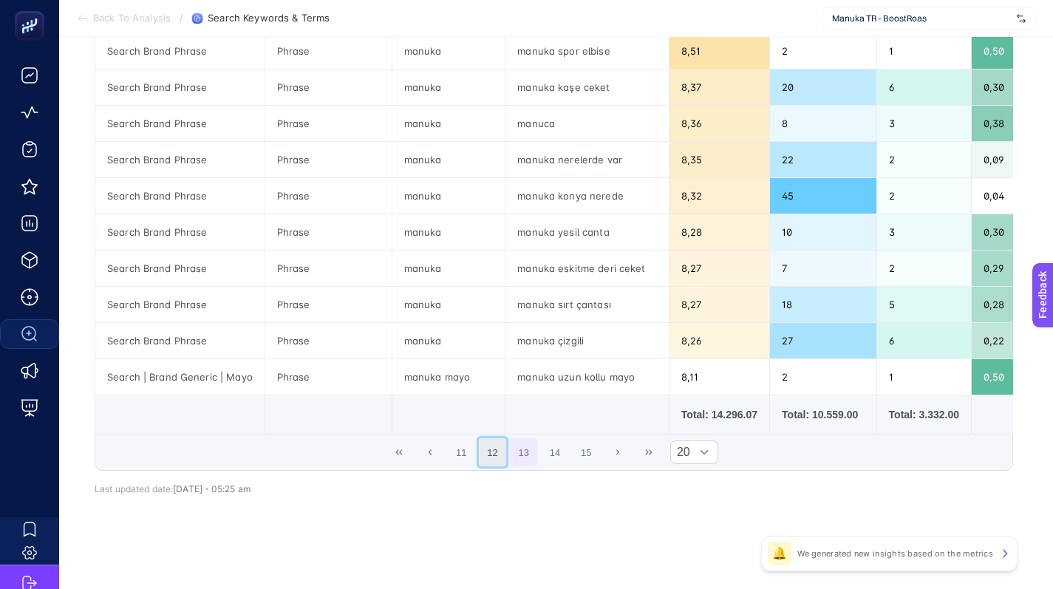
click at [495, 448] on button "12" at bounding box center [493, 452] width 28 height 28
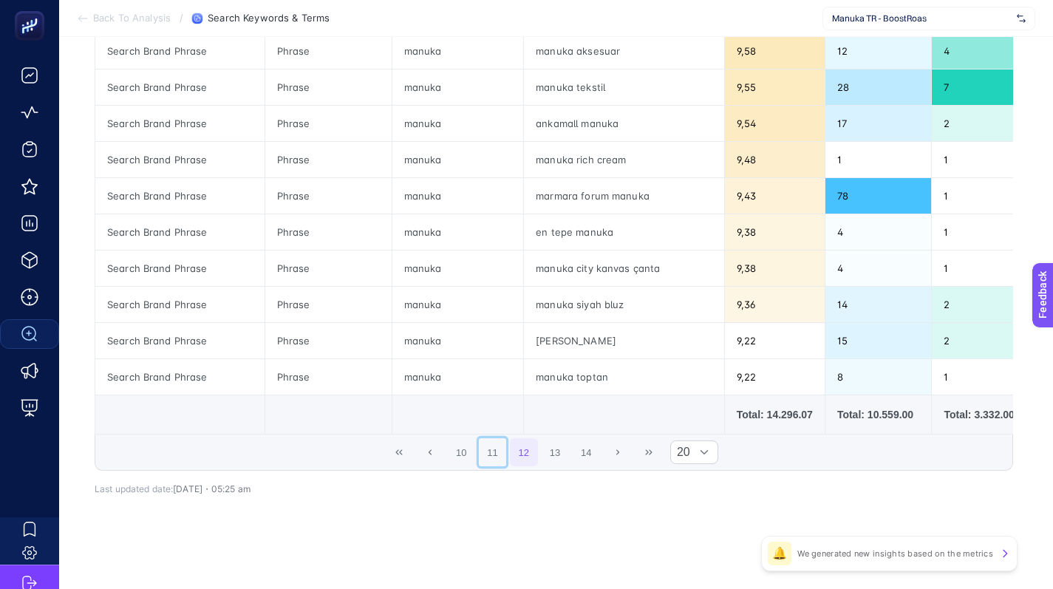
click at [490, 459] on button "11" at bounding box center [493, 452] width 28 height 28
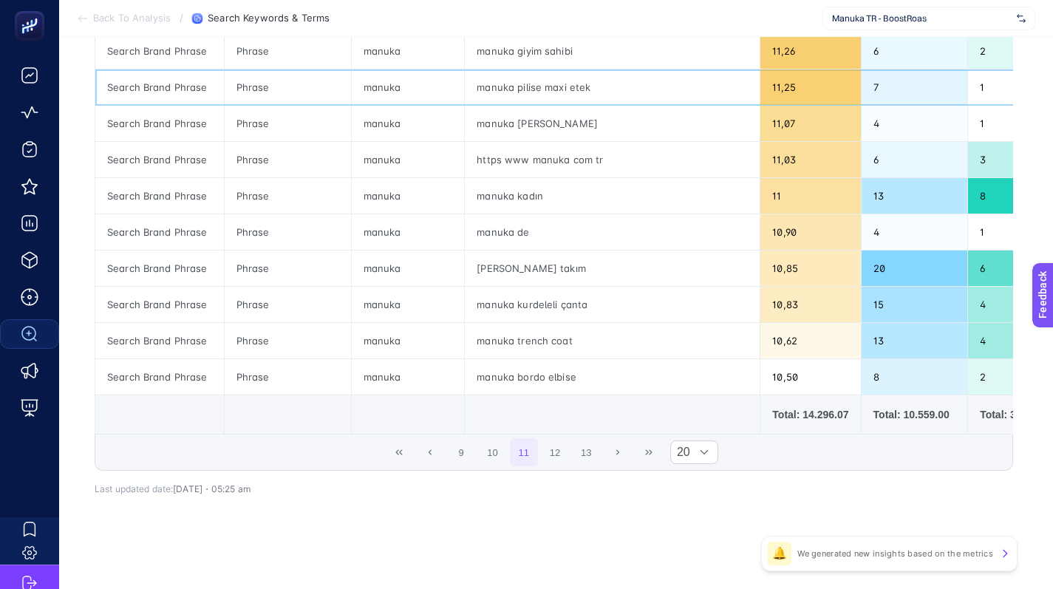
click at [578, 78] on div "manuka pilise maxi etek" at bounding box center [612, 86] width 295 height 35
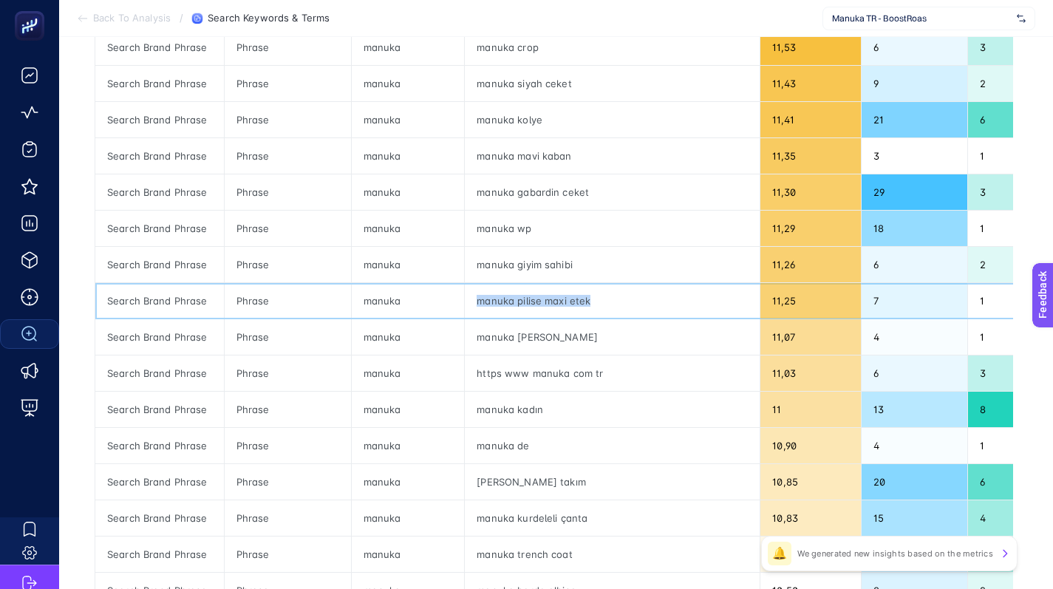
scroll to position [567, 0]
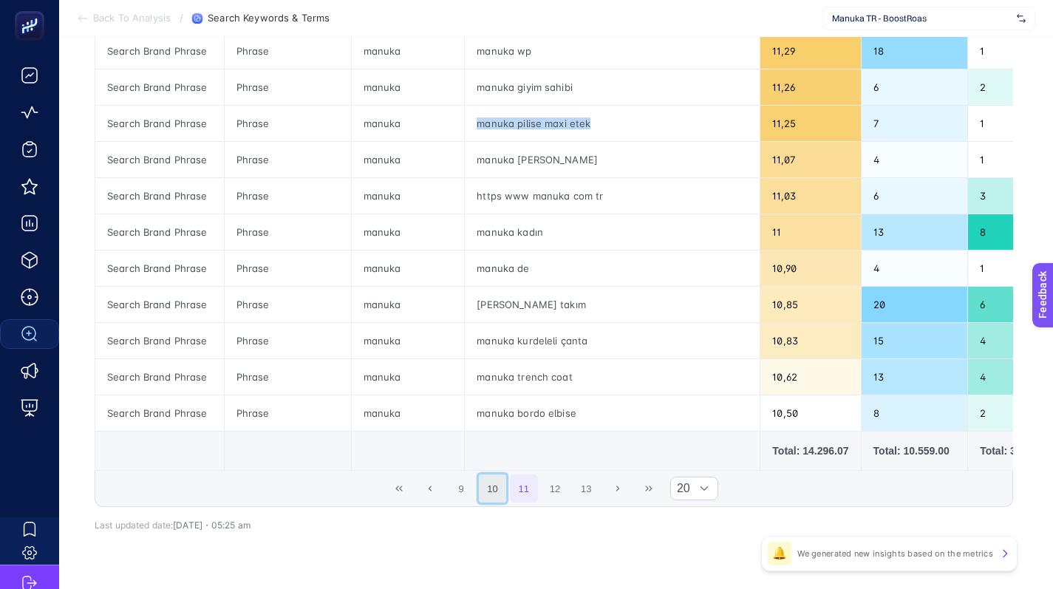
click at [493, 502] on button "10" at bounding box center [493, 488] width 28 height 28
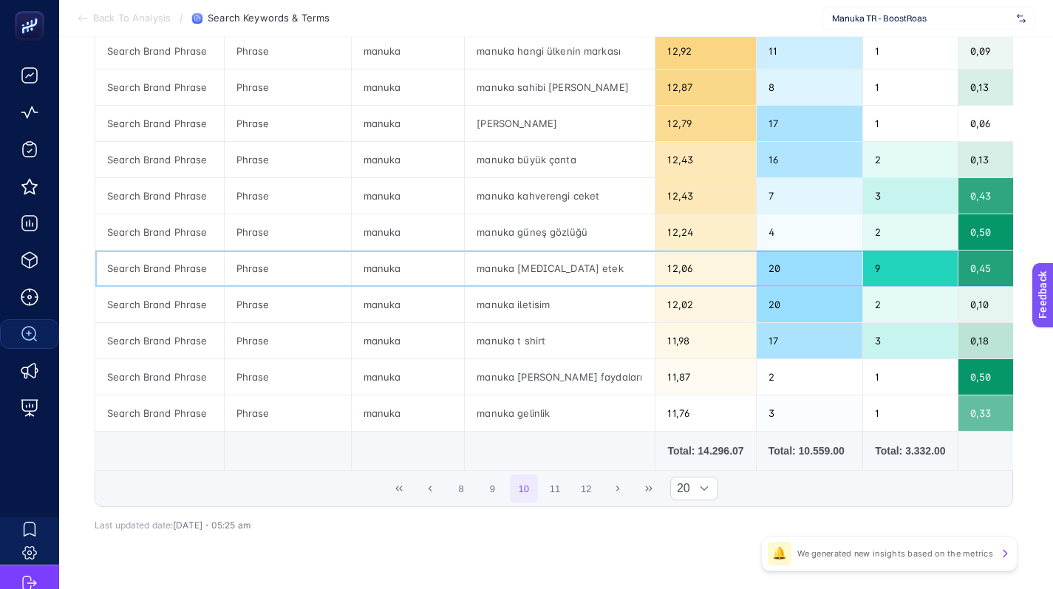
click at [527, 271] on div "manuka beyaz etek" at bounding box center [560, 267] width 190 height 35
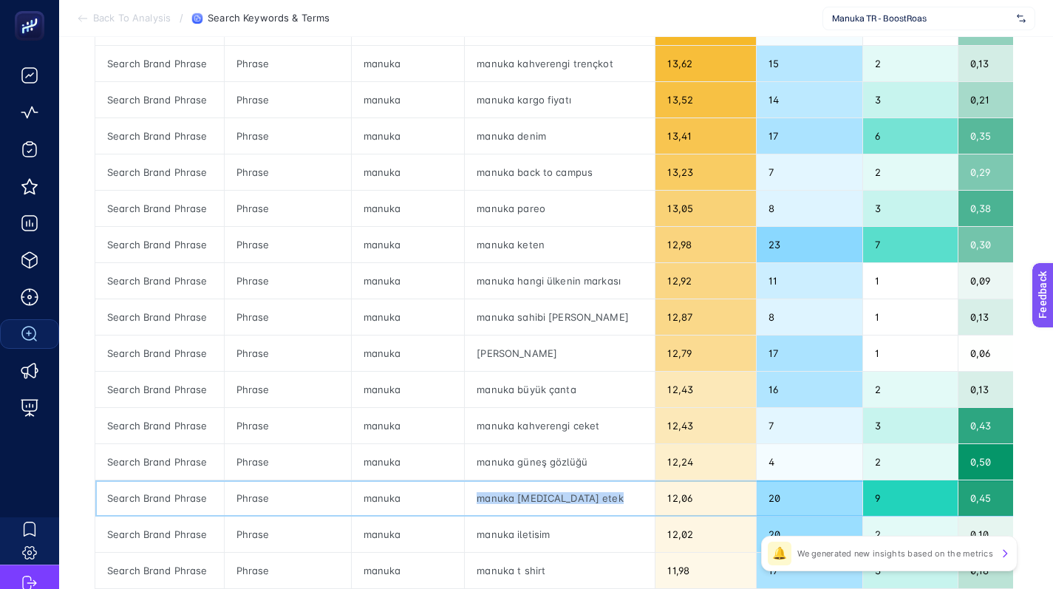
scroll to position [551, 0]
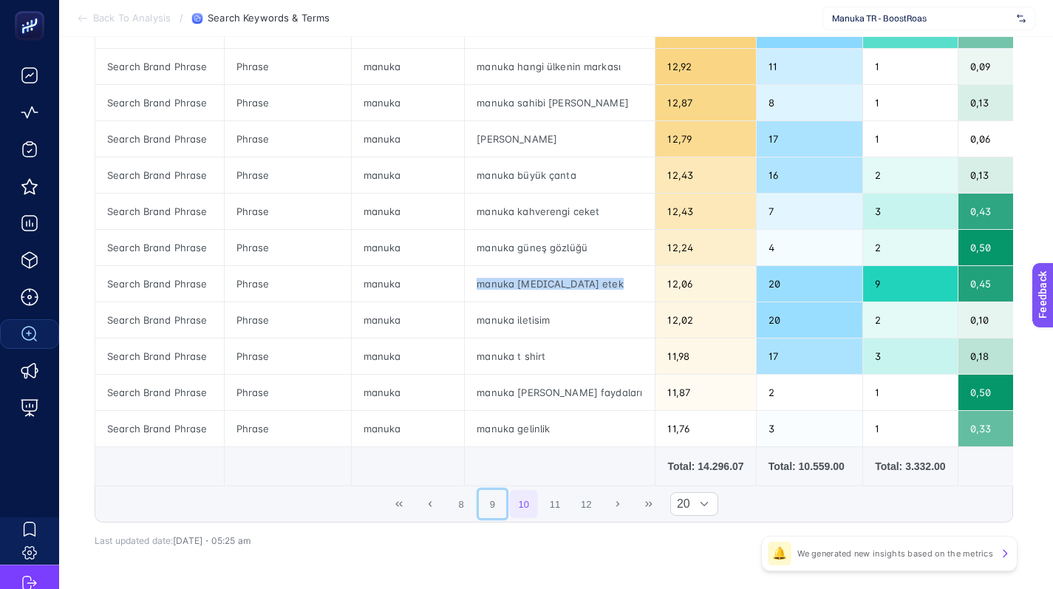
click at [507, 513] on button "9" at bounding box center [493, 504] width 28 height 28
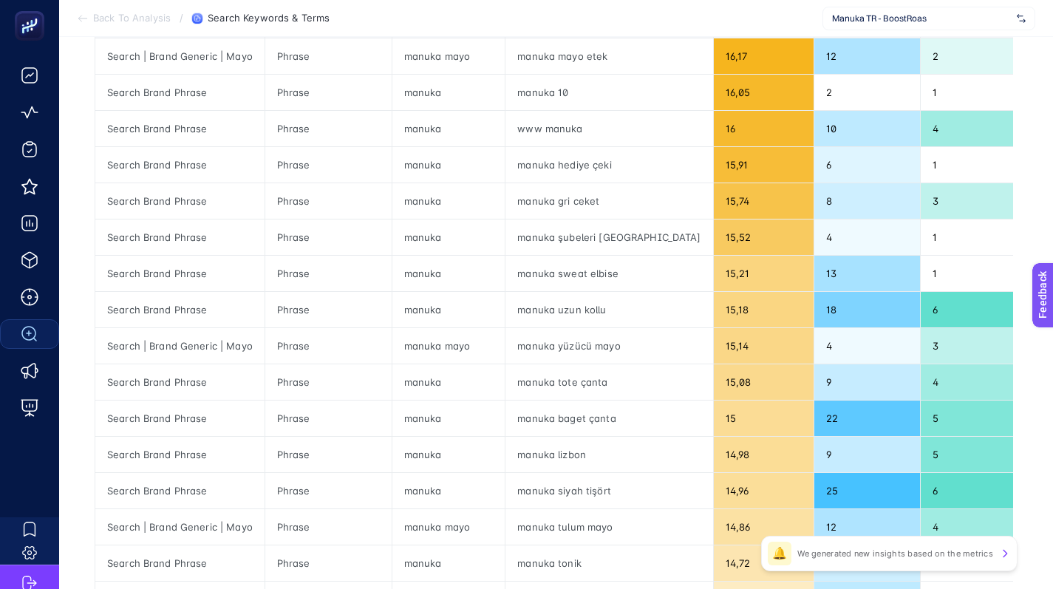
scroll to position [162, 0]
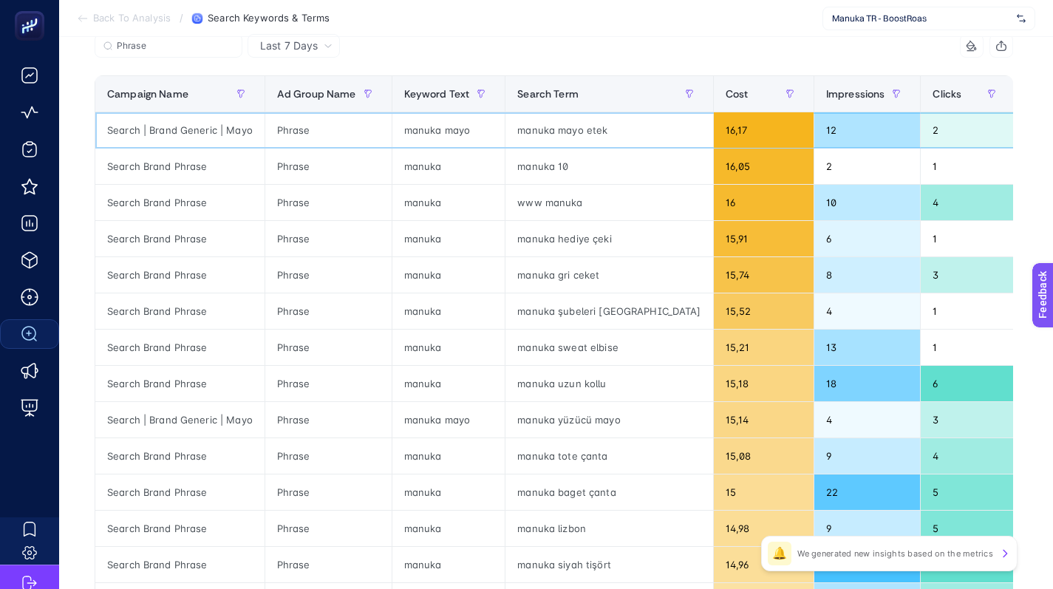
click at [572, 132] on div "manuka mayo etek" at bounding box center [608, 129] width 207 height 35
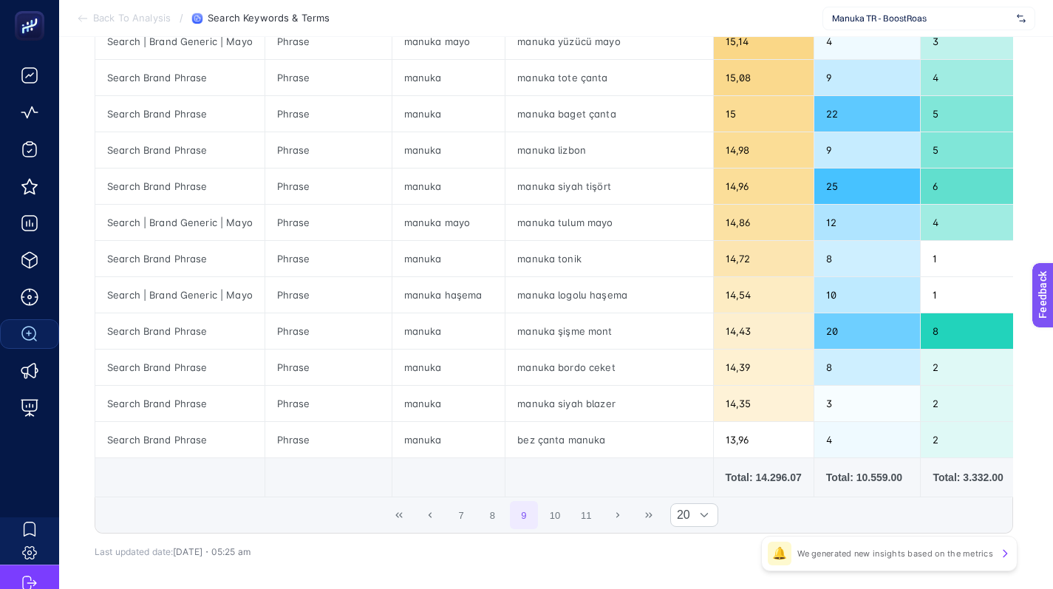
scroll to position [614, 0]
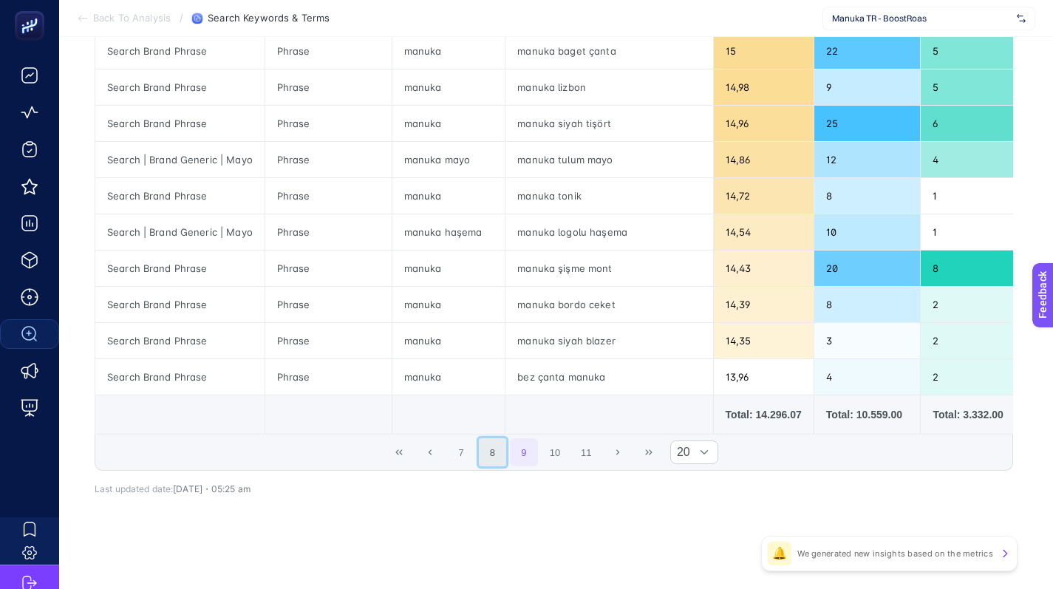
click at [493, 454] on button "8" at bounding box center [493, 452] width 28 height 28
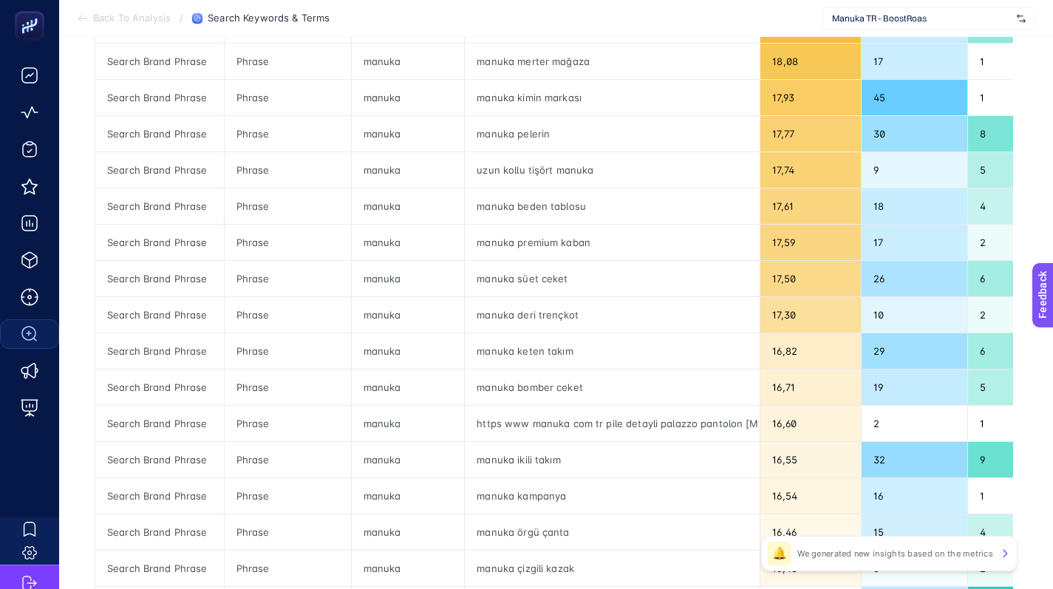
scroll to position [509, 0]
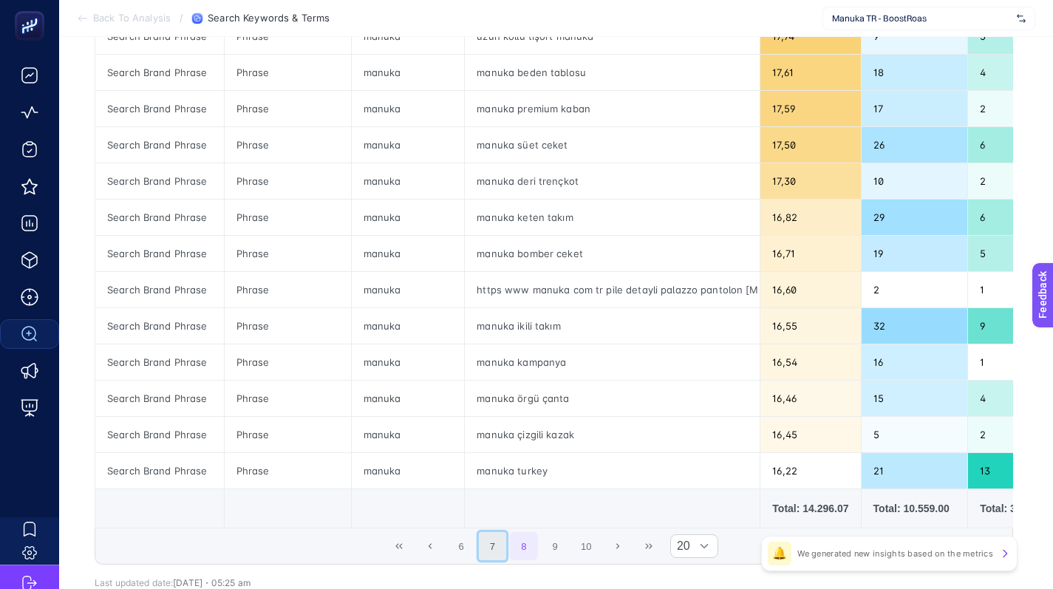
click at [498, 556] on button "7" at bounding box center [493, 546] width 28 height 28
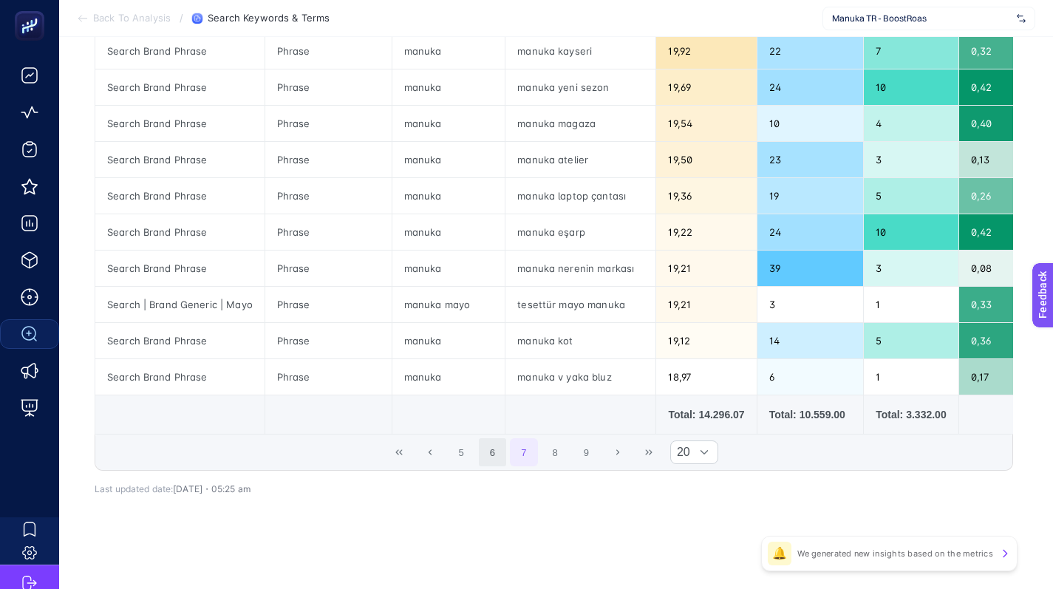
scroll to position [611, 0]
click at [499, 448] on button "6" at bounding box center [493, 452] width 28 height 28
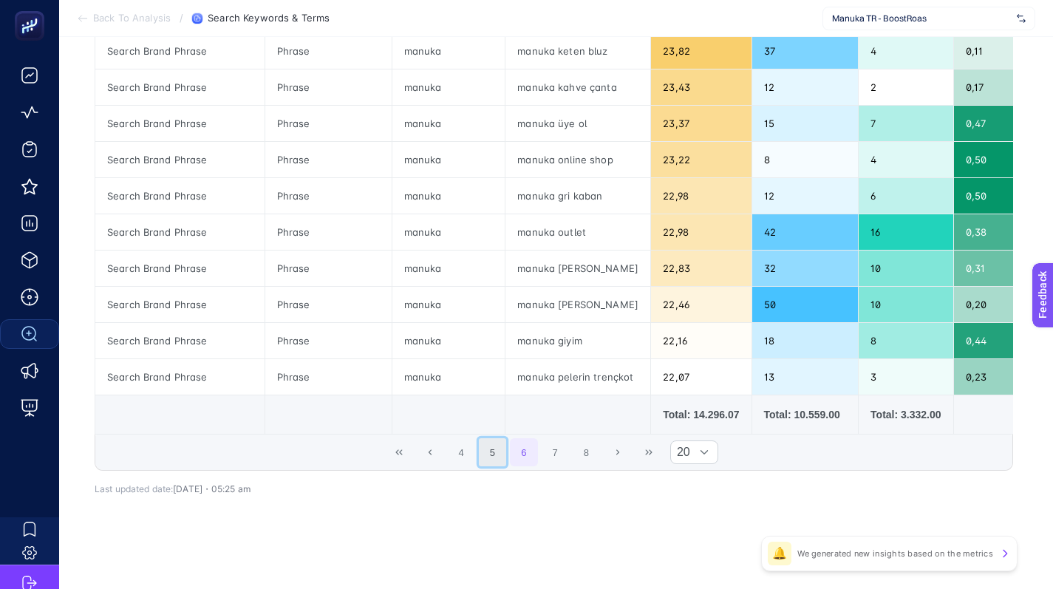
click at [498, 463] on button "5" at bounding box center [493, 452] width 28 height 28
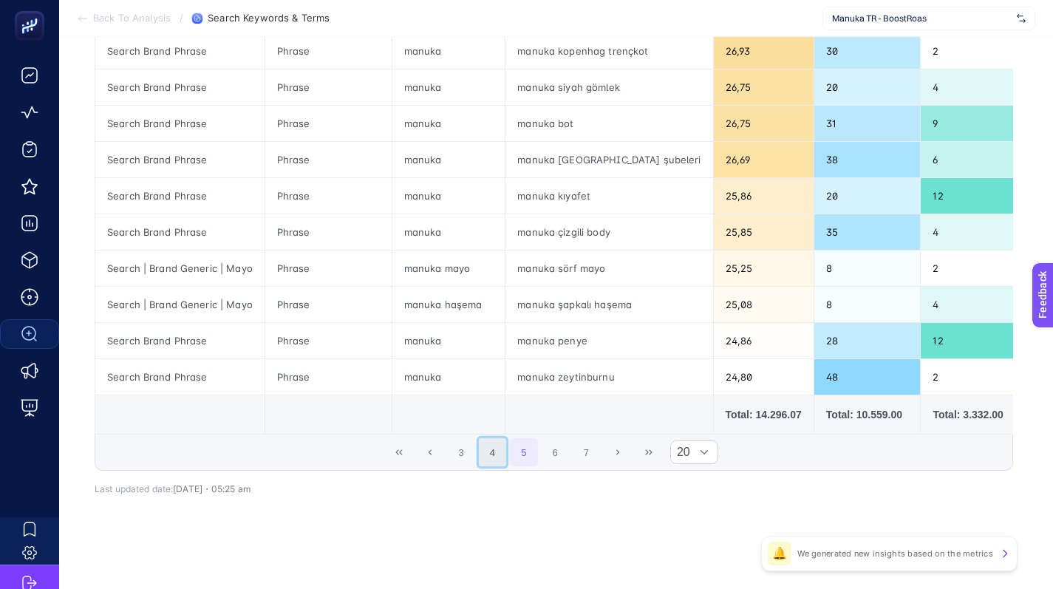
click at [496, 460] on button "4" at bounding box center [493, 452] width 28 height 28
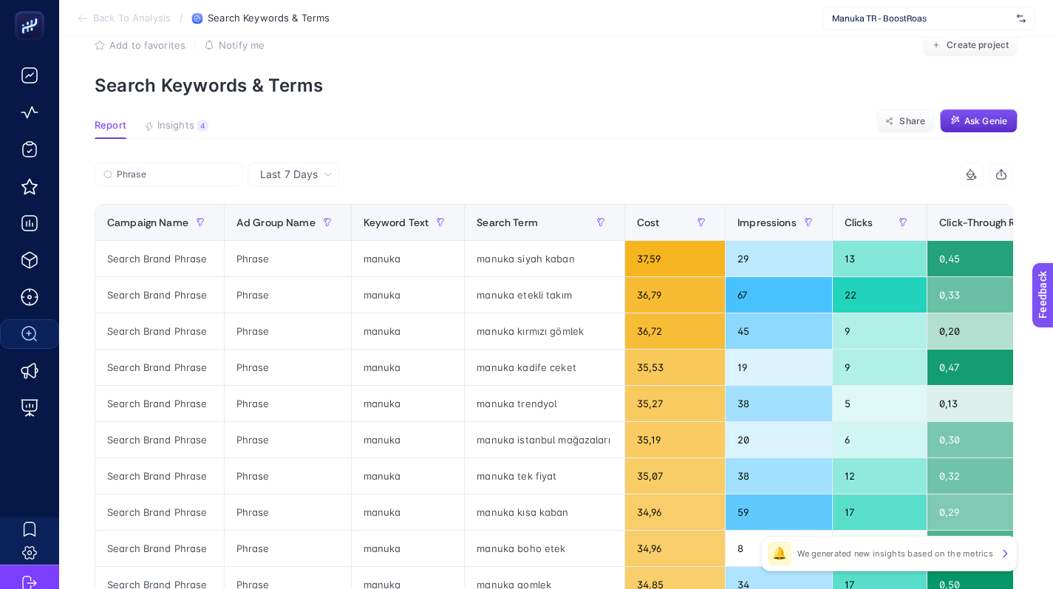
scroll to position [147, 0]
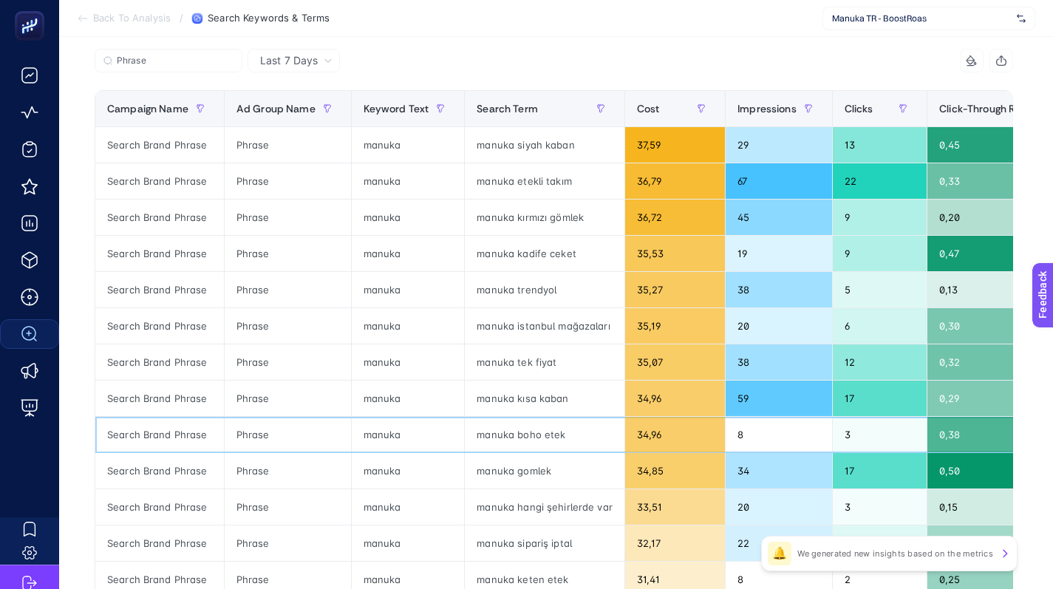
click at [530, 434] on div "manuka boho etek" at bounding box center [545, 434] width 160 height 35
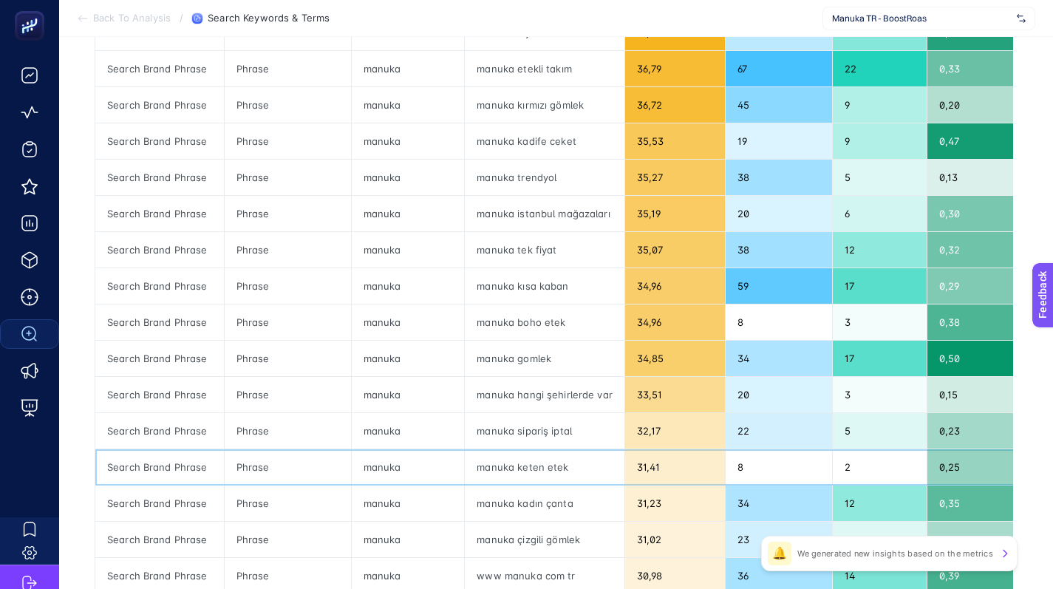
click at [555, 465] on div "manuka keten etek" at bounding box center [545, 466] width 160 height 35
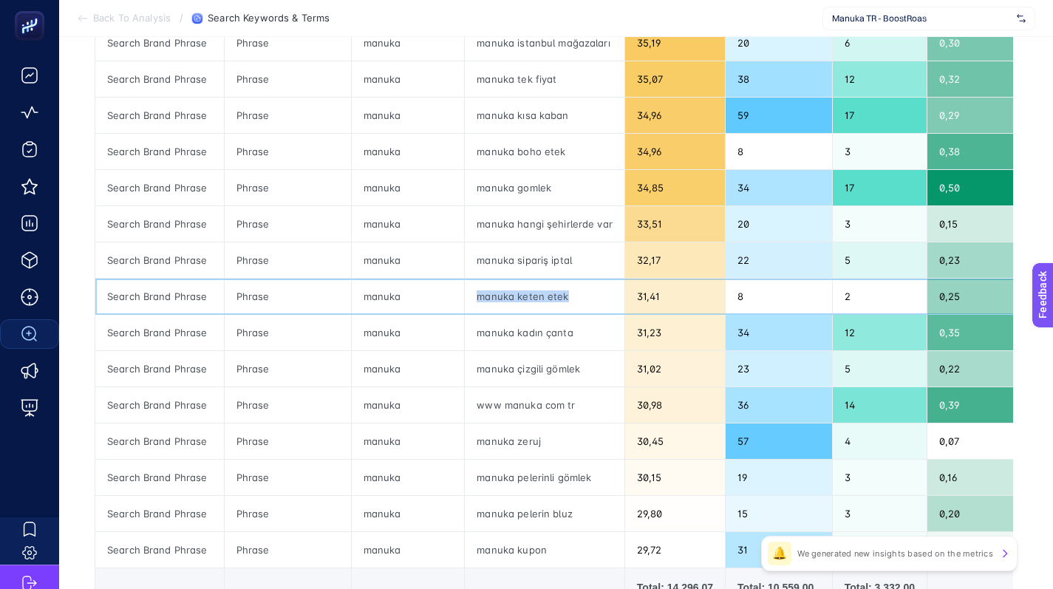
scroll to position [537, 0]
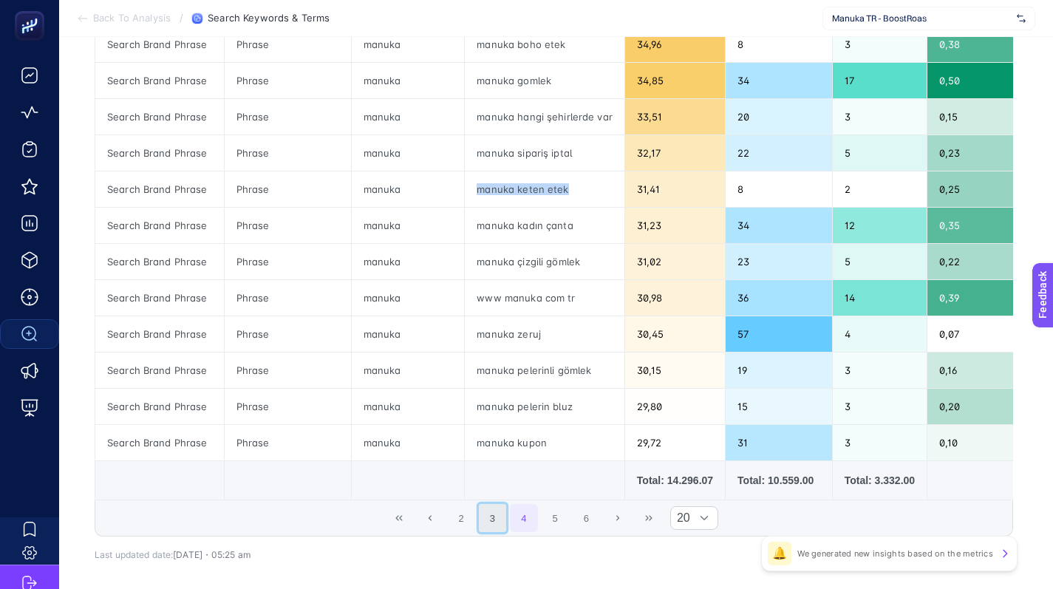
click at [499, 529] on button "3" at bounding box center [493, 518] width 28 height 28
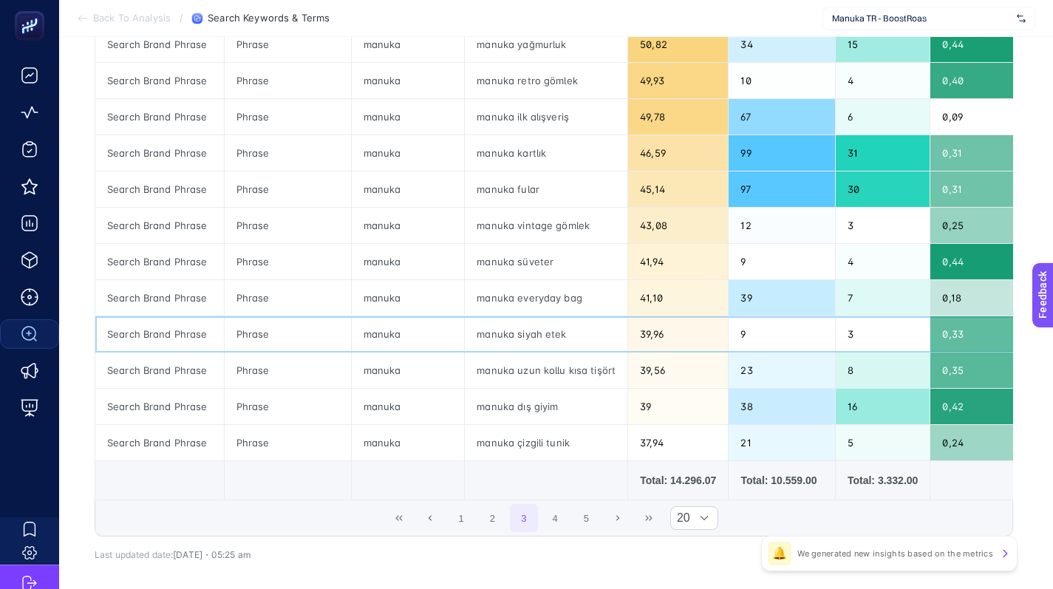
click at [522, 340] on div "manuka siyah etek" at bounding box center [546, 333] width 162 height 35
click at [523, 338] on div "manuka siyah etek" at bounding box center [546, 333] width 162 height 35
click at [526, 336] on div "manuka siyah etek" at bounding box center [546, 333] width 162 height 35
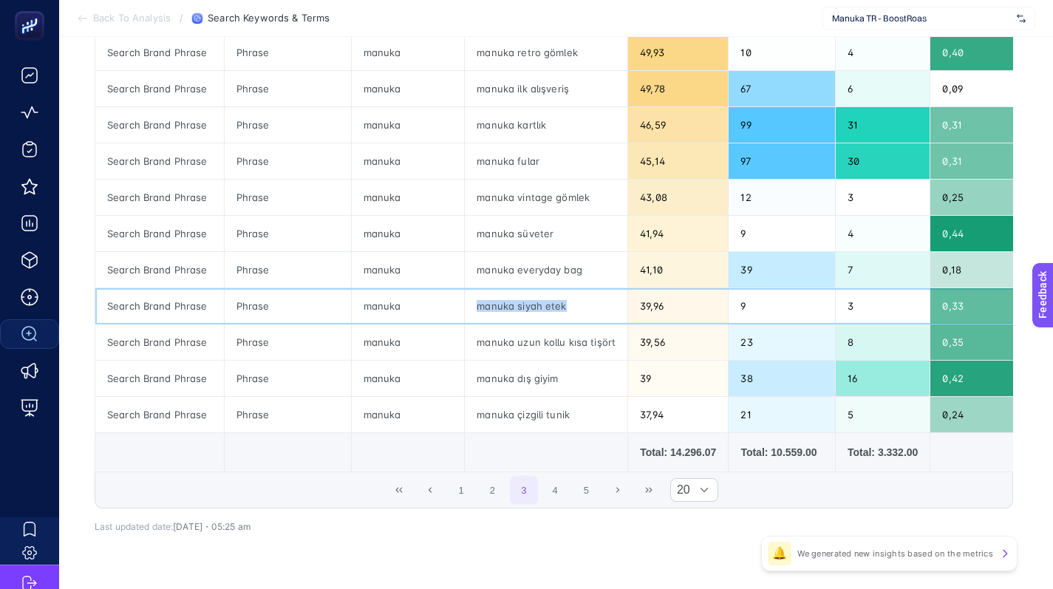
scroll to position [588, 0]
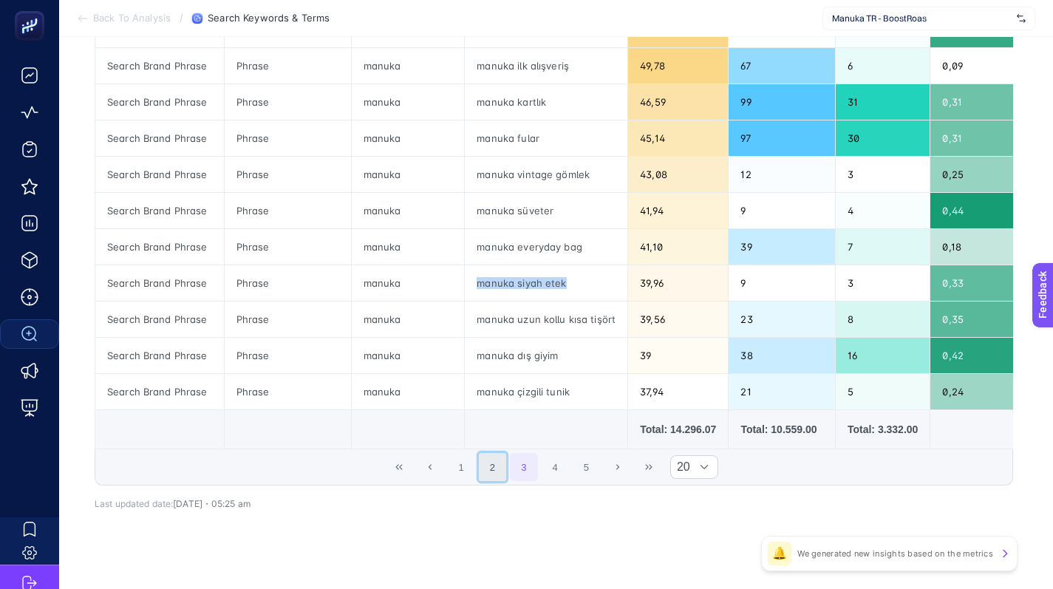
click at [496, 476] on button "2" at bounding box center [493, 467] width 28 height 28
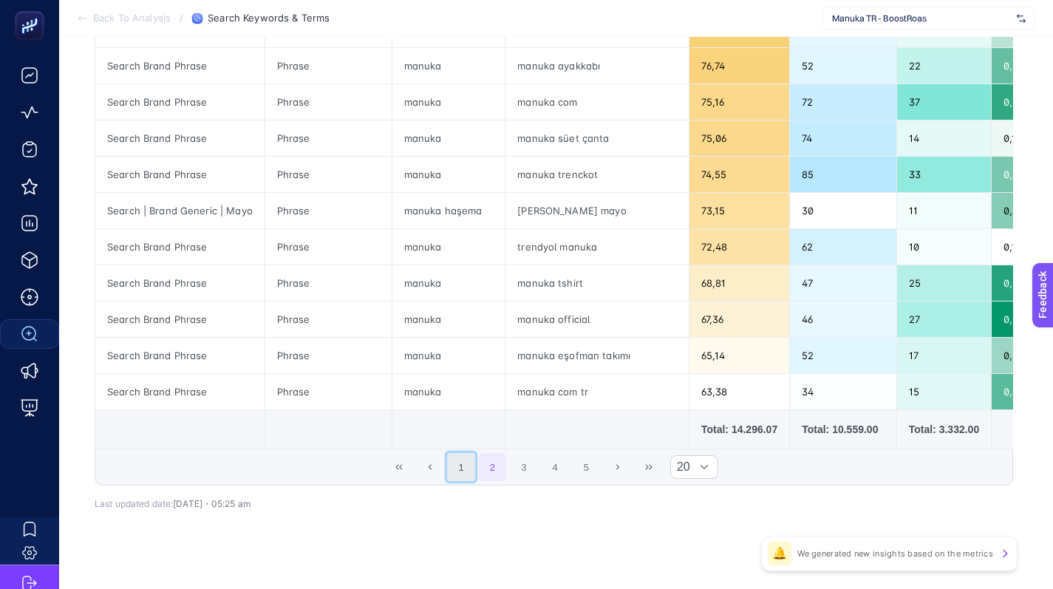
click at [471, 481] on button "1" at bounding box center [461, 467] width 28 height 28
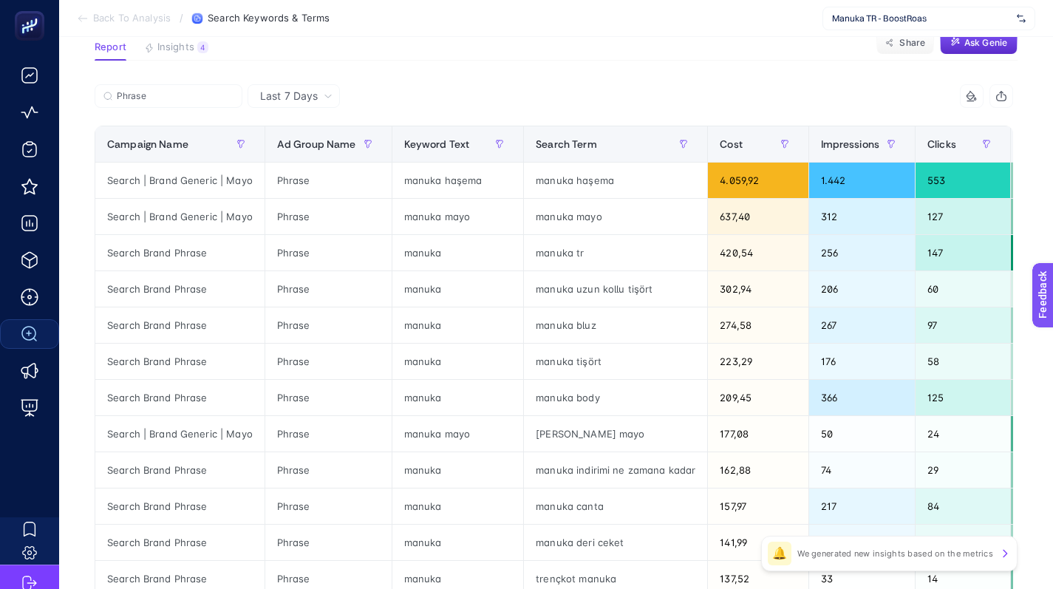
scroll to position [83, 0]
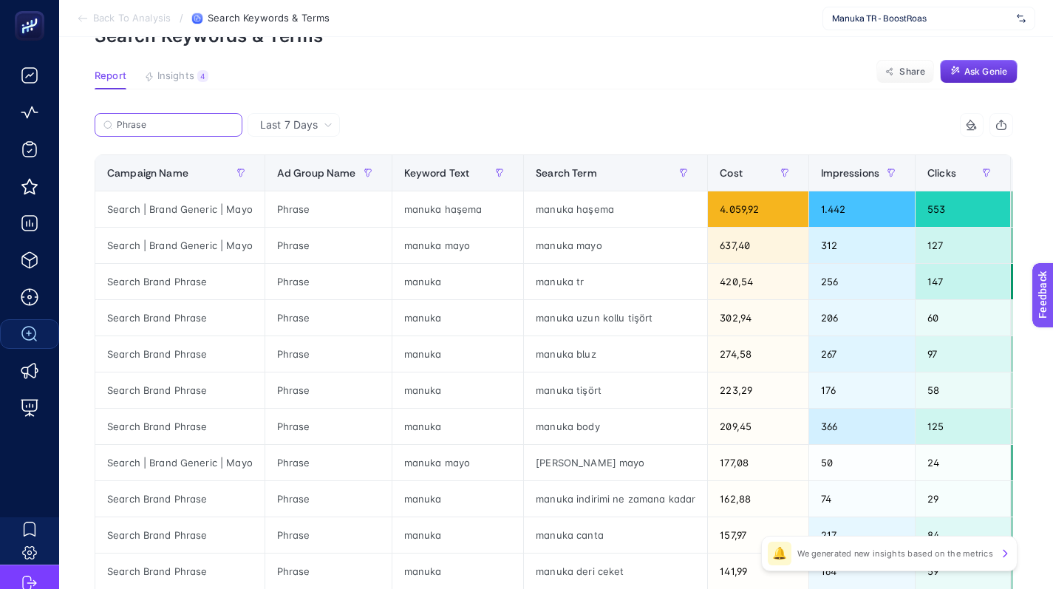
click at [160, 124] on input "Phrase" at bounding box center [175, 125] width 117 height 11
click at [160, 124] on input "Phrase" at bounding box center [168, 125] width 100 height 11
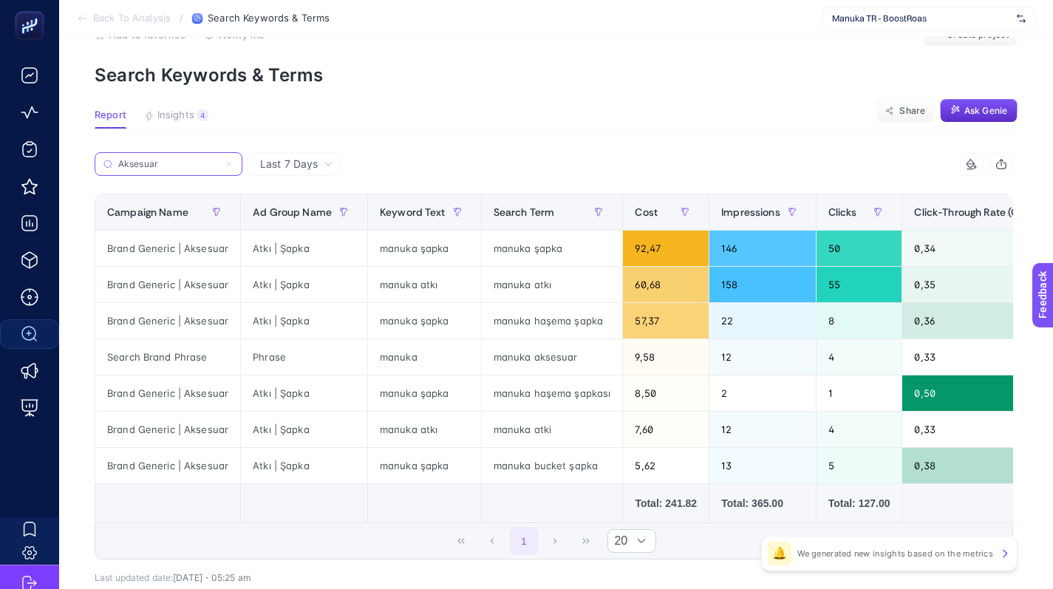
scroll to position [44, 0]
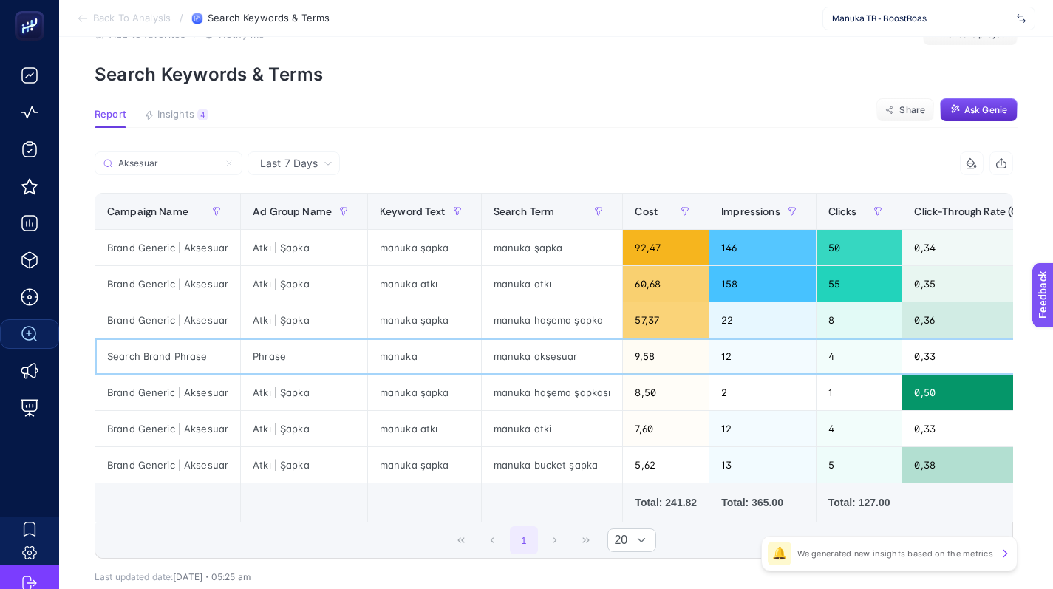
click at [536, 355] on div "manuka aksesuar" at bounding box center [552, 355] width 141 height 35
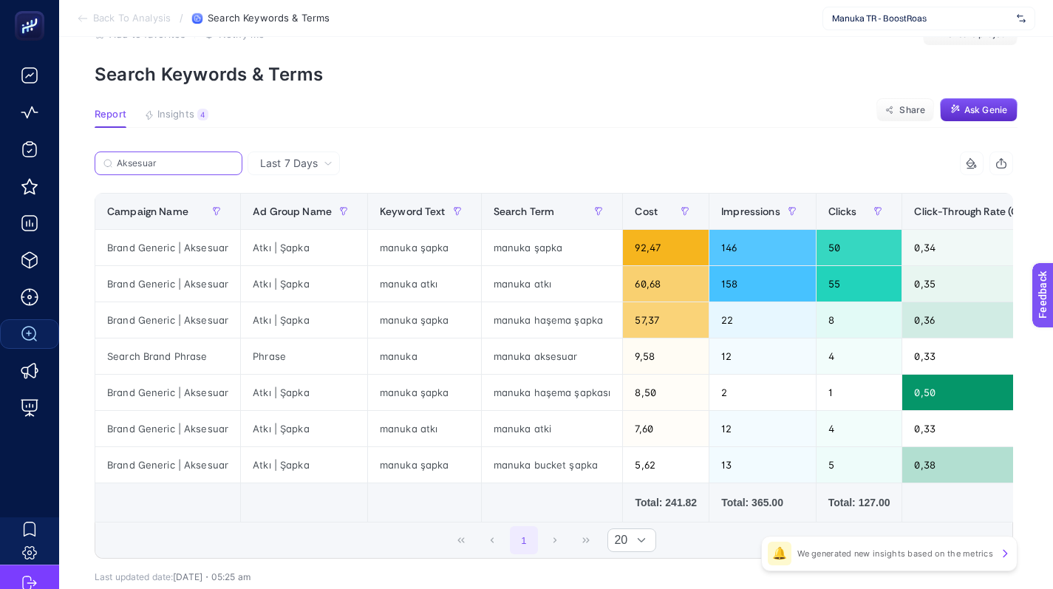
click at [190, 163] on input "Aksesuar" at bounding box center [175, 163] width 117 height 11
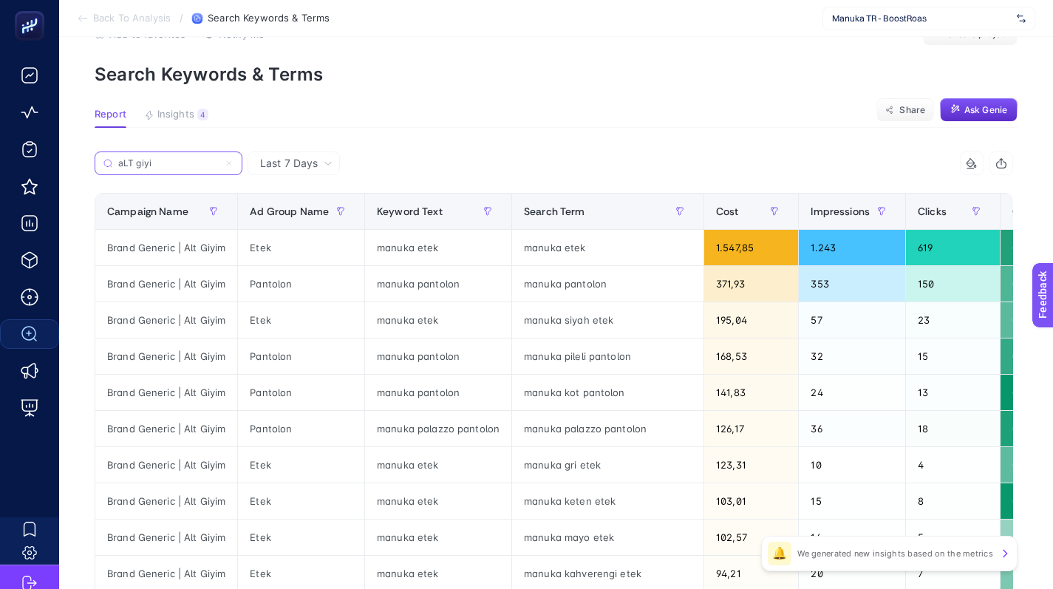
type input "a"
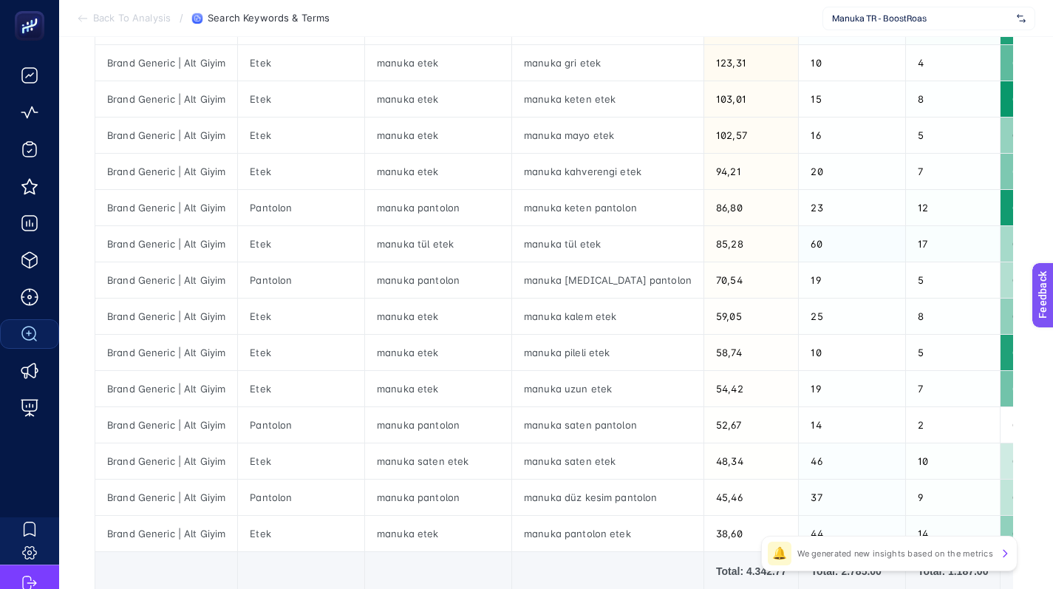
scroll to position [614, 0]
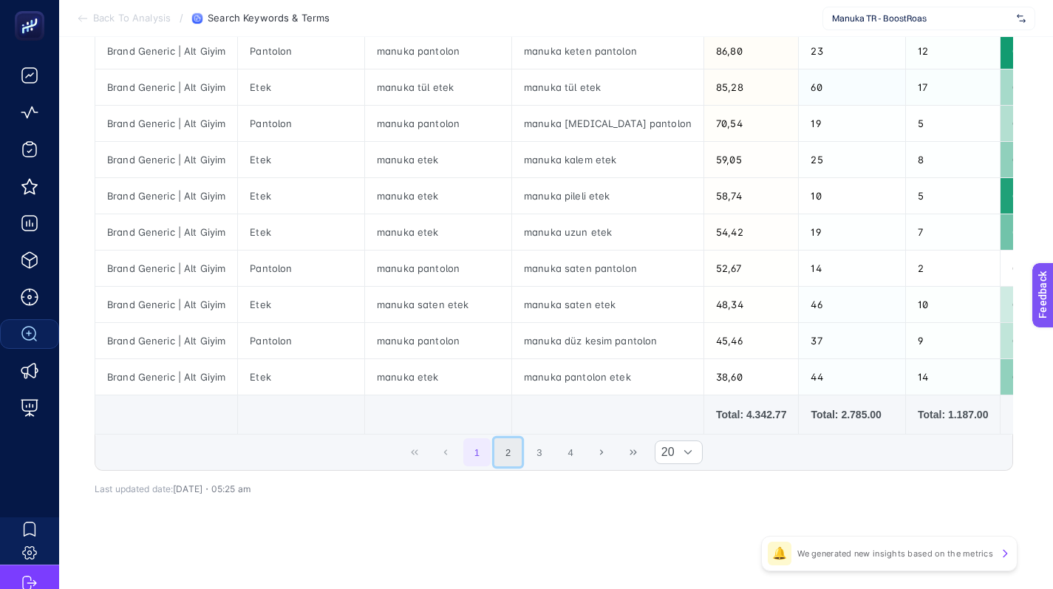
click at [500, 454] on button "2" at bounding box center [508, 452] width 28 height 28
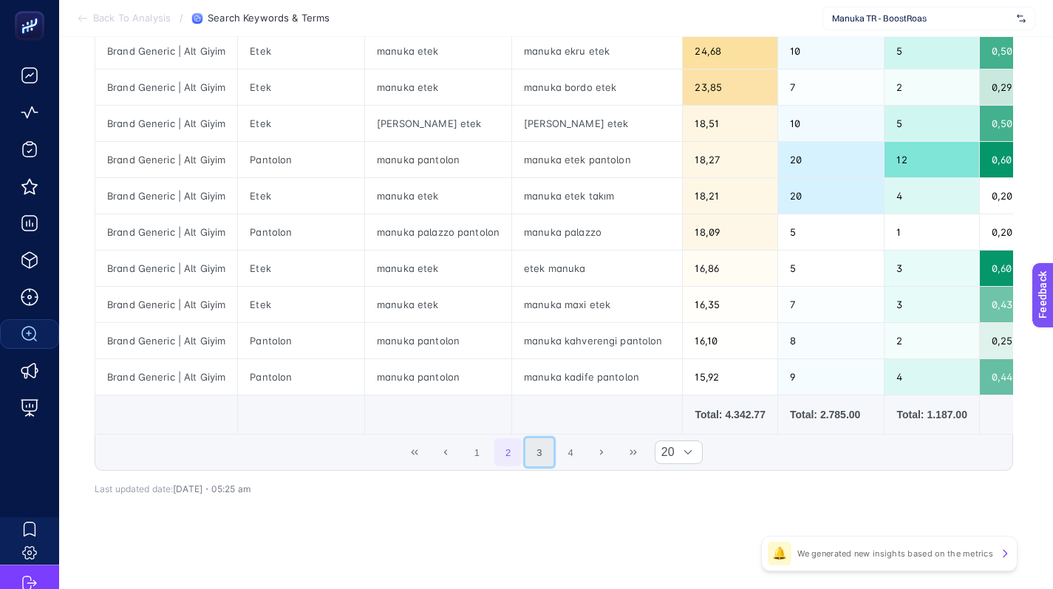
click at [544, 451] on button "3" at bounding box center [539, 452] width 28 height 28
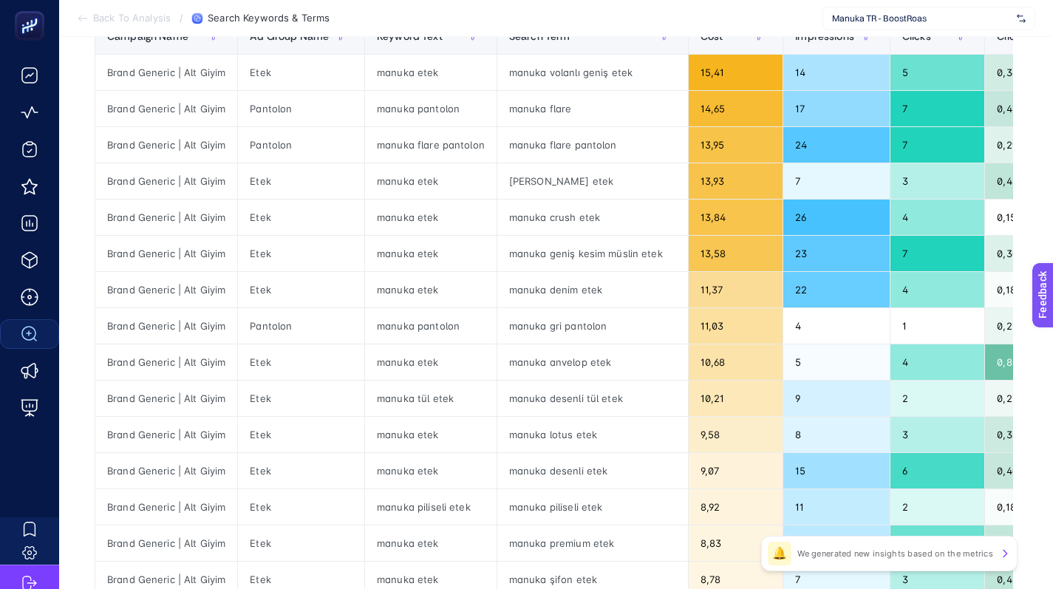
scroll to position [207, 0]
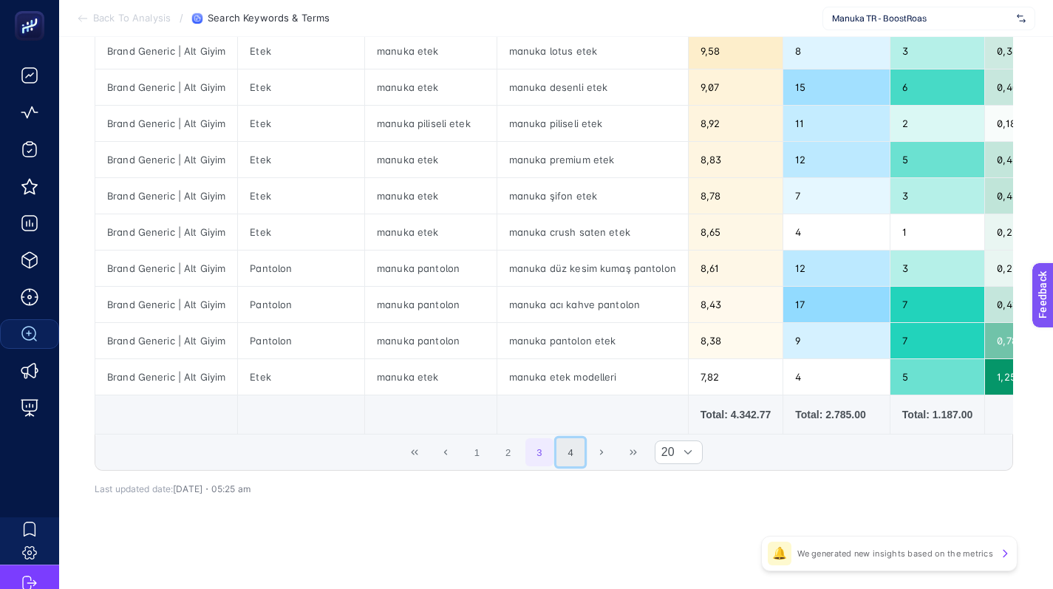
click at [584, 455] on button "4" at bounding box center [570, 452] width 28 height 28
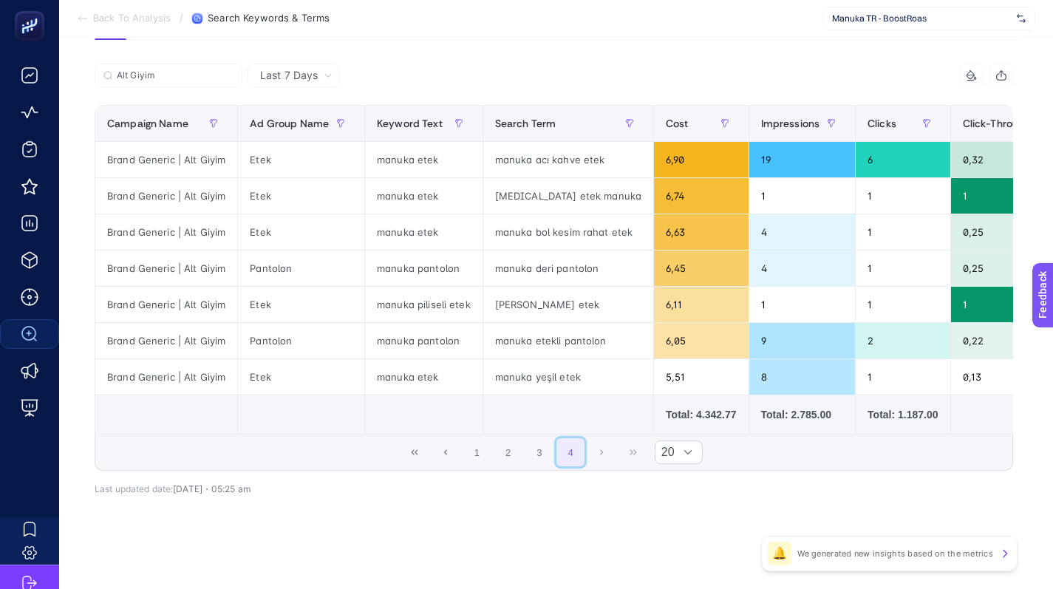
scroll to position [143, 0]
click at [196, 70] on input "Alt Giyim" at bounding box center [175, 75] width 117 height 11
click at [196, 70] on input "Alt Giyim" at bounding box center [168, 75] width 100 height 11
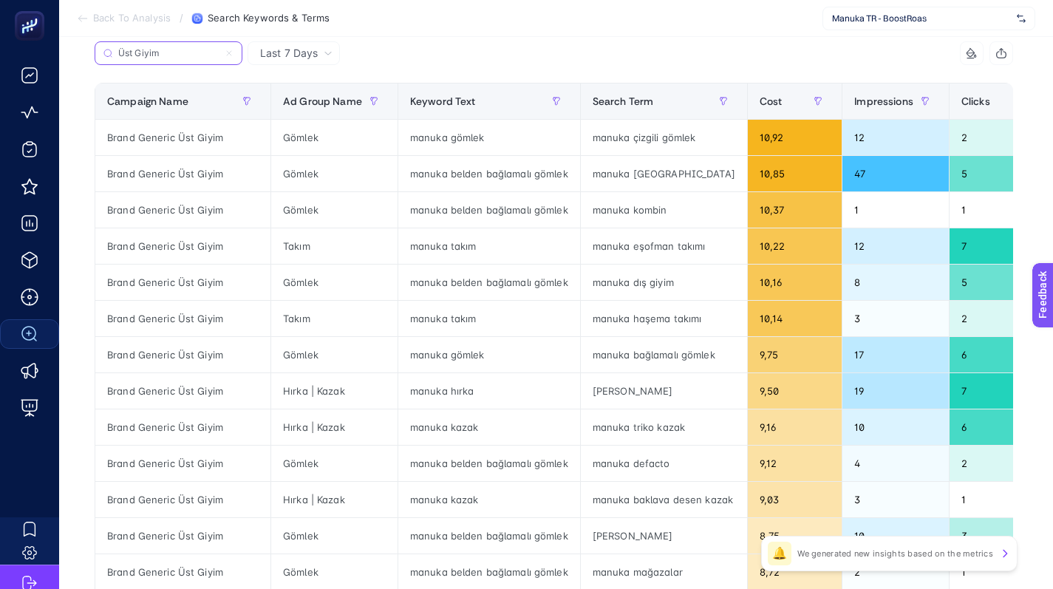
scroll to position [155, 0]
type input "Üst Giyim"
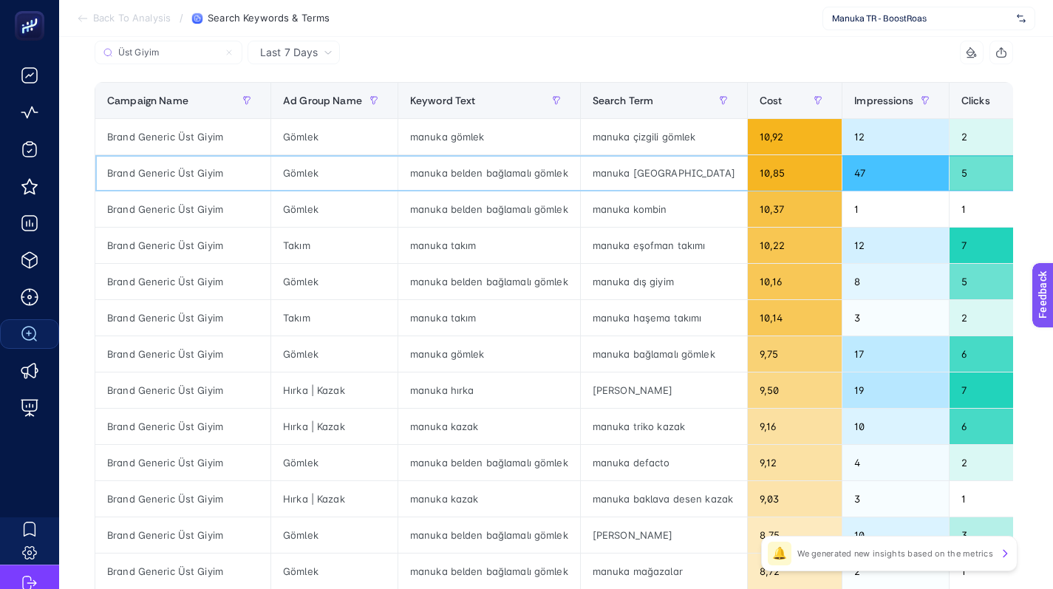
click at [614, 174] on div "manuka [GEOGRAPHIC_DATA]" at bounding box center [664, 172] width 166 height 35
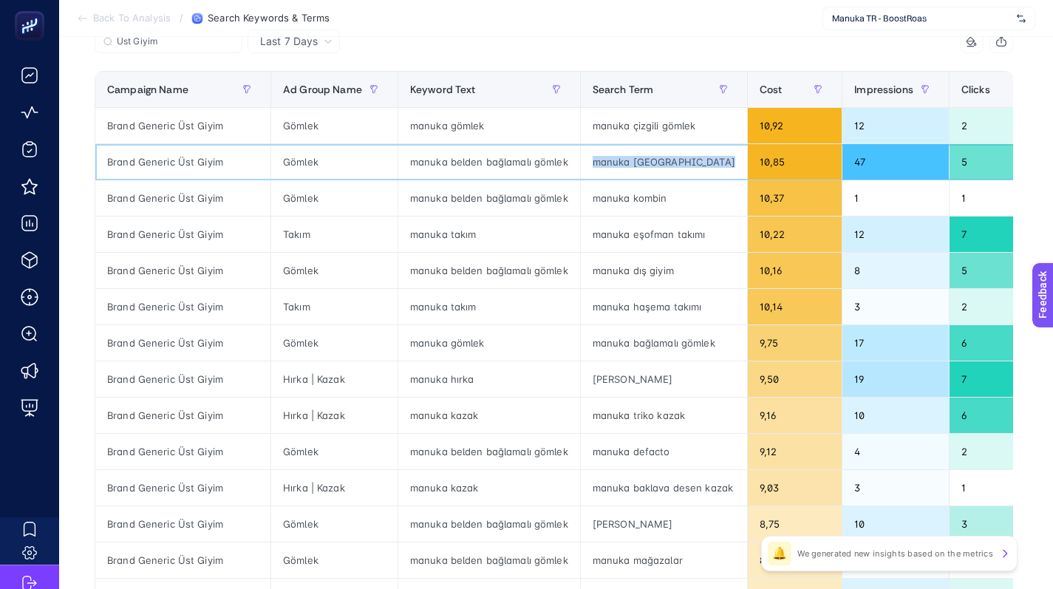
scroll to position [168, 0]
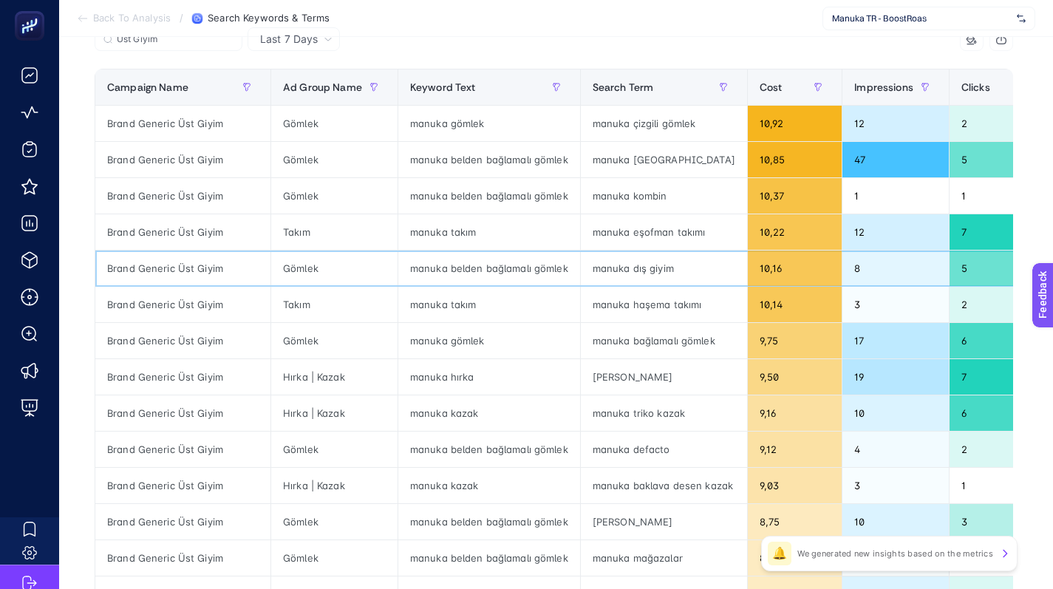
click at [648, 263] on div "manuka dış giyim" at bounding box center [664, 267] width 166 height 35
copy tr "manuka dış giyim"
click at [629, 308] on div "manuka haşema takımı" at bounding box center [664, 304] width 166 height 35
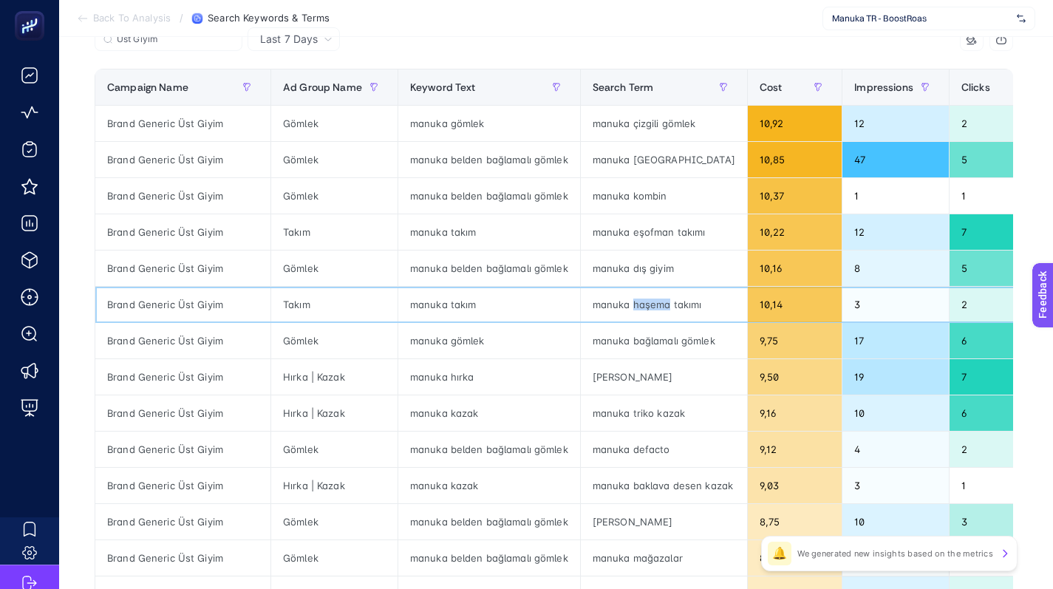
click at [629, 308] on div "manuka haşema takımı" at bounding box center [664, 304] width 166 height 35
copy tr "manuka haşema takımı"
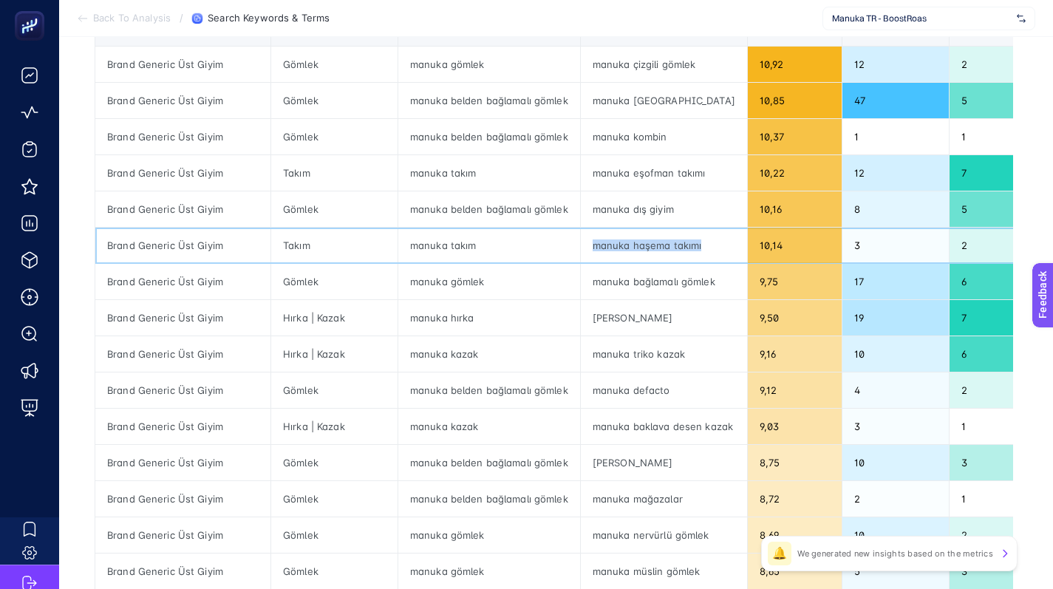
scroll to position [228, 0]
click at [626, 389] on div "manuka defacto" at bounding box center [664, 389] width 166 height 35
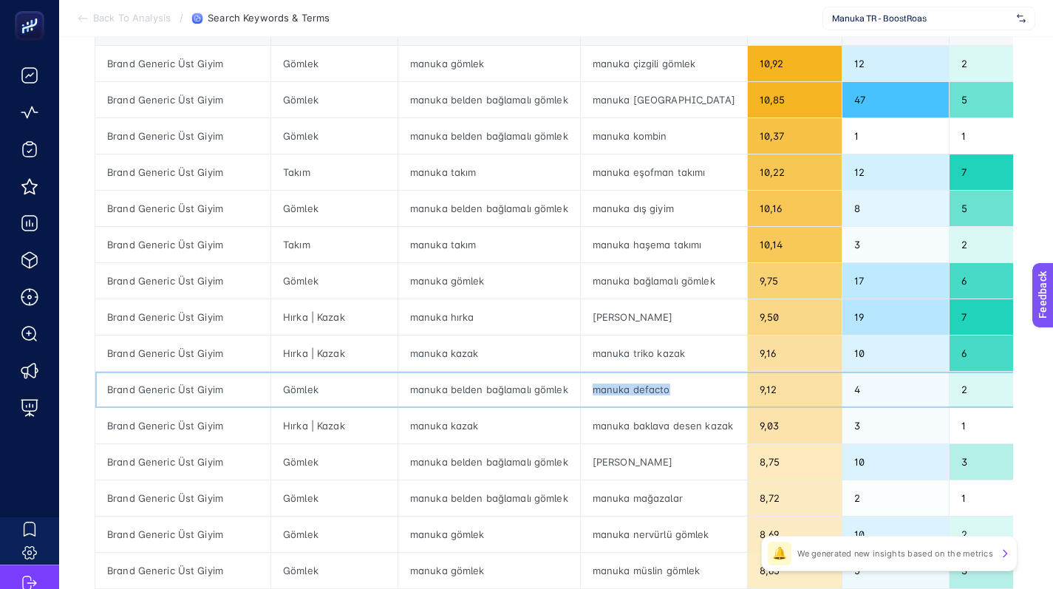
click at [626, 389] on div "manuka defacto" at bounding box center [664, 389] width 166 height 35
copy tr "manuka defacto"
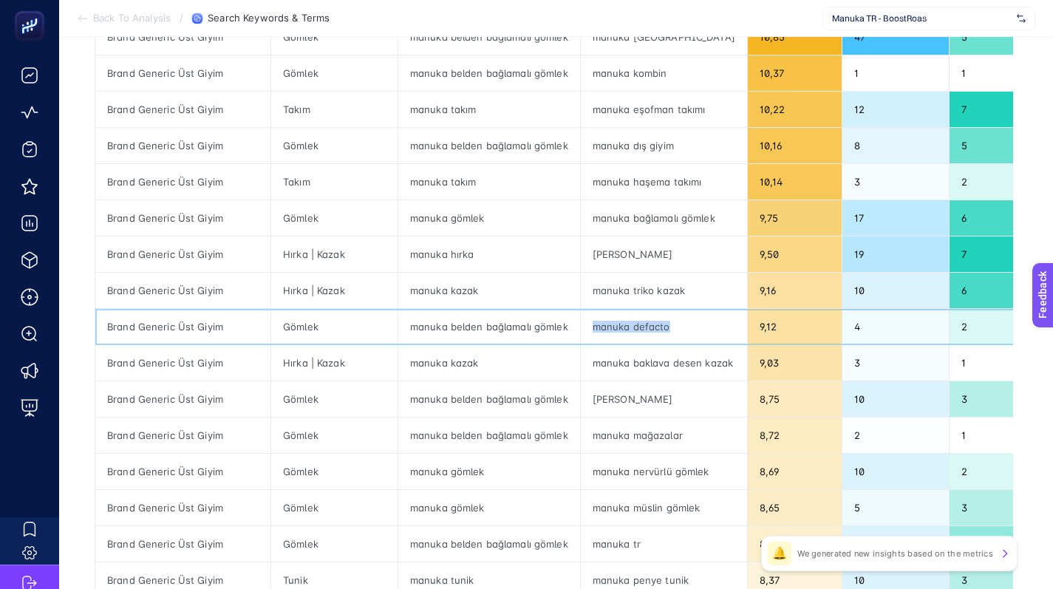
scroll to position [313, 0]
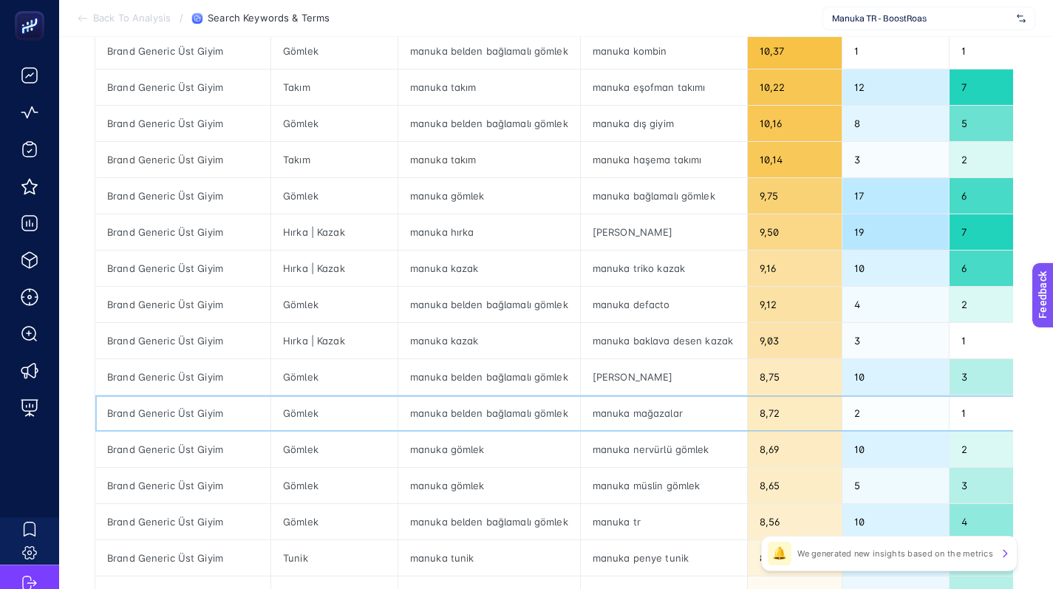
click at [634, 412] on div "manuka mağazalar" at bounding box center [664, 412] width 166 height 35
copy tr "manuka mağazalar"
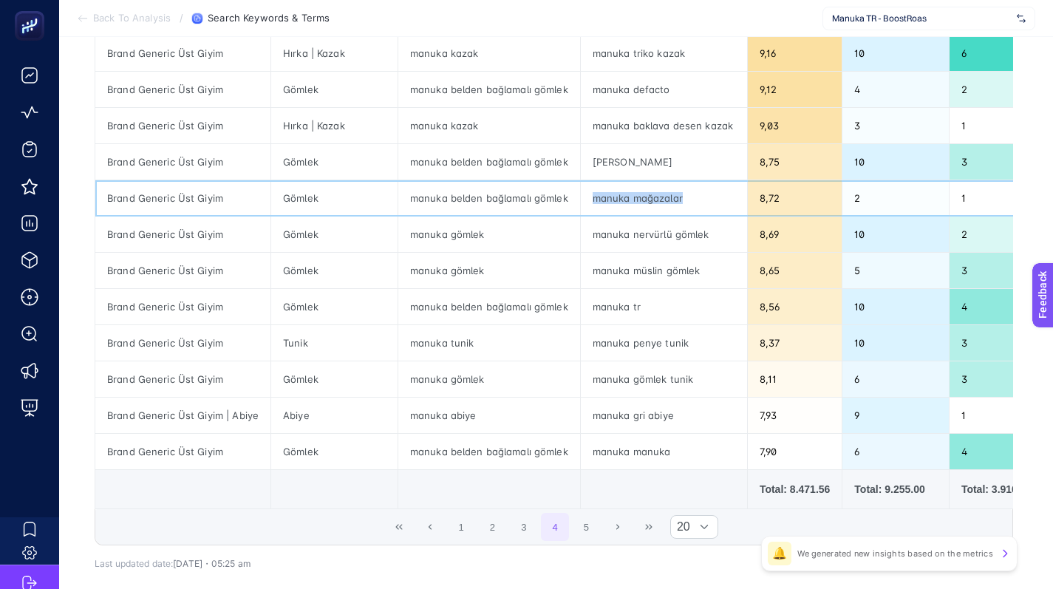
scroll to position [588, 0]
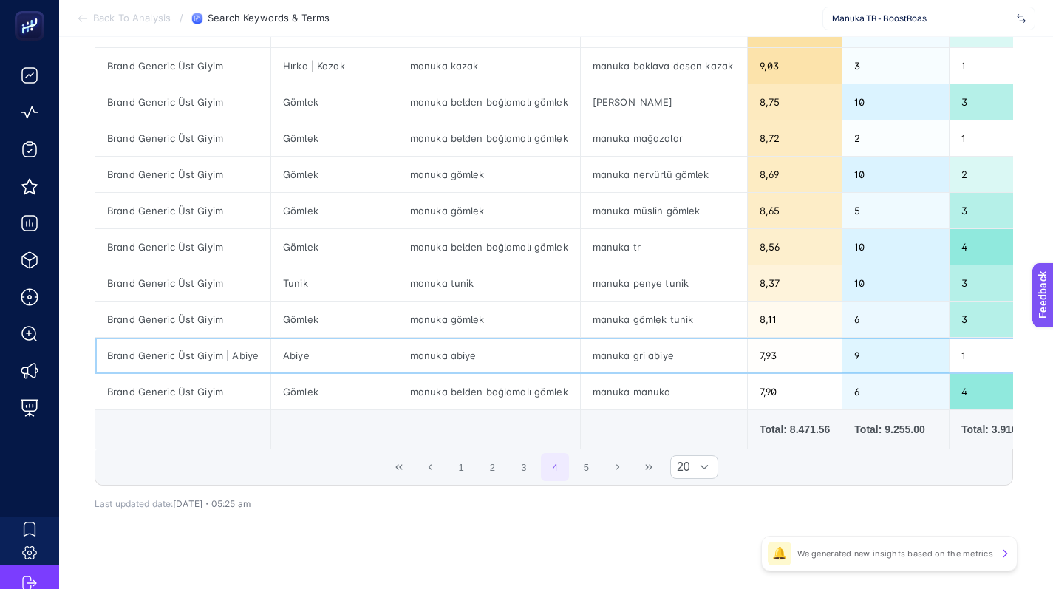
click at [660, 352] on div "manuka gri abiye" at bounding box center [664, 355] width 166 height 35
copy tr "manuka gri abiye"
click at [635, 365] on div "manuka gri abiye" at bounding box center [664, 355] width 166 height 35
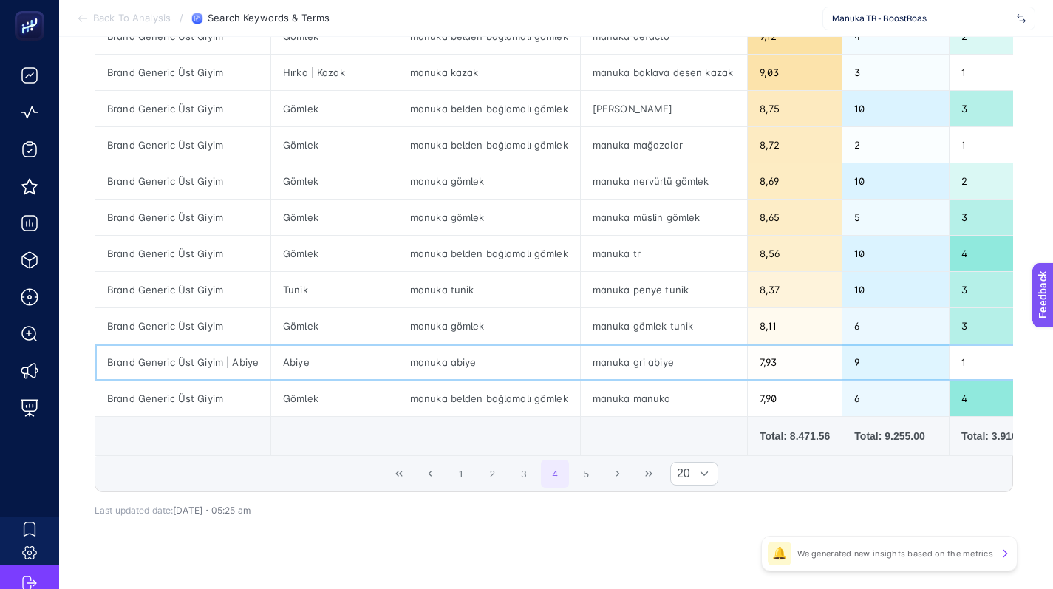
scroll to position [606, 0]
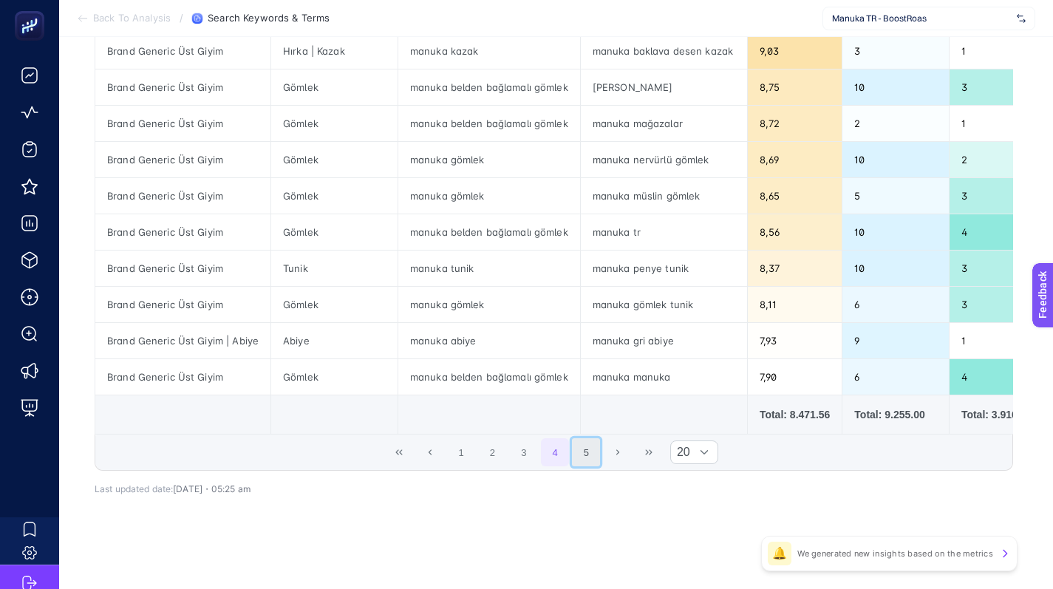
click at [580, 462] on button "5" at bounding box center [586, 452] width 28 height 28
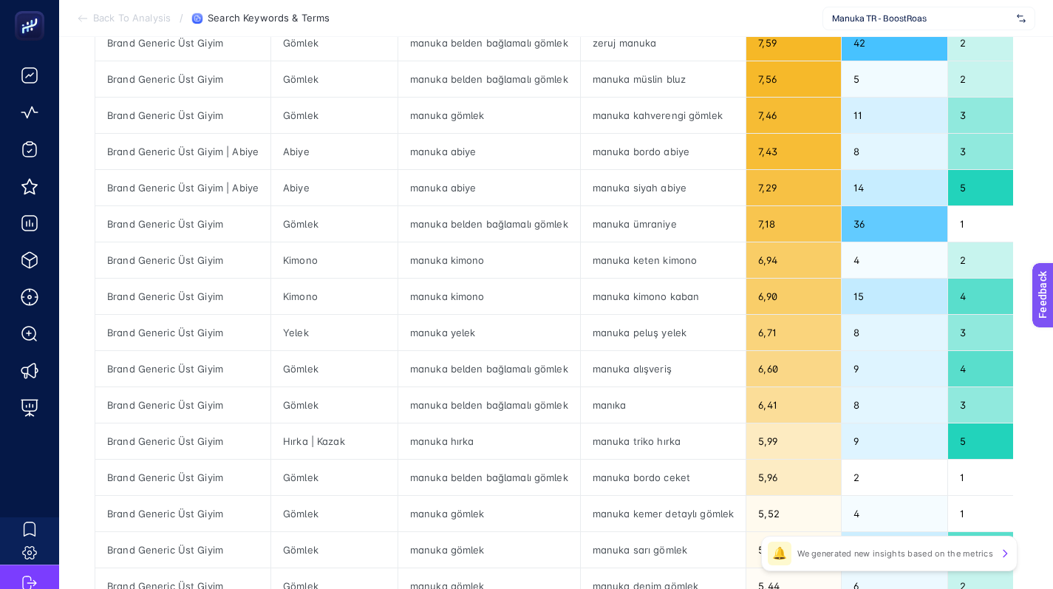
scroll to position [282, 0]
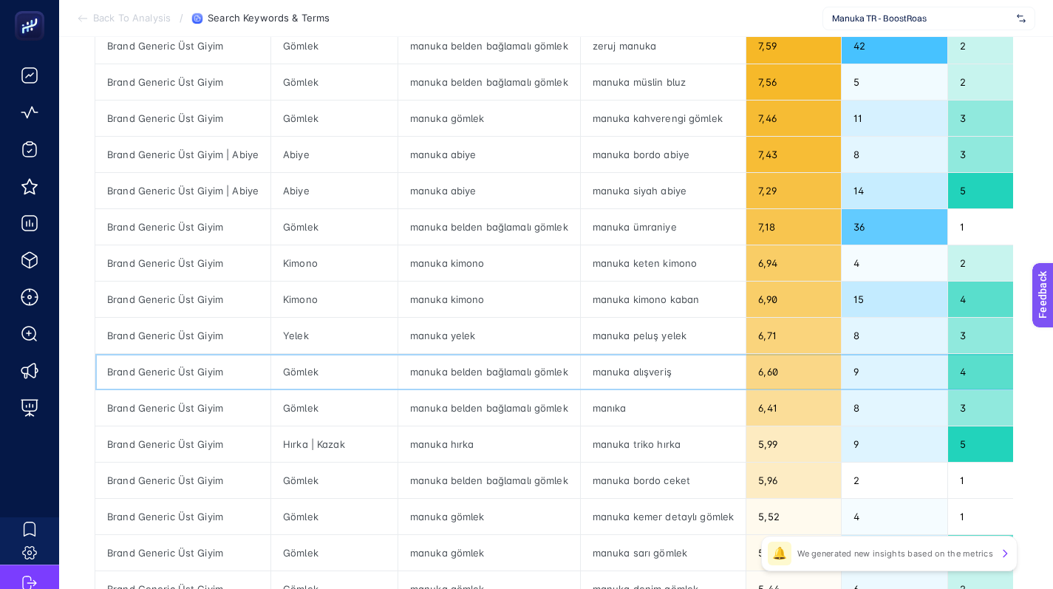
click at [643, 372] on div "manuka alışveriş" at bounding box center [663, 371] width 165 height 35
copy tr "manuka alışveriş"
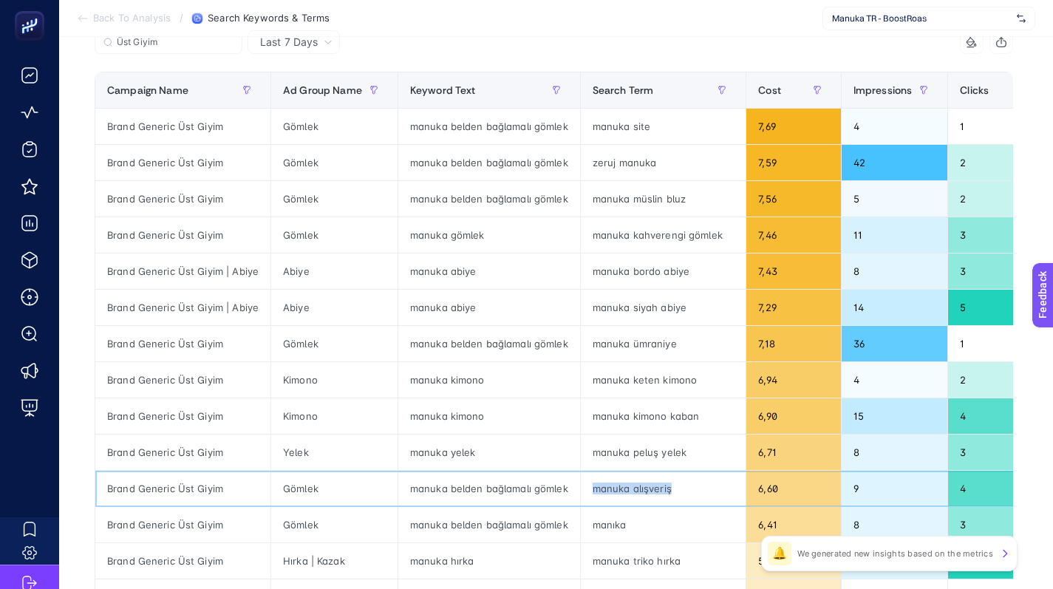
scroll to position [247, 0]
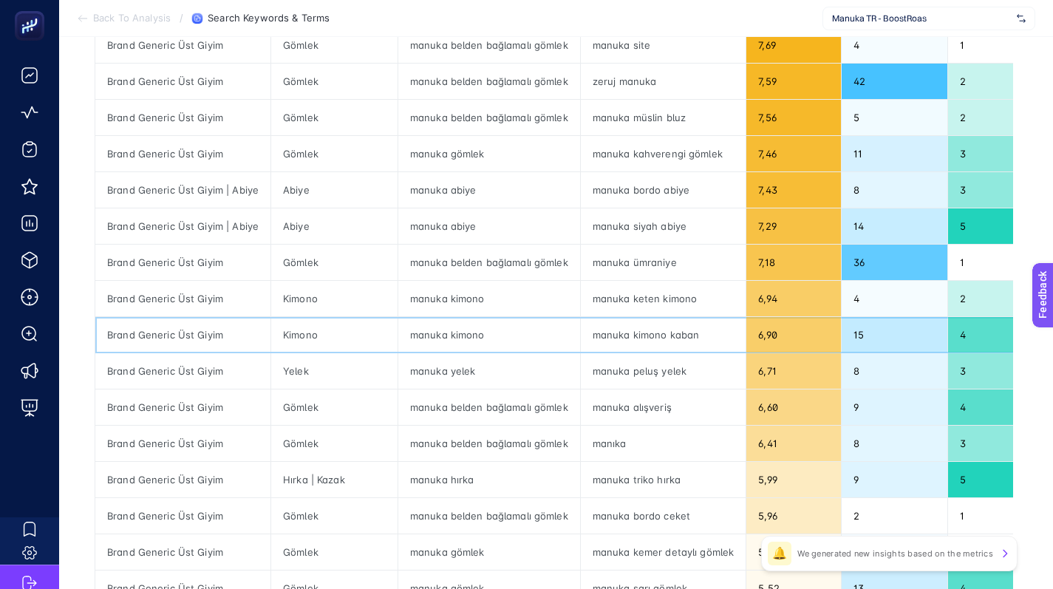
click at [632, 338] on div "manuka kimono kaban" at bounding box center [663, 334] width 165 height 35
copy tr "manuka kimono kaban"
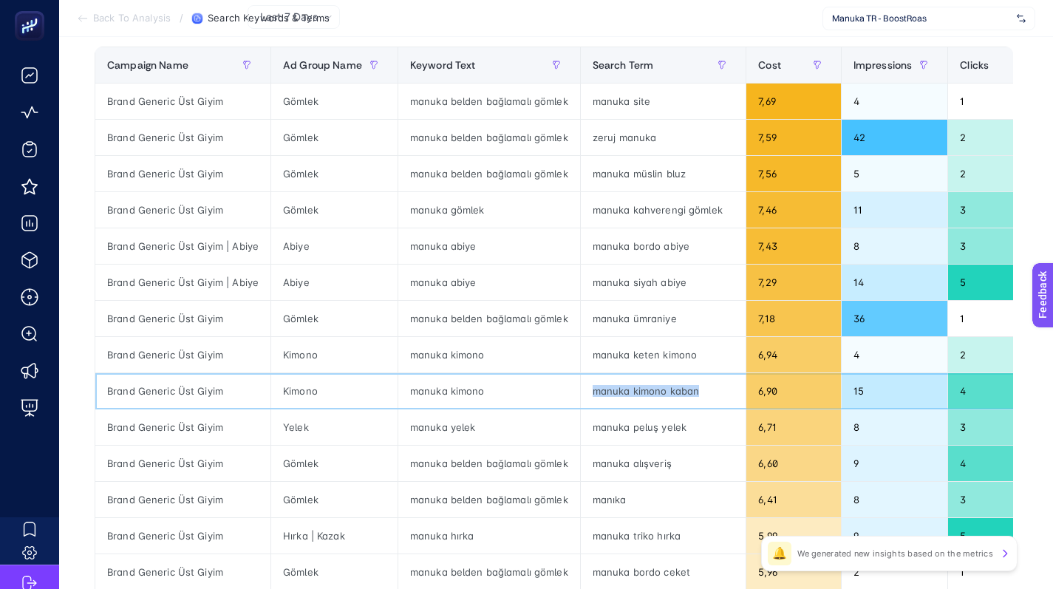
scroll to position [190, 0]
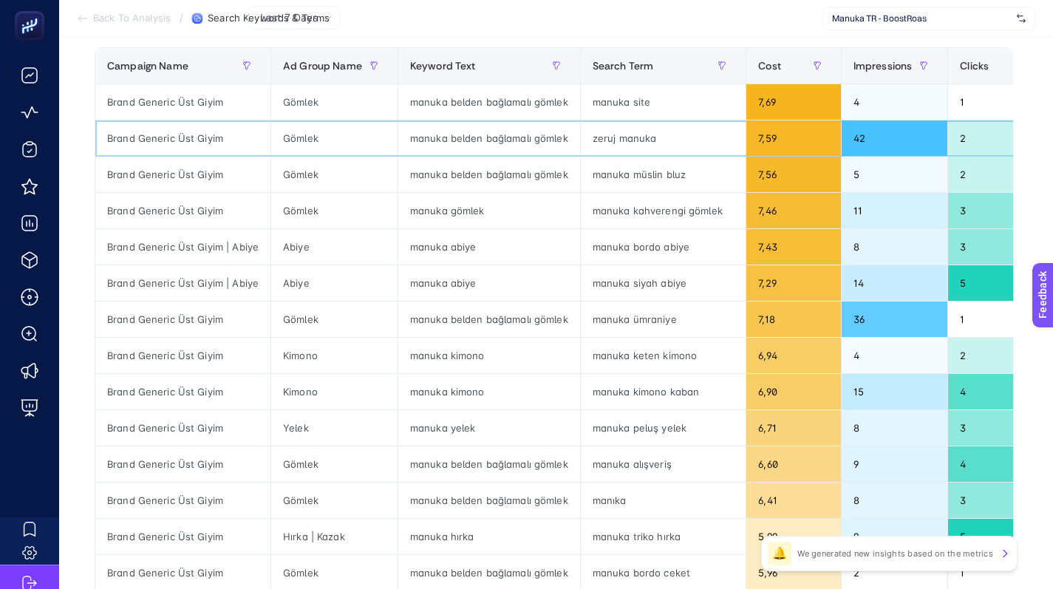
click at [614, 140] on div "zeruj manuka" at bounding box center [663, 137] width 165 height 35
copy tr "zeruj manuka"
click at [629, 99] on div "manuka site" at bounding box center [663, 101] width 165 height 35
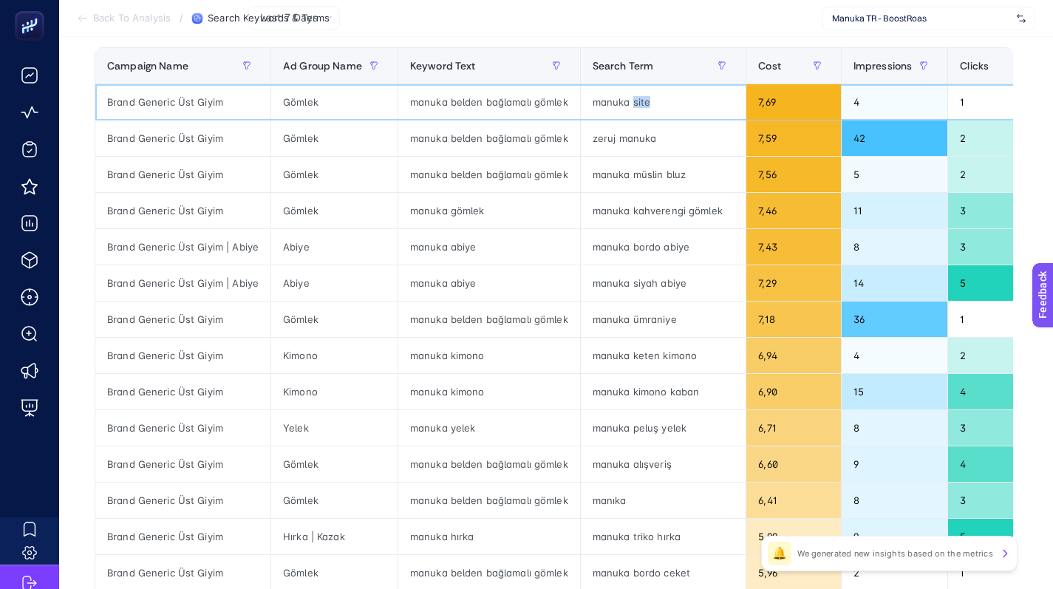
click at [629, 99] on div "manuka site" at bounding box center [663, 101] width 165 height 35
copy tr "manuka site"
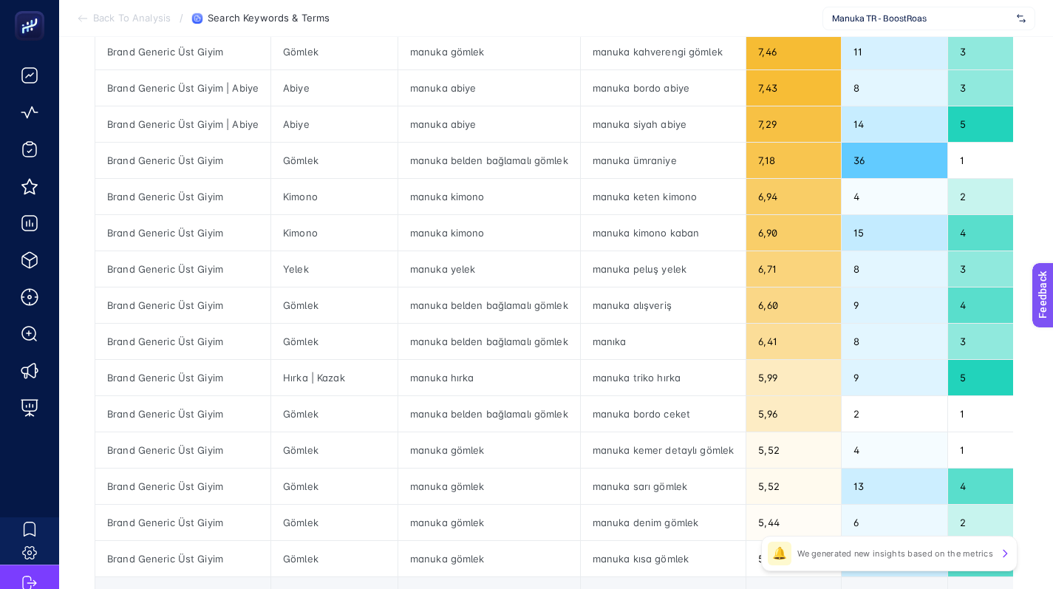
scroll to position [323, 0]
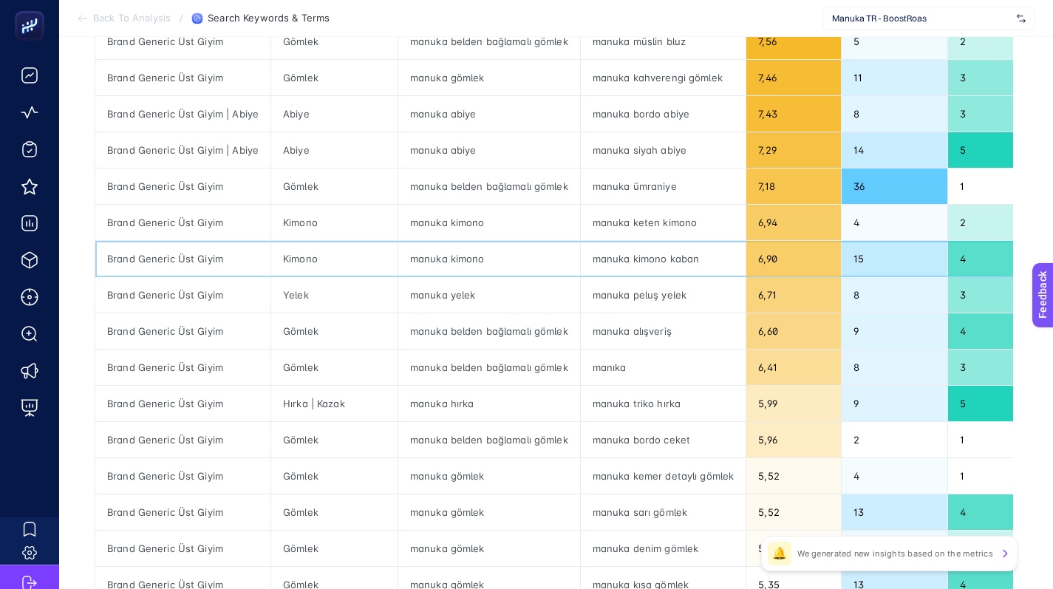
click at [645, 259] on div "manuka kimono kaban" at bounding box center [663, 258] width 165 height 35
copy tr "manuka kimono kaban"
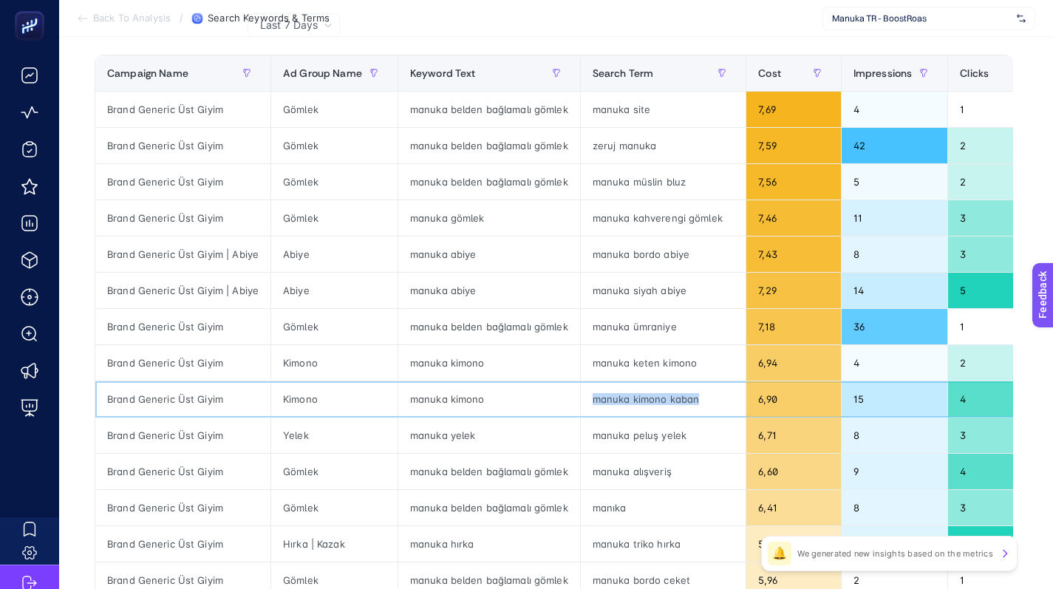
scroll to position [182, 0]
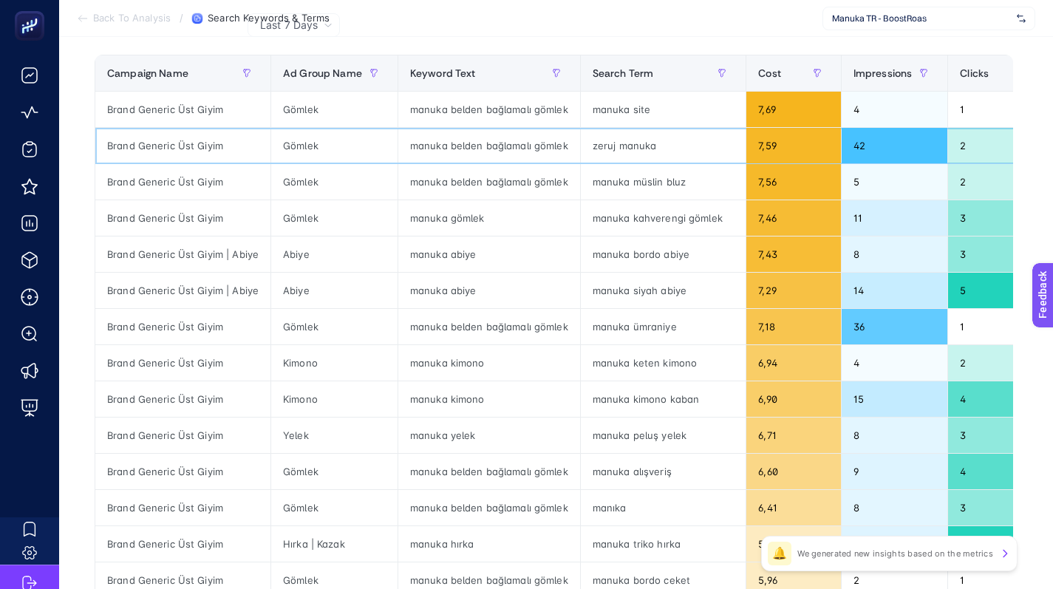
click at [629, 140] on div "zeruj manuka" at bounding box center [663, 145] width 165 height 35
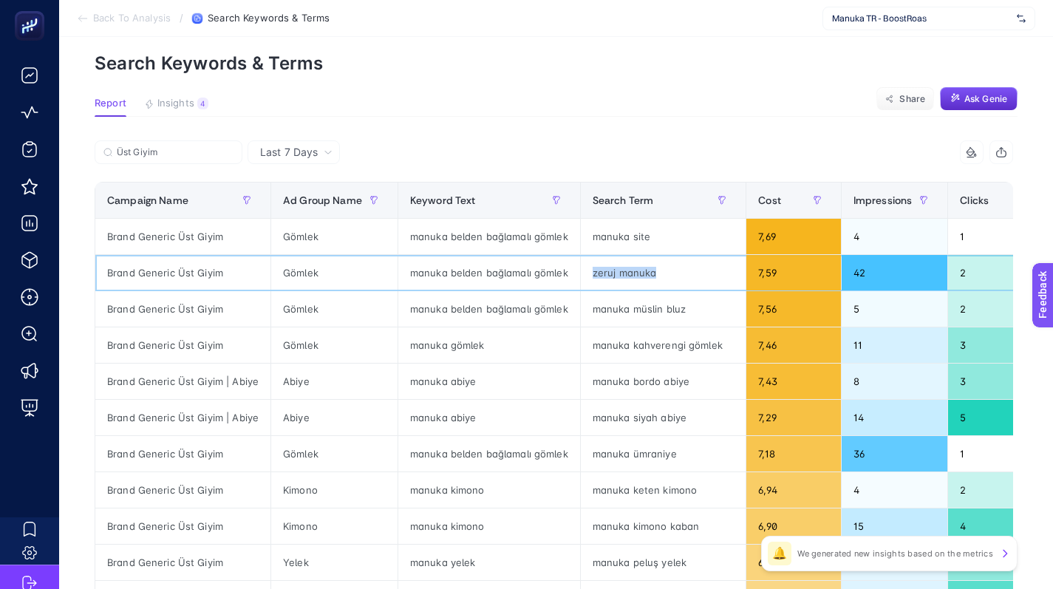
scroll to position [43, 0]
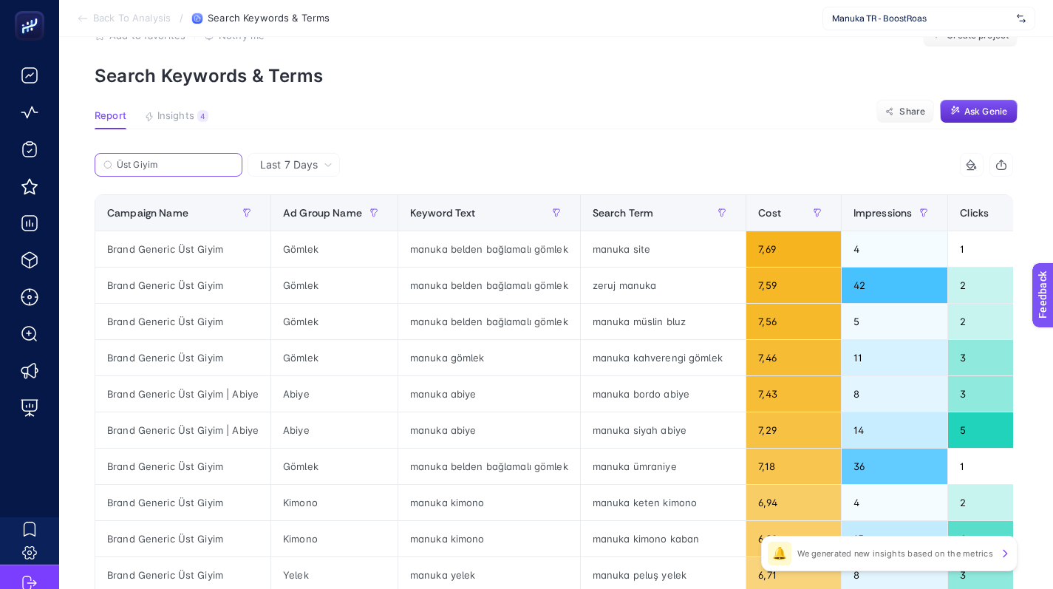
click at [180, 164] on input "Üst Giyim" at bounding box center [175, 165] width 117 height 11
click at [180, 164] on input "Üst Giyim" at bounding box center [168, 165] width 100 height 11
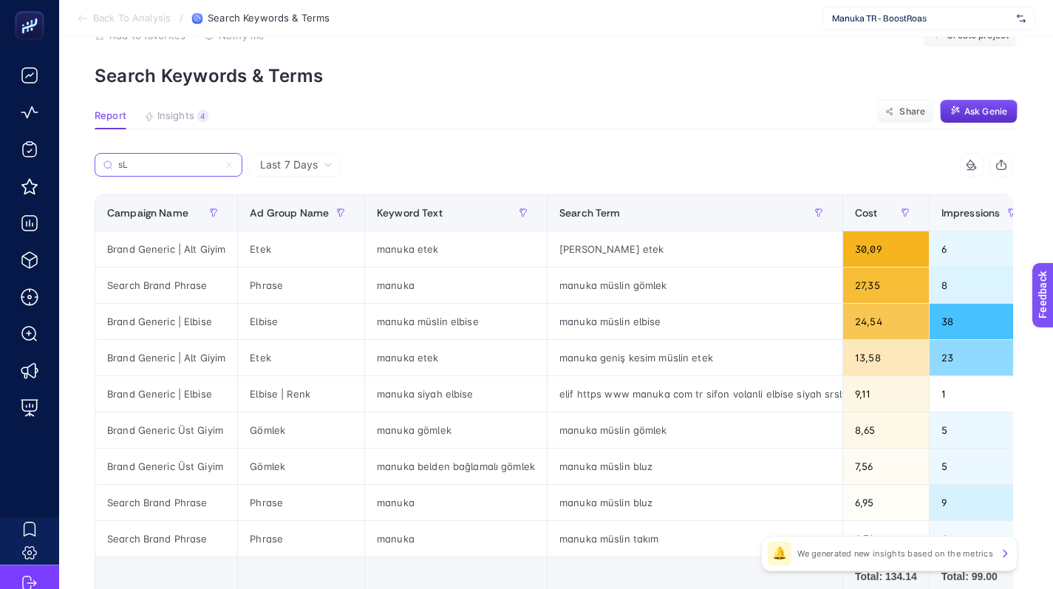
type input "s"
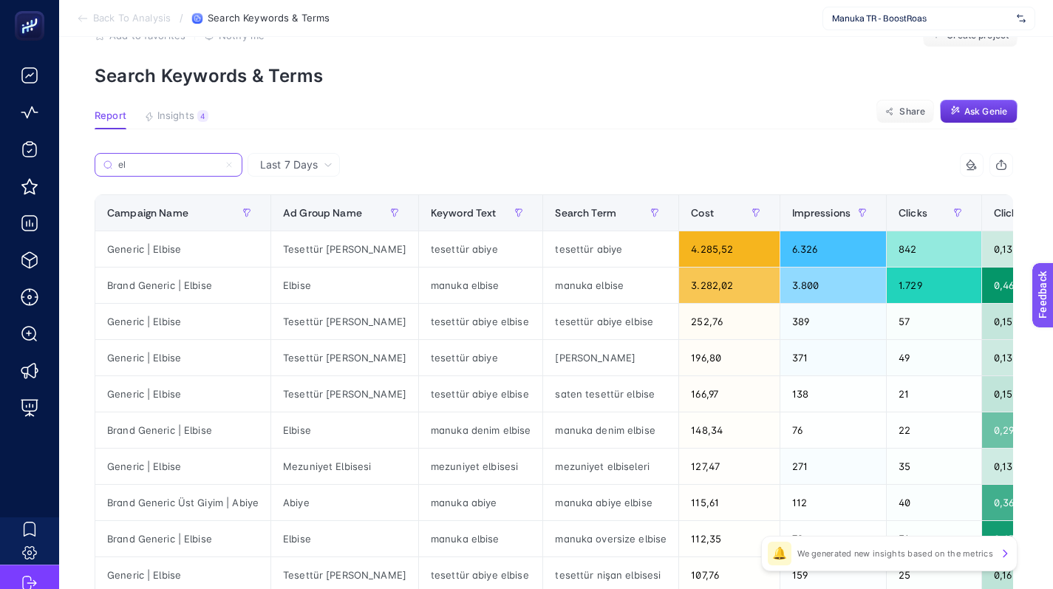
type input "e"
click at [584, 249] on div "tesettür abiye" at bounding box center [610, 248] width 135 height 35
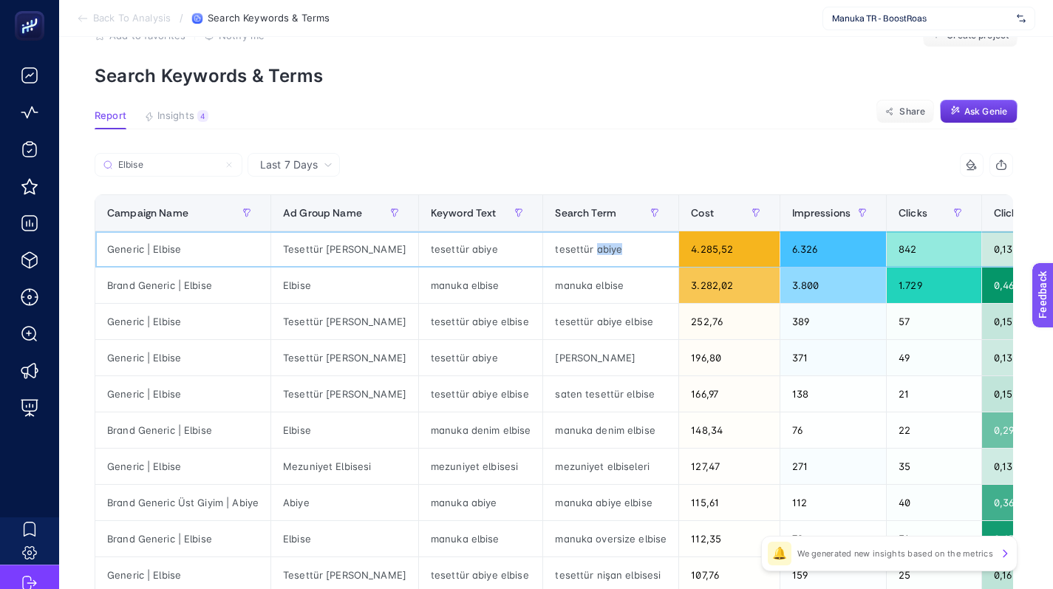
click at [584, 249] on div "tesettür abiye" at bounding box center [610, 248] width 135 height 35
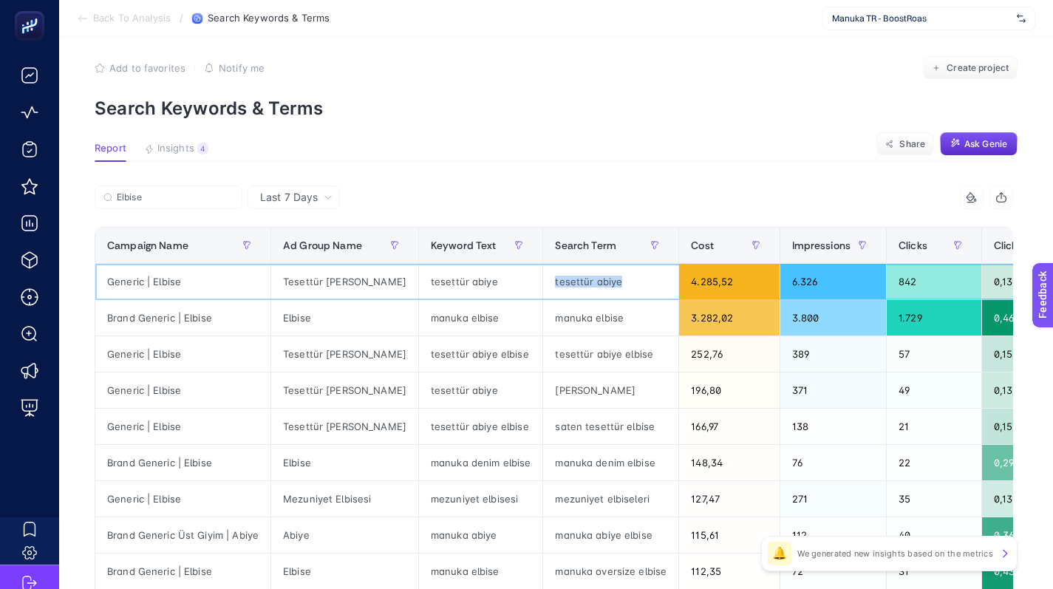
scroll to position [0, 0]
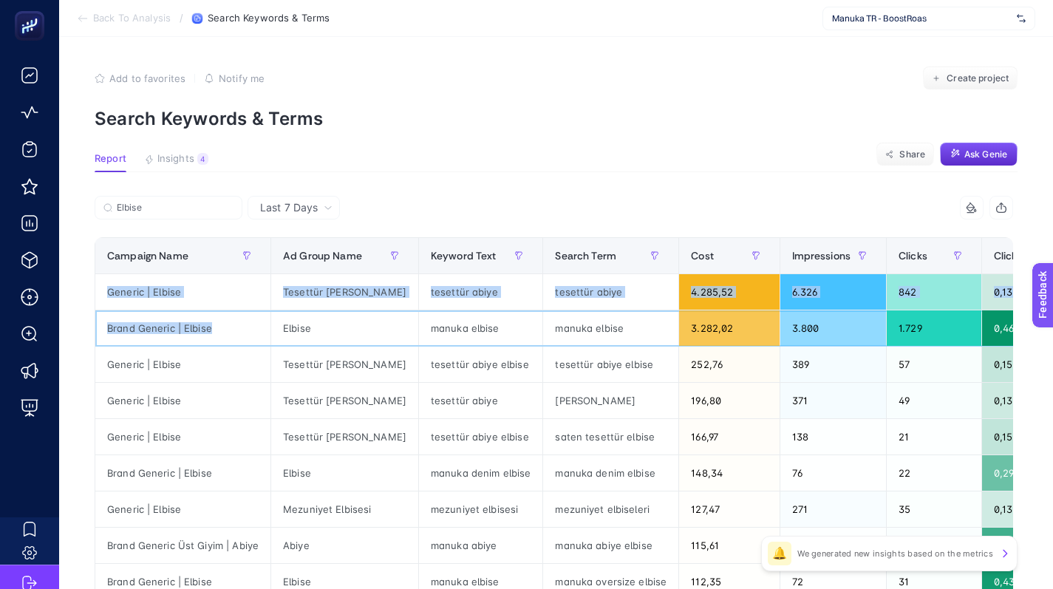
drag, startPoint x: 217, startPoint y: 326, endPoint x: 93, endPoint y: 318, distance: 124.4
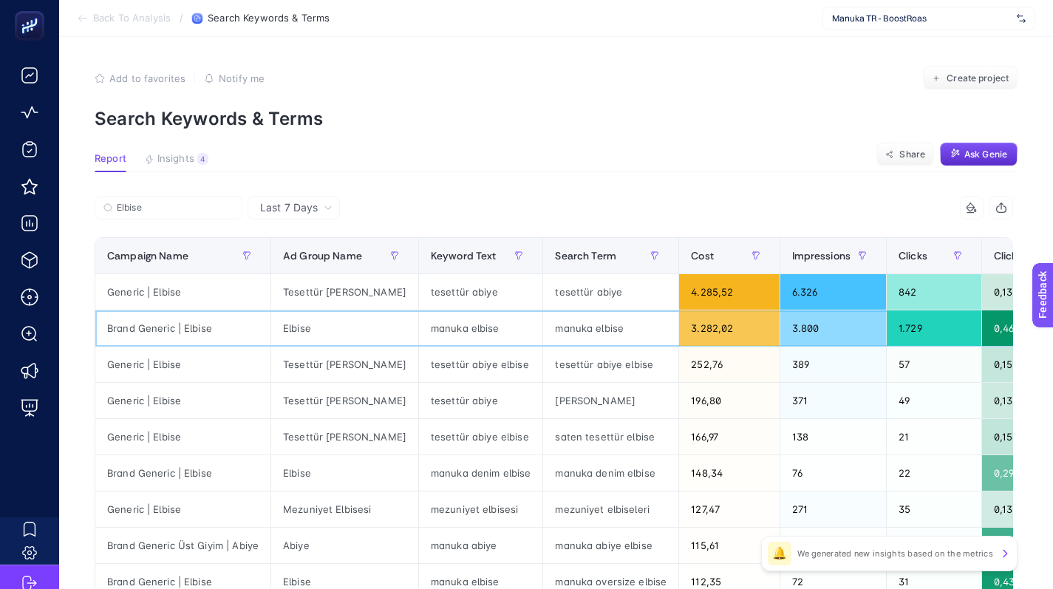
click at [158, 333] on div "Brand Generic | Elbise" at bounding box center [182, 327] width 175 height 35
drag, startPoint x: 227, startPoint y: 324, endPoint x: 95, endPoint y: 328, distance: 131.5
click at [95, 328] on div "Brand Generic | Elbise" at bounding box center [182, 327] width 175 height 35
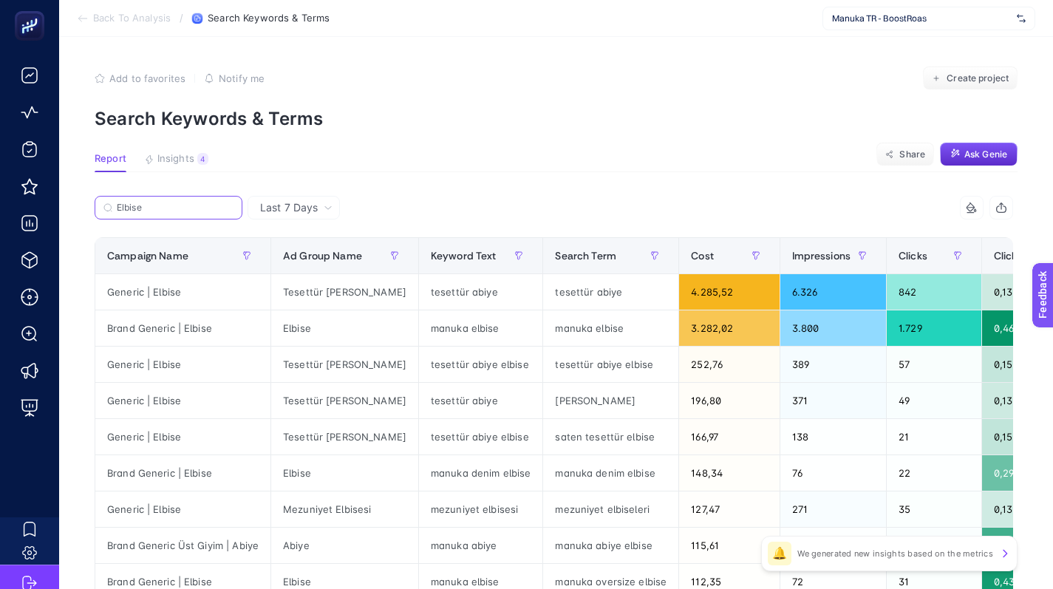
click at [169, 208] on input "Elbise" at bounding box center [175, 207] width 117 height 11
click at [169, 208] on input "Elbise" at bounding box center [168, 207] width 100 height 11
paste input "Brand Generic |"
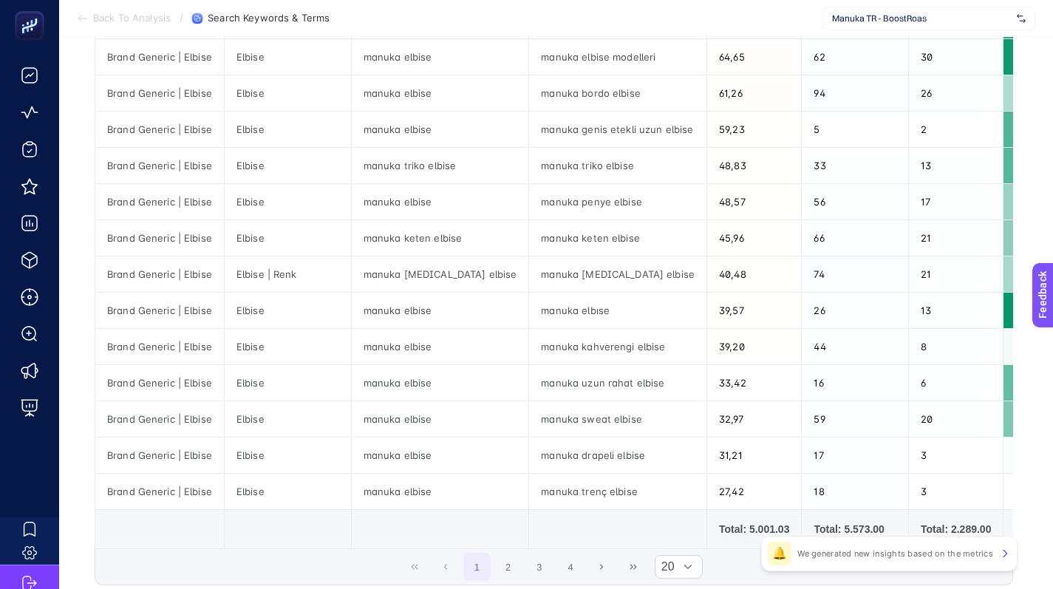
scroll to position [488, 0]
click at [513, 581] on button "2" at bounding box center [508, 566] width 28 height 28
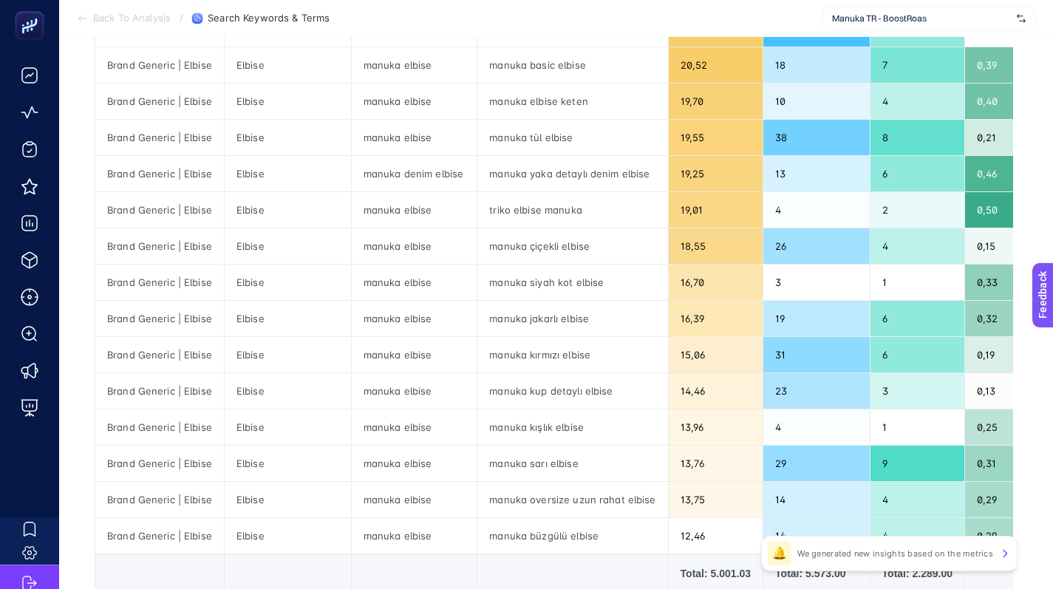
scroll to position [614, 0]
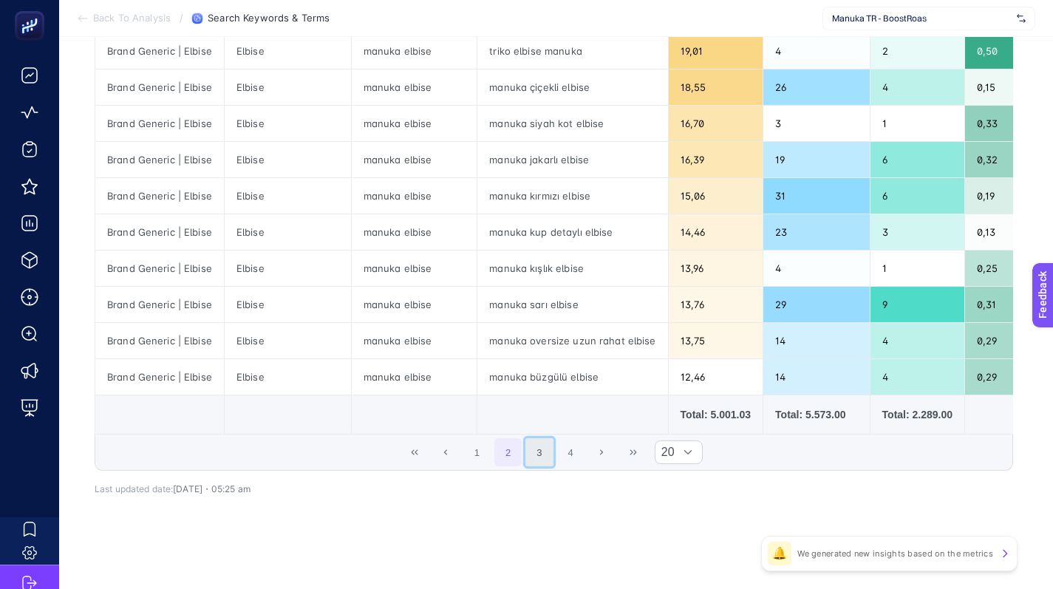
click at [552, 460] on button "3" at bounding box center [539, 452] width 28 height 28
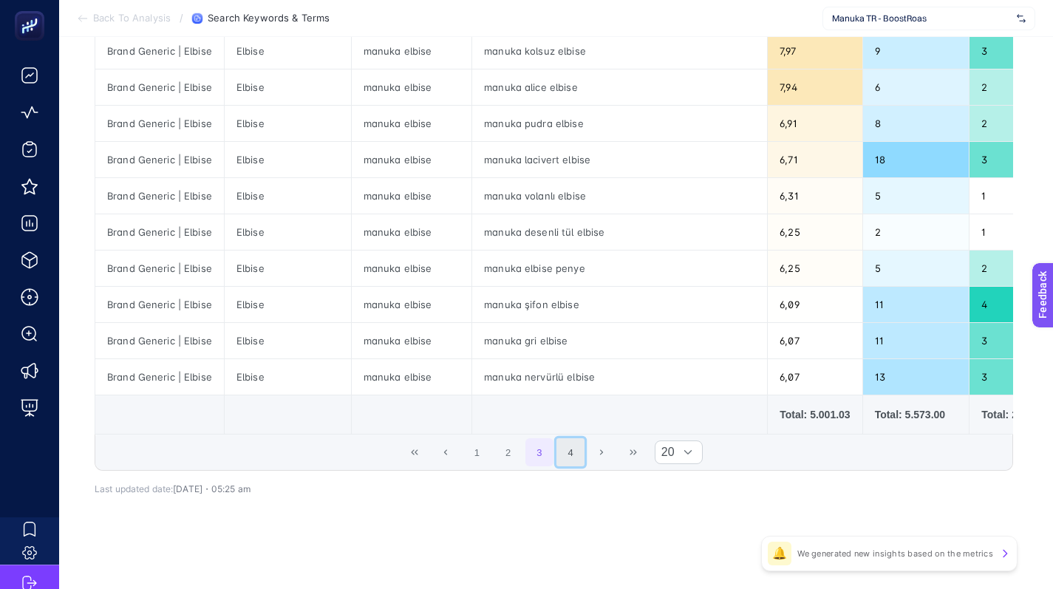
click at [584, 449] on button "4" at bounding box center [570, 452] width 28 height 28
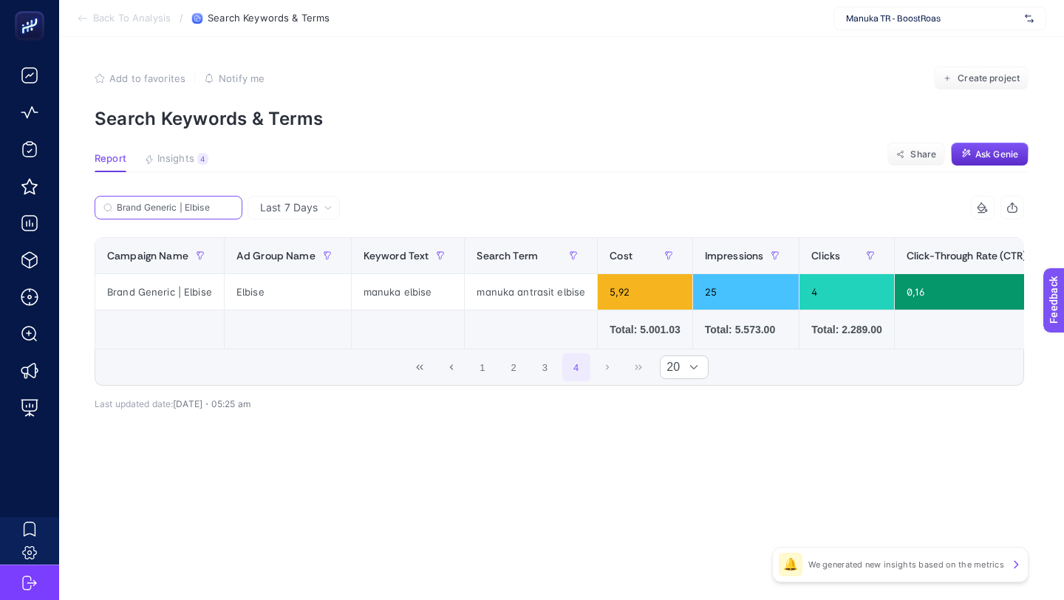
click at [225, 204] on input "Brand Generic | Elbise" at bounding box center [175, 207] width 117 height 11
click at [146, 208] on input "Brand Generic | Elbise" at bounding box center [168, 207] width 100 height 11
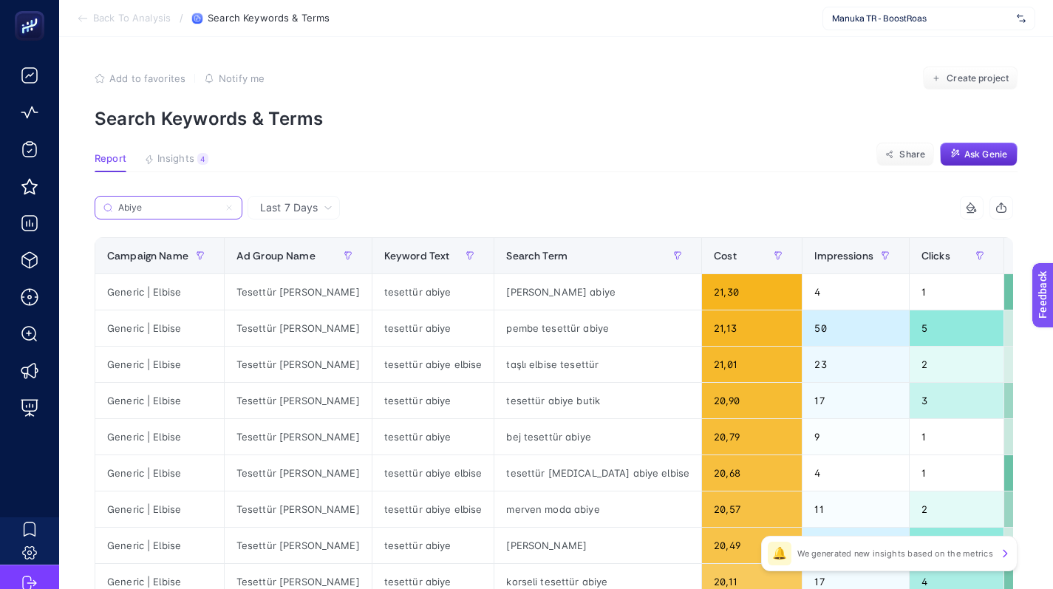
click at [182, 210] on input "Abiye" at bounding box center [168, 207] width 100 height 11
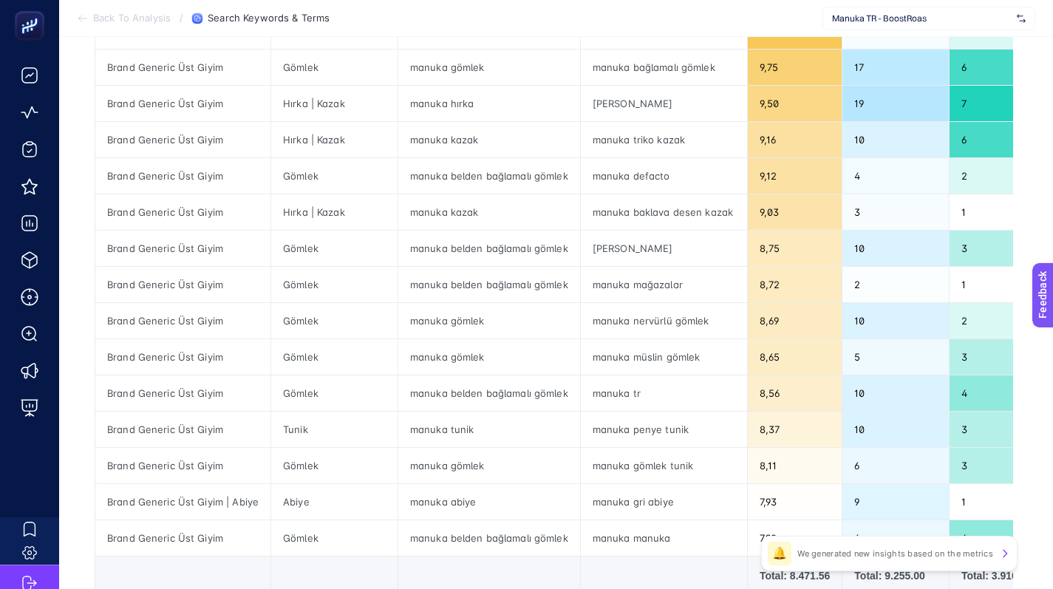
scroll to position [612, 0]
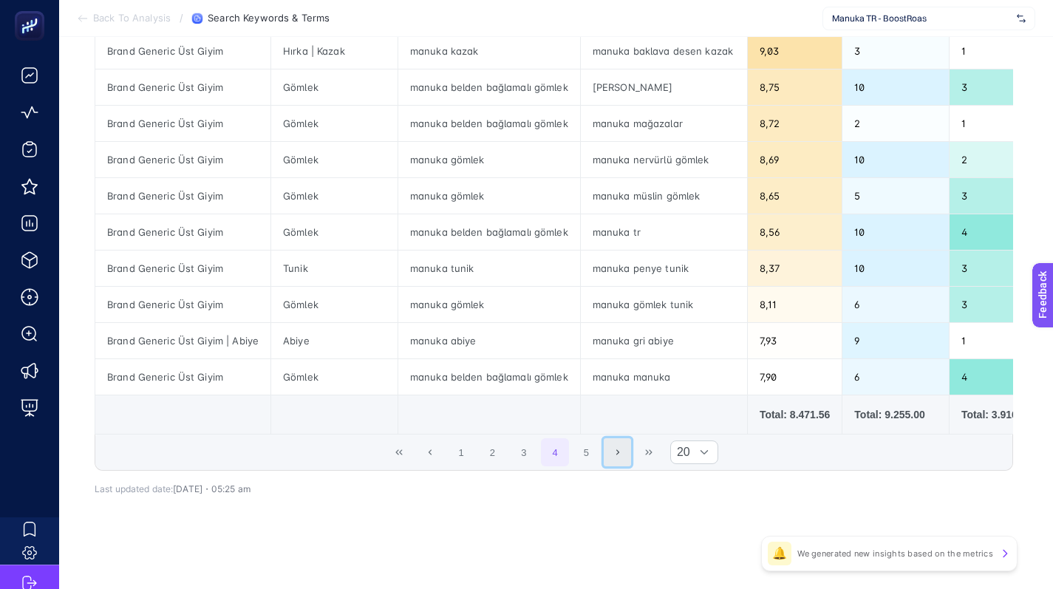
click at [622, 451] on icon "Next Page" at bounding box center [617, 452] width 9 height 9
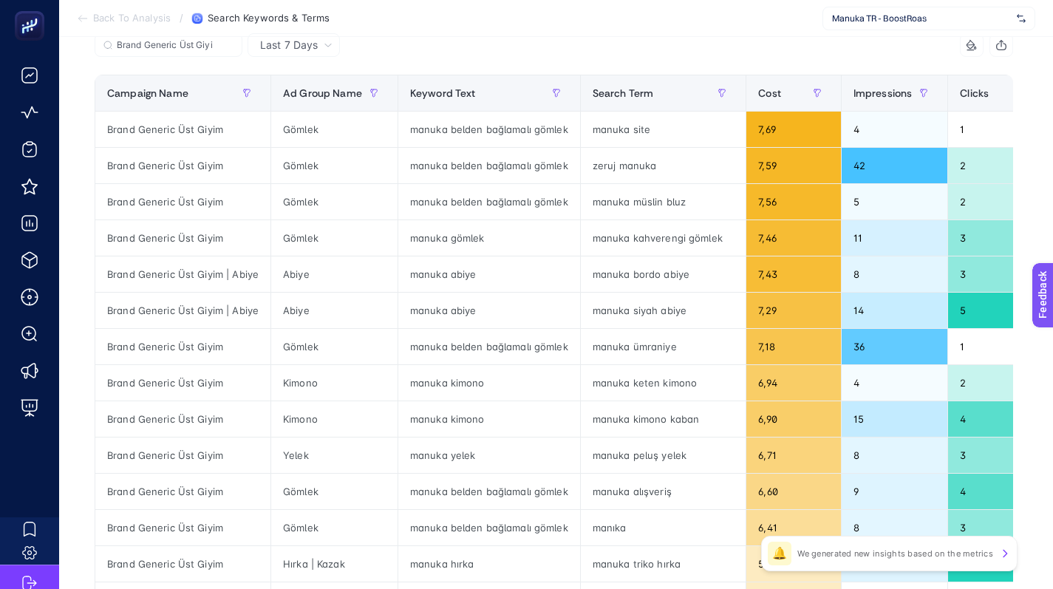
scroll to position [456, 0]
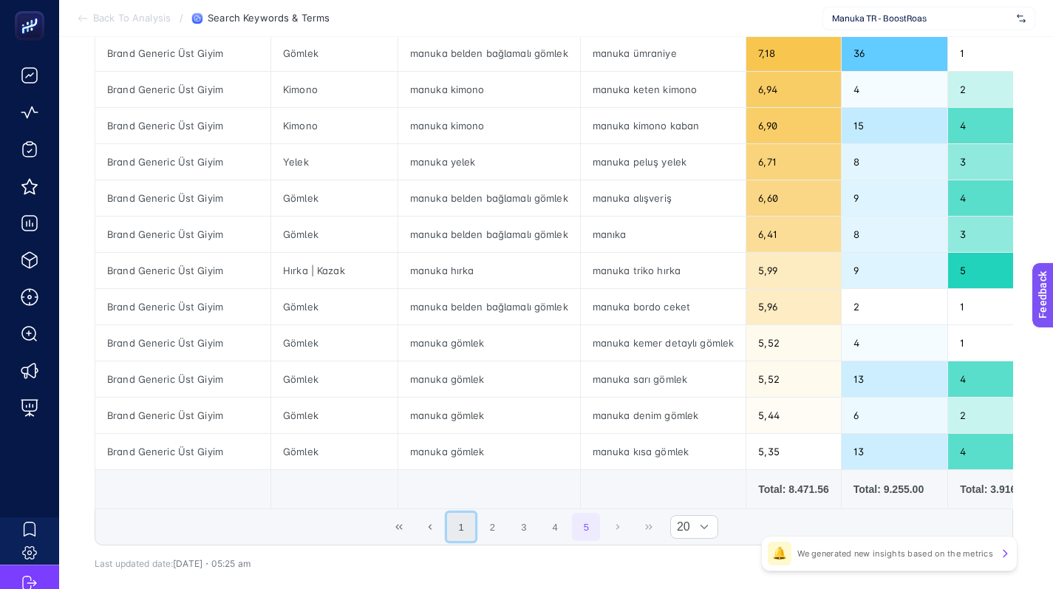
click at [465, 541] on button "1" at bounding box center [461, 527] width 28 height 28
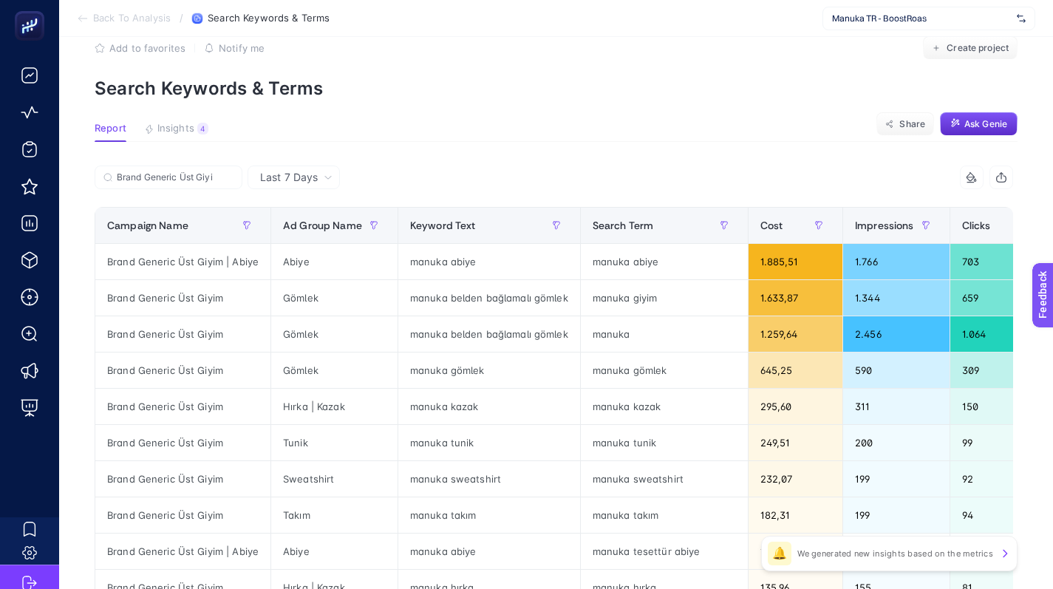
scroll to position [0, 0]
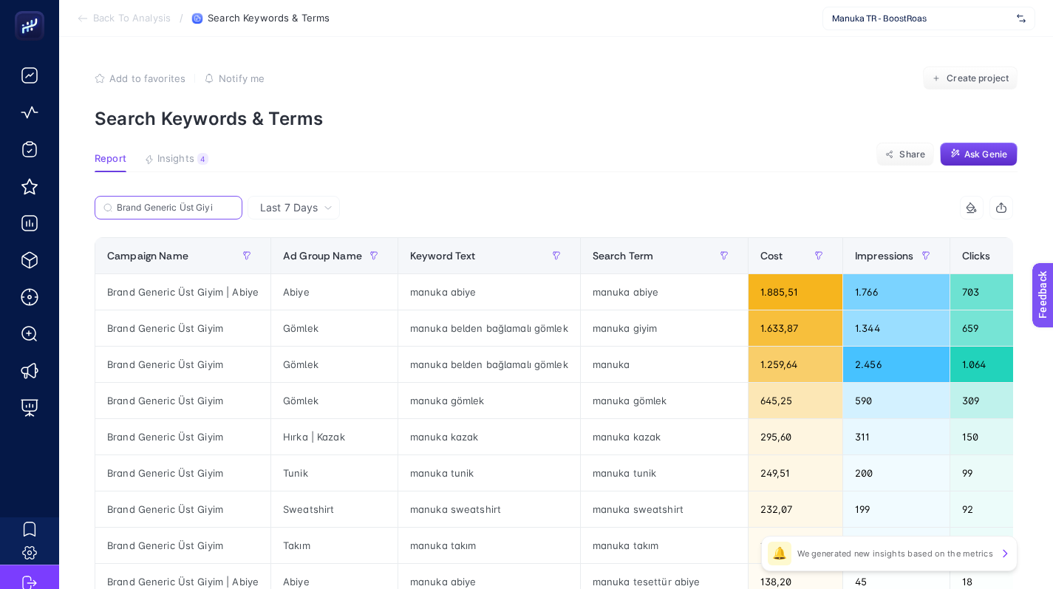
click at [219, 208] on input "Brand Generic Üst Giyi" at bounding box center [175, 207] width 117 height 11
click at [219, 208] on label "Brand Generic Üst Giyi" at bounding box center [169, 208] width 148 height 24
click at [219, 208] on input "Brand Generic Üst Giyi" at bounding box center [168, 207] width 100 height 11
click at [219, 208] on label "Brand Generic Üst Giyi" at bounding box center [169, 208] width 148 height 24
click at [219, 208] on input "Brand Generic Üst Giyi" at bounding box center [168, 207] width 100 height 11
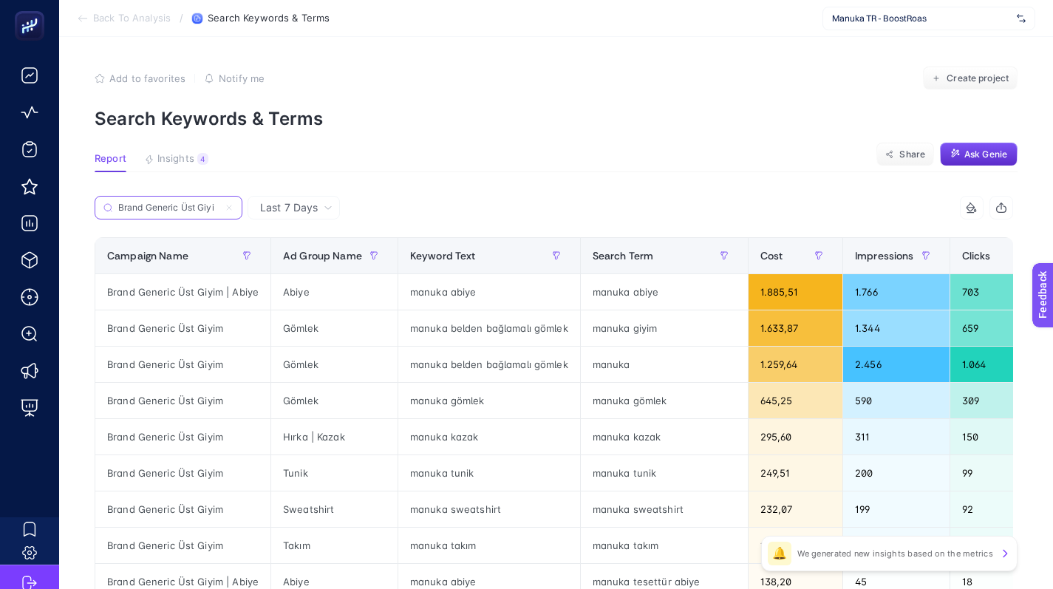
click at [215, 203] on input "Brand Generic Üst Giyi" at bounding box center [168, 207] width 100 height 11
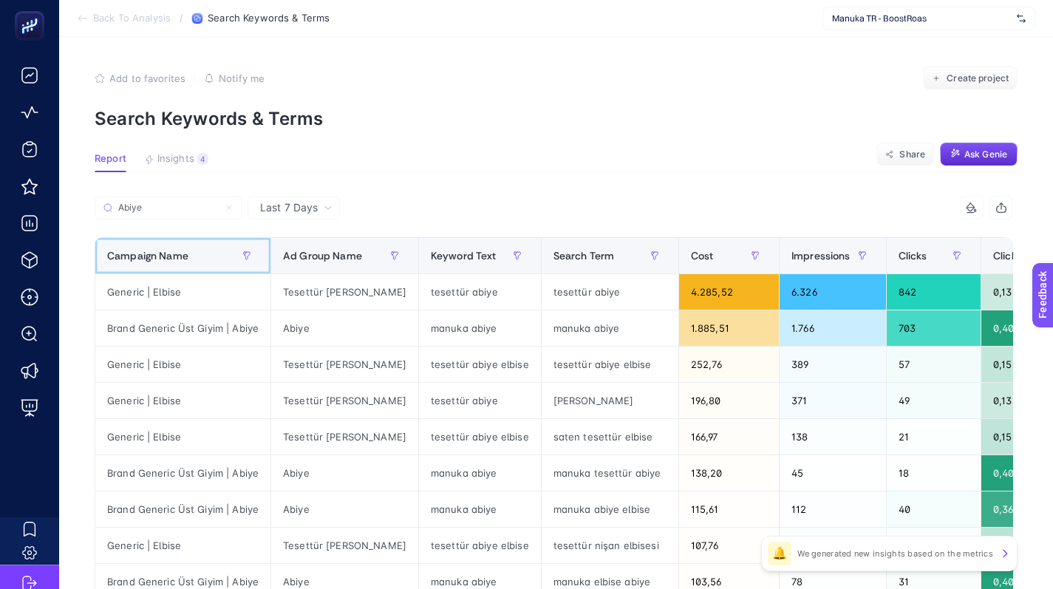
click at [177, 254] on span "Campaign Name" at bounding box center [147, 256] width 81 height 12
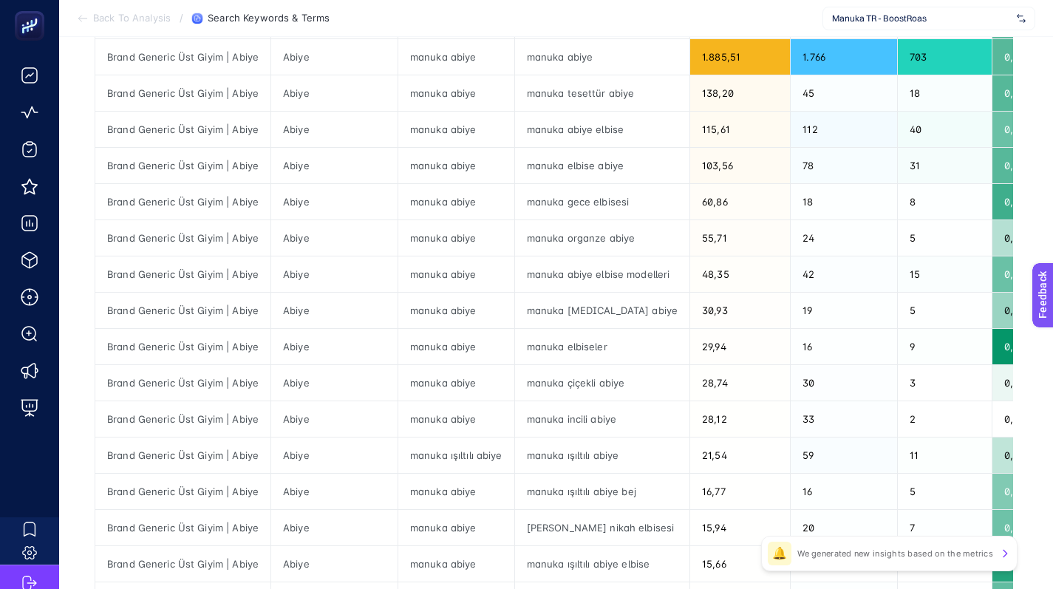
scroll to position [272, 0]
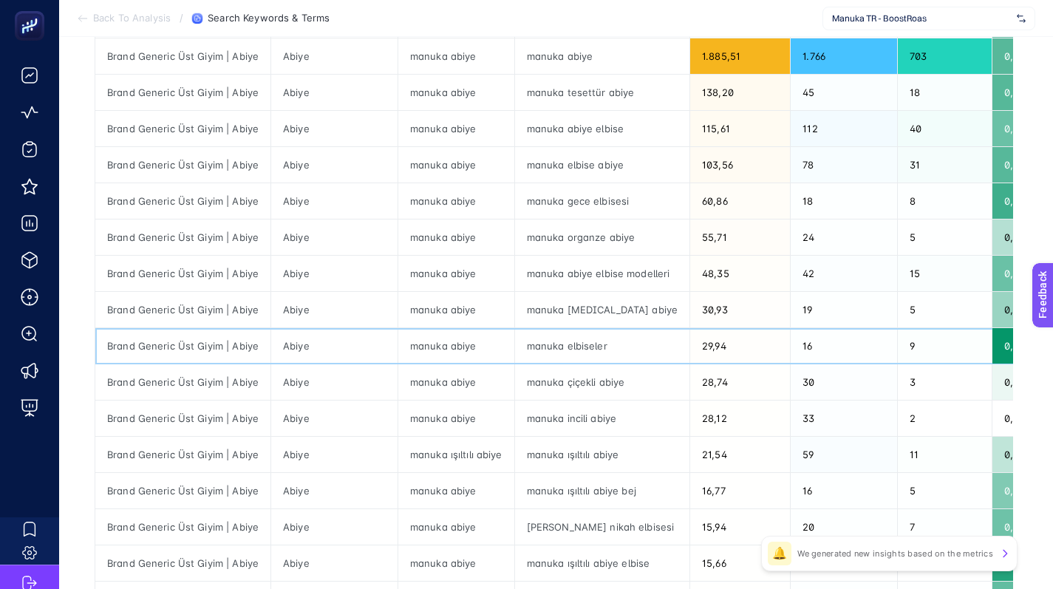
click at [565, 344] on div "manuka elbiseler" at bounding box center [602, 345] width 175 height 35
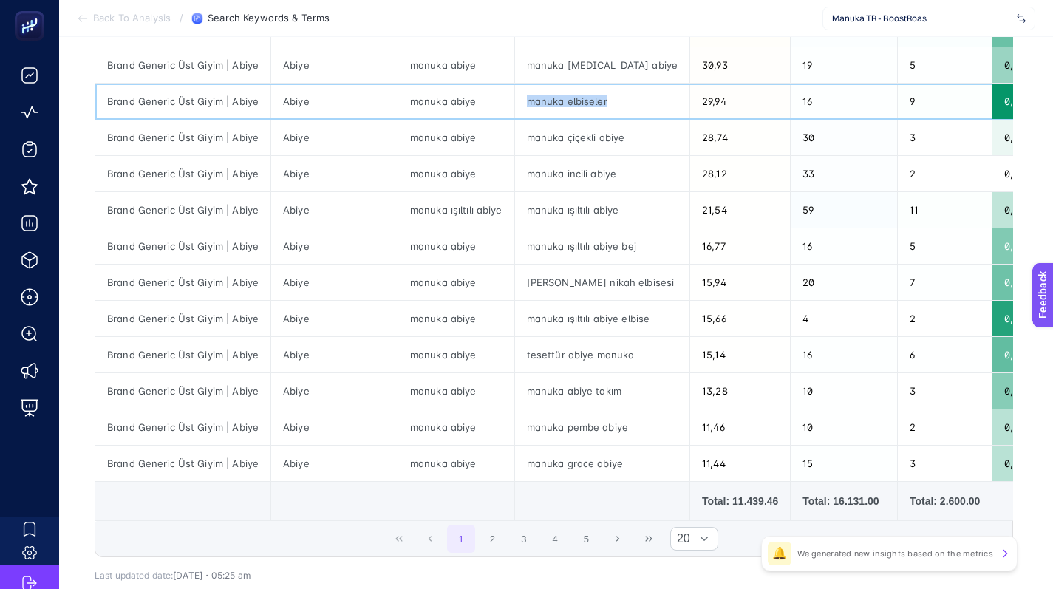
scroll to position [524, 0]
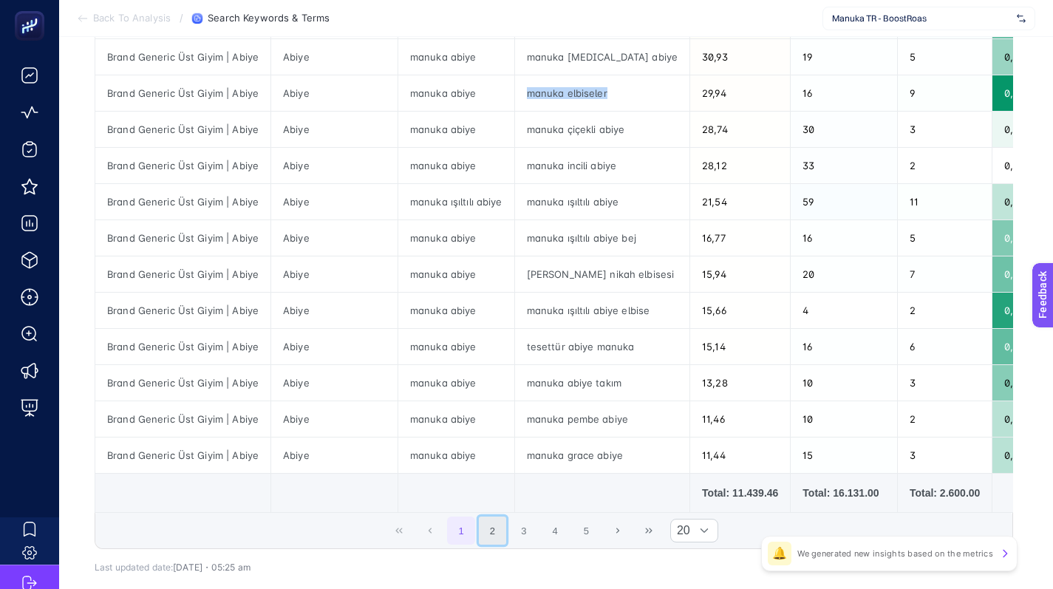
click at [499, 538] on button "2" at bounding box center [493, 530] width 28 height 28
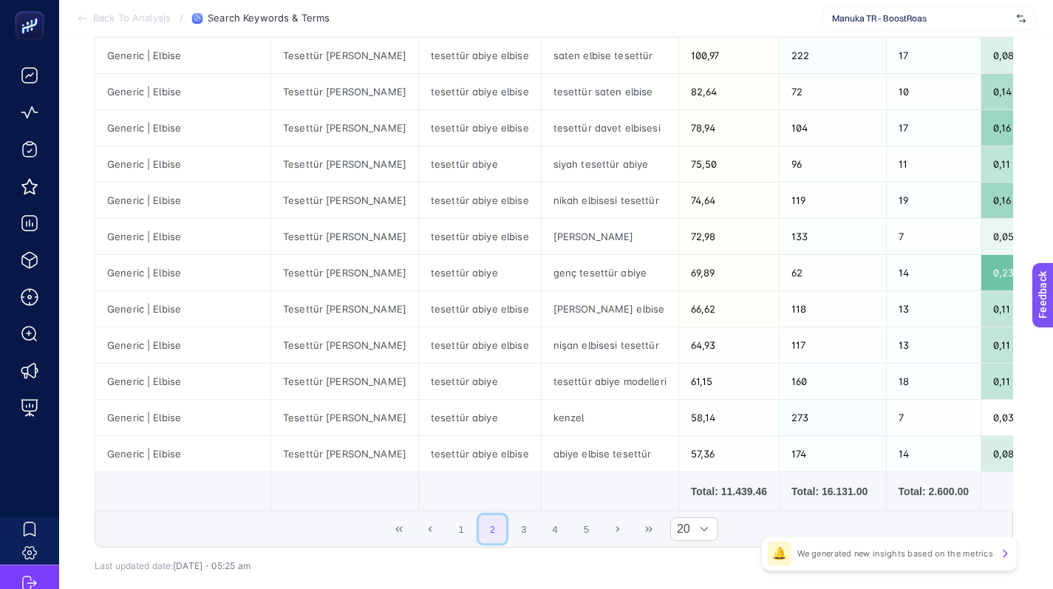
scroll to position [525, 0]
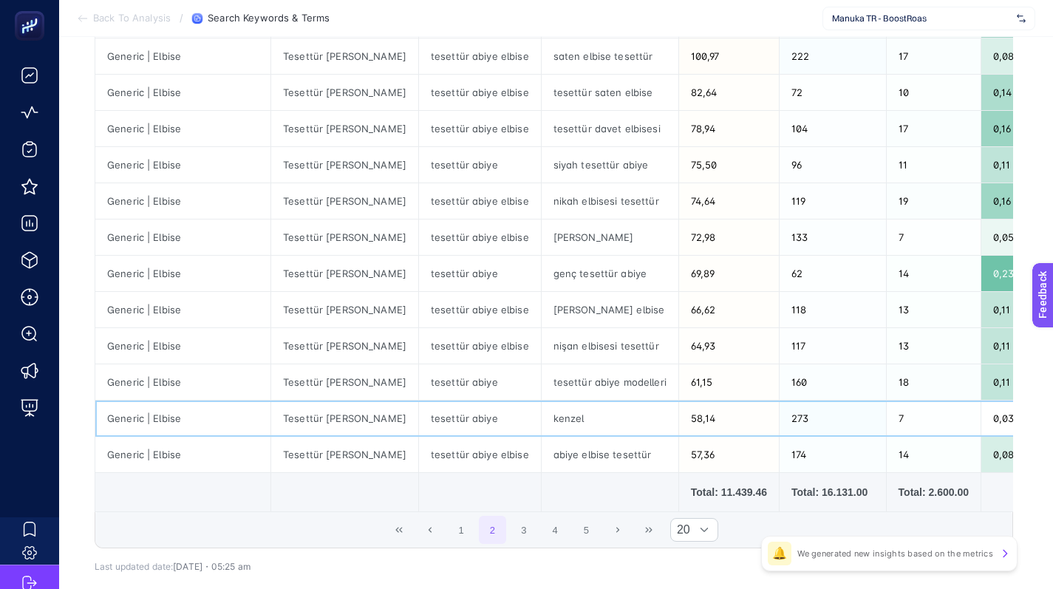
click at [551, 422] on div "kenzel" at bounding box center [609, 417] width 137 height 35
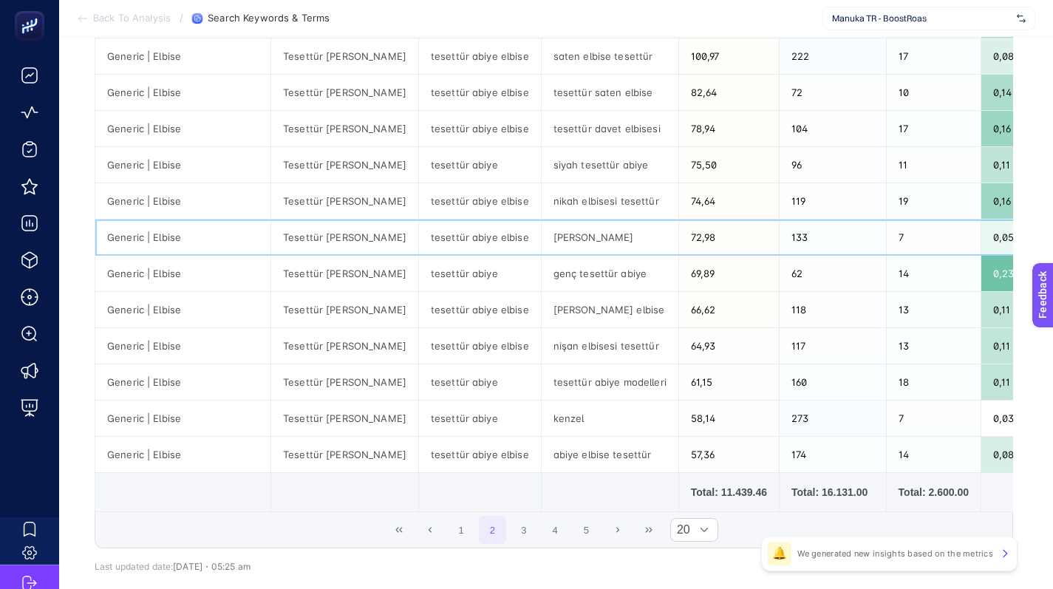
click at [575, 234] on div "[PERSON_NAME]" at bounding box center [609, 236] width 137 height 35
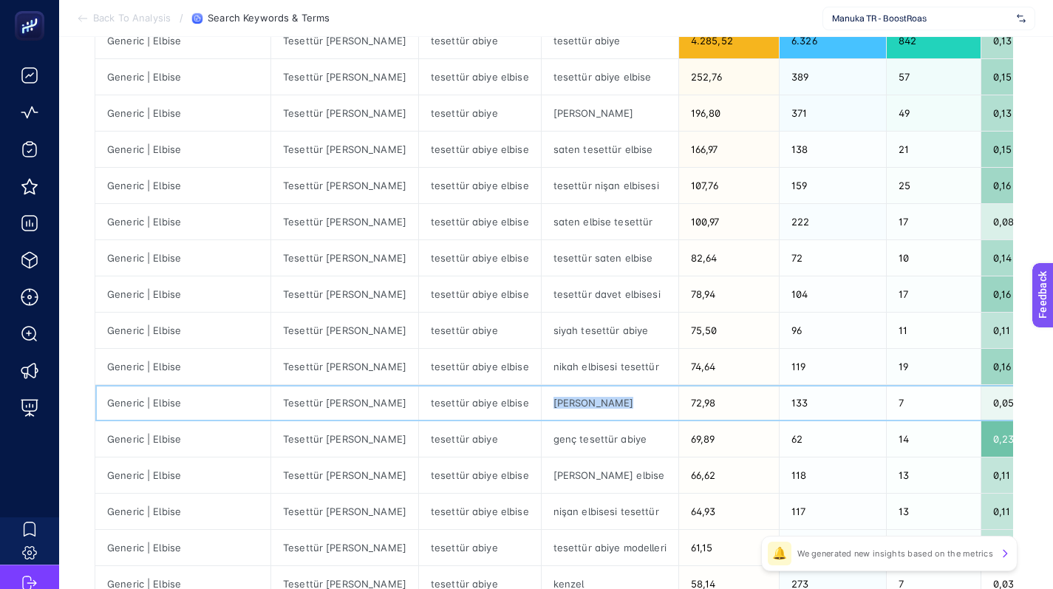
scroll to position [614, 0]
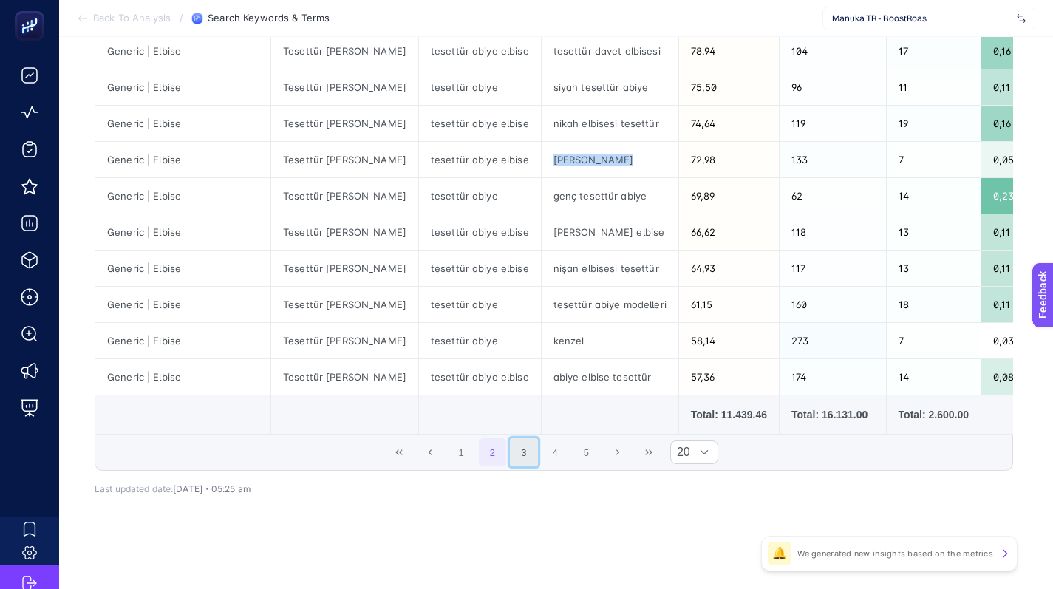
click at [525, 454] on button "3" at bounding box center [524, 452] width 28 height 28
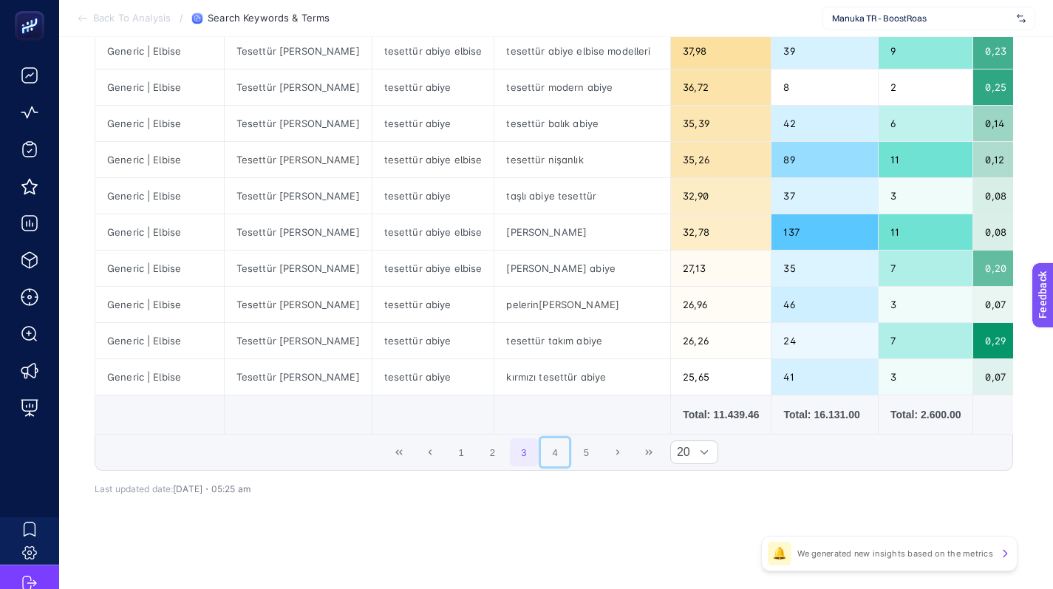
click at [563, 453] on button "4" at bounding box center [555, 452] width 28 height 28
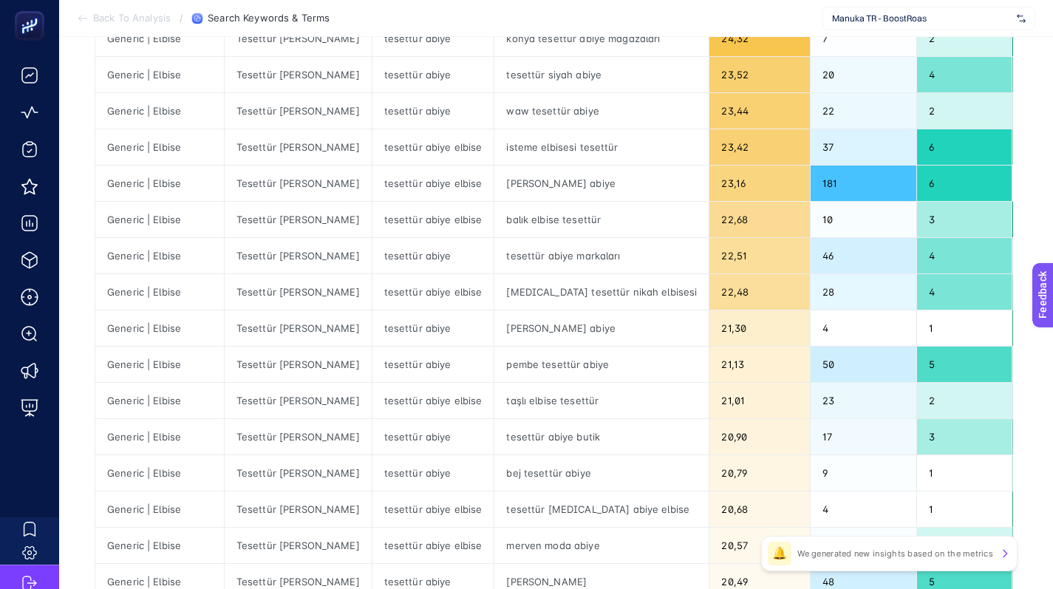
scroll to position [570, 0]
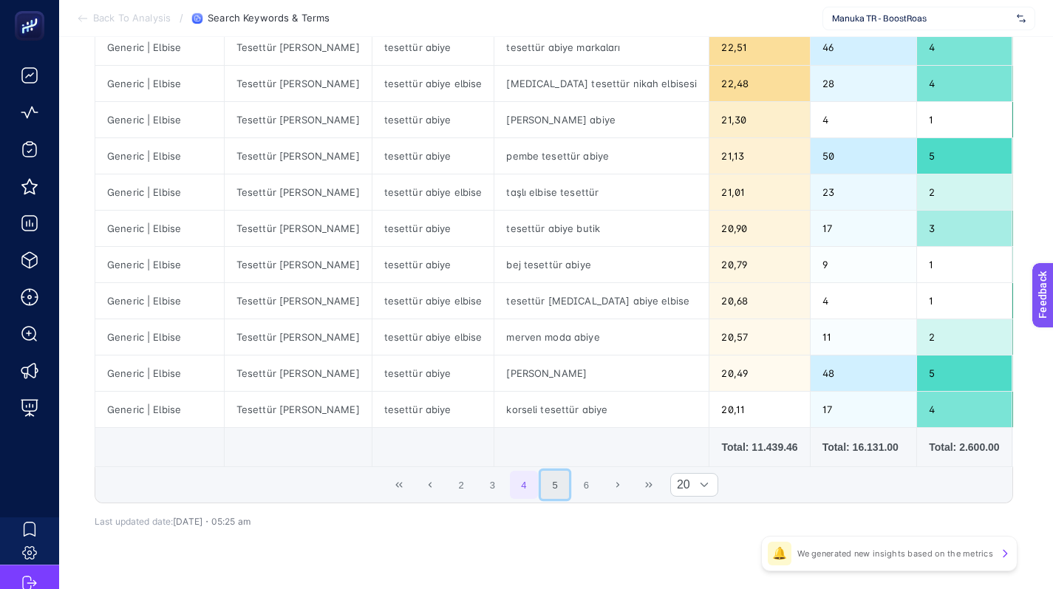
click at [564, 499] on button "5" at bounding box center [555, 485] width 28 height 28
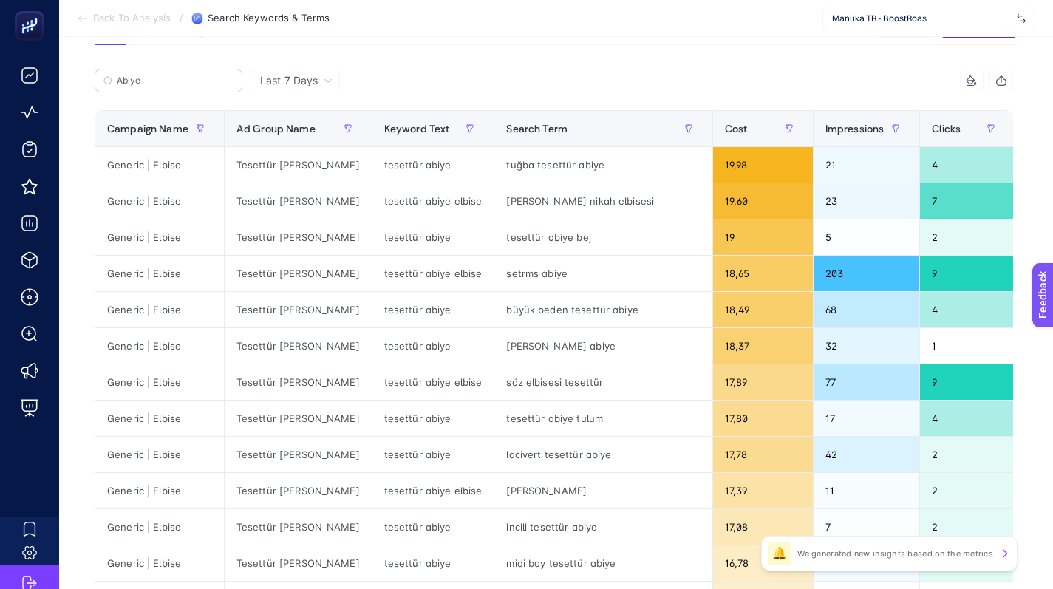
scroll to position [0, 0]
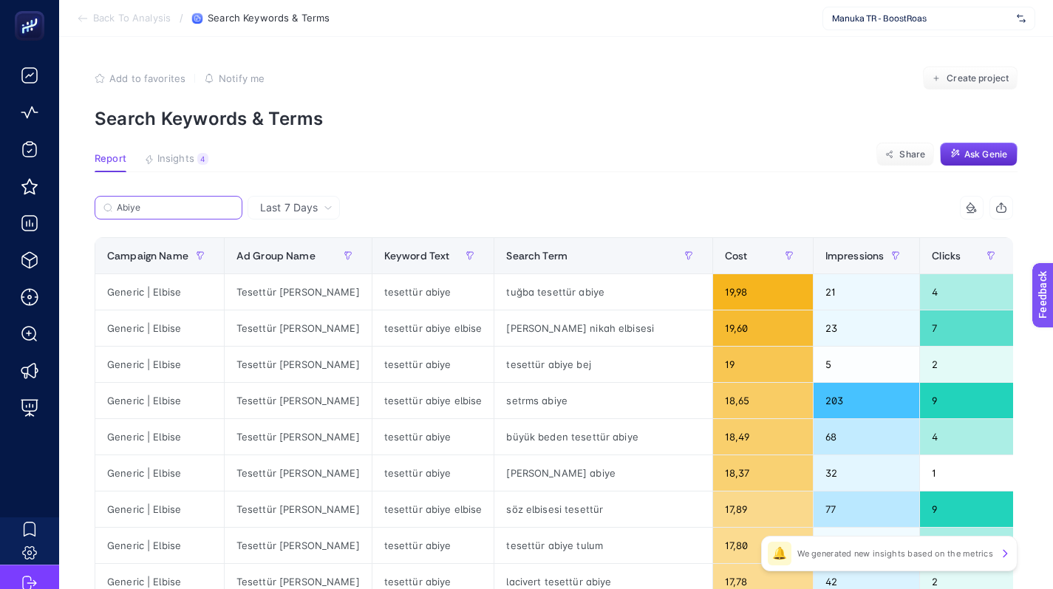
click at [203, 208] on input "Abiye" at bounding box center [175, 207] width 117 height 11
click at [206, 208] on input "Abiye" at bounding box center [168, 207] width 100 height 11
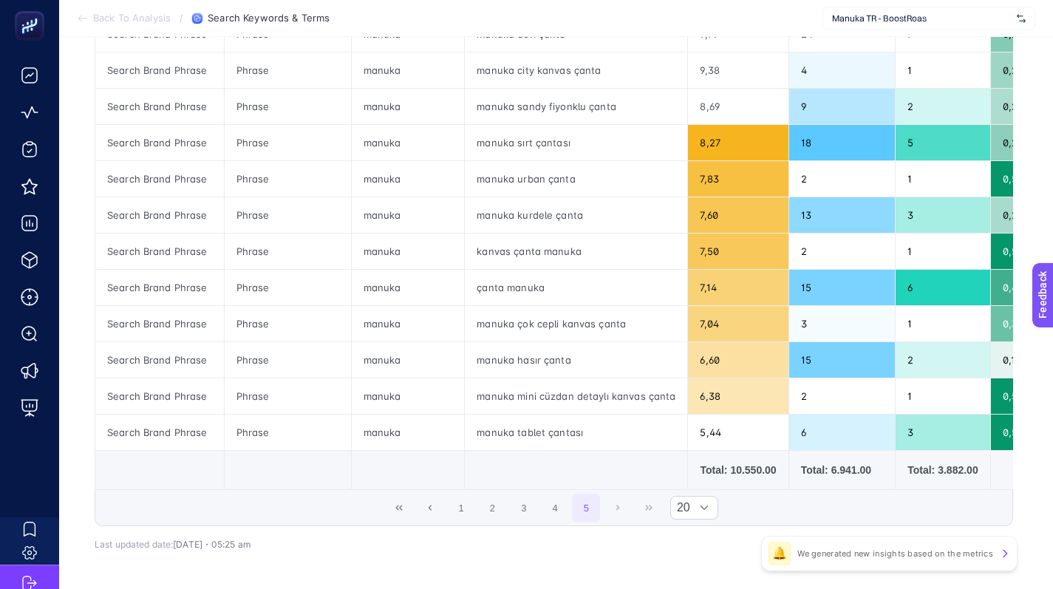
scroll to position [469, 0]
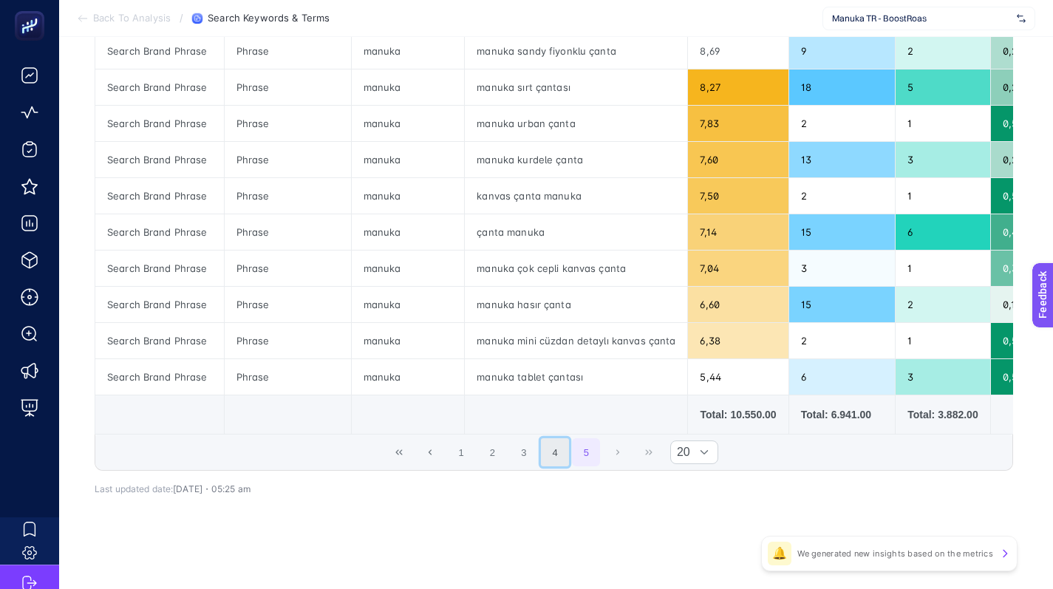
click at [569, 461] on button "4" at bounding box center [555, 452] width 28 height 28
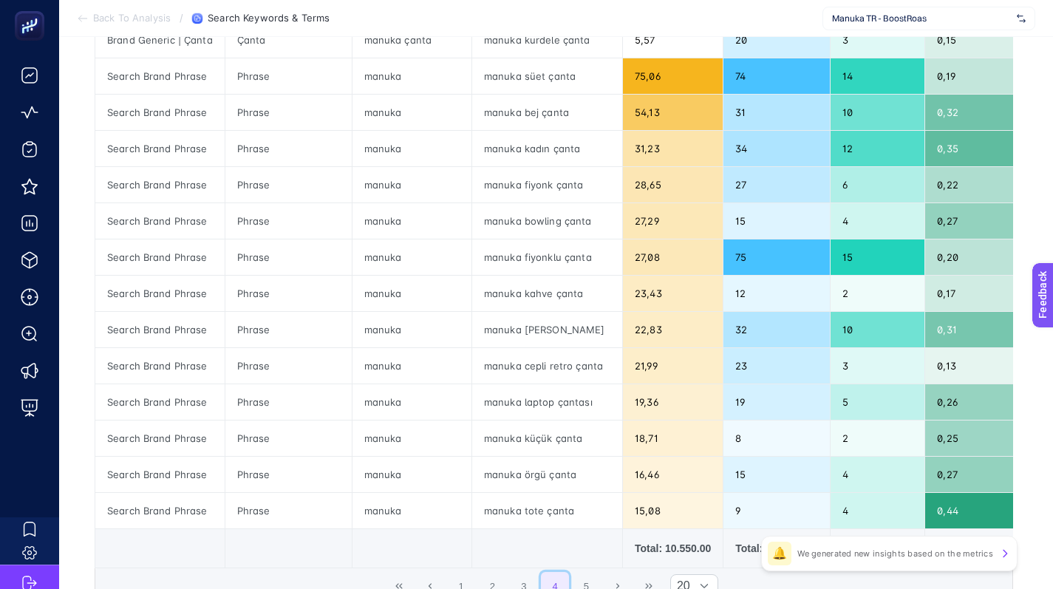
scroll to position [495, 0]
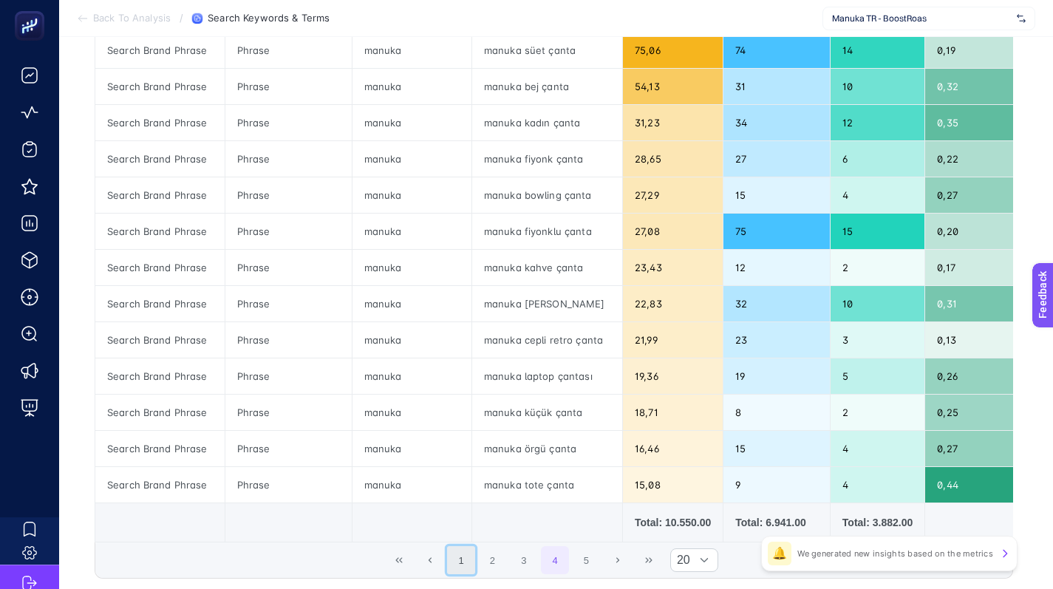
click at [454, 572] on button "1" at bounding box center [461, 560] width 28 height 28
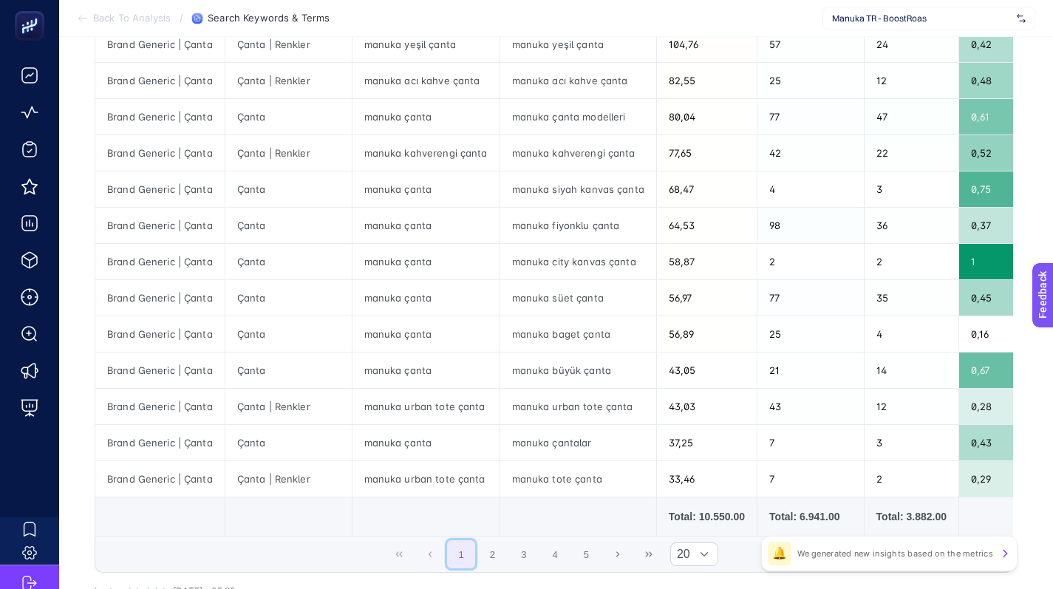
scroll to position [614, 0]
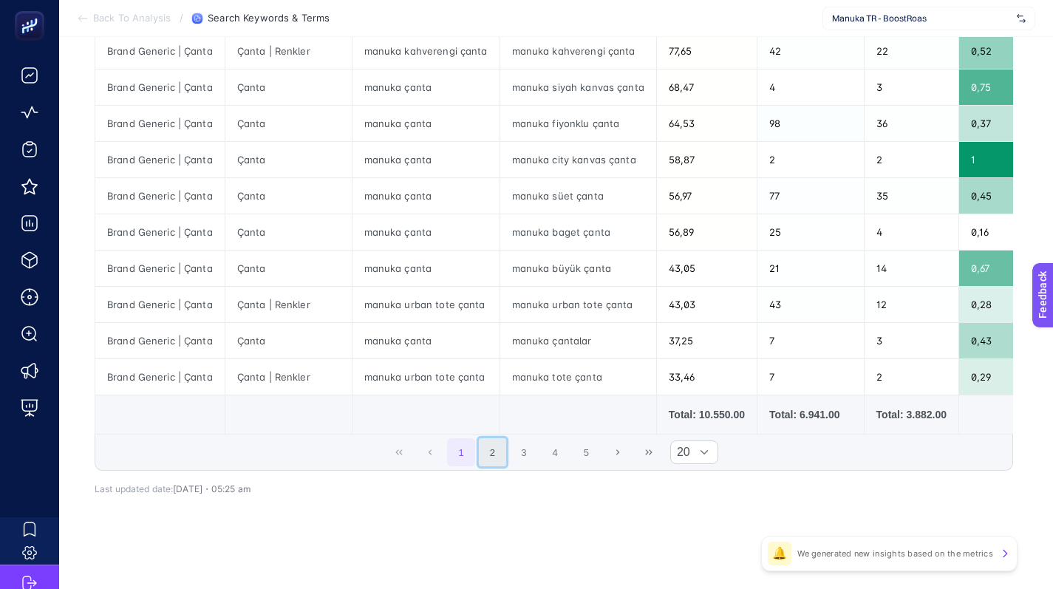
click at [498, 456] on button "2" at bounding box center [493, 452] width 28 height 28
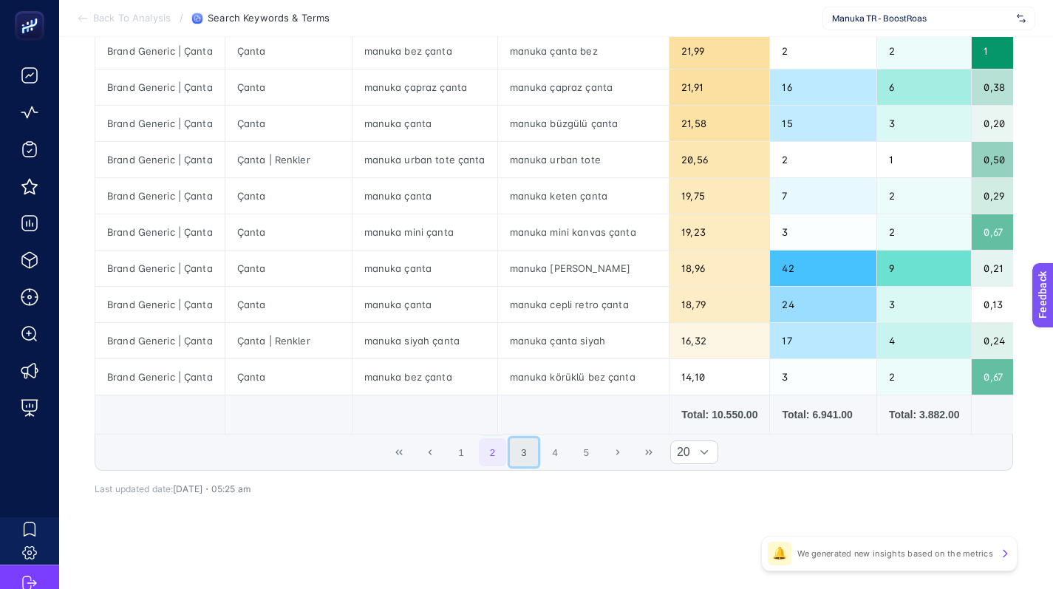
click at [537, 459] on button "3" at bounding box center [524, 452] width 28 height 28
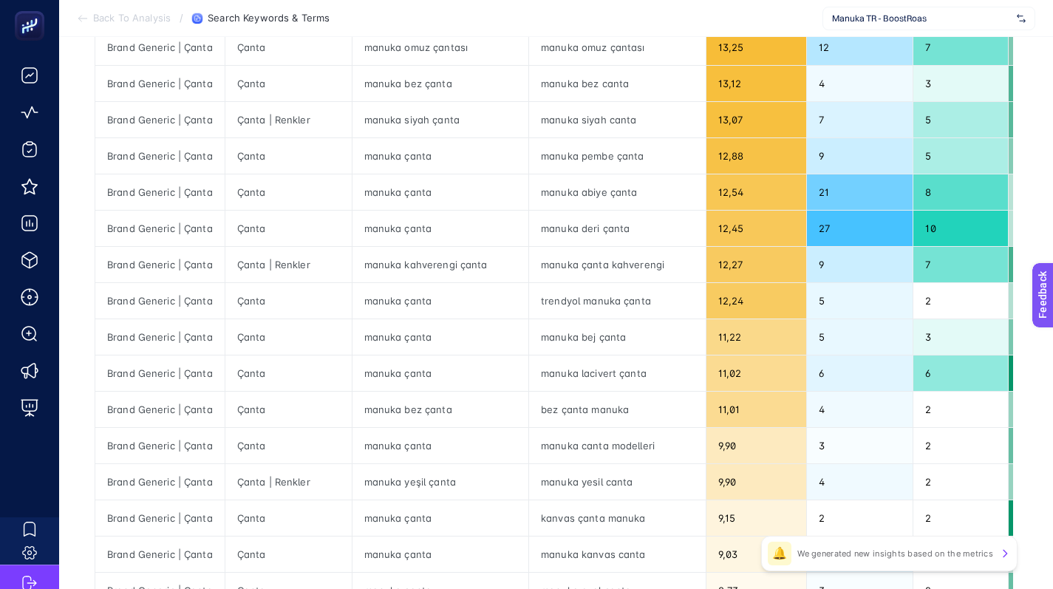
scroll to position [118, 0]
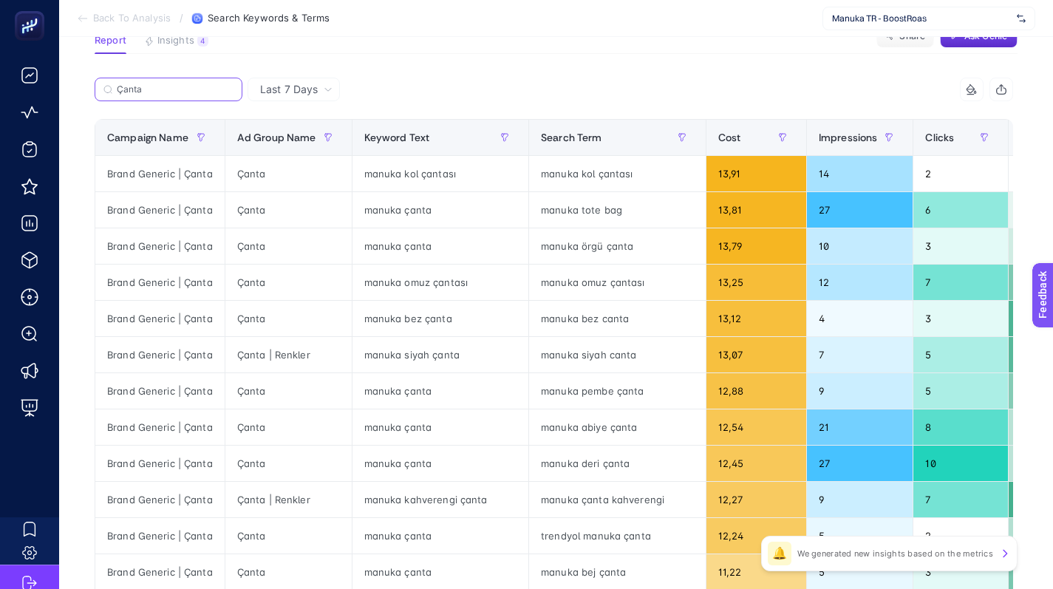
click at [167, 93] on input "Çanta" at bounding box center [175, 89] width 117 height 11
click at [167, 93] on input "Çanta" at bounding box center [168, 89] width 100 height 11
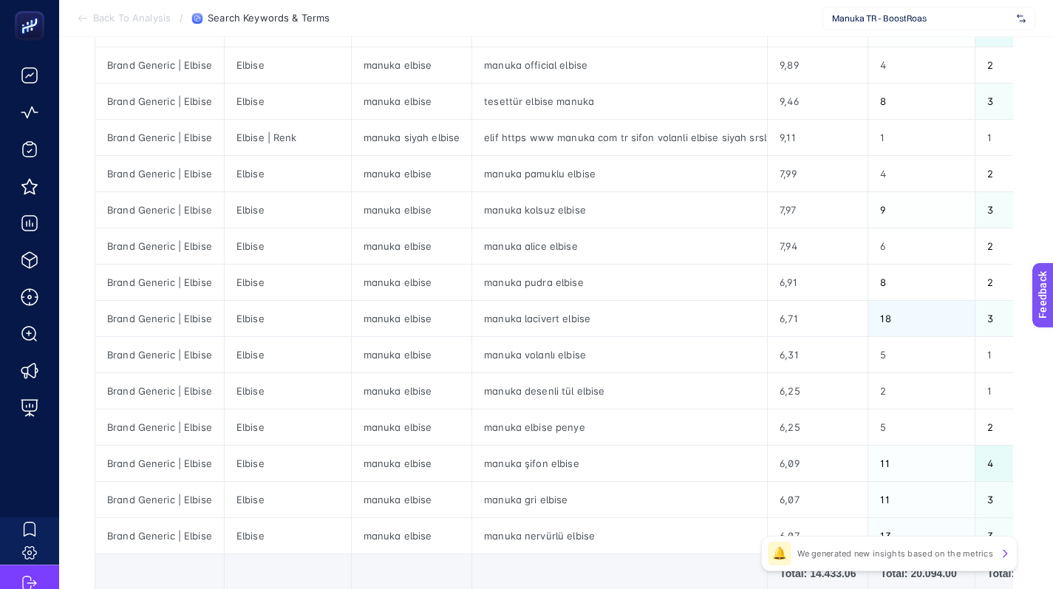
scroll to position [614, 0]
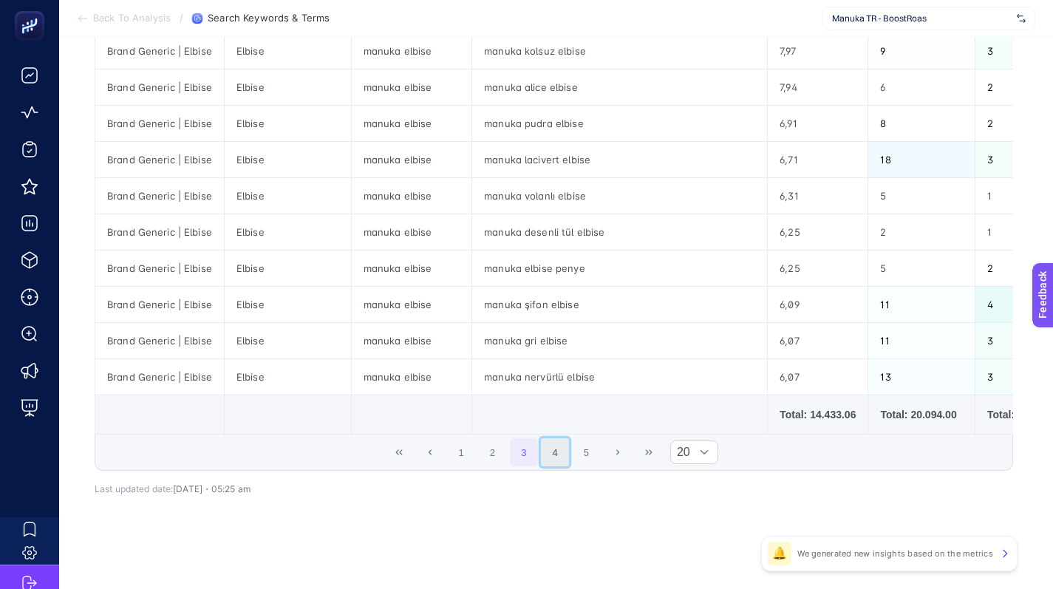
click at [555, 456] on button "4" at bounding box center [555, 452] width 28 height 28
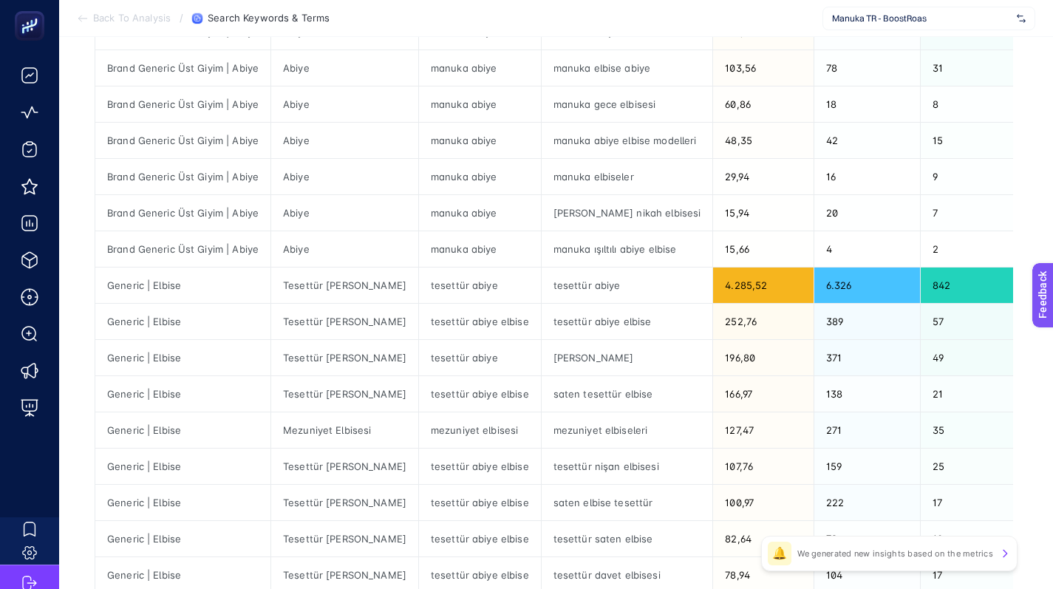
scroll to position [601, 0]
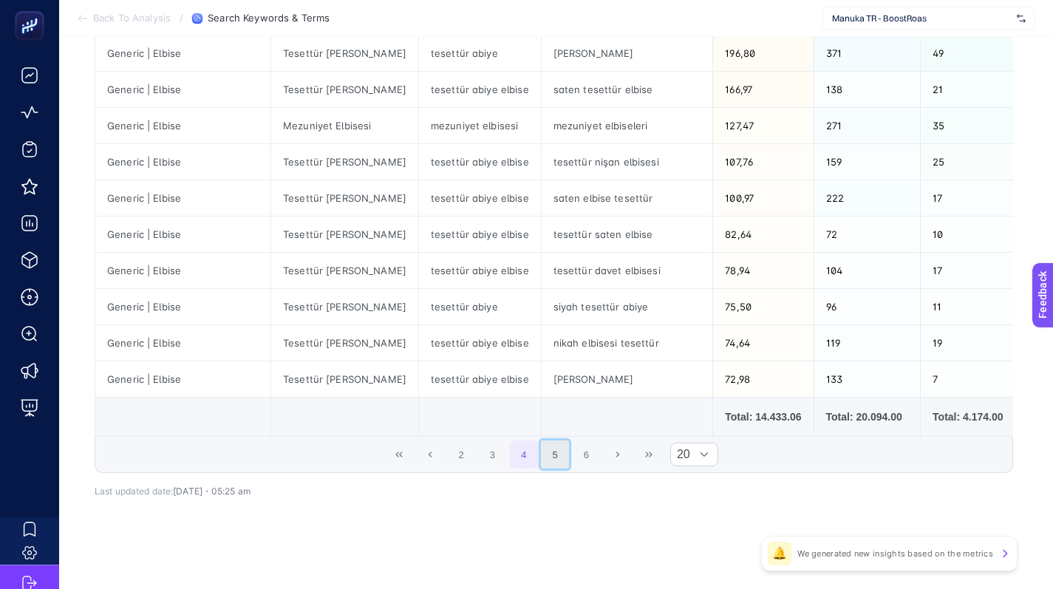
click at [554, 468] on button "5" at bounding box center [555, 454] width 28 height 28
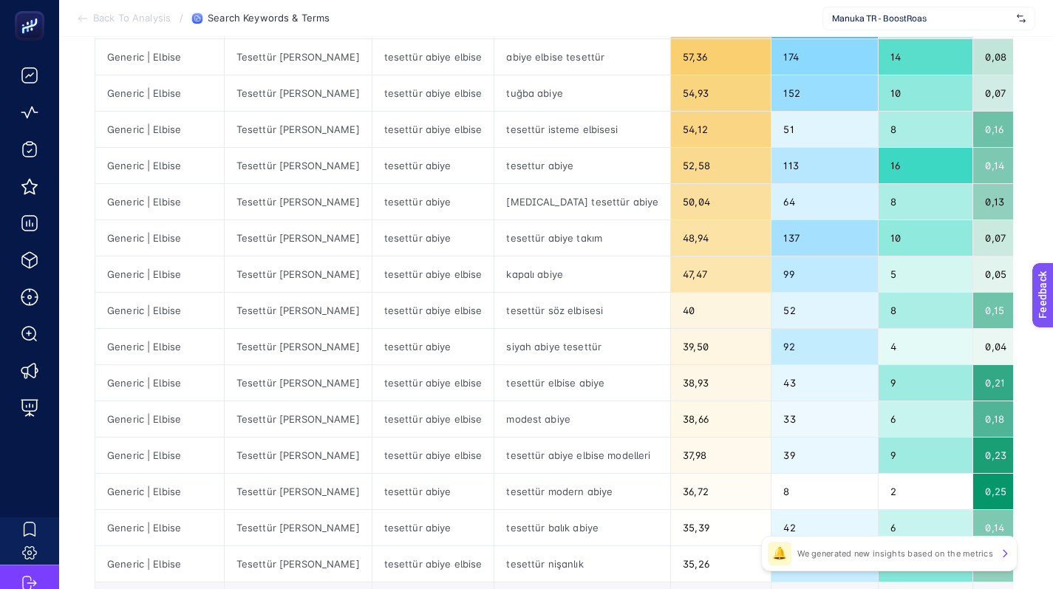
scroll to position [614, 0]
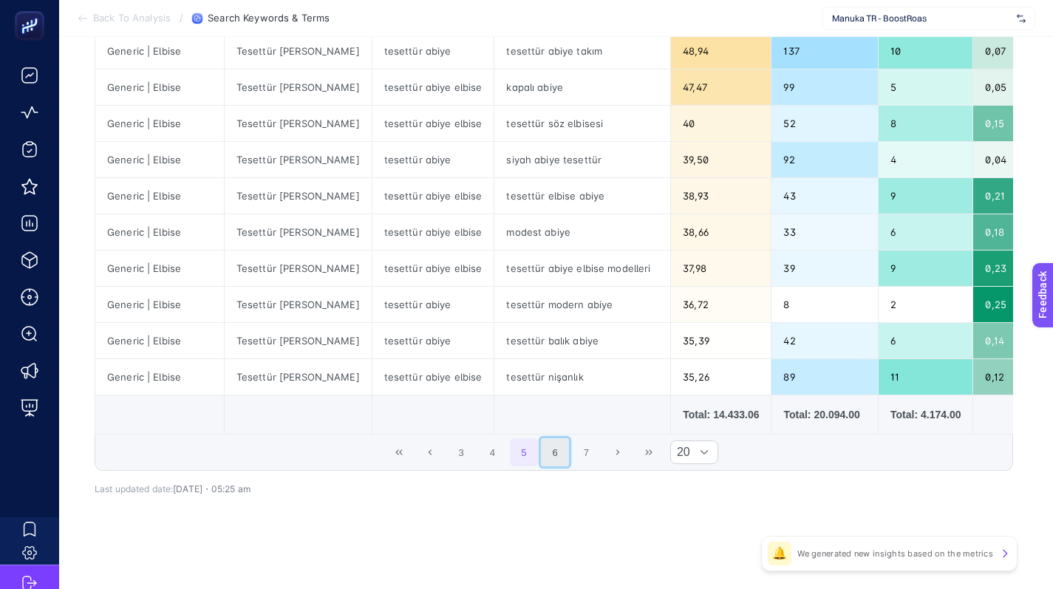
click at [549, 459] on button "6" at bounding box center [555, 452] width 28 height 28
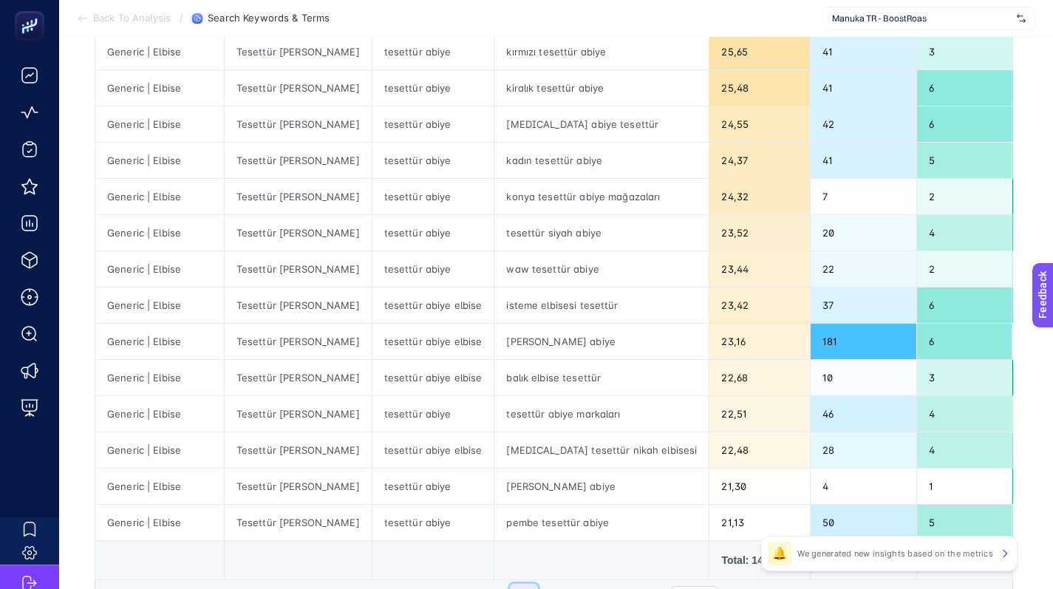
scroll to position [505, 0]
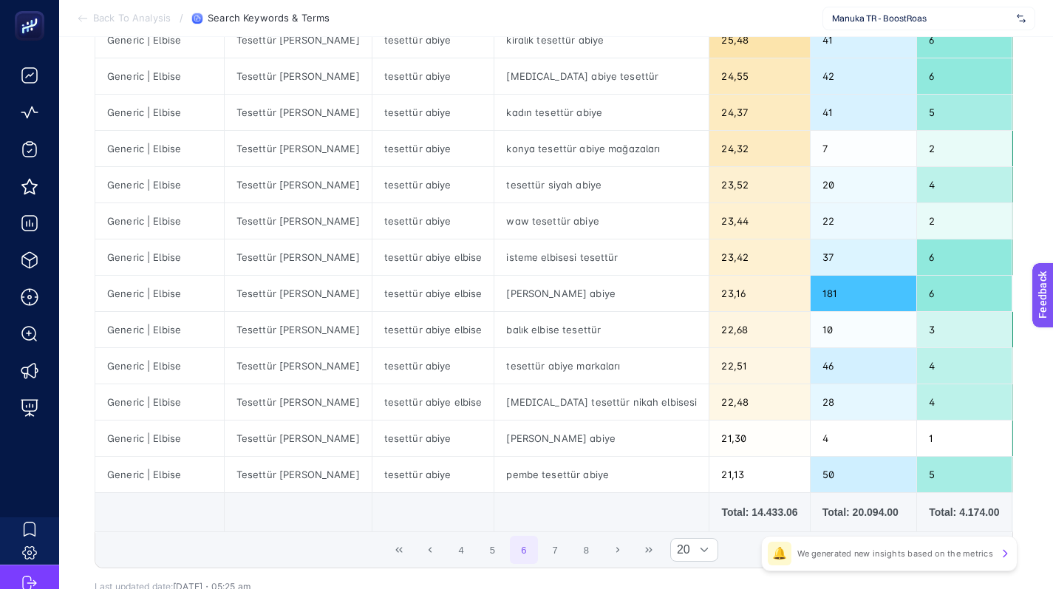
click at [576, 565] on span "4 5 6 7 8" at bounding box center [523, 549] width 156 height 31
click at [569, 564] on button "7" at bounding box center [555, 550] width 28 height 28
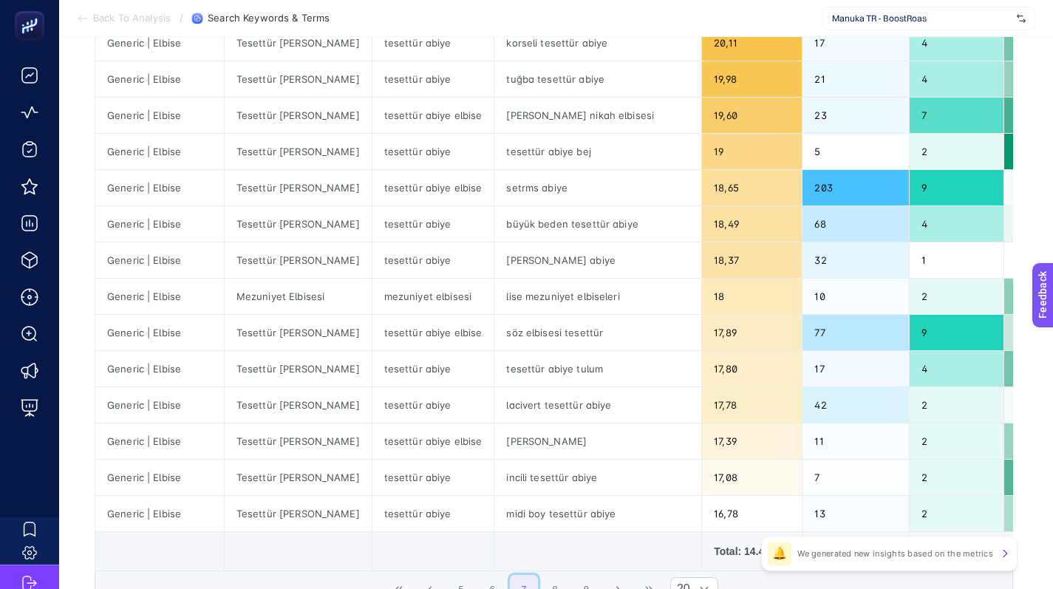
scroll to position [558, 0]
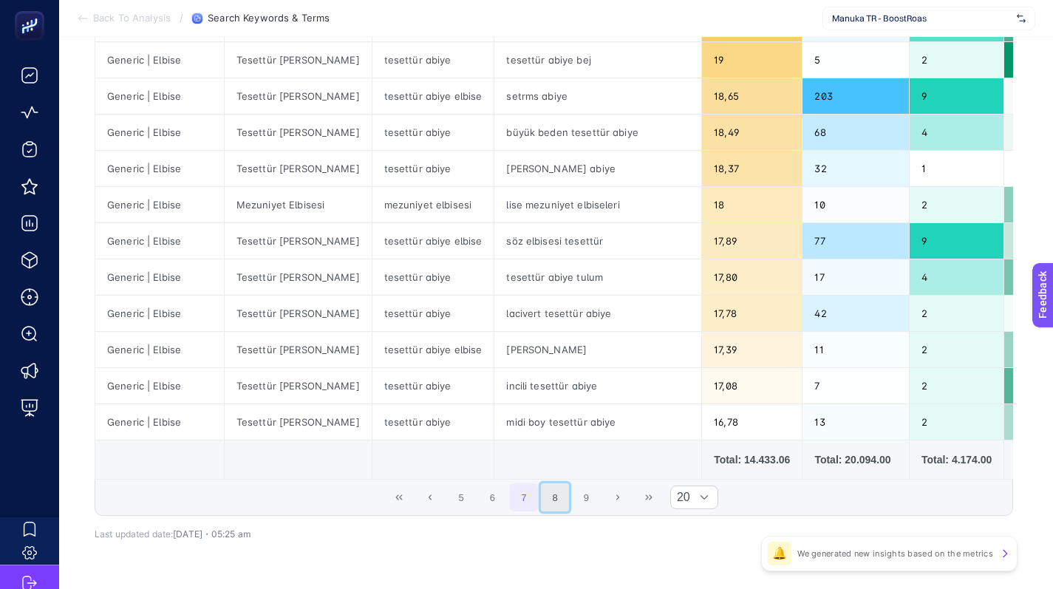
click at [561, 507] on button "8" at bounding box center [555, 497] width 28 height 28
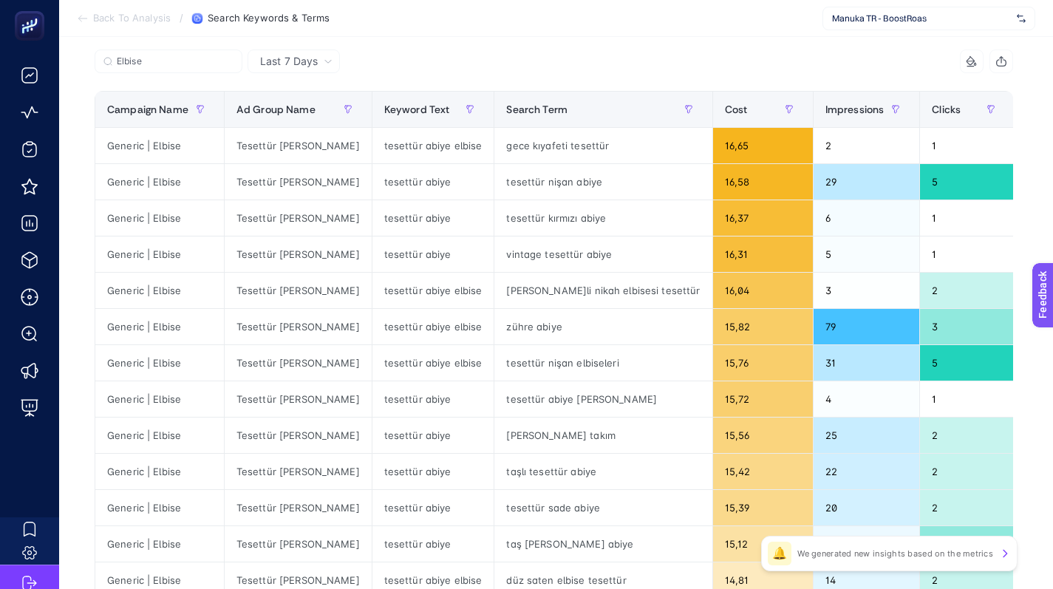
scroll to position [0, 0]
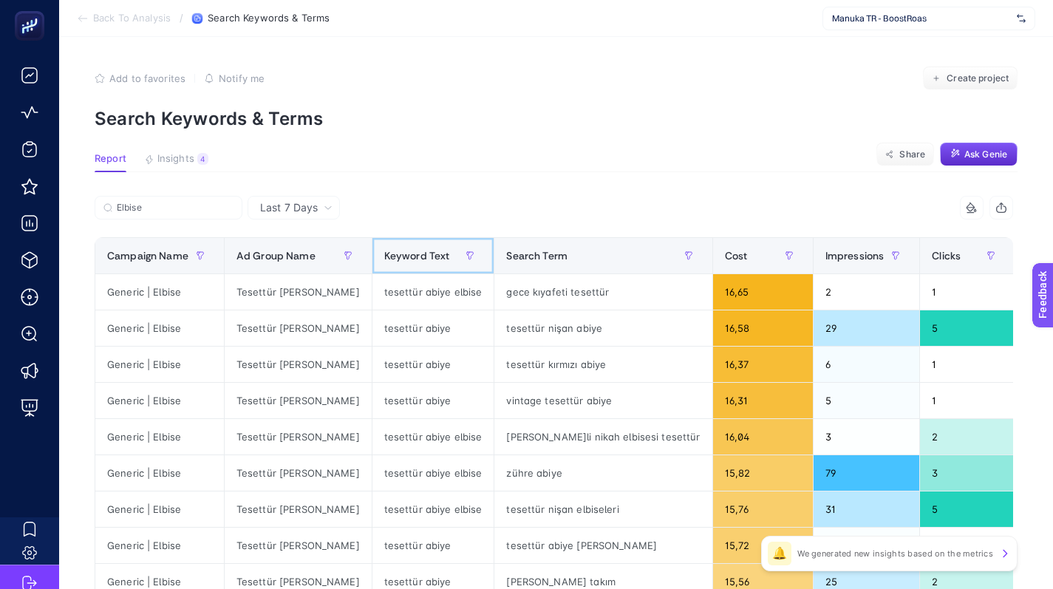
drag, startPoint x: 355, startPoint y: 253, endPoint x: 578, endPoint y: 261, distance: 223.2
click at [578, 261] on tr "Campaign Name Ad Group Name Keyword Text Search Term Cost Impressions Clicks Cl…" at bounding box center [953, 256] width 1717 height 36
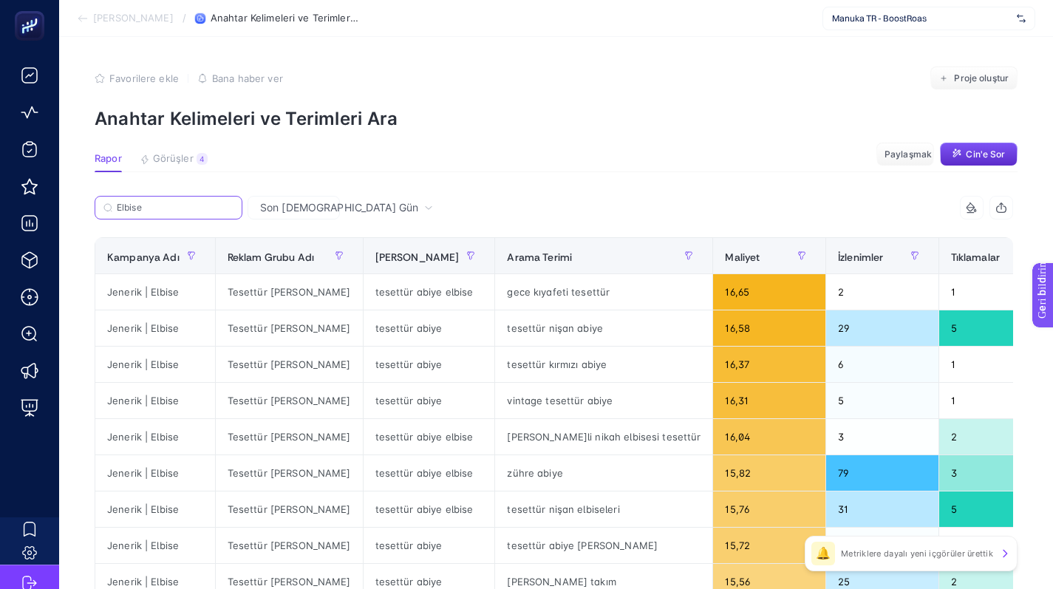
click at [170, 210] on input "Elbise" at bounding box center [175, 207] width 117 height 11
click at [170, 210] on input "Elbise" at bounding box center [168, 207] width 100 height 11
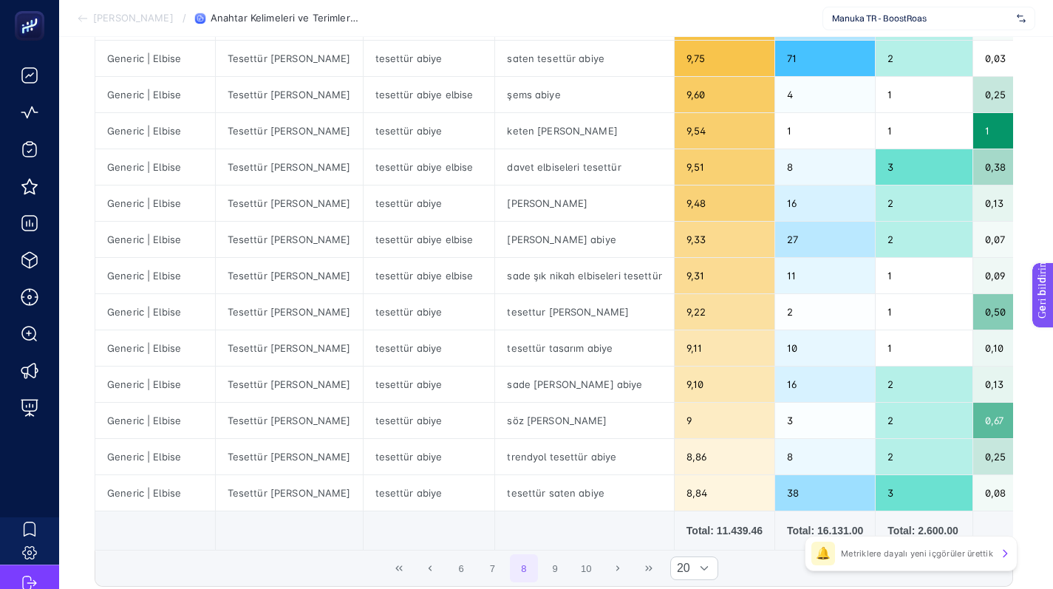
scroll to position [614, 0]
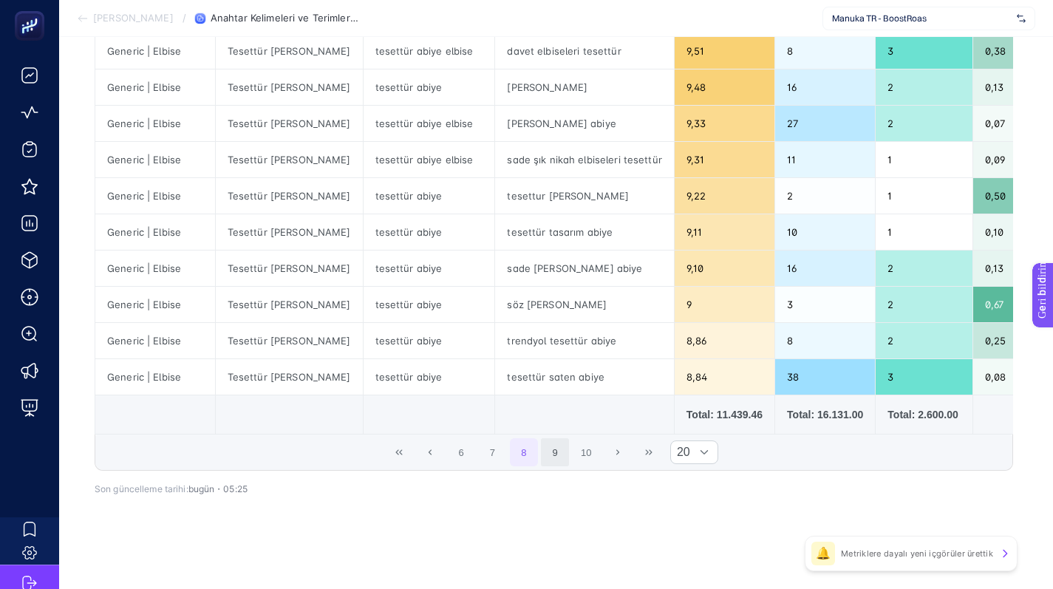
type input "Abiye"
click at [557, 449] on font "9" at bounding box center [554, 452] width 5 height 11
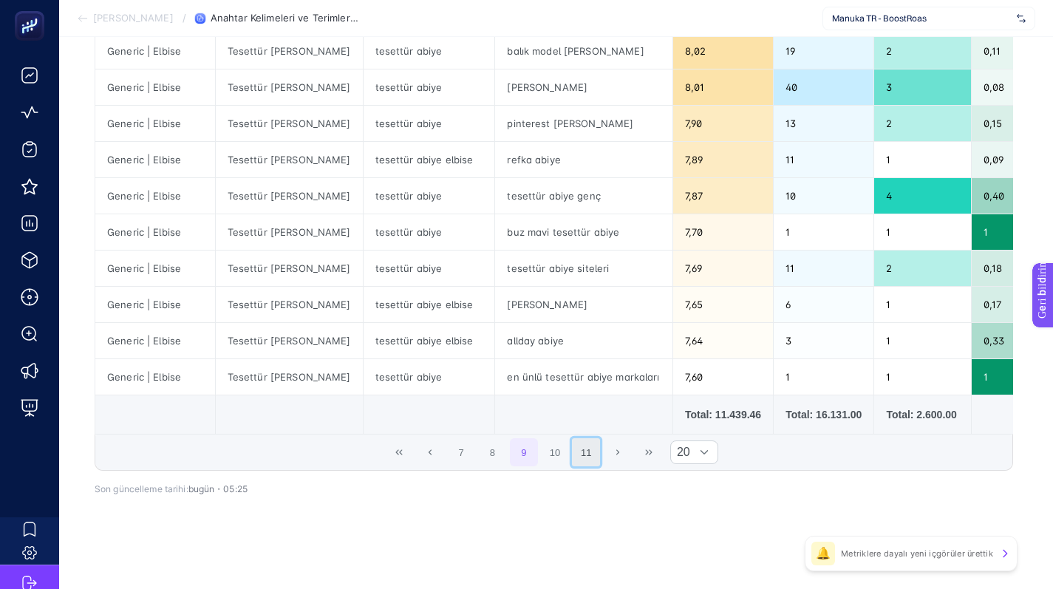
click at [596, 452] on button "11" at bounding box center [586, 452] width 28 height 28
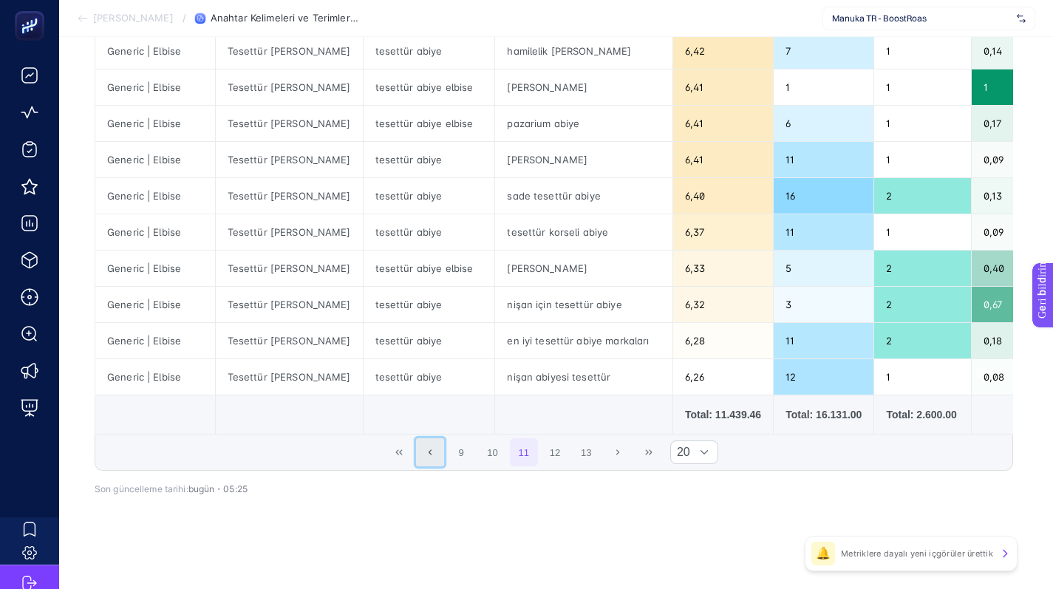
click at [444, 453] on button "Önceki Sayfa" at bounding box center [430, 452] width 28 height 28
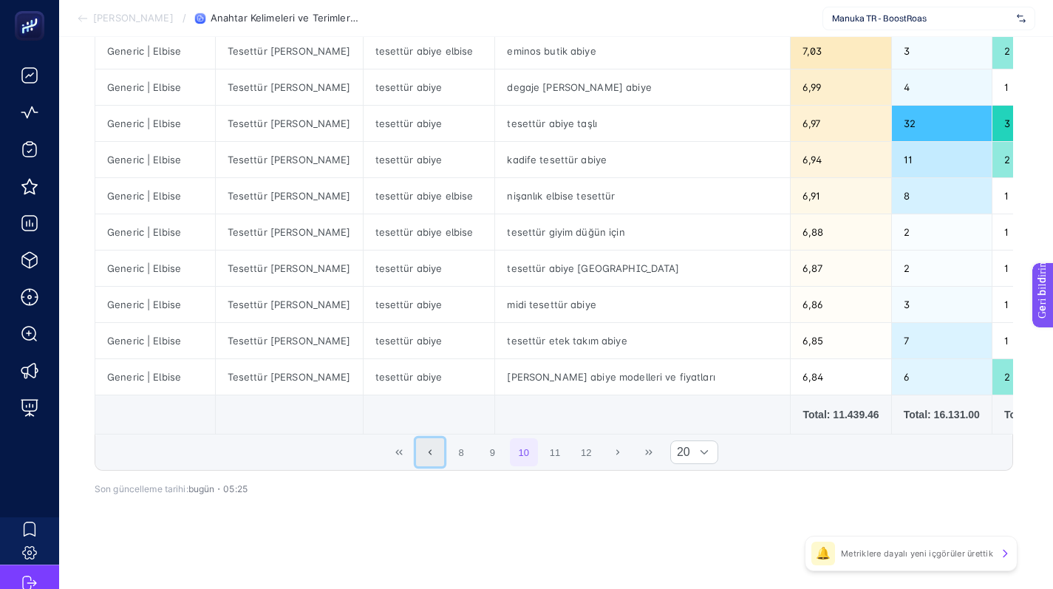
click at [444, 454] on button "Önceki Sayfa" at bounding box center [430, 452] width 28 height 28
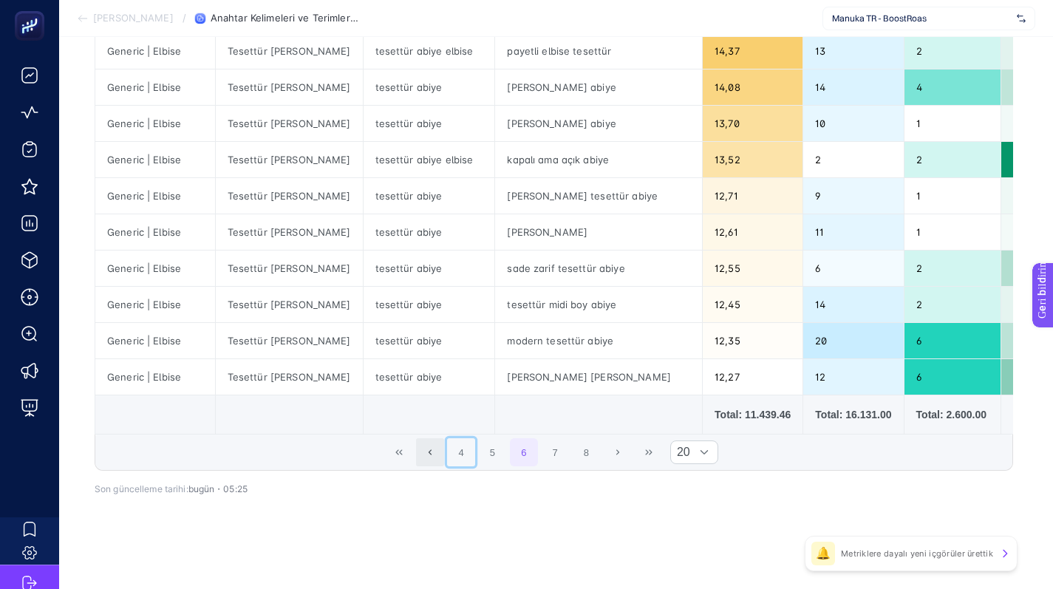
click at [461, 453] on button "4" at bounding box center [461, 452] width 28 height 28
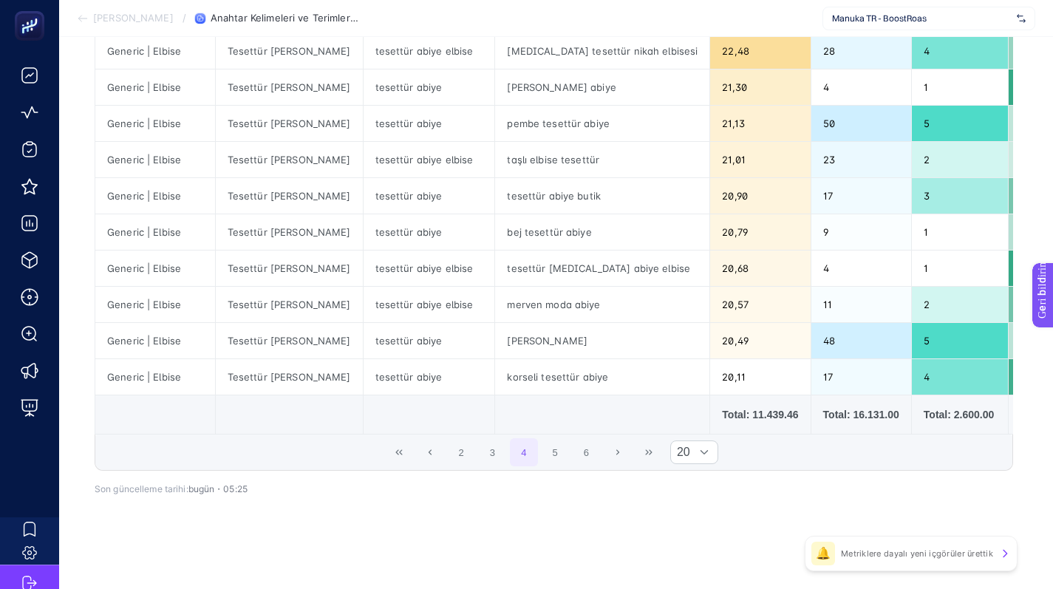
click at [449, 454] on div "2 3 4 5 6 20" at bounding box center [553, 451] width 917 height 35
click at [444, 454] on button "Önceki Sayfa" at bounding box center [430, 452] width 28 height 28
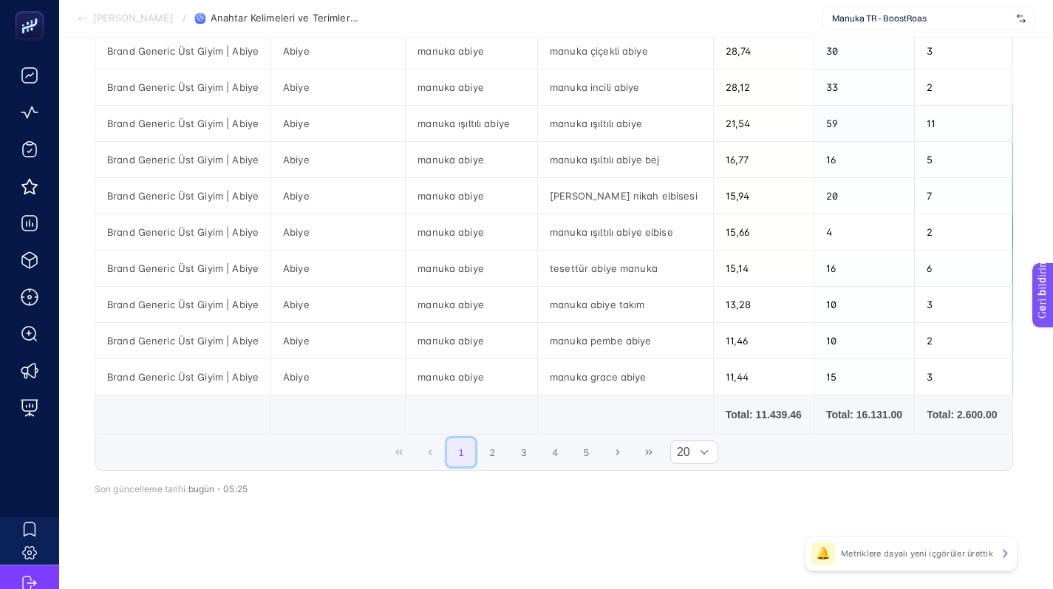
click at [467, 454] on button "1" at bounding box center [461, 452] width 28 height 28
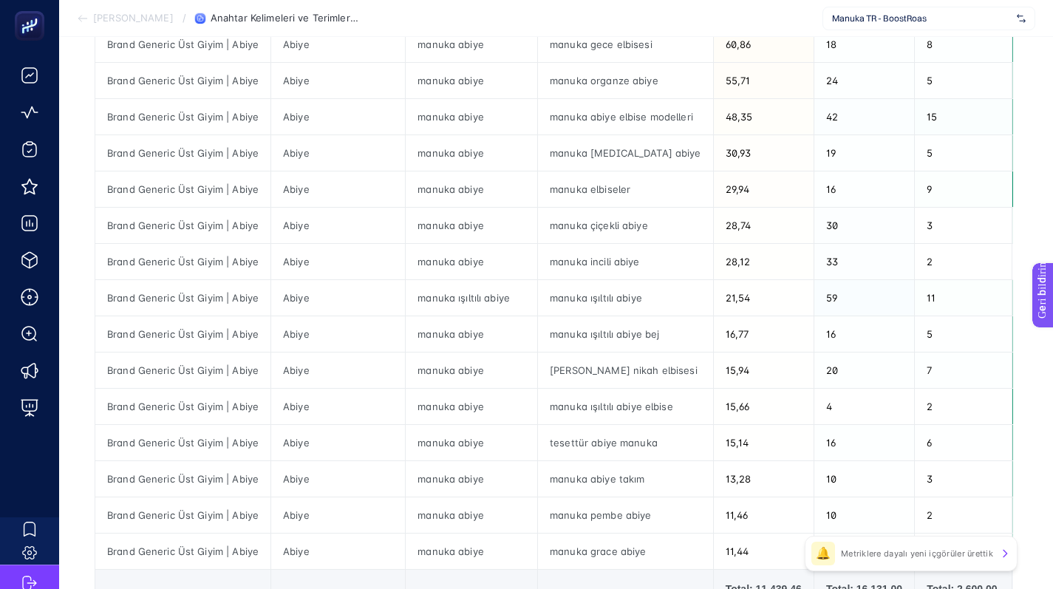
scroll to position [549, 0]
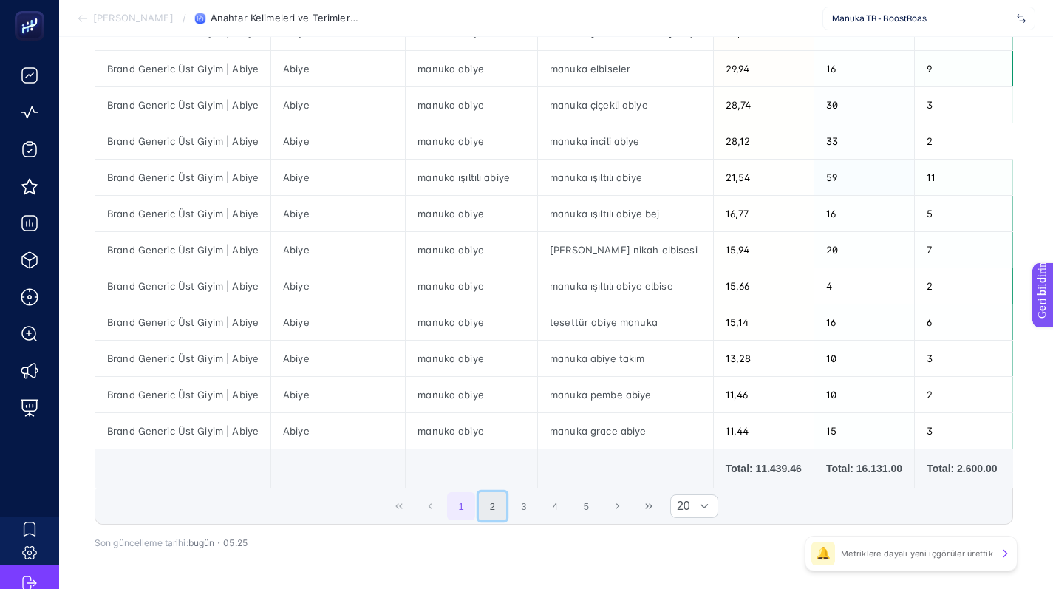
click at [492, 519] on button "2" at bounding box center [493, 506] width 28 height 28
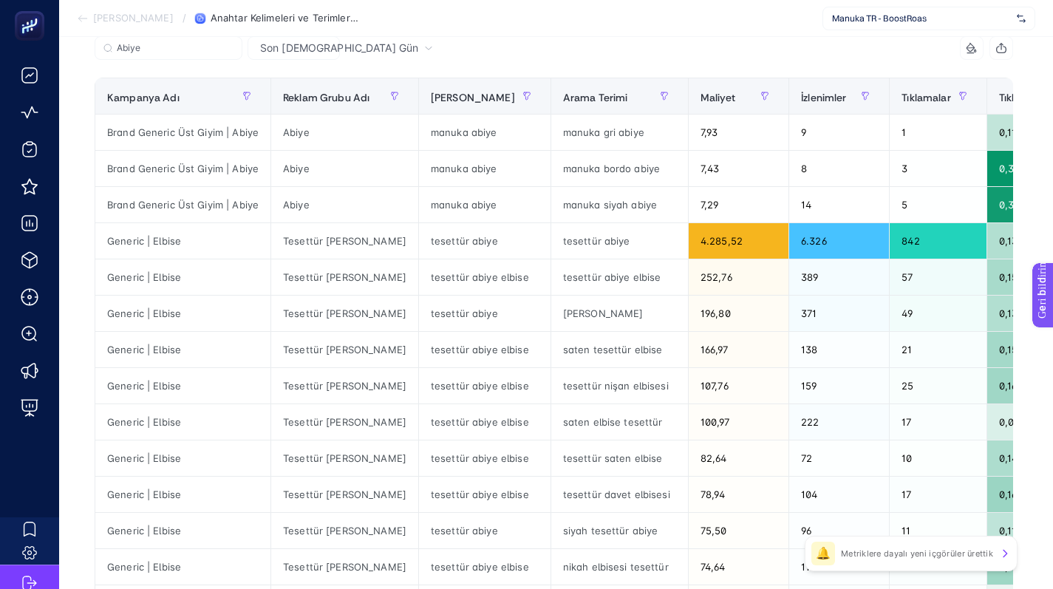
scroll to position [157, 0]
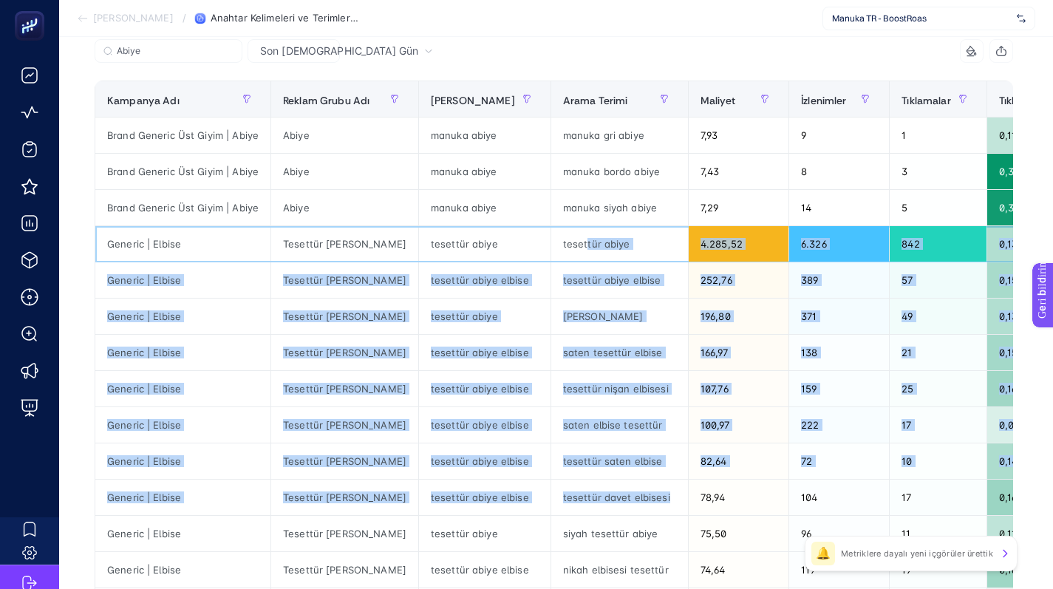
drag, startPoint x: 591, startPoint y: 245, endPoint x: 605, endPoint y: 482, distance: 236.8
click at [609, 503] on tbody "Brand Generic Üst Giyim | Abiye Abiye manuka abiye manuka gri abiye 7,93 9 1 0,…" at bounding box center [933, 479] width 1676 height 724
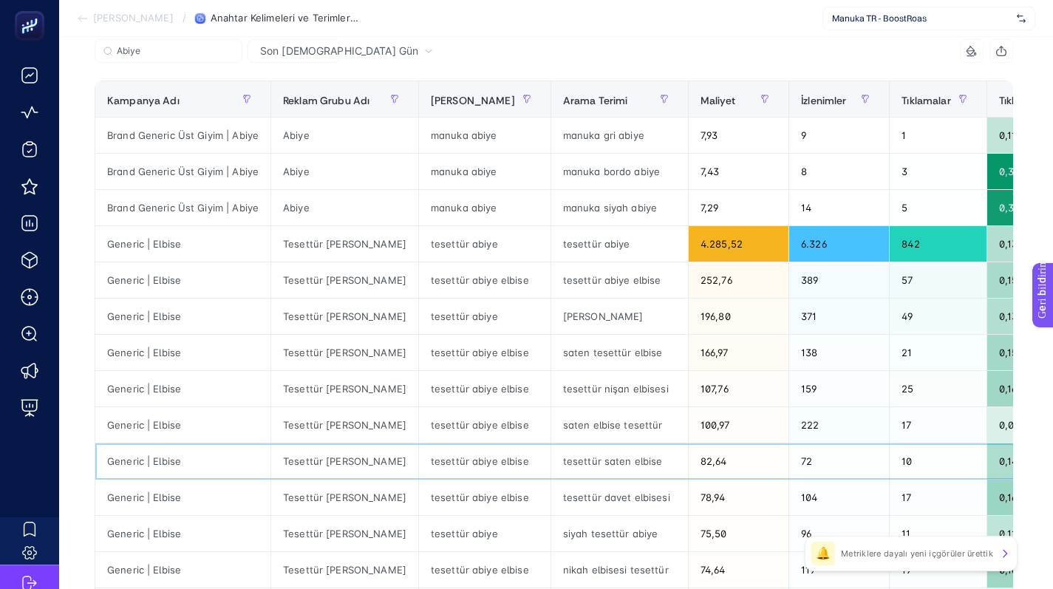
click at [606, 439] on tbody "Brand Generic Üst Giyim | Abiye Abiye manuka abiye manuka gri abiye 7,93 9 1 0,…" at bounding box center [933, 479] width 1676 height 724
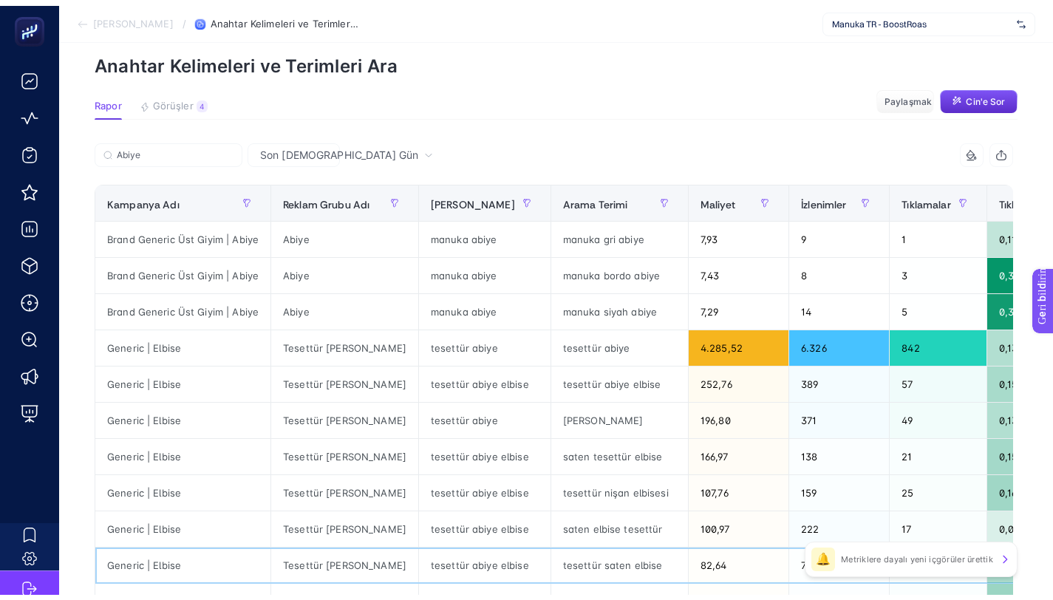
scroll to position [0, 0]
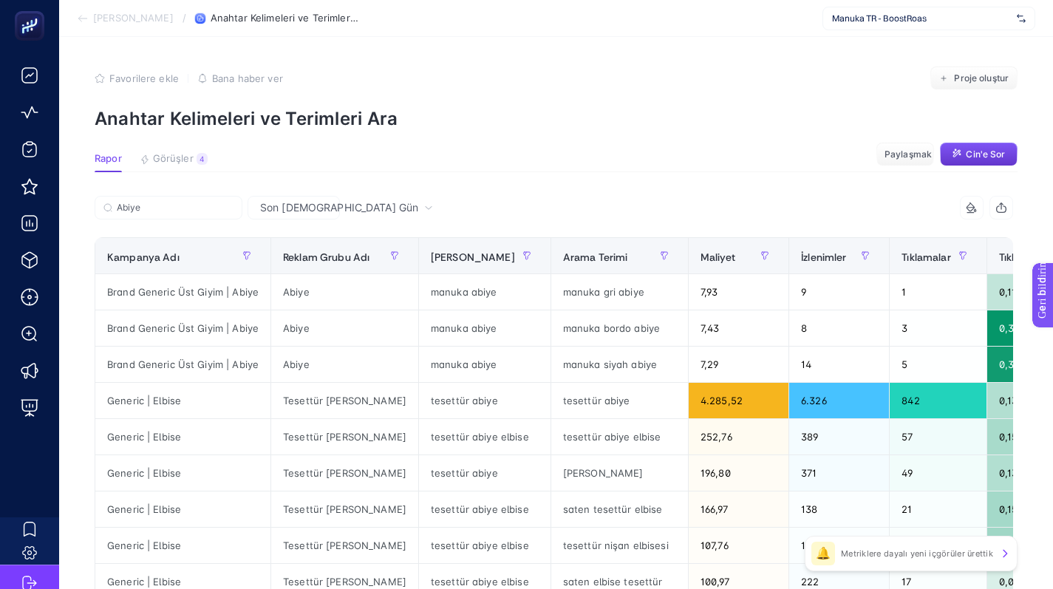
click at [974, 154] on font "Cin'e Sor" at bounding box center [984, 153] width 39 height 11
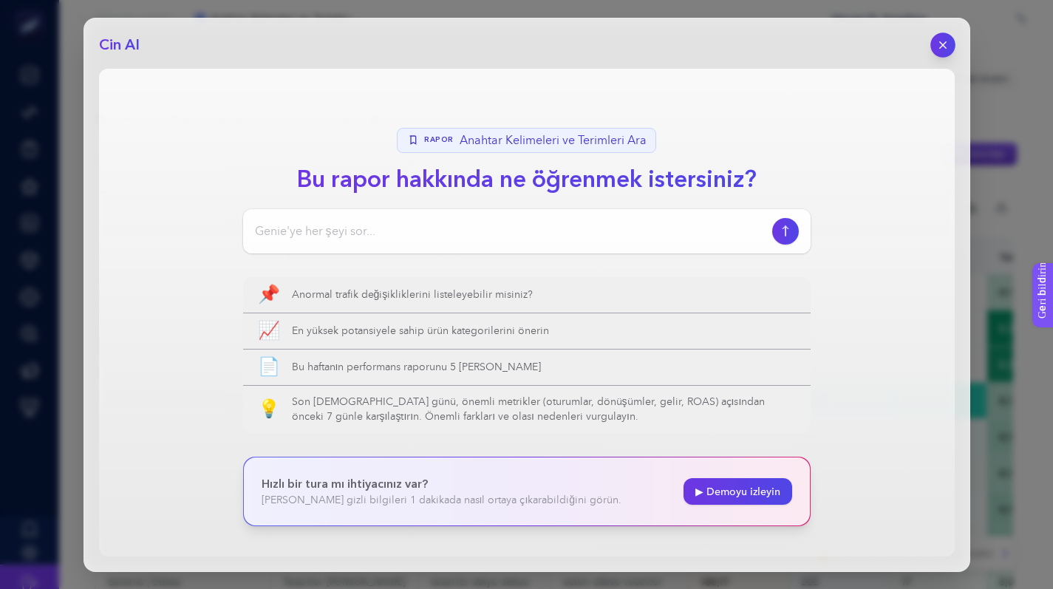
click at [934, 43] on button "button" at bounding box center [942, 44] width 25 height 25
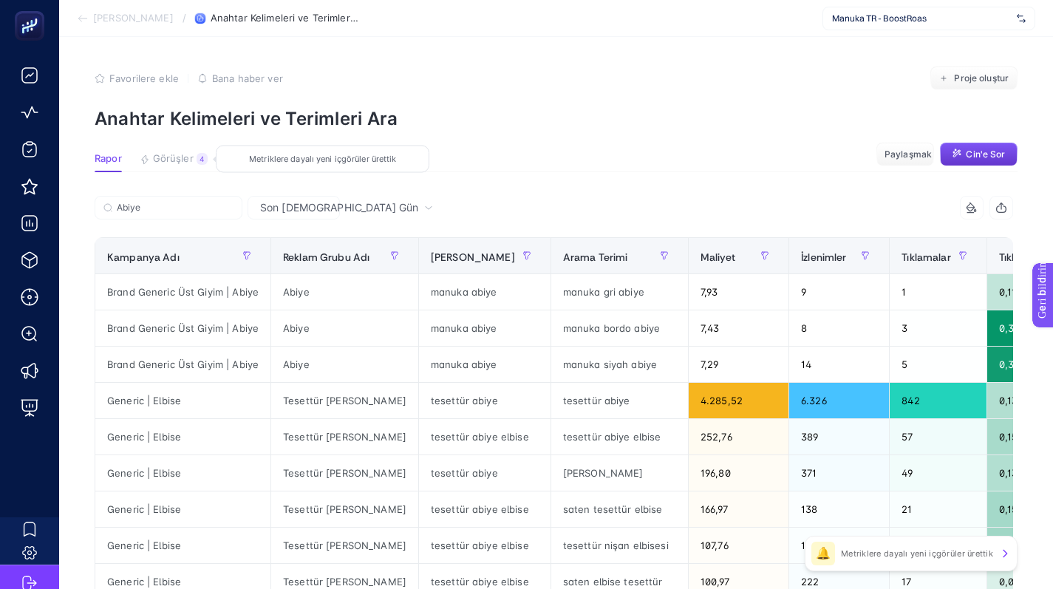
click at [159, 160] on font "Görüşler" at bounding box center [173, 158] width 41 height 12
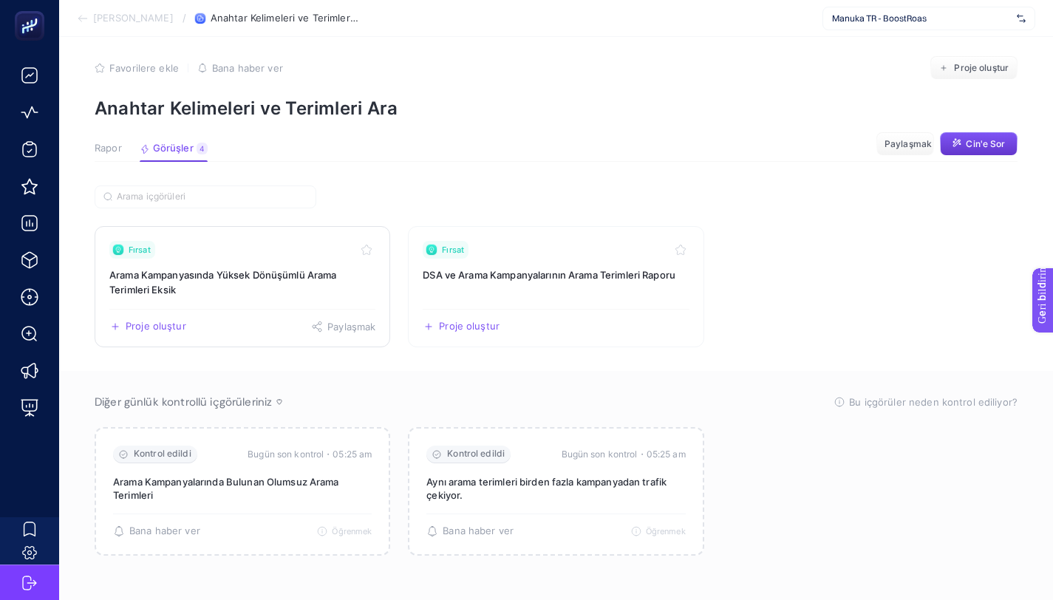
scroll to position [11, 0]
click at [157, 268] on font "Arama Kampanyasında Yüksek Dönüşümlü Arama Terimleri Eksik" at bounding box center [222, 281] width 227 height 27
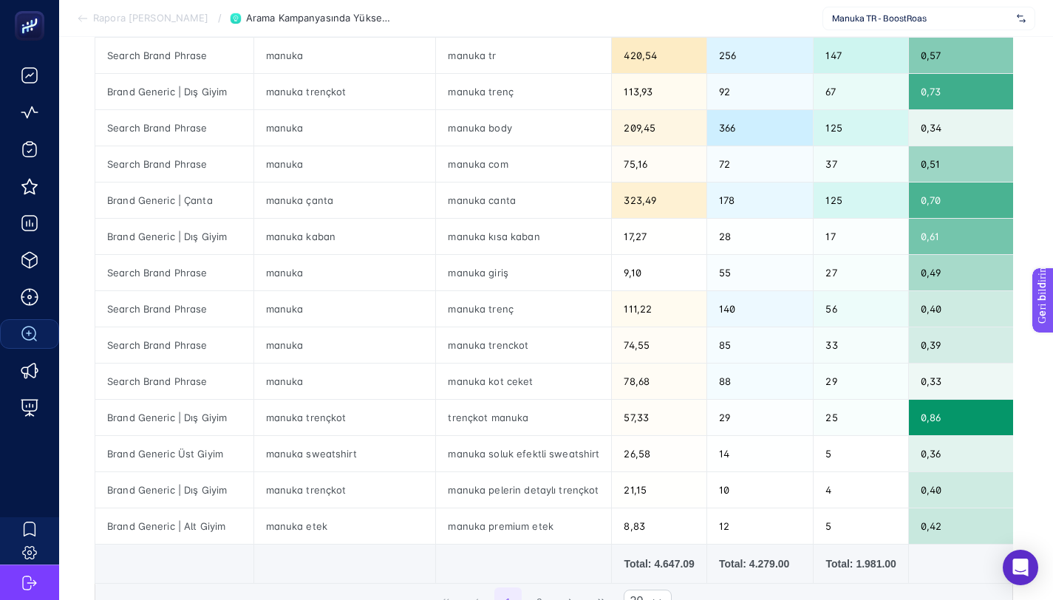
scroll to position [322, 0]
